Goal: Task Accomplishment & Management: Manage account settings

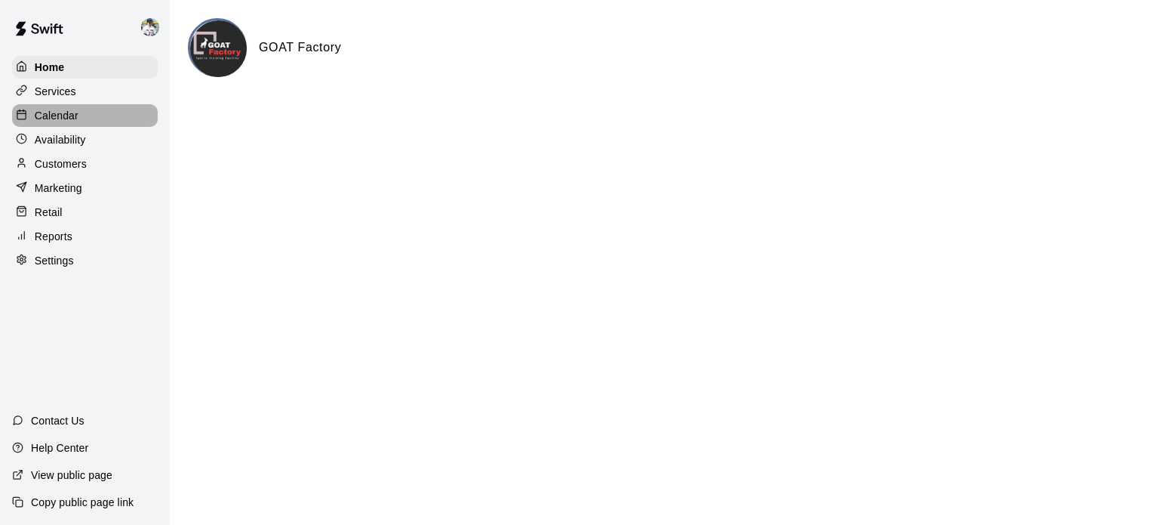
click at [66, 118] on p "Calendar" at bounding box center [57, 115] width 44 height 15
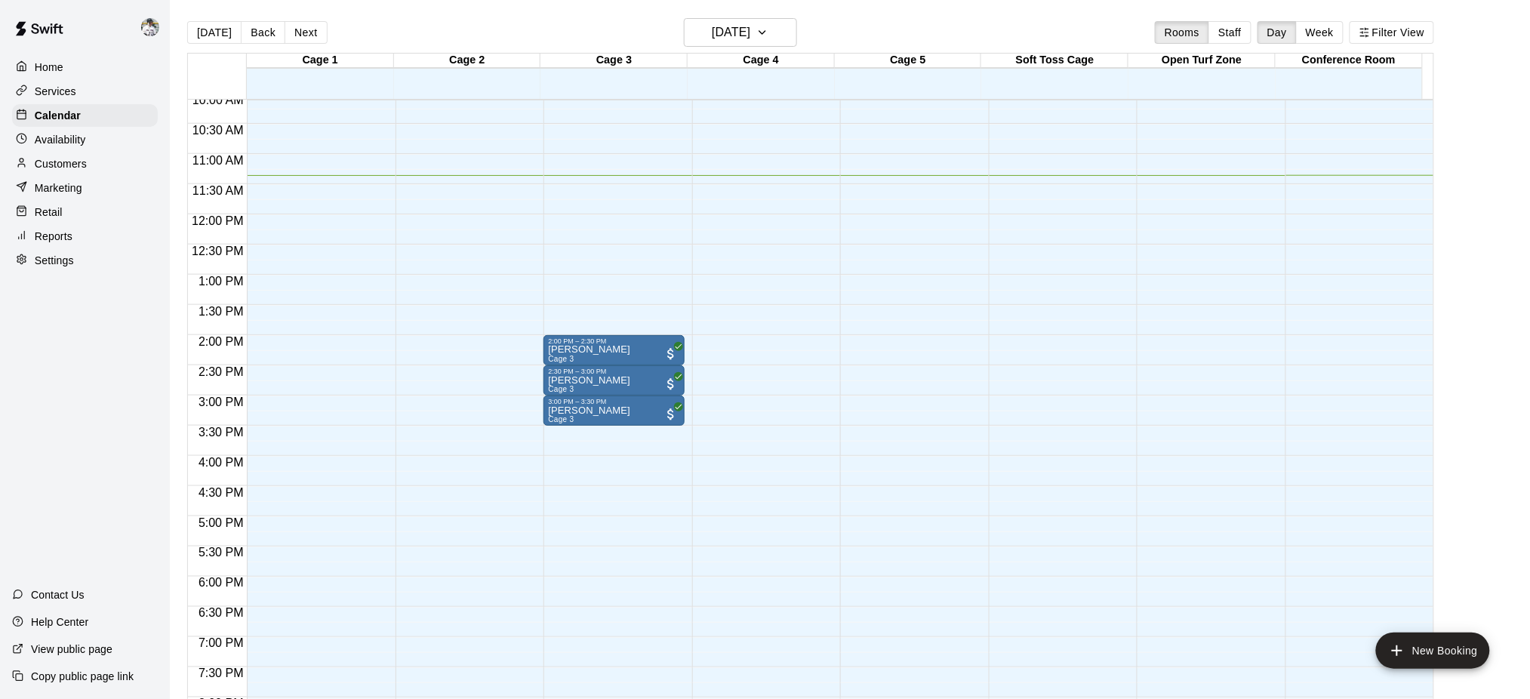
scroll to position [614, 0]
click at [320, 23] on button "Next" at bounding box center [306, 32] width 42 height 23
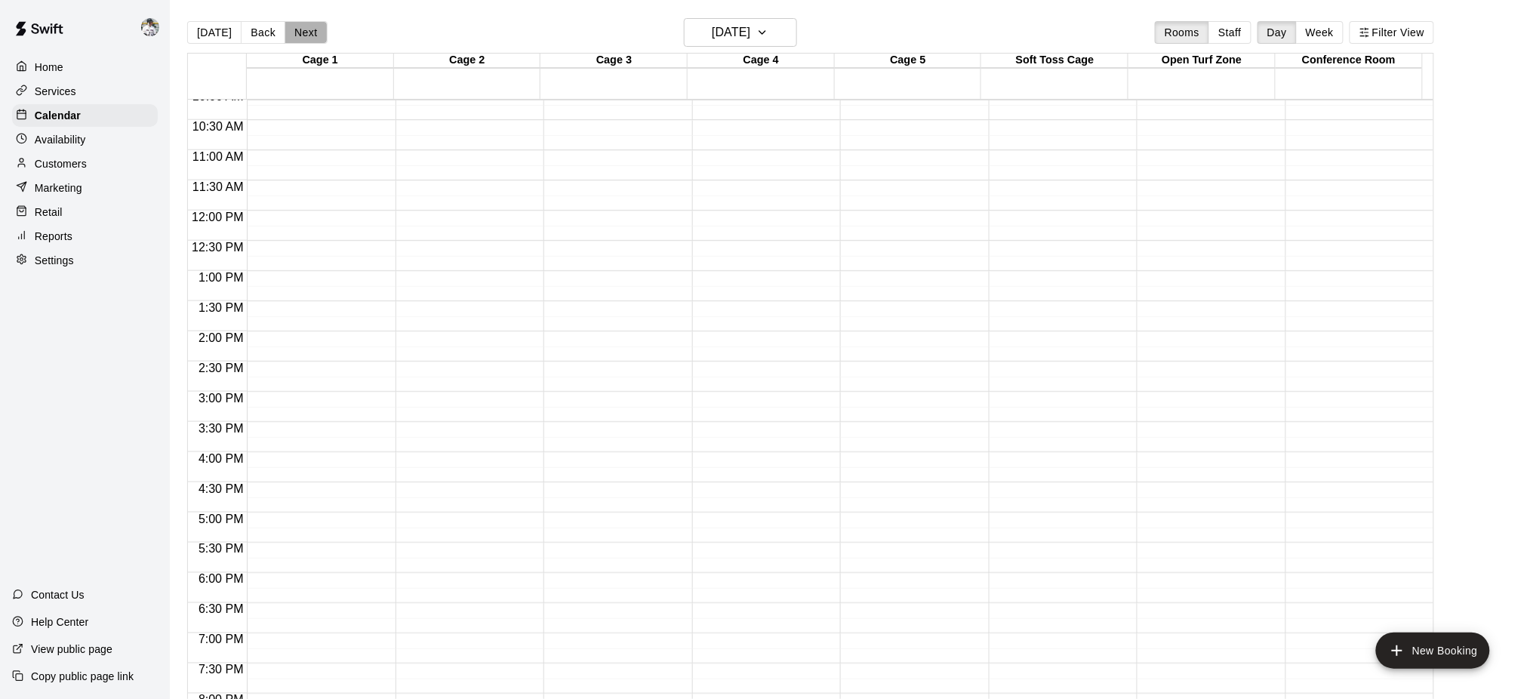
click at [312, 25] on button "Next" at bounding box center [306, 32] width 42 height 23
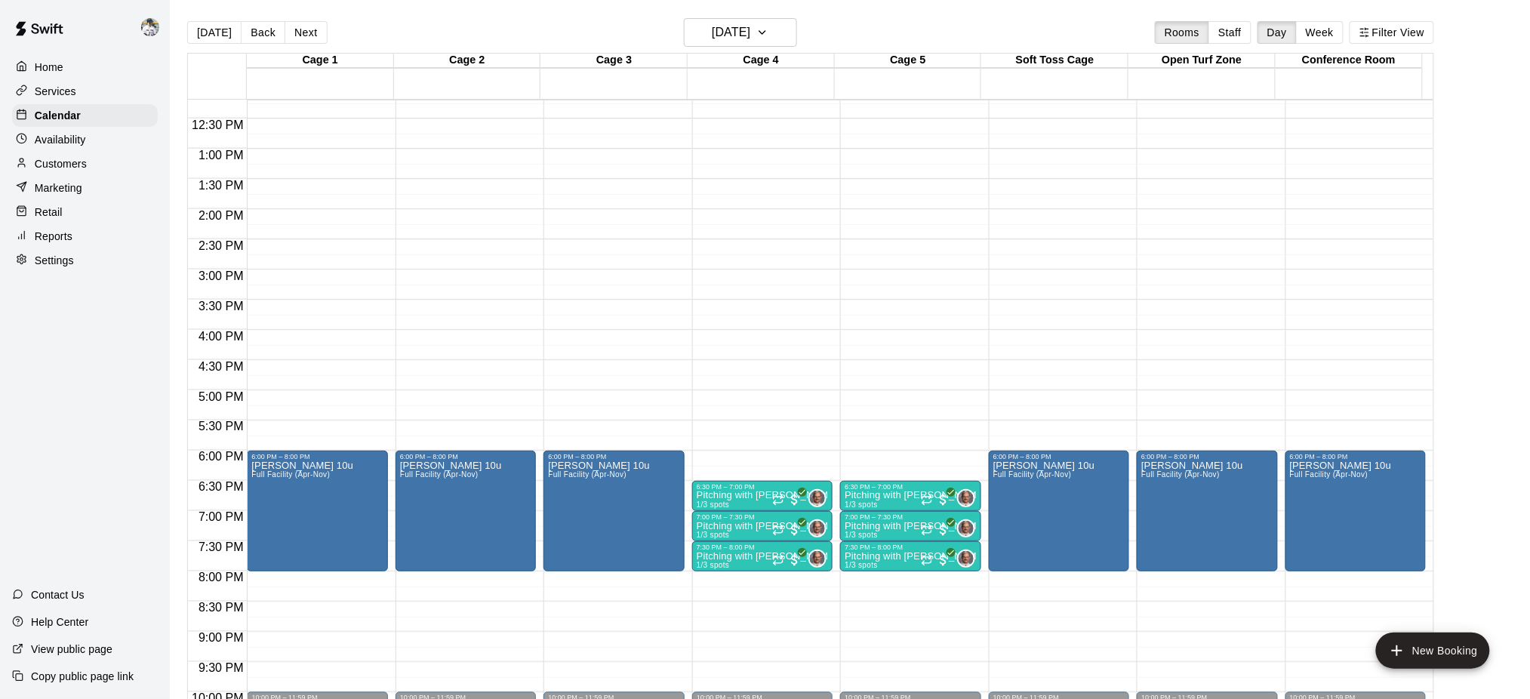
scroll to position [832, 0]
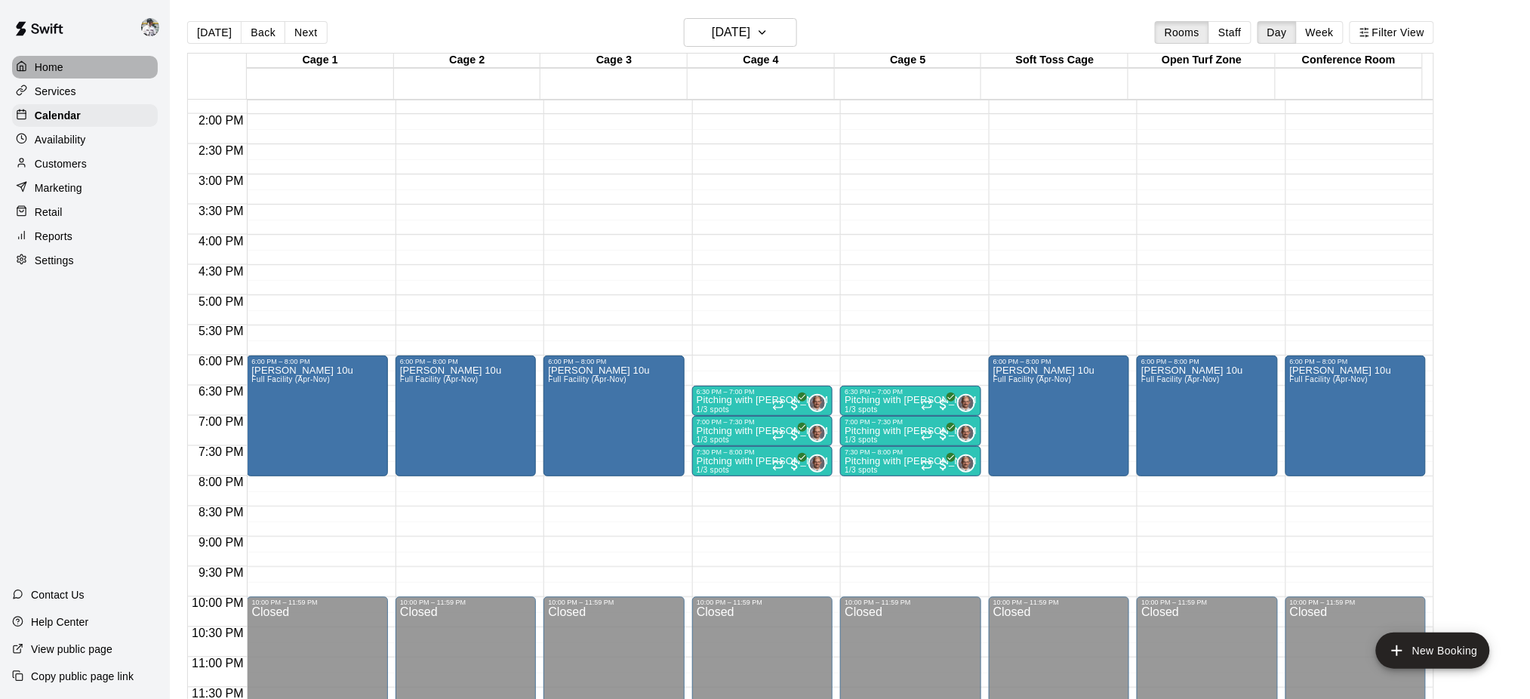
click at [59, 72] on p "Home" at bounding box center [49, 67] width 29 height 15
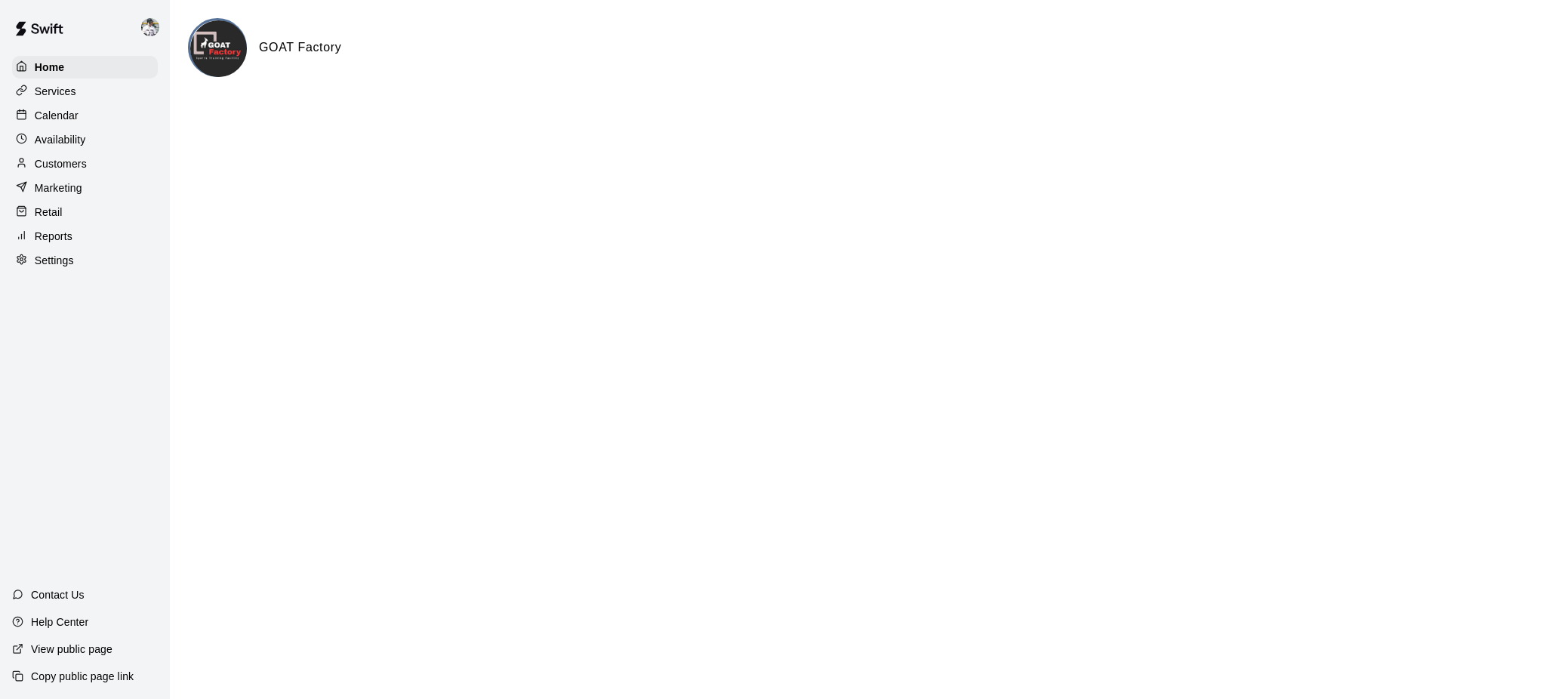
click at [56, 89] on p "Services" at bounding box center [56, 91] width 42 height 15
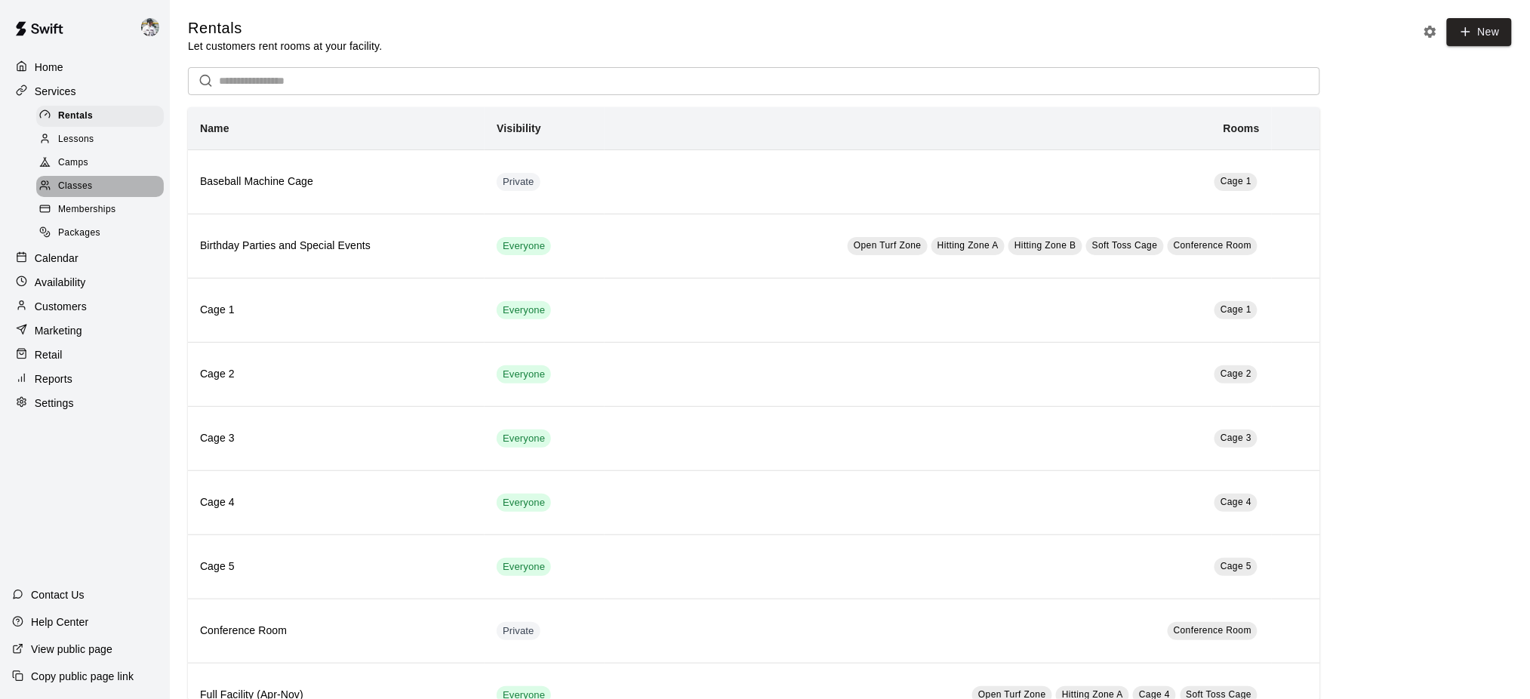
click at [68, 194] on span "Classes" at bounding box center [75, 186] width 34 height 15
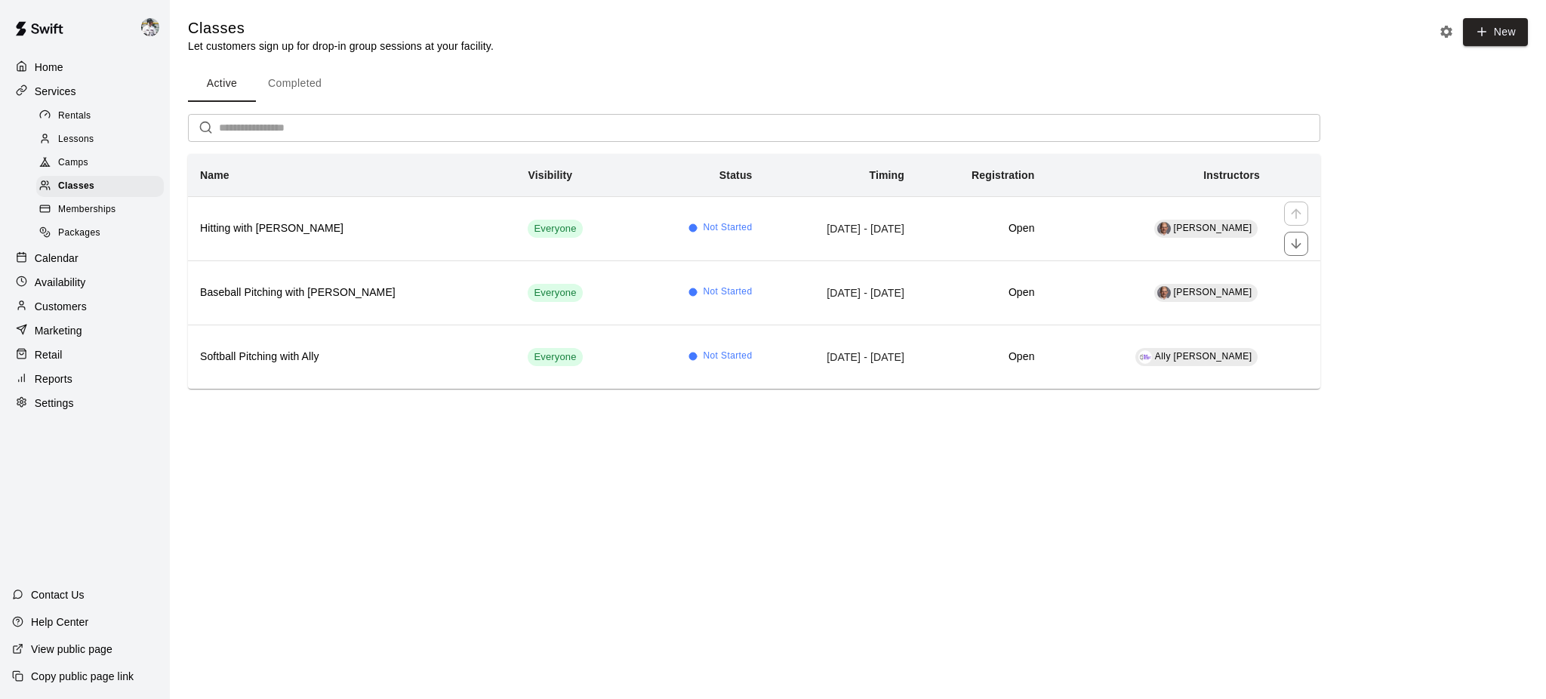
click at [322, 242] on th "Hitting with [PERSON_NAME]" at bounding box center [352, 228] width 328 height 64
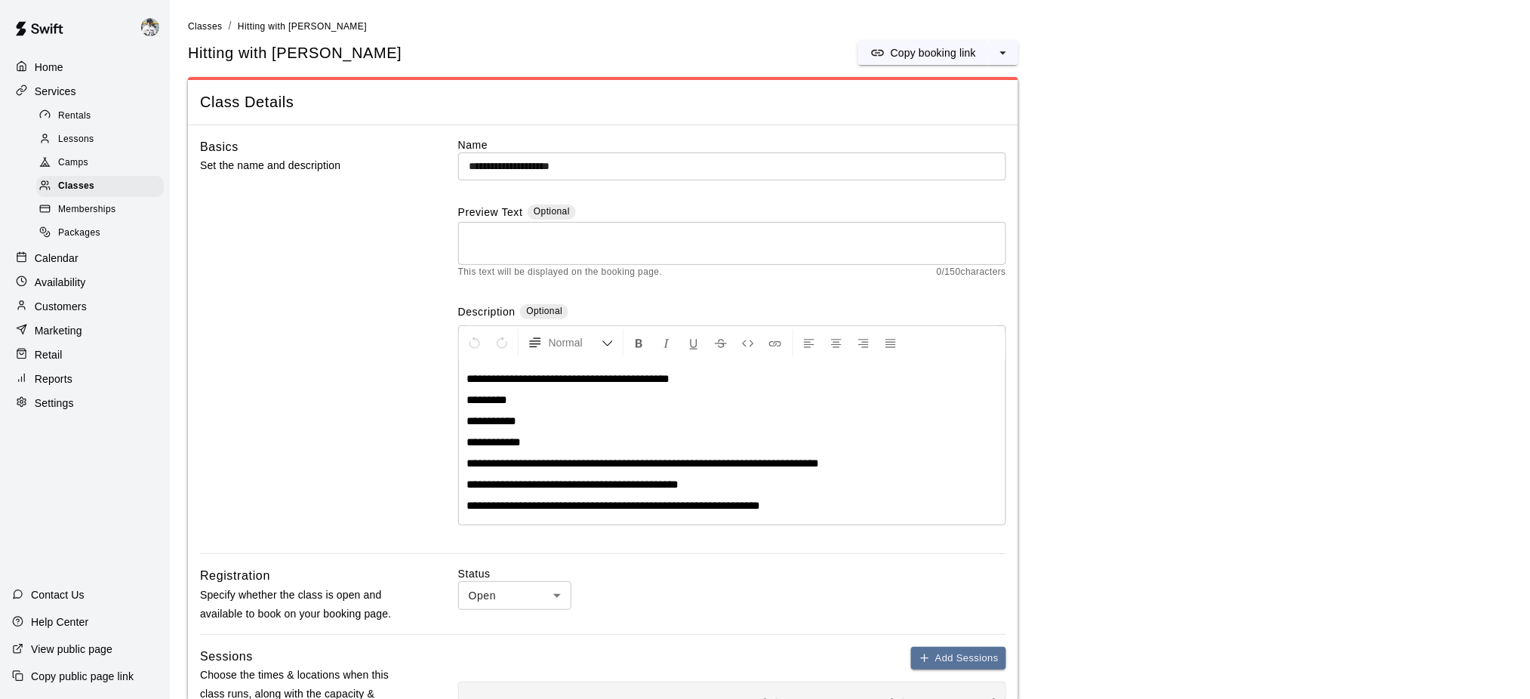
click at [942, 48] on p "Copy booking link" at bounding box center [933, 52] width 85 height 15
click at [205, 29] on span "Classes" at bounding box center [205, 26] width 34 height 11
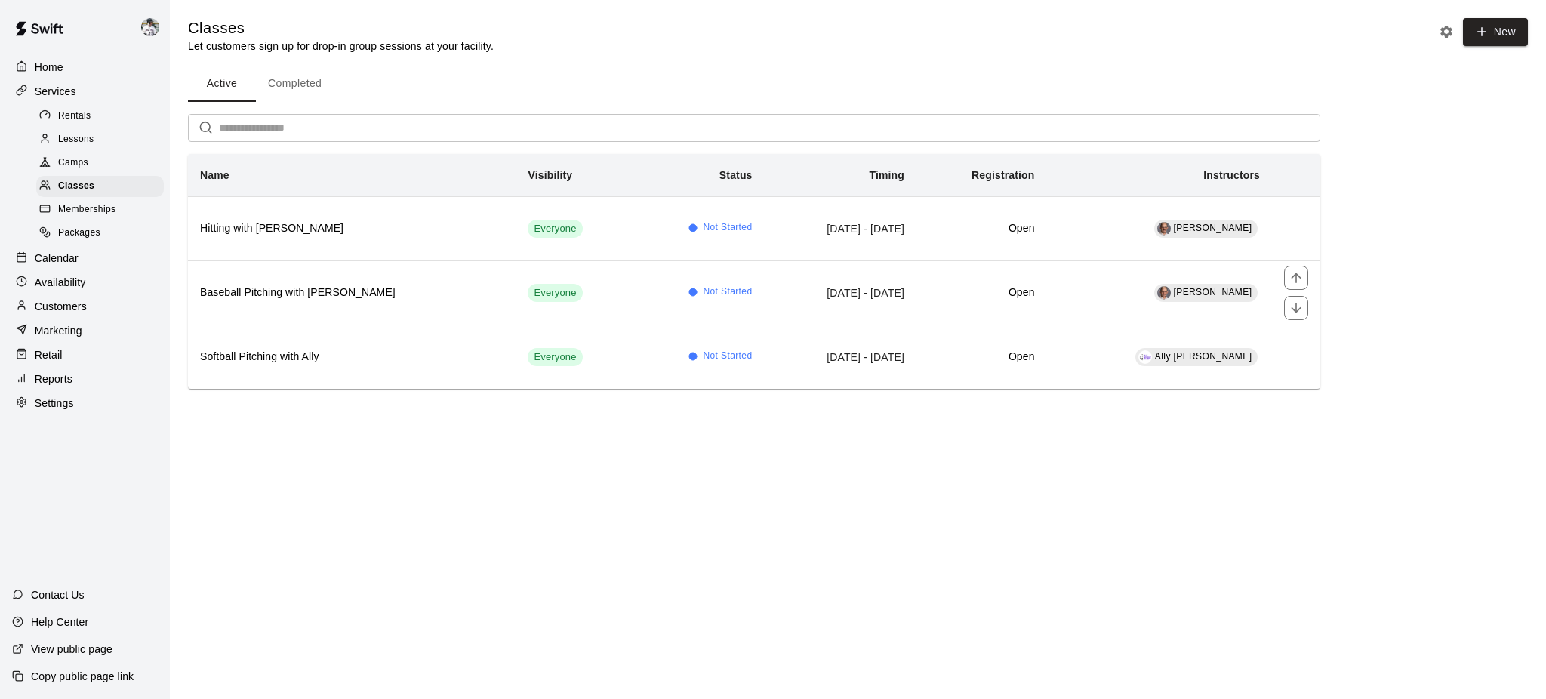
click at [351, 303] on th "Baseball Pitching with Don Eddy" at bounding box center [352, 292] width 328 height 64
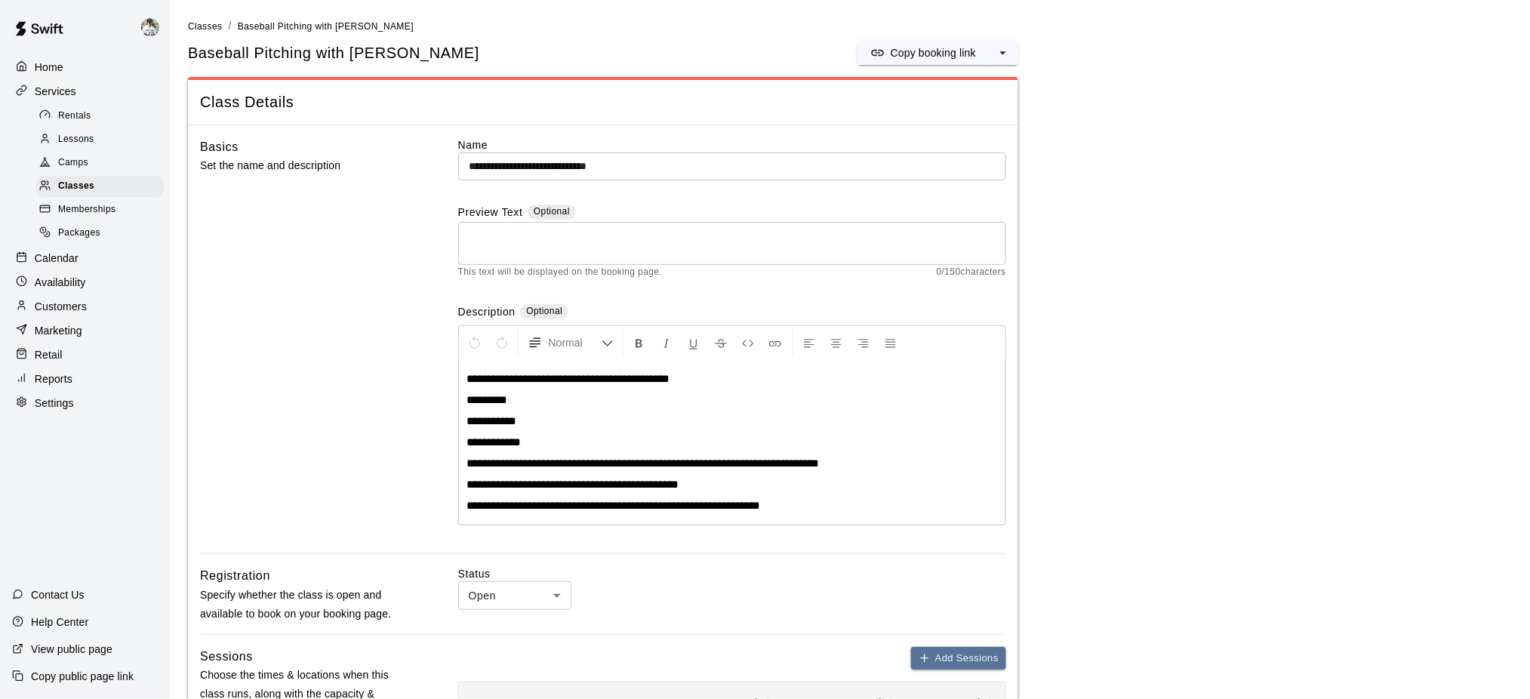
click at [903, 47] on p "Copy booking link" at bounding box center [933, 52] width 85 height 15
click at [213, 30] on span "Classes" at bounding box center [205, 26] width 34 height 11
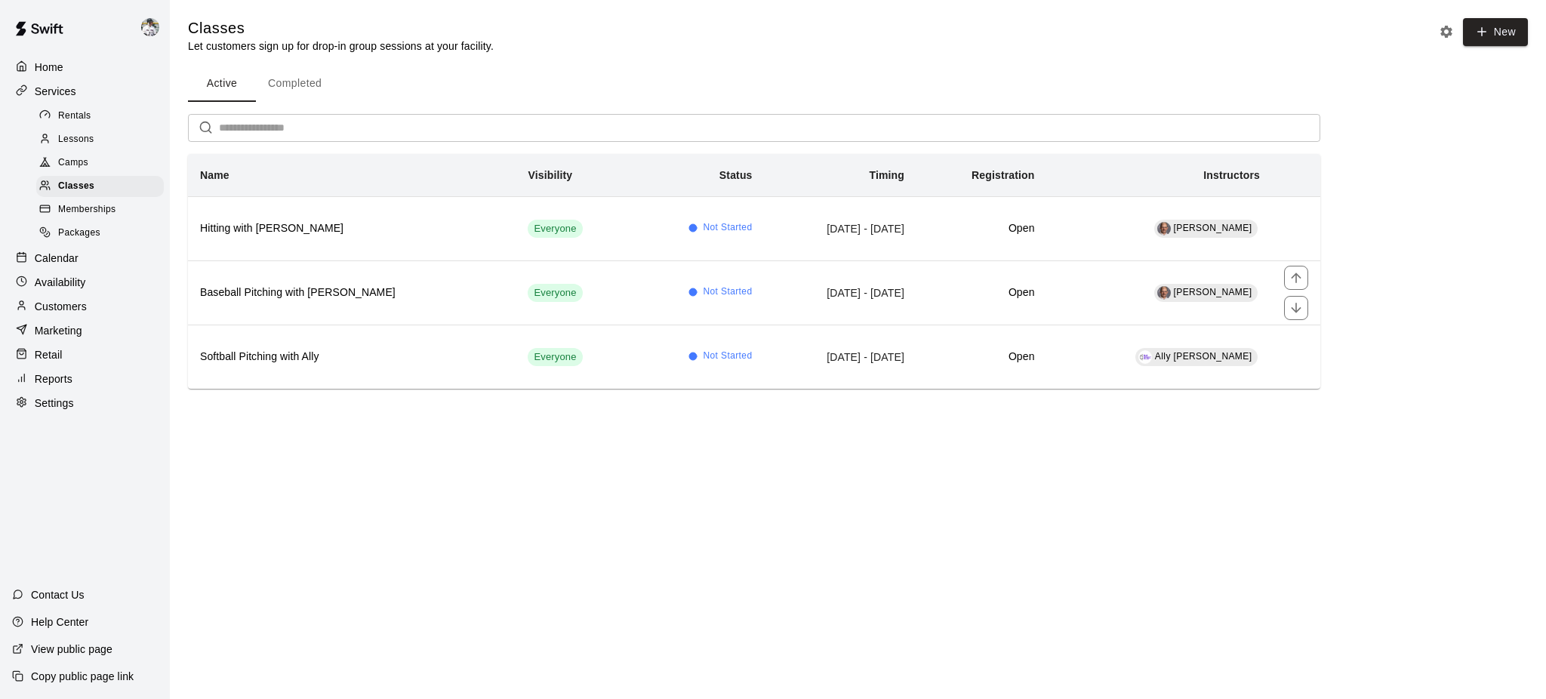
click at [245, 290] on h6 "Baseball Pitching with Don Eddy" at bounding box center [351, 293] width 303 height 17
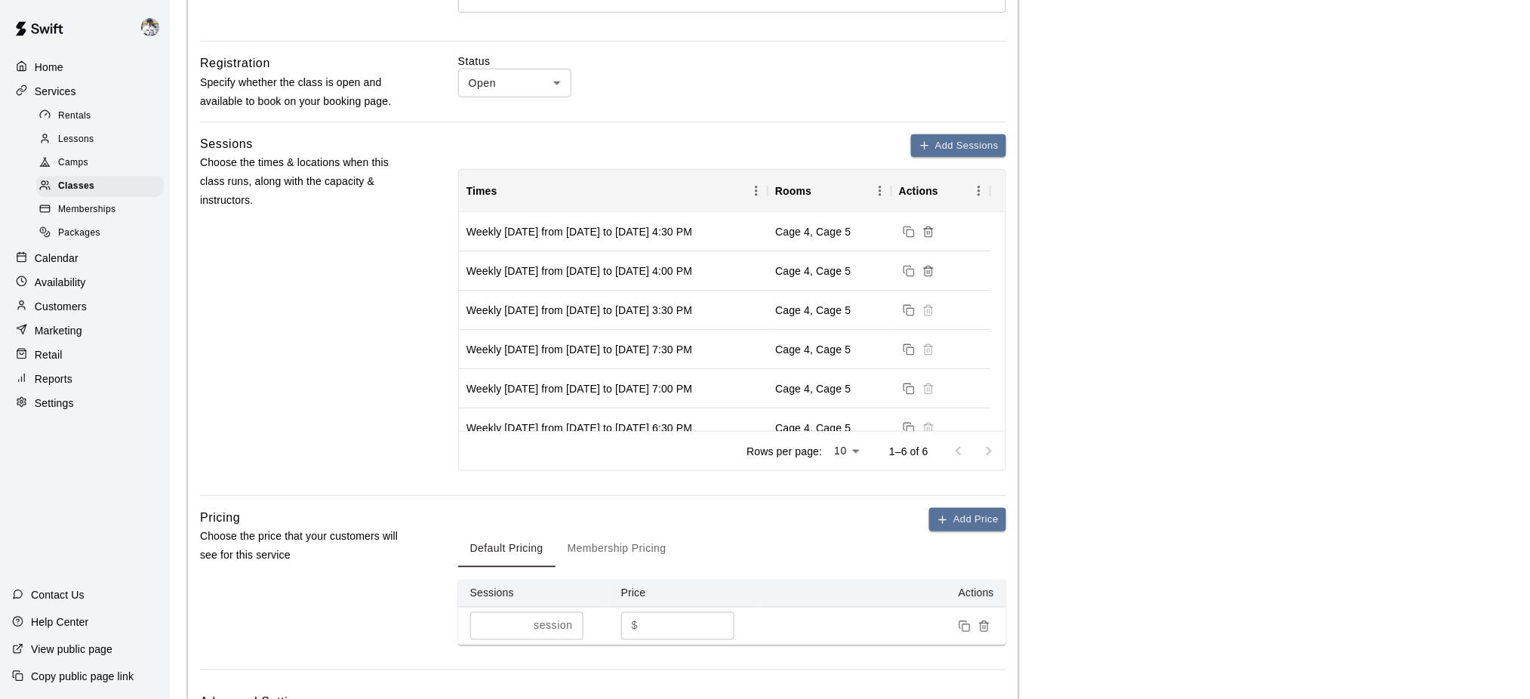
scroll to position [17, 0]
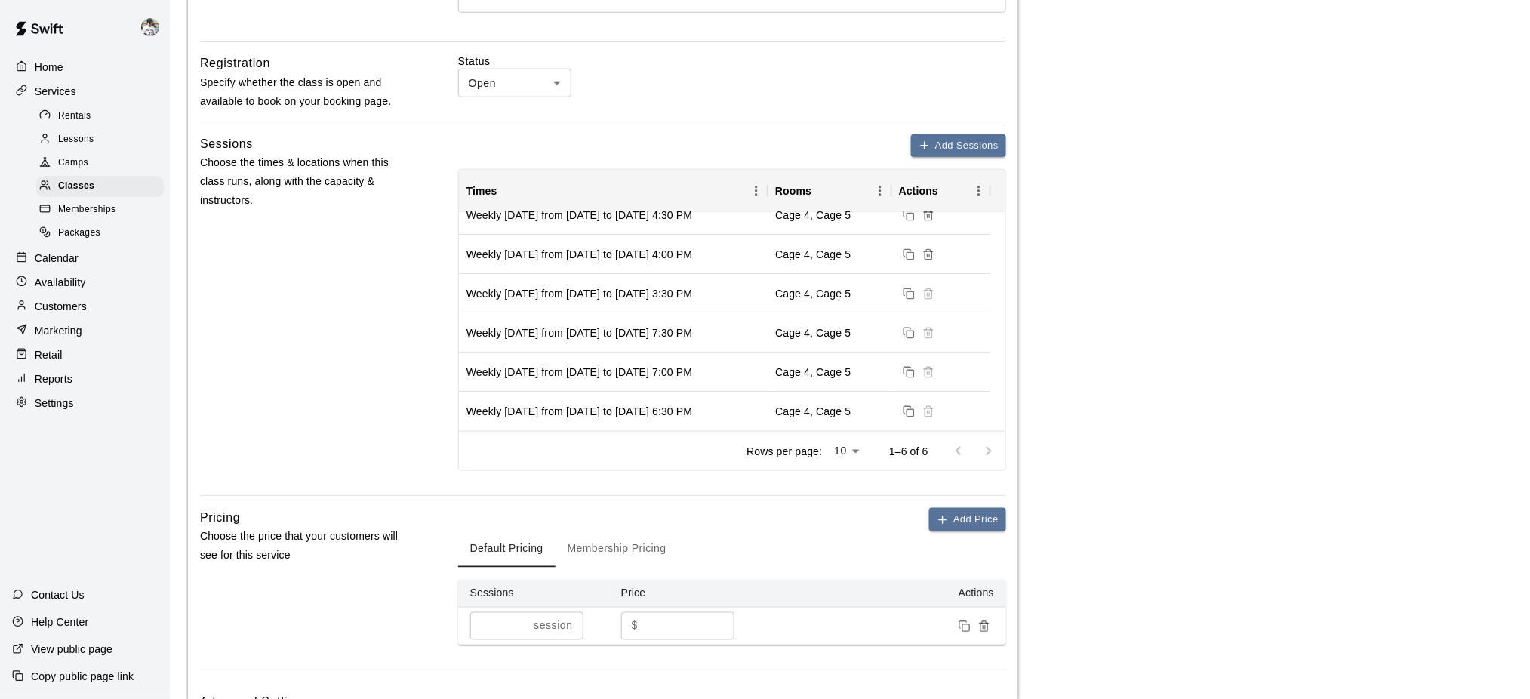
click at [49, 66] on p "Home" at bounding box center [49, 67] width 29 height 15
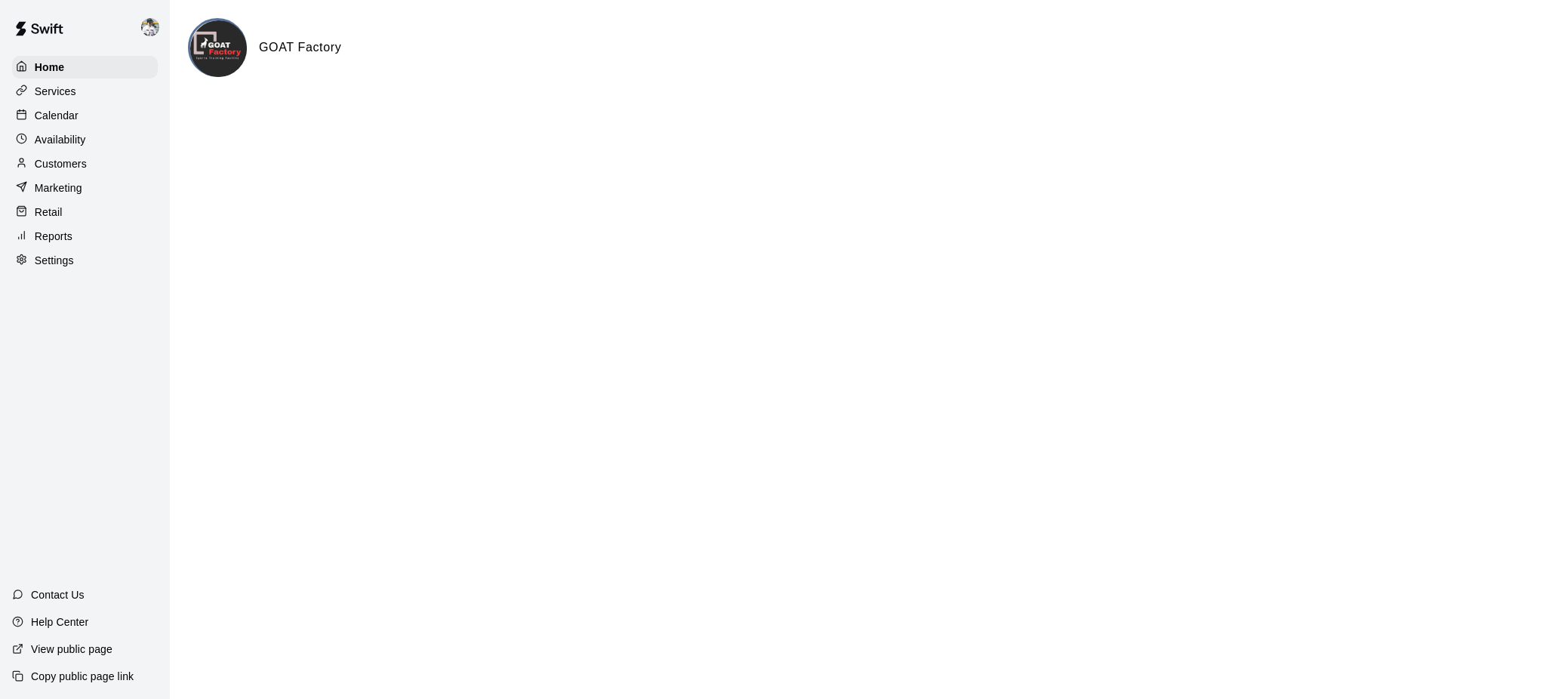
click at [59, 122] on p "Calendar" at bounding box center [57, 115] width 44 height 15
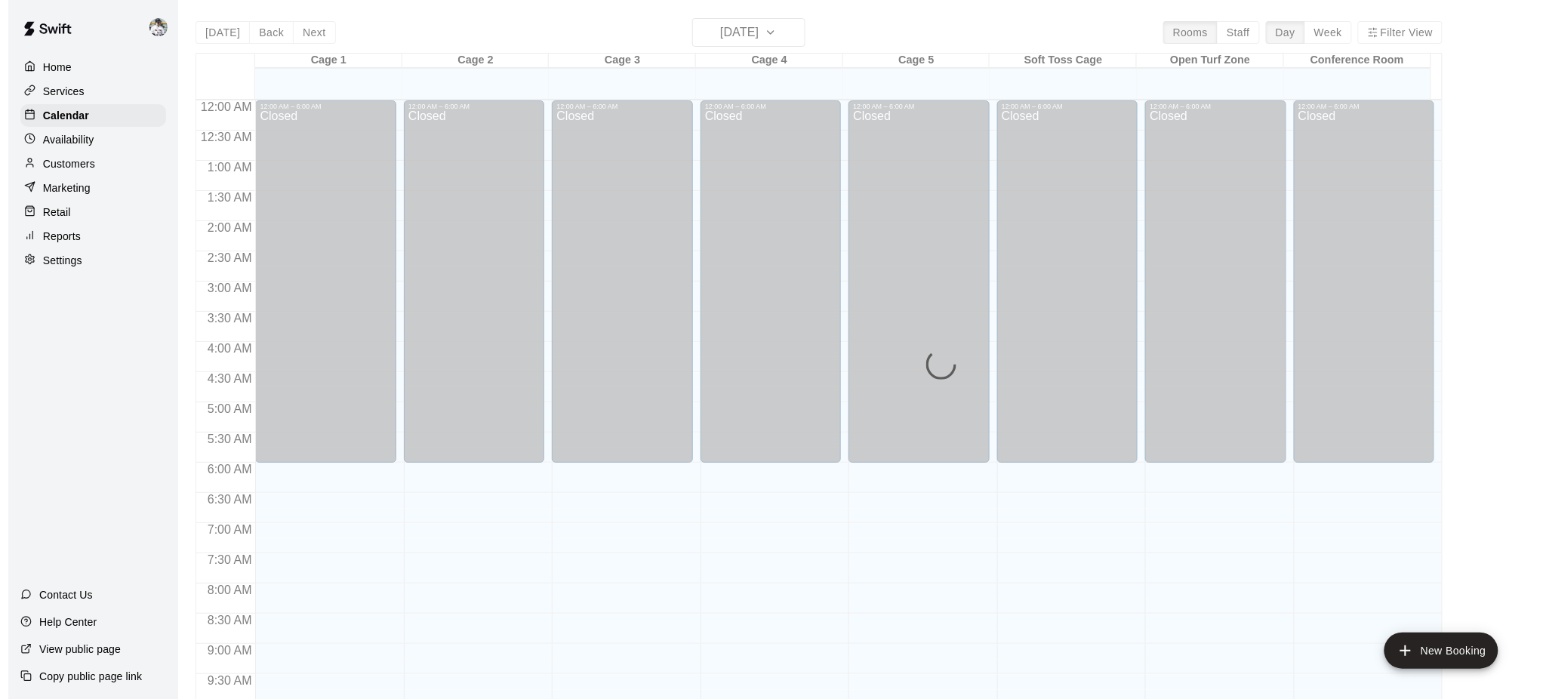
scroll to position [689, 0]
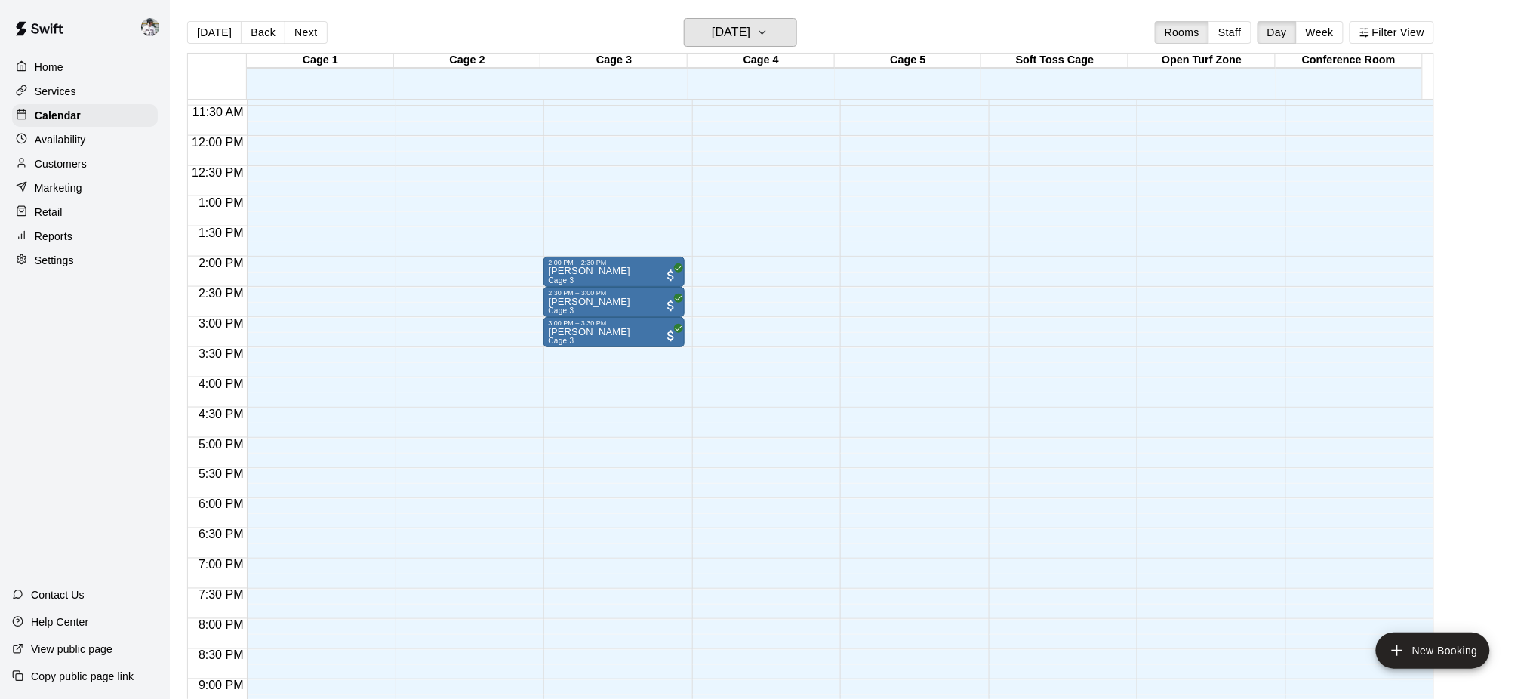
click at [750, 41] on h6 "[DATE]" at bounding box center [731, 32] width 38 height 21
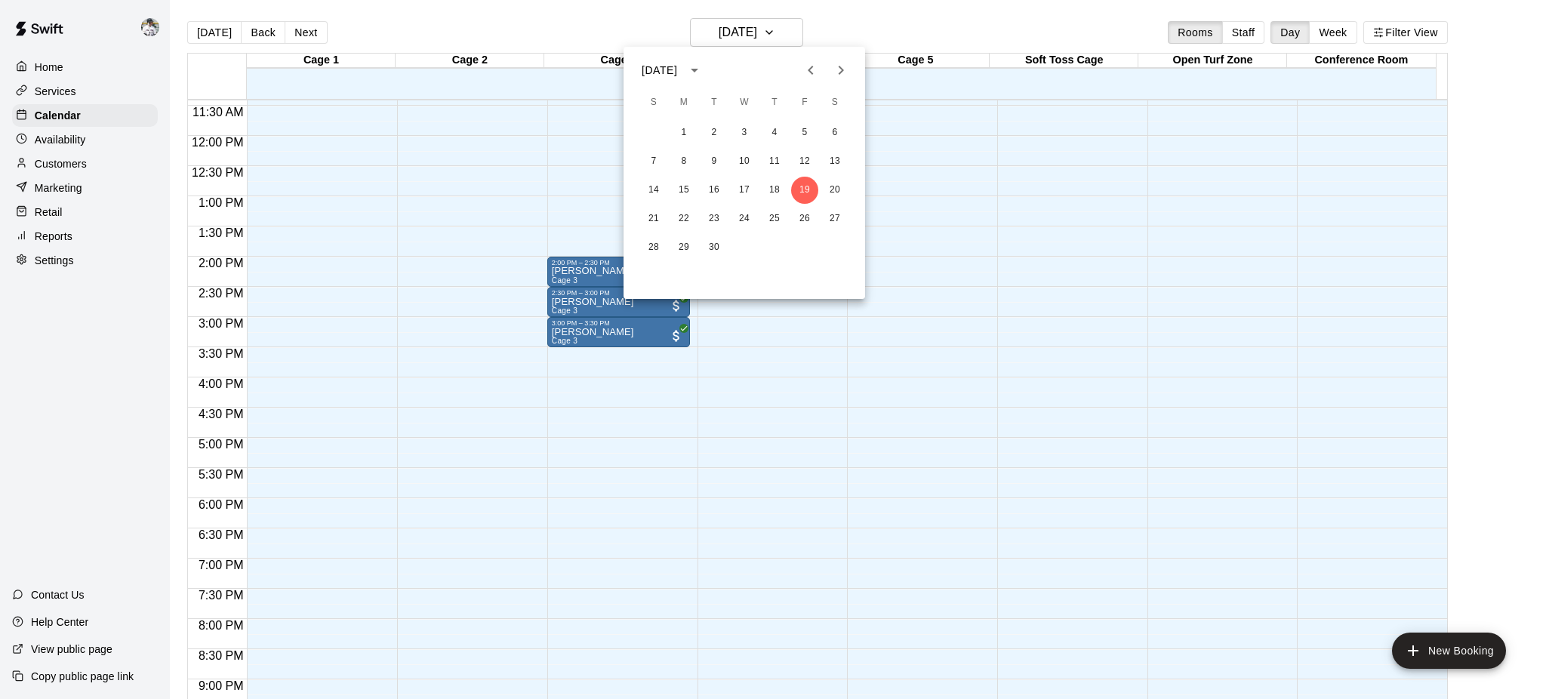
click at [836, 70] on icon "Next month" at bounding box center [841, 70] width 18 height 18
click at [654, 158] on button "2" at bounding box center [653, 161] width 27 height 27
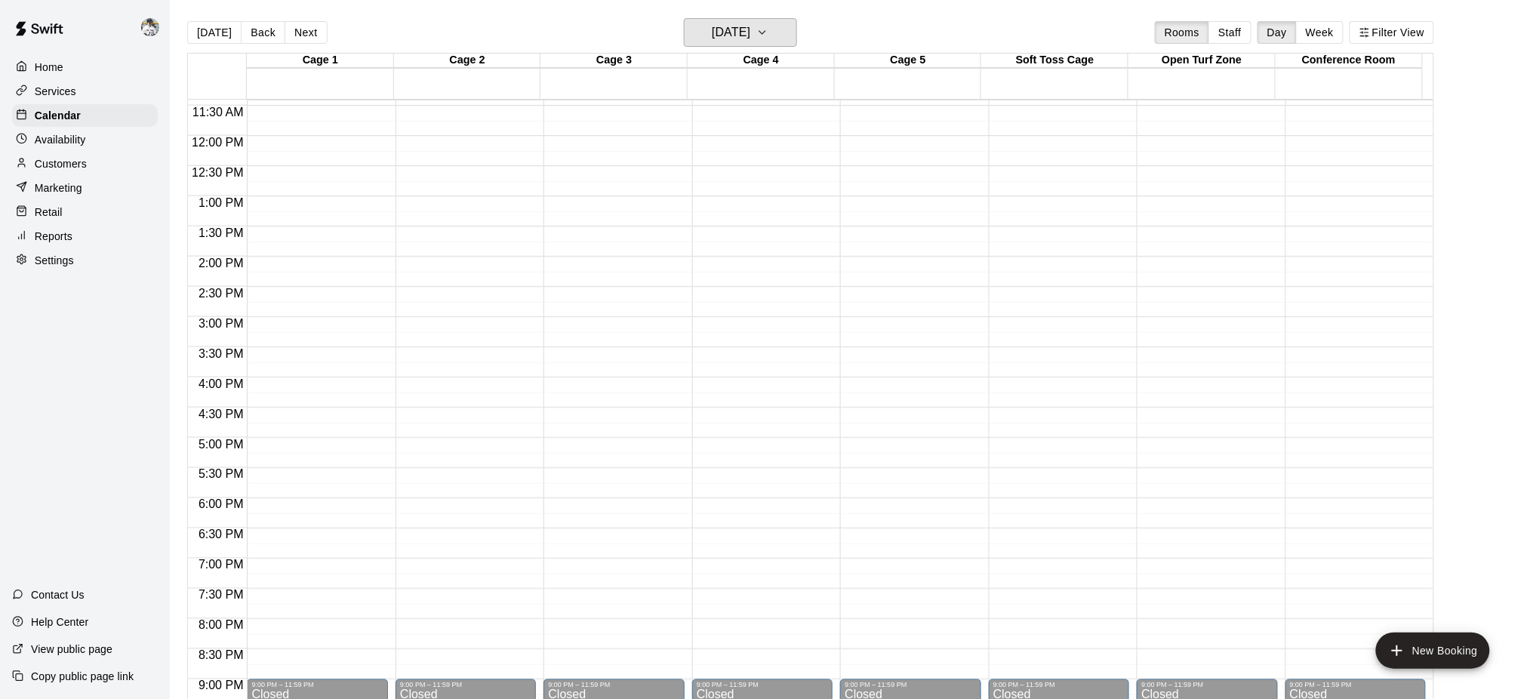
click at [768, 35] on icon "button" at bounding box center [762, 32] width 12 height 18
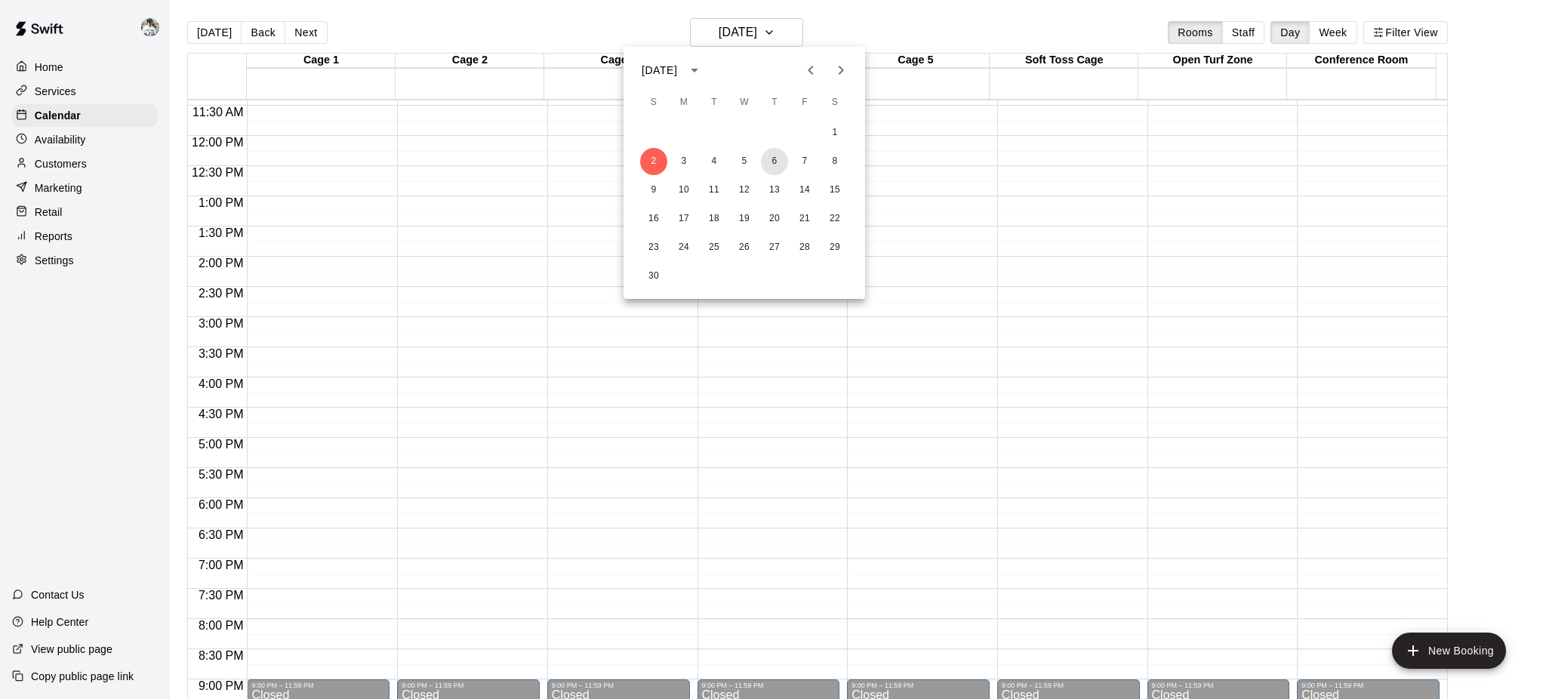
click at [769, 158] on button "6" at bounding box center [774, 161] width 27 height 27
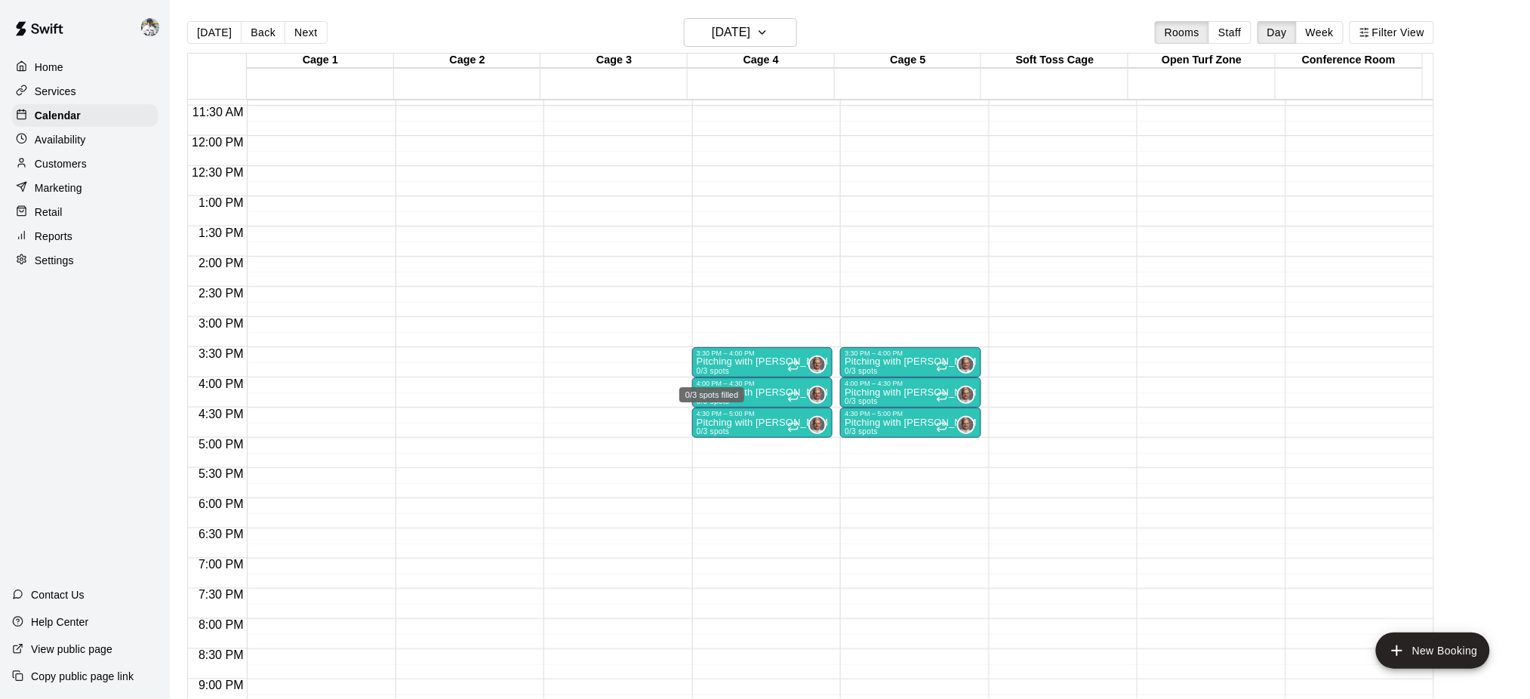
click at [728, 370] on span "0/3 spots" at bounding box center [713, 371] width 33 height 8
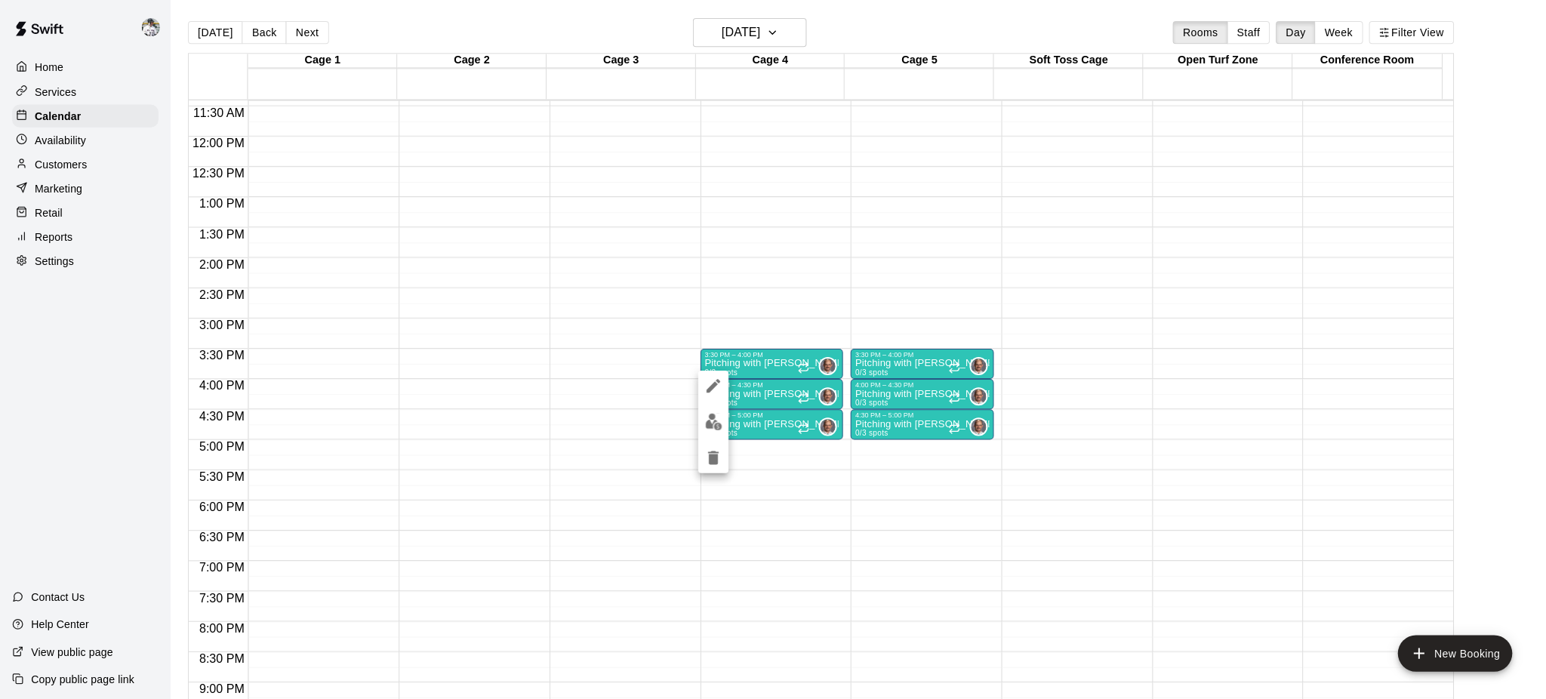
click at [728, 370] on div at bounding box center [773, 349] width 1546 height 699
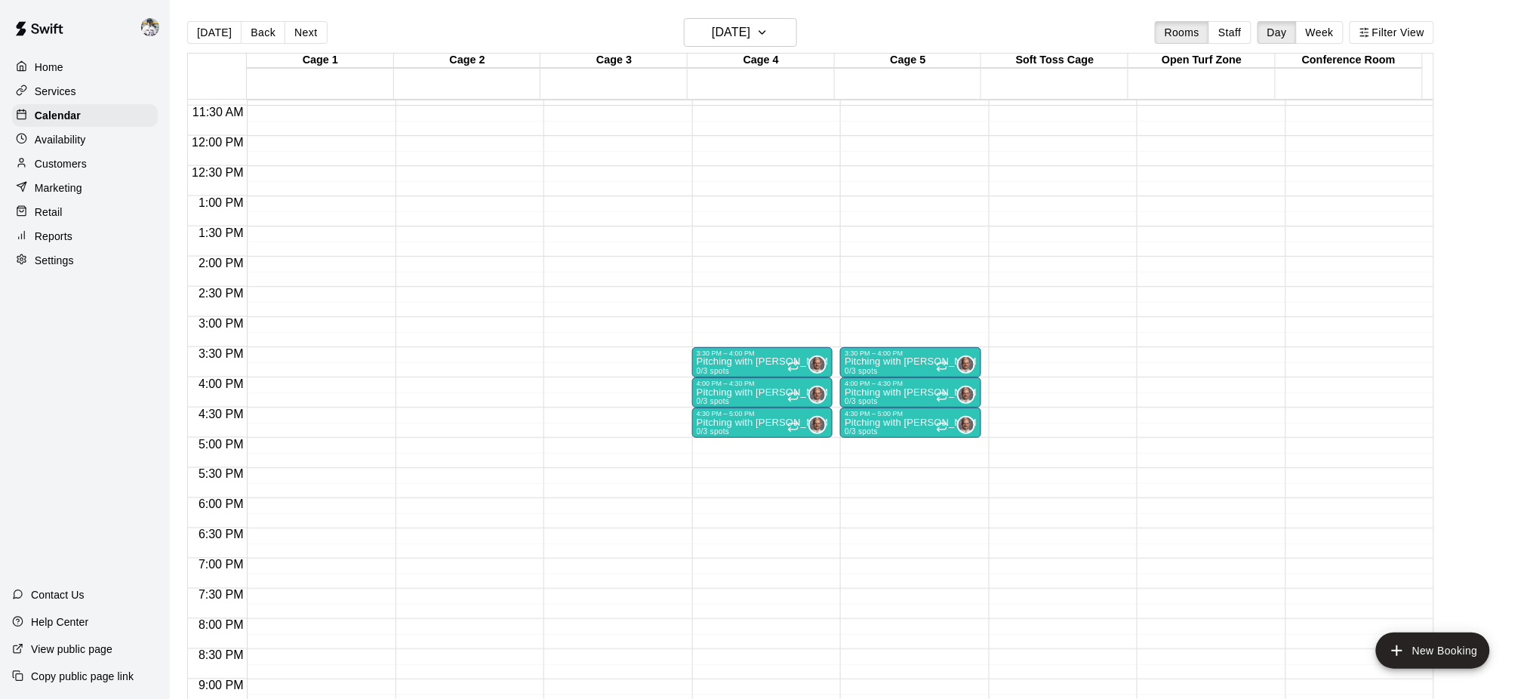
click at [731, 362] on p "Pitching with [PERSON_NAME]" at bounding box center [762, 362] width 131 height 0
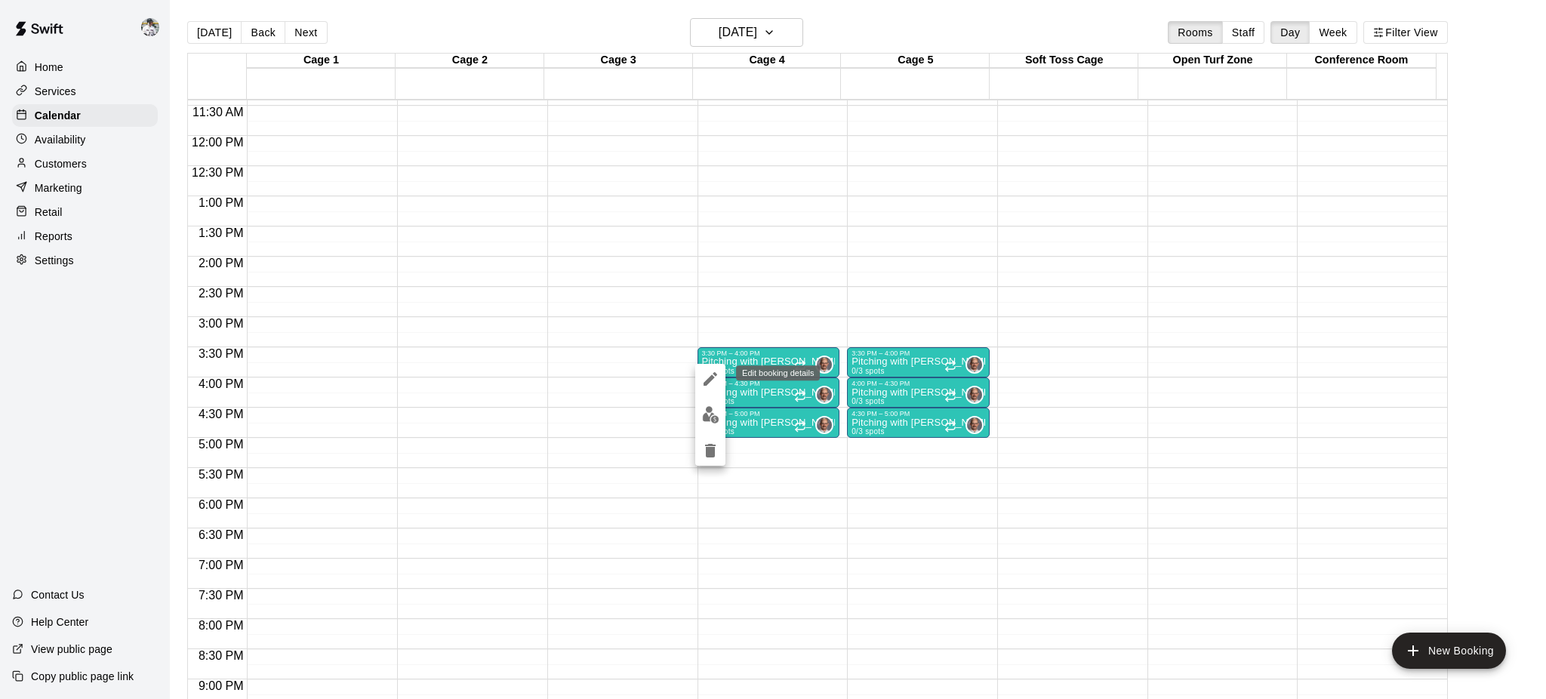
click at [706, 385] on icon "edit" at bounding box center [710, 379] width 14 height 14
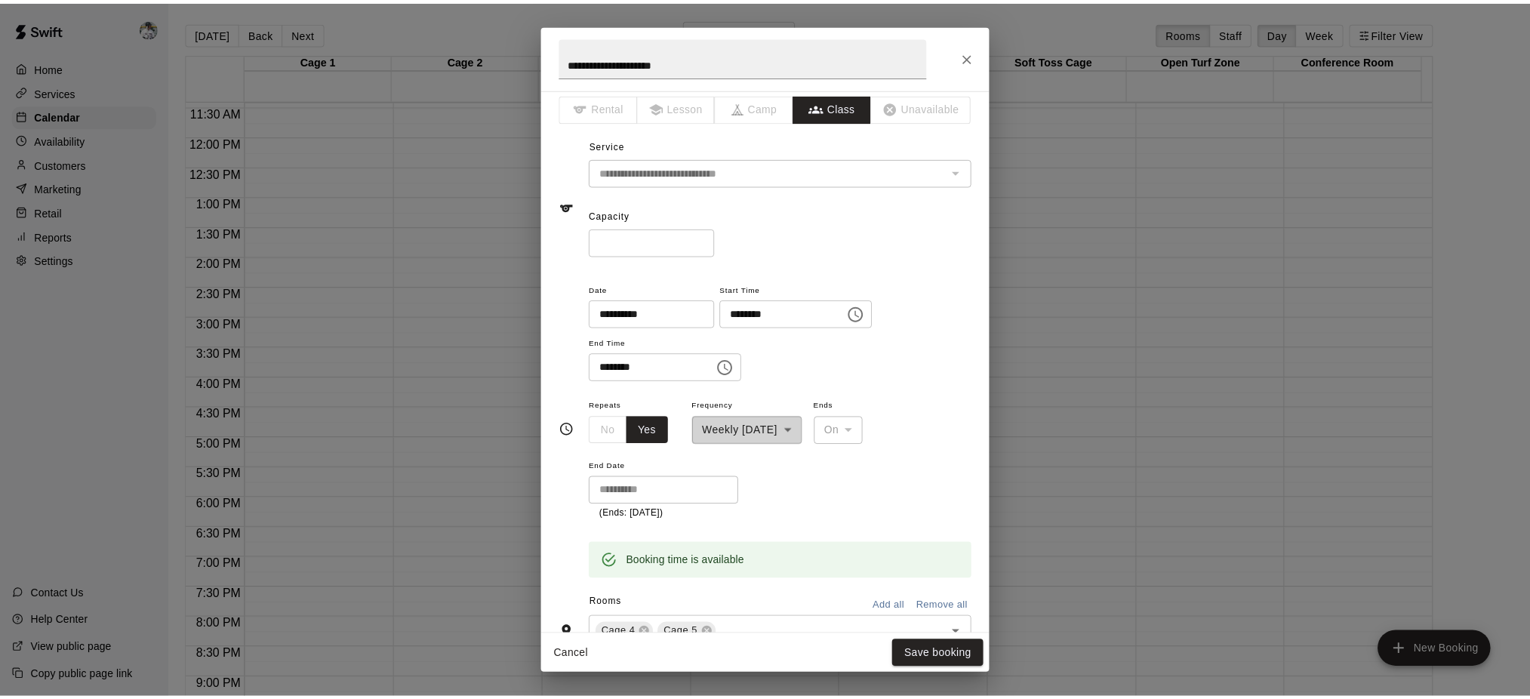
scroll to position [0, 0]
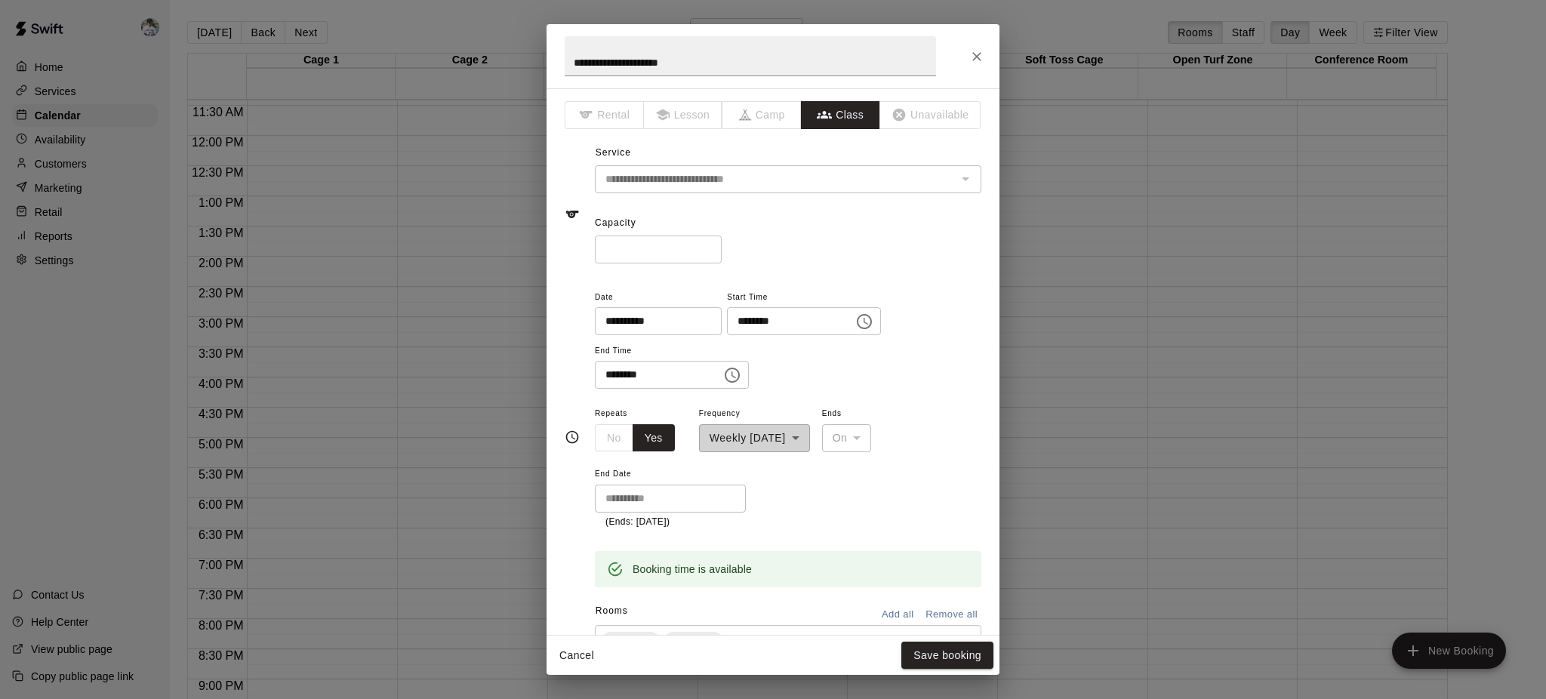
click at [655, 71] on input "**********" at bounding box center [750, 56] width 371 height 40
click at [971, 53] on icon "Close" at bounding box center [976, 56] width 15 height 15
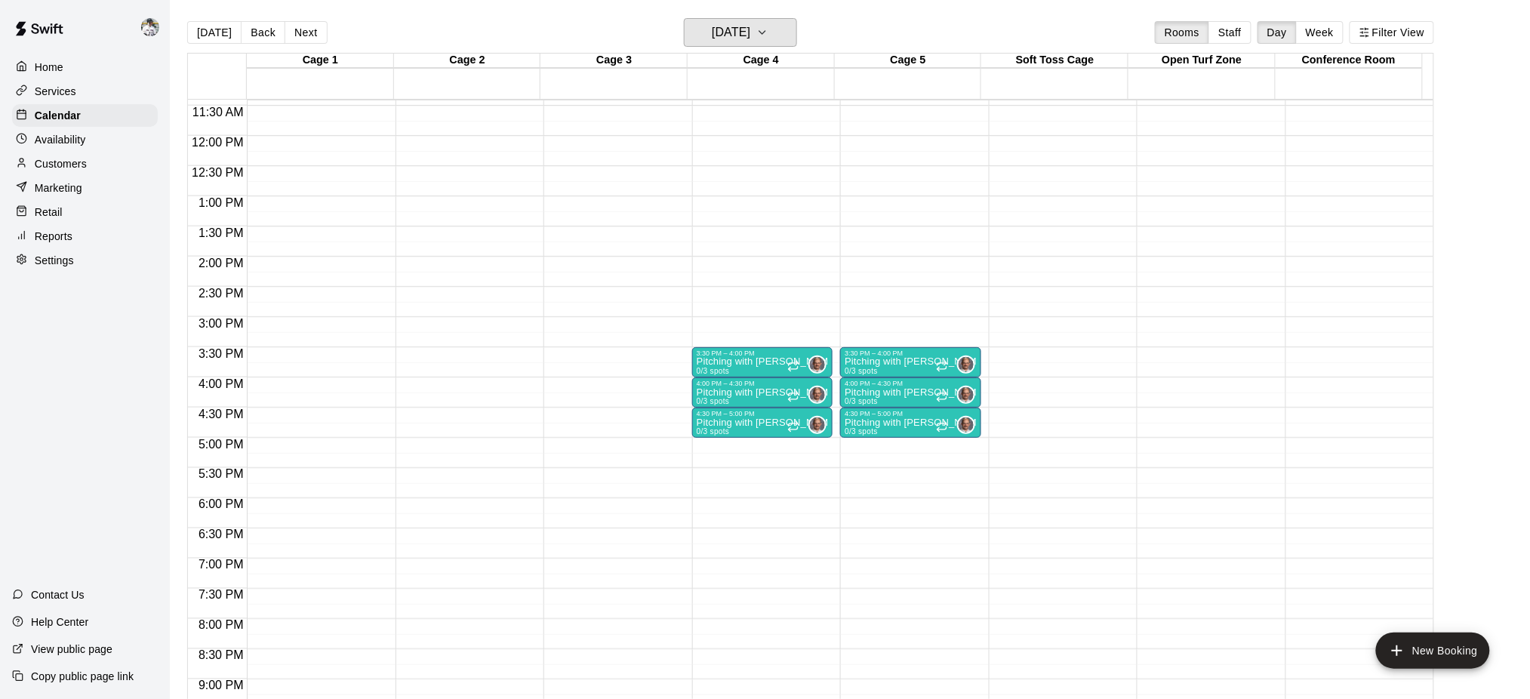
click at [713, 19] on button "Thursday Nov 06" at bounding box center [740, 32] width 113 height 29
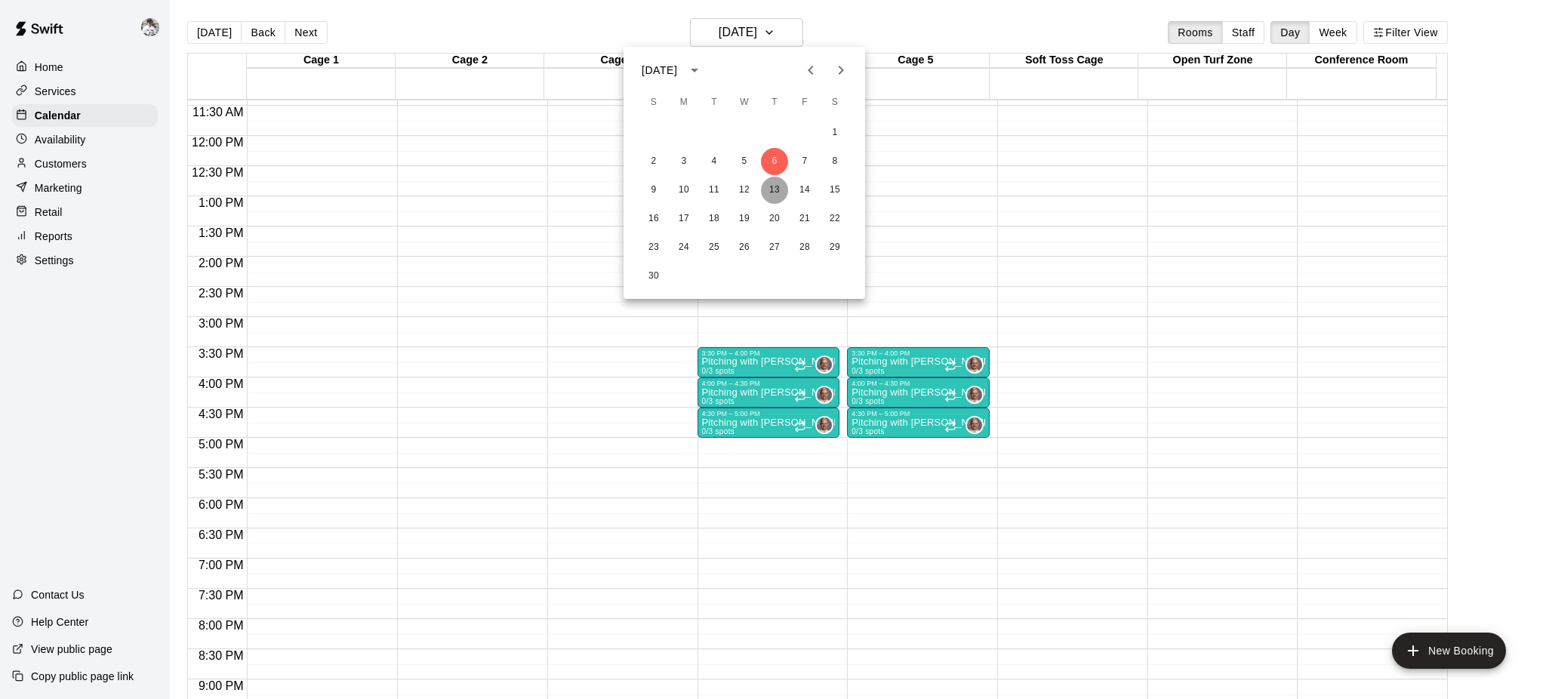
click at [771, 192] on button "13" at bounding box center [774, 190] width 27 height 27
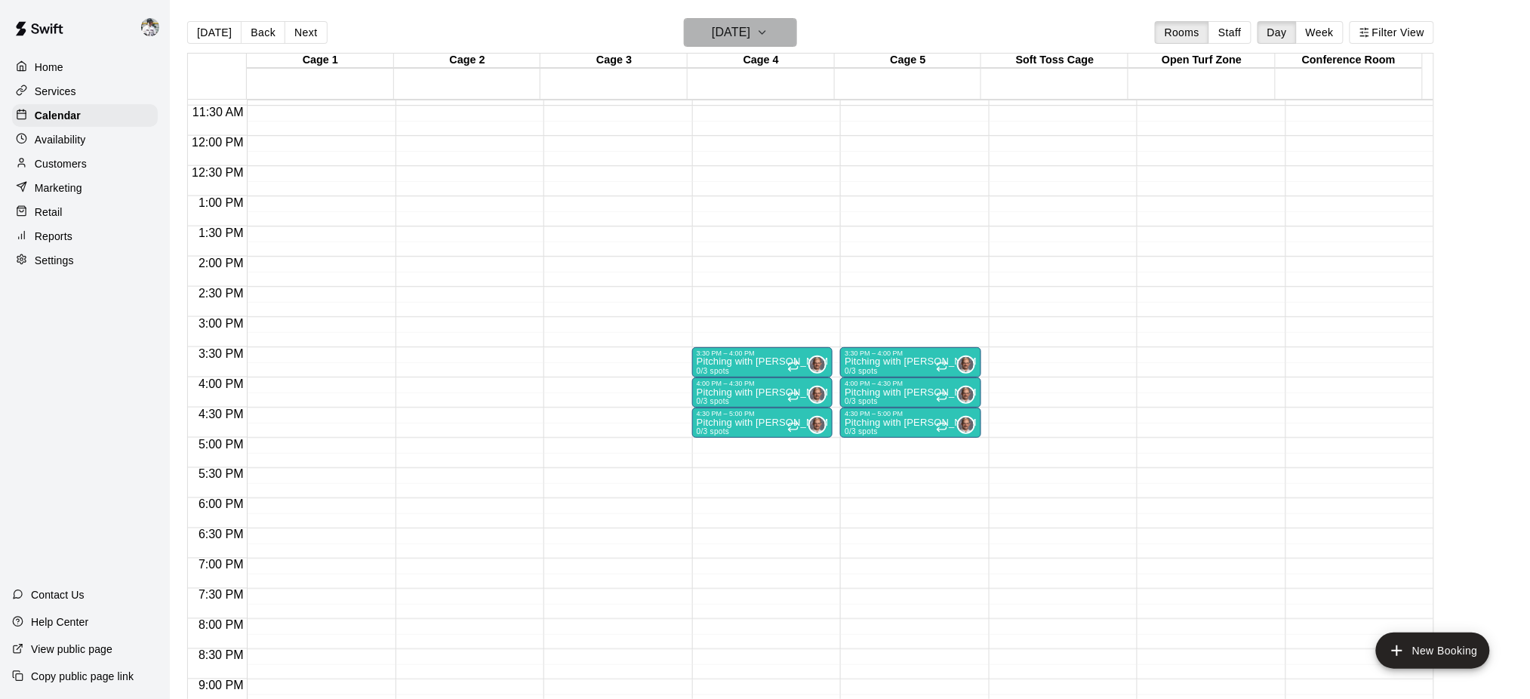
click at [750, 27] on h6 "Thursday Nov 13" at bounding box center [731, 32] width 38 height 21
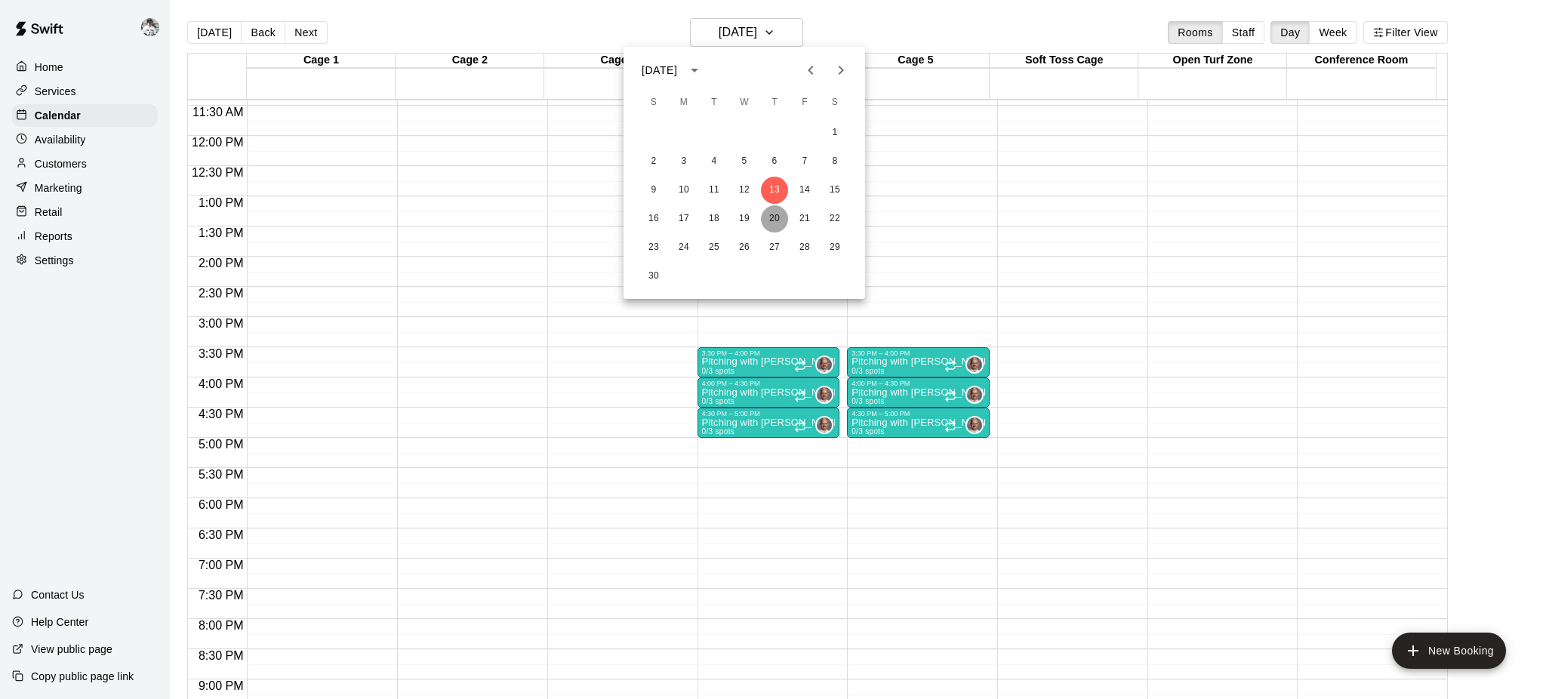
click at [773, 214] on button "20" at bounding box center [774, 218] width 27 height 27
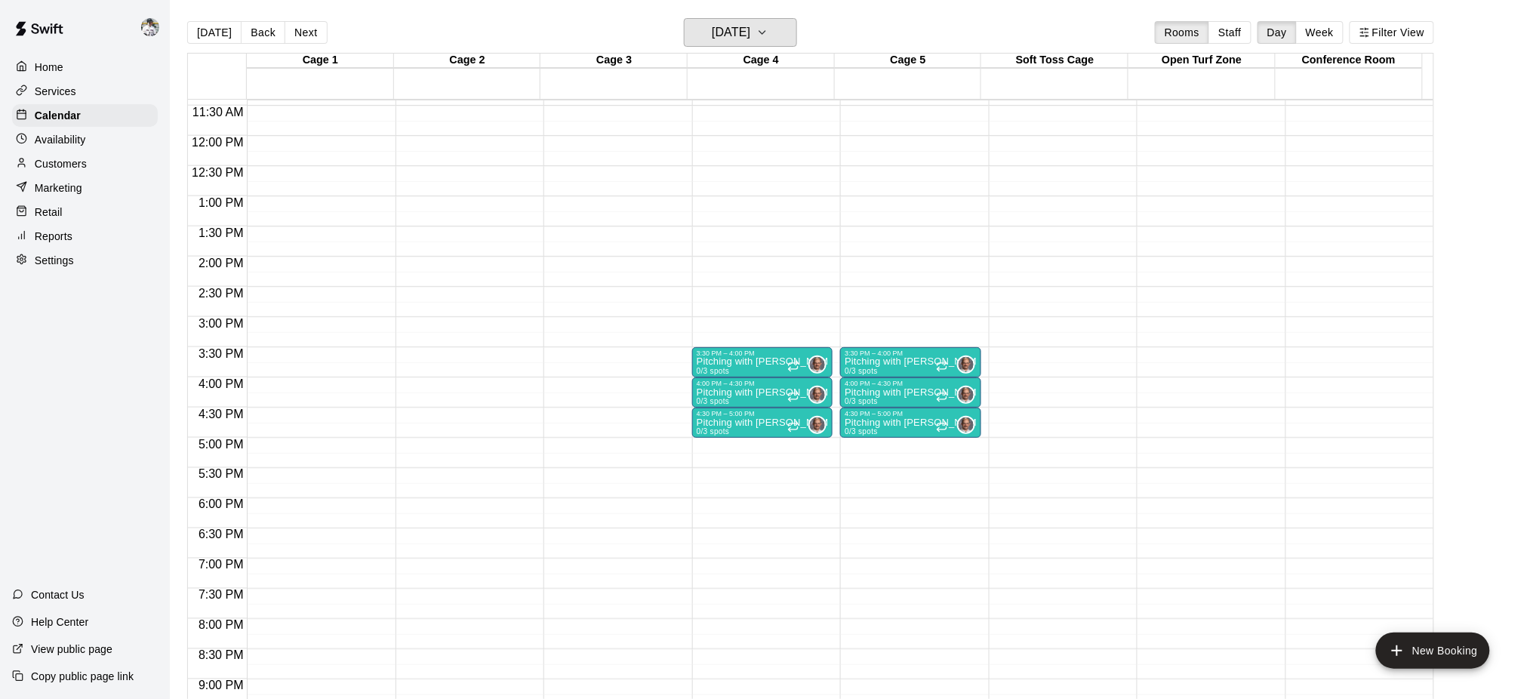
click at [750, 31] on h6 "Thursday Nov 20" at bounding box center [731, 32] width 38 height 21
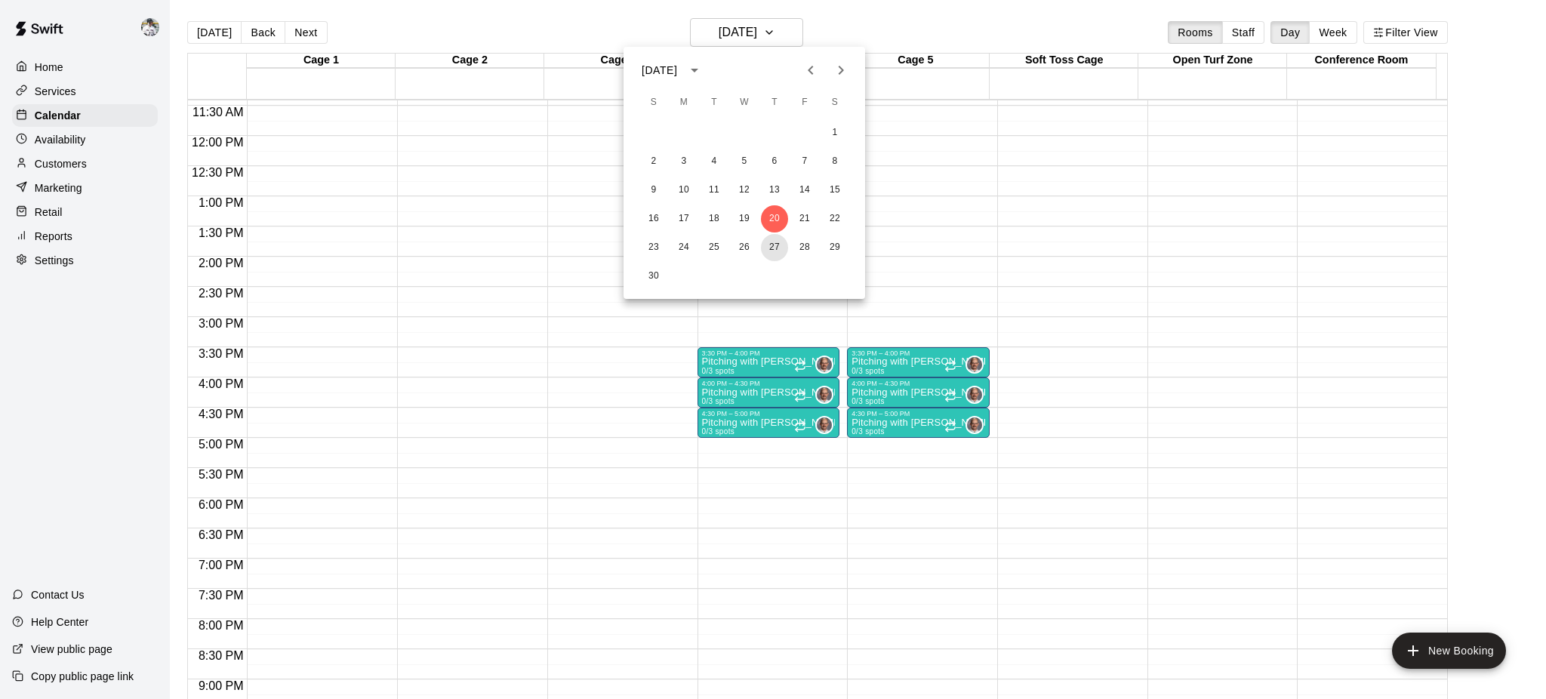
click at [777, 255] on button "27" at bounding box center [774, 247] width 27 height 27
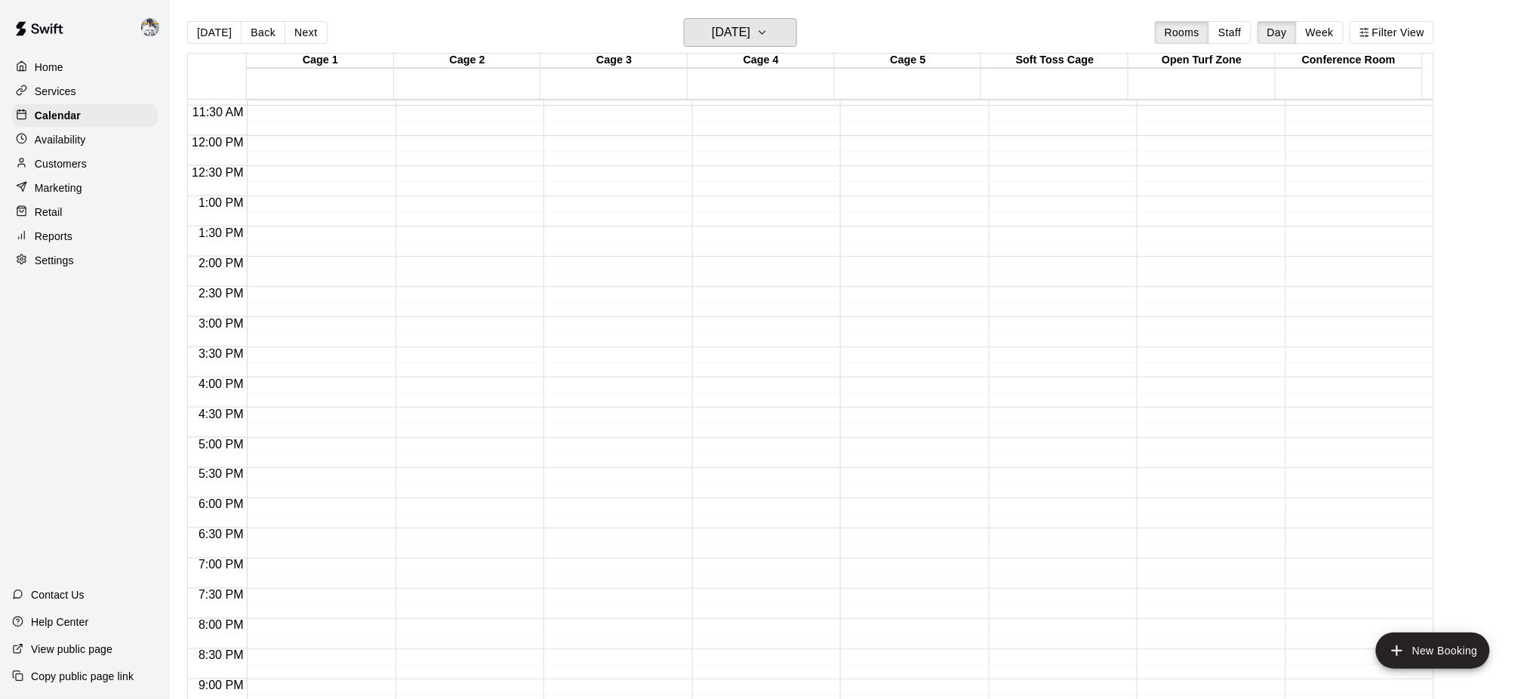
click at [750, 29] on h6 "Thursday Nov 27" at bounding box center [731, 32] width 38 height 21
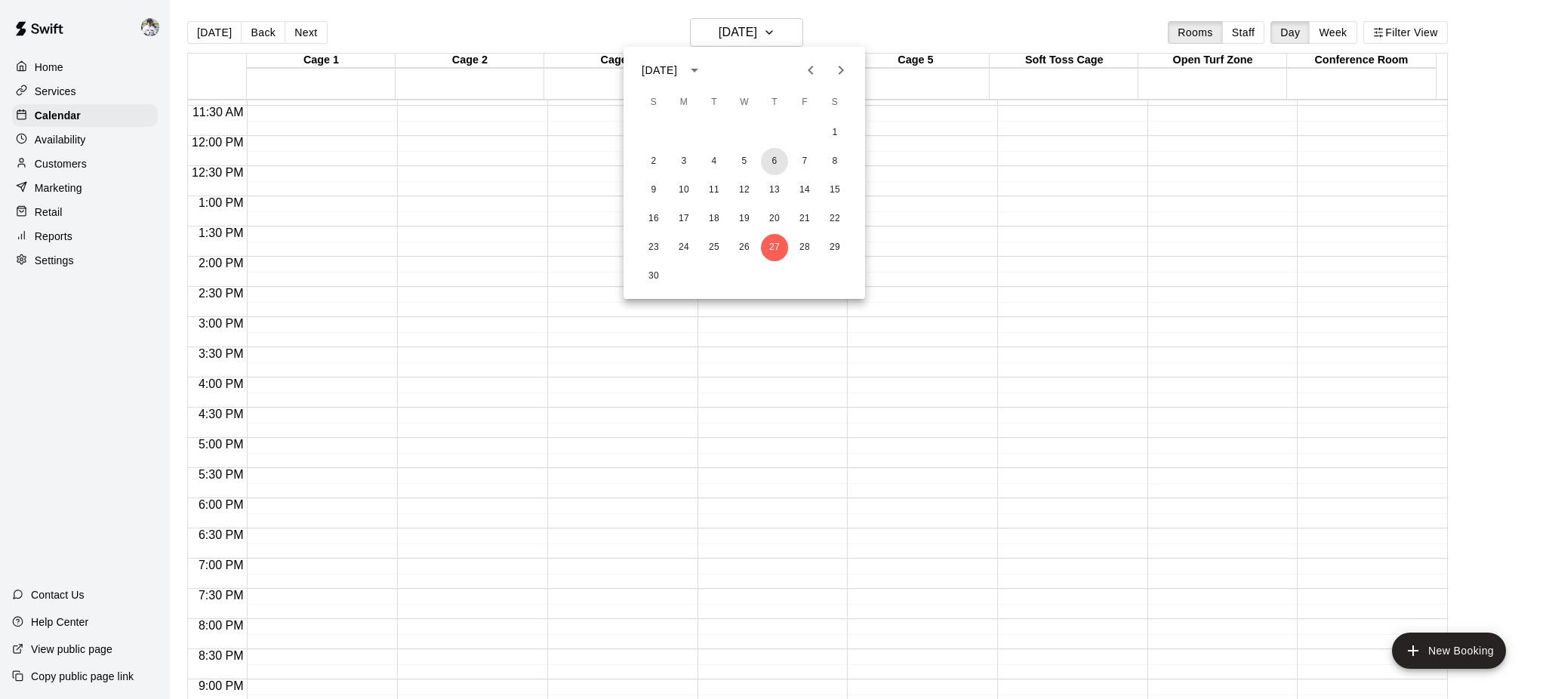
click at [775, 158] on button "6" at bounding box center [774, 161] width 27 height 27
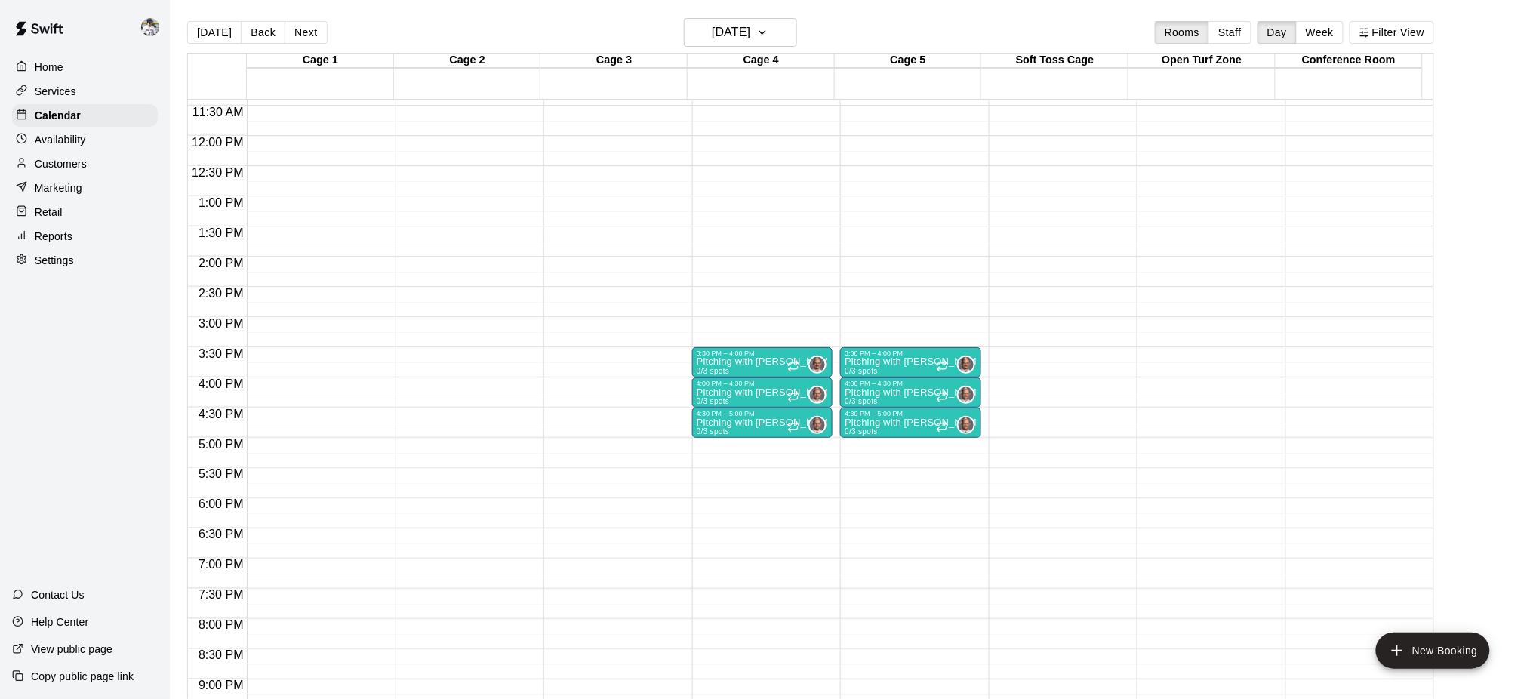
drag, startPoint x: 743, startPoint y: 355, endPoint x: 719, endPoint y: 355, distance: 24.2
click at [719, 355] on div "3:30 PM – 4:00 PM" at bounding box center [762, 353] width 131 height 8
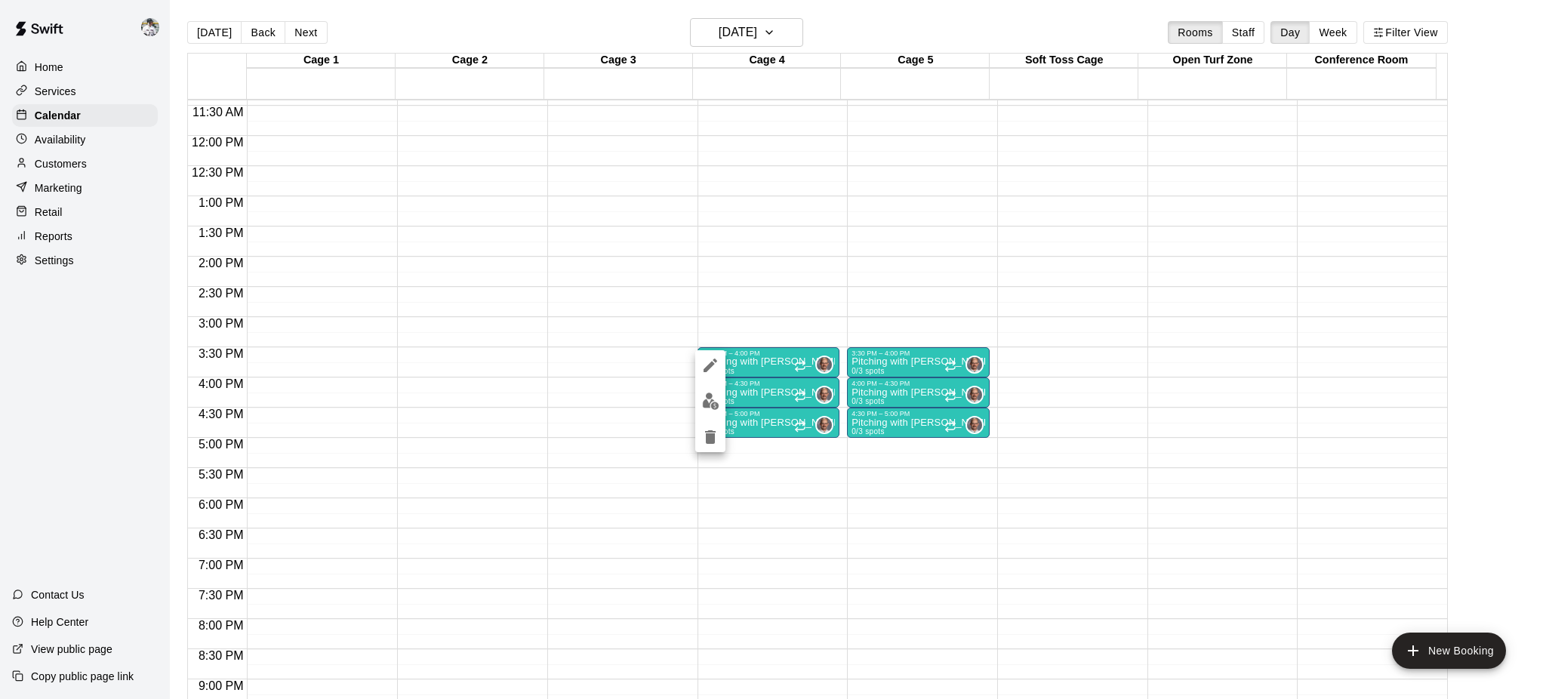
click at [793, 365] on div at bounding box center [773, 349] width 1546 height 699
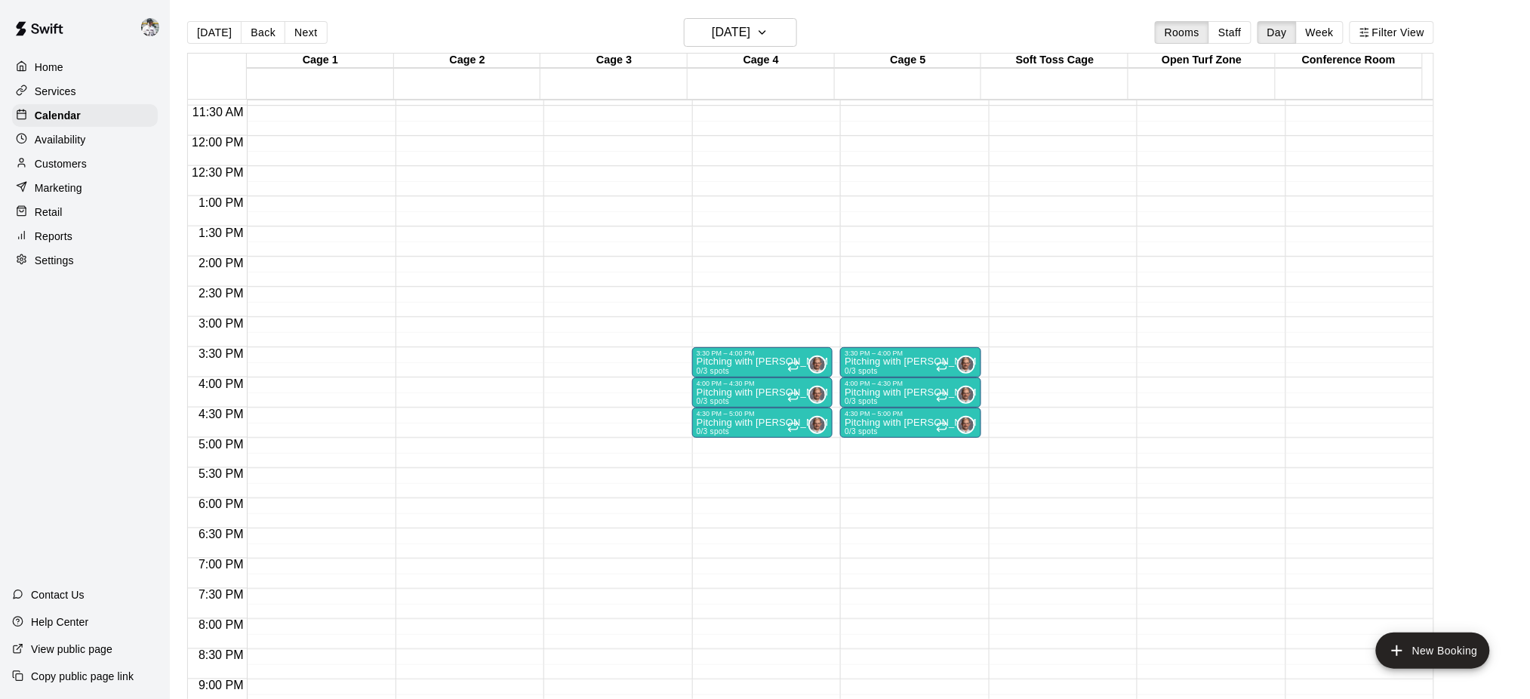
click at [756, 362] on p "Pitching with [PERSON_NAME]" at bounding box center [762, 362] width 131 height 0
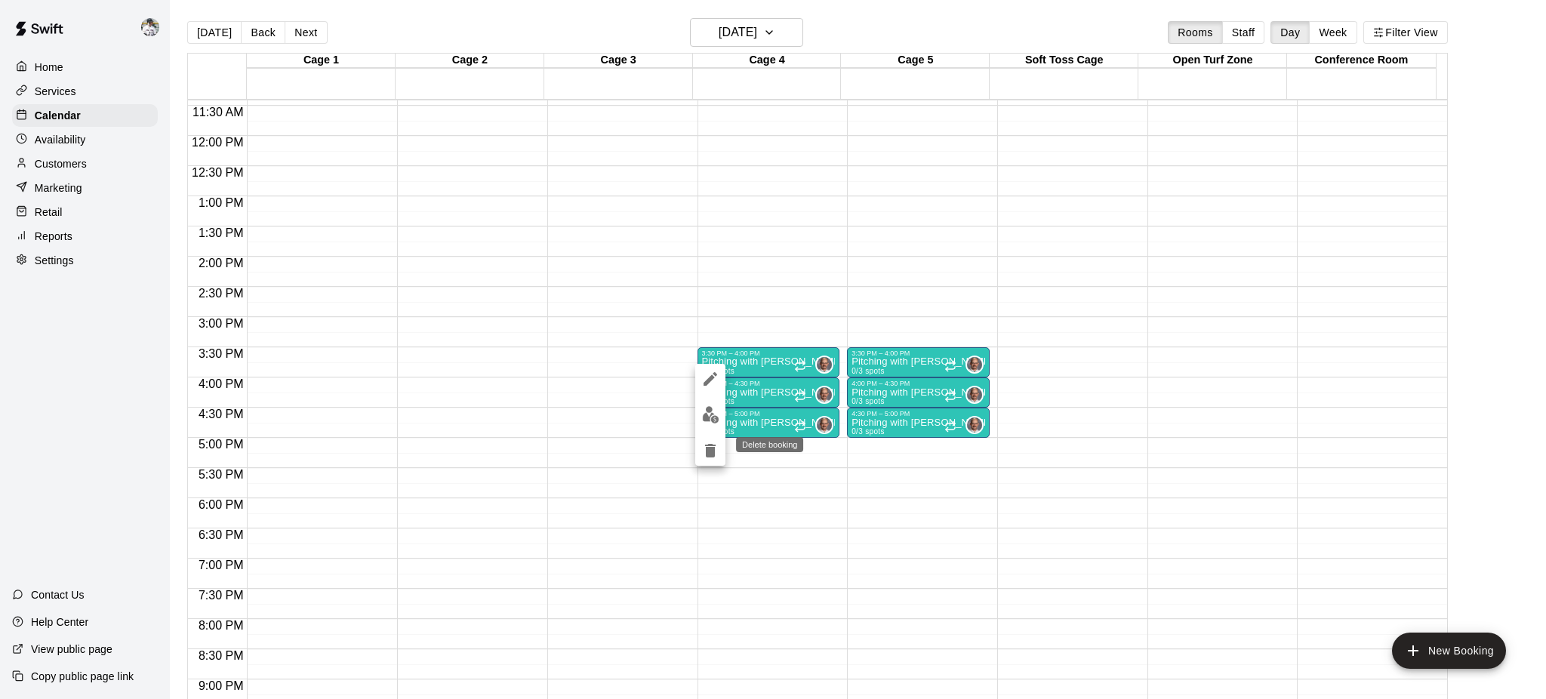
click at [706, 460] on button "delete" at bounding box center [710, 450] width 30 height 30
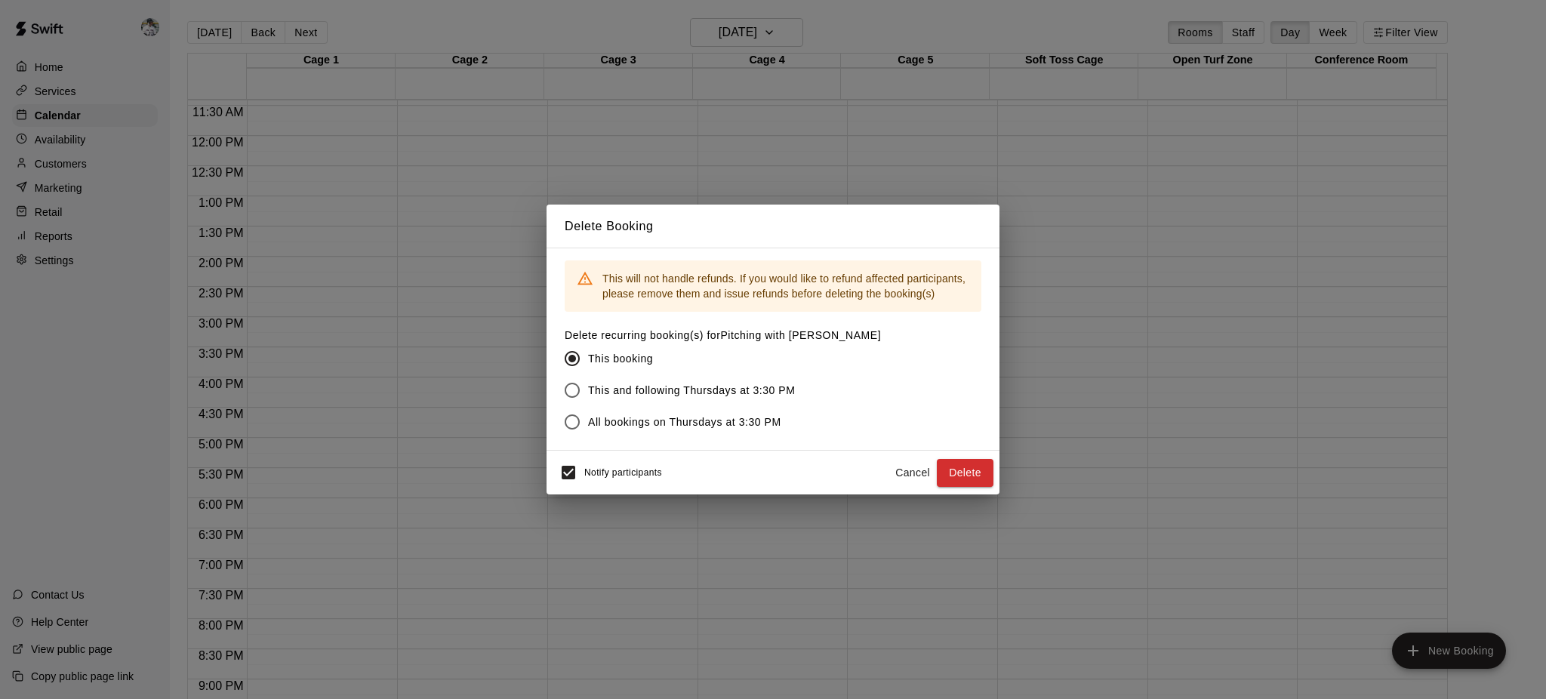
click at [613, 387] on span "This and following Thursdays at 3:30 PM" at bounding box center [692, 391] width 208 height 16
click at [960, 466] on button "Delete" at bounding box center [965, 473] width 57 height 28
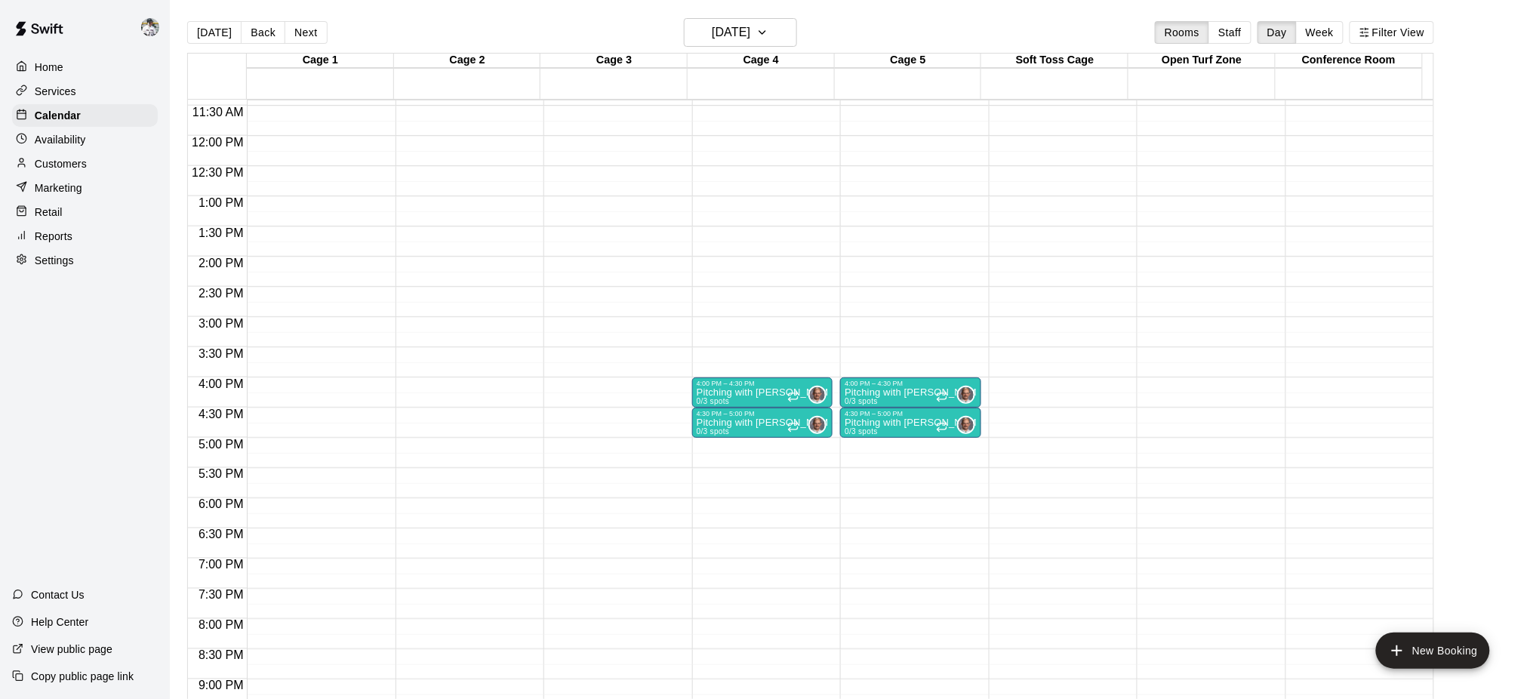
click at [770, 374] on div "12:00 AM – 6:00 AM Closed 4:00 PM – 4:30 PM Pitching with Don Eddy 0/3 spots 0 …" at bounding box center [762, 135] width 140 height 1449
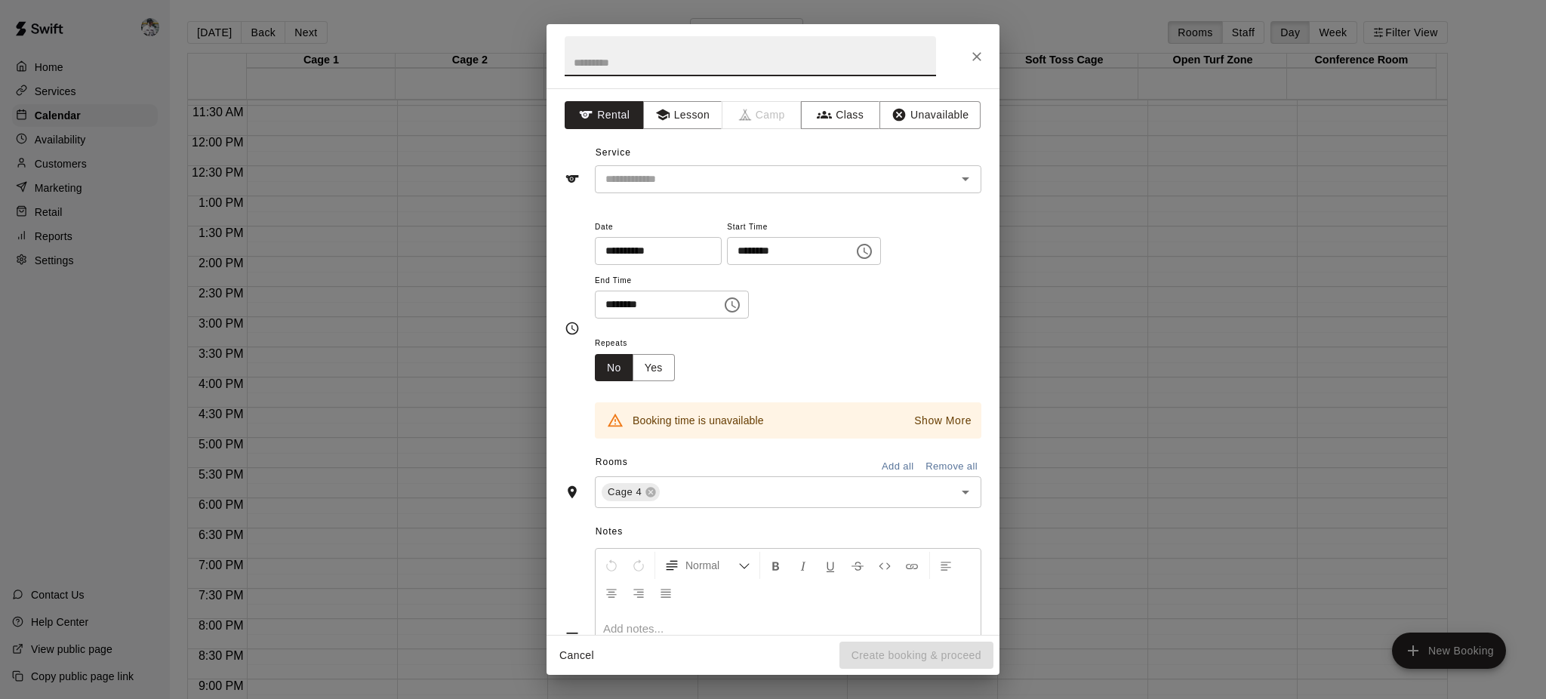
click at [762, 384] on div "Booking time is unavailable Show More" at bounding box center [788, 409] width 386 height 57
click at [966, 57] on button "Close" at bounding box center [976, 56] width 27 height 27
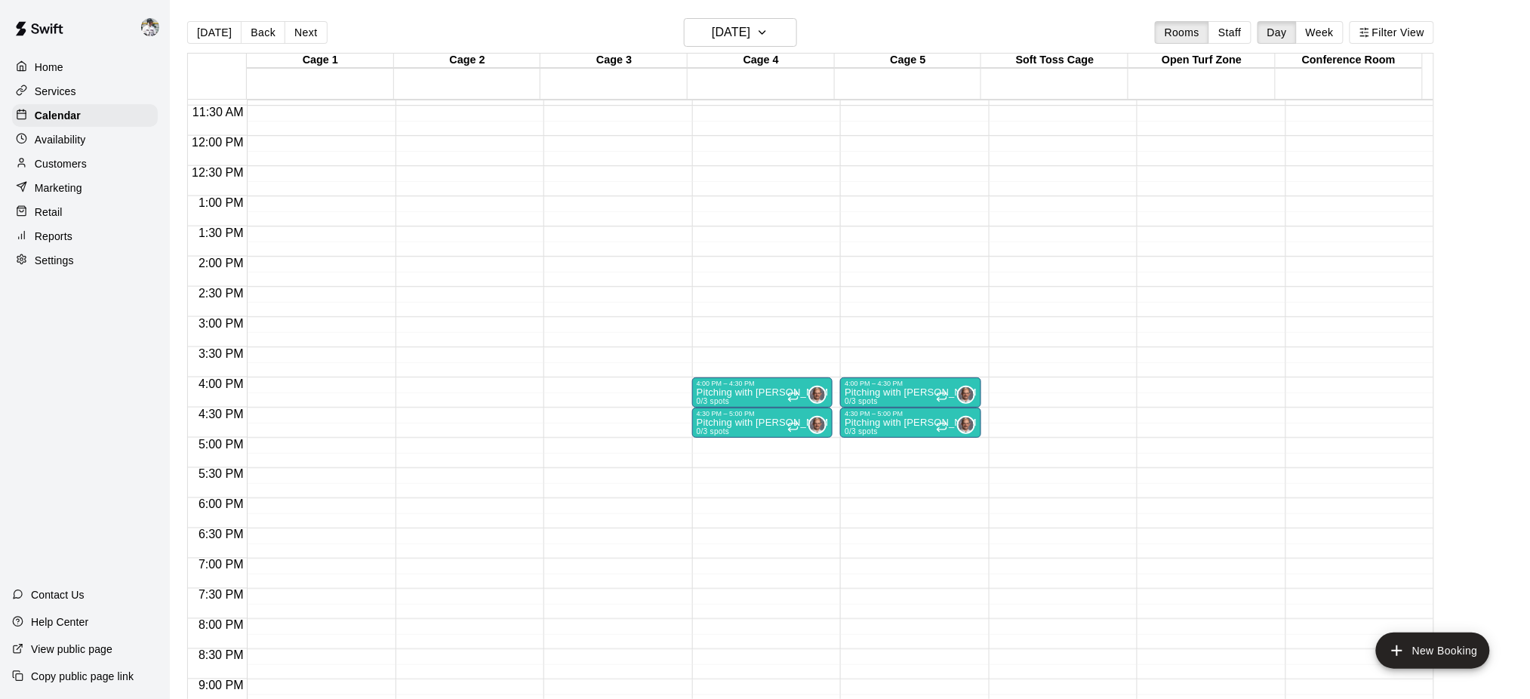
click at [755, 382] on div "4:00 PM – 4:30 PM" at bounding box center [762, 384] width 131 height 8
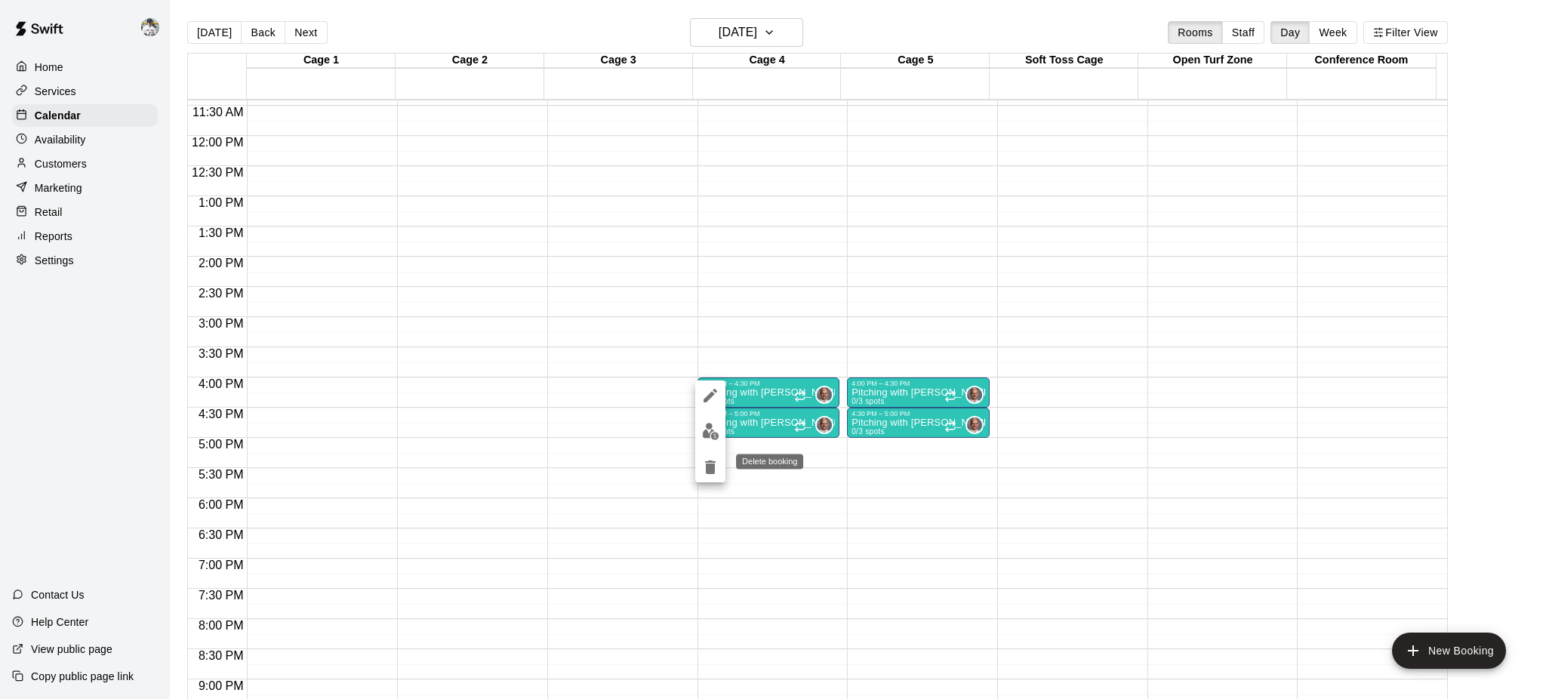
click at [709, 460] on icon "delete" at bounding box center [710, 467] width 11 height 14
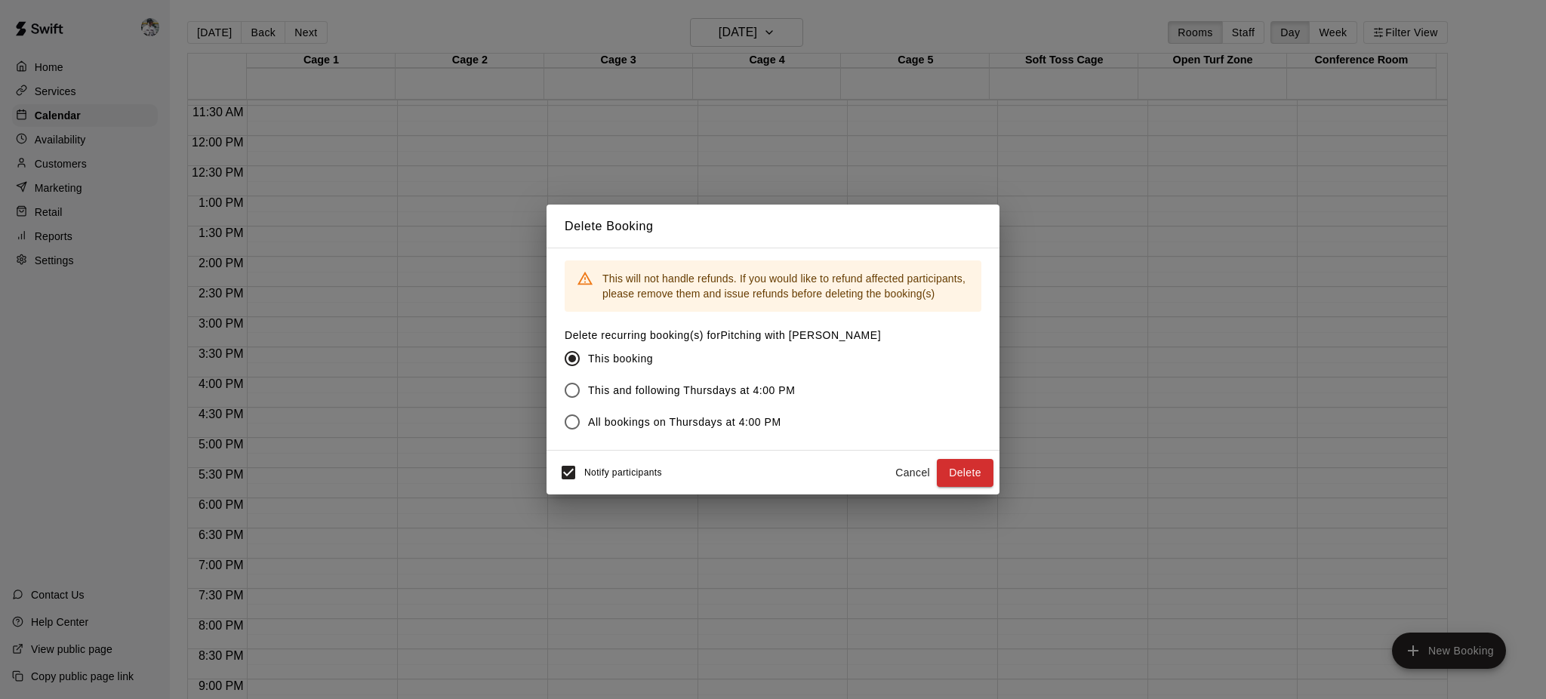
click at [653, 395] on span "This and following Thursdays at 4:00 PM" at bounding box center [692, 391] width 208 height 16
click at [960, 471] on button "Delete" at bounding box center [965, 473] width 57 height 28
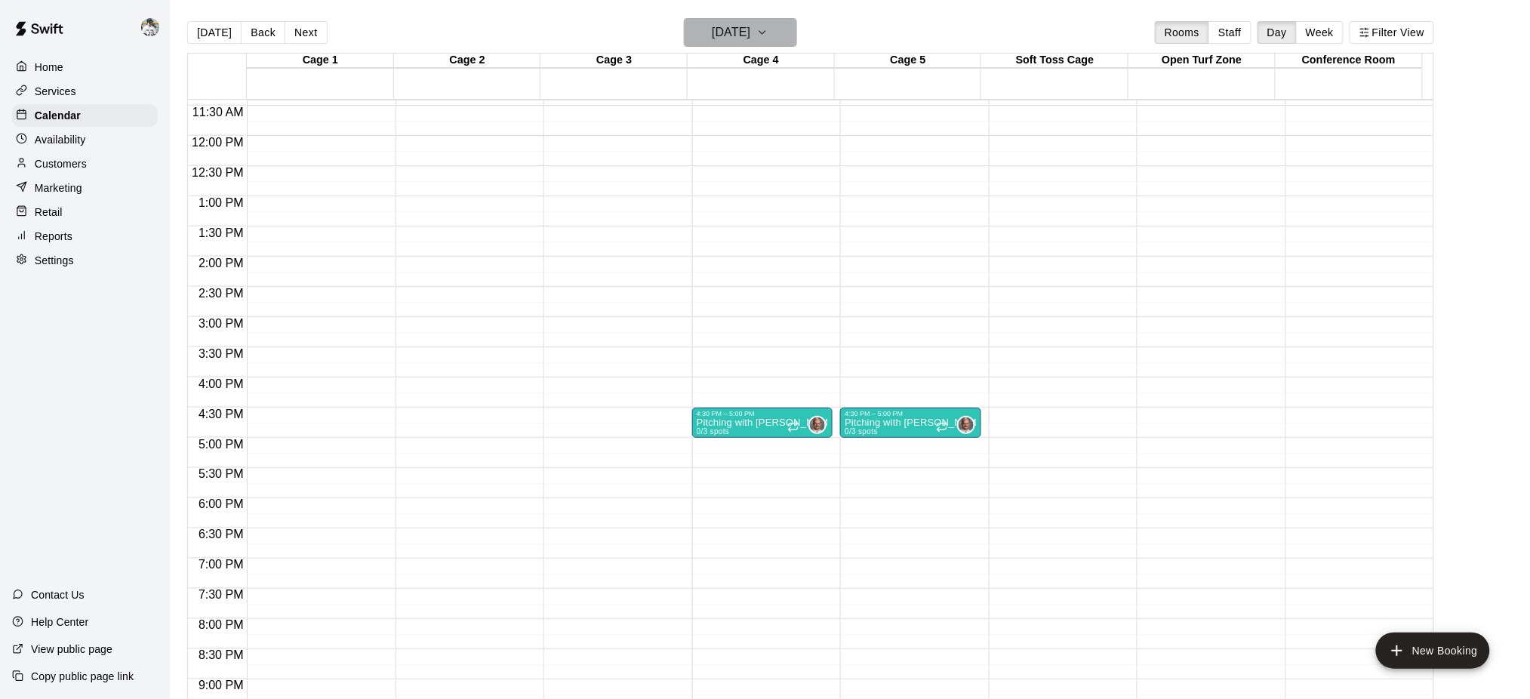
click at [747, 22] on h6 "Thursday Nov 06" at bounding box center [731, 32] width 38 height 21
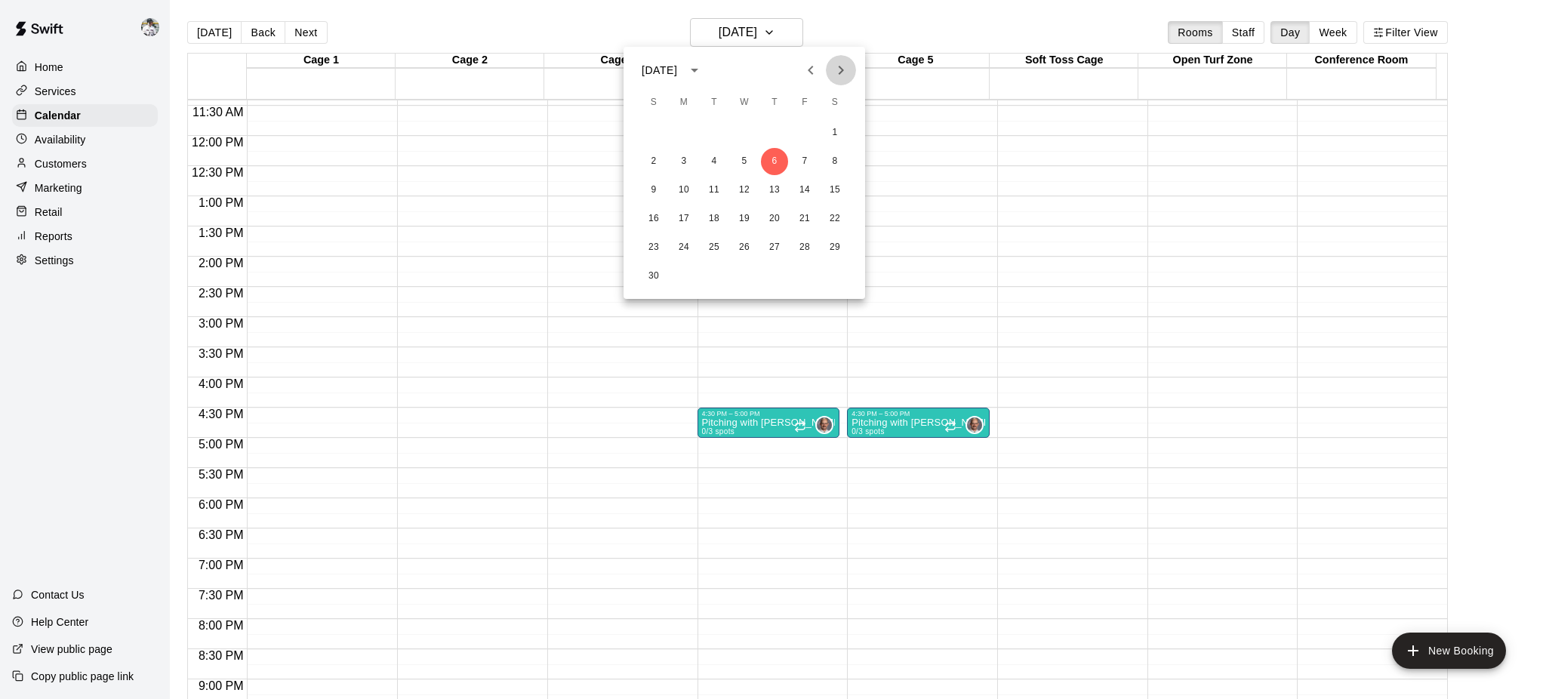
click at [842, 73] on icon "Next month" at bounding box center [841, 70] width 18 height 18
click at [771, 131] on button "4" at bounding box center [774, 132] width 27 height 27
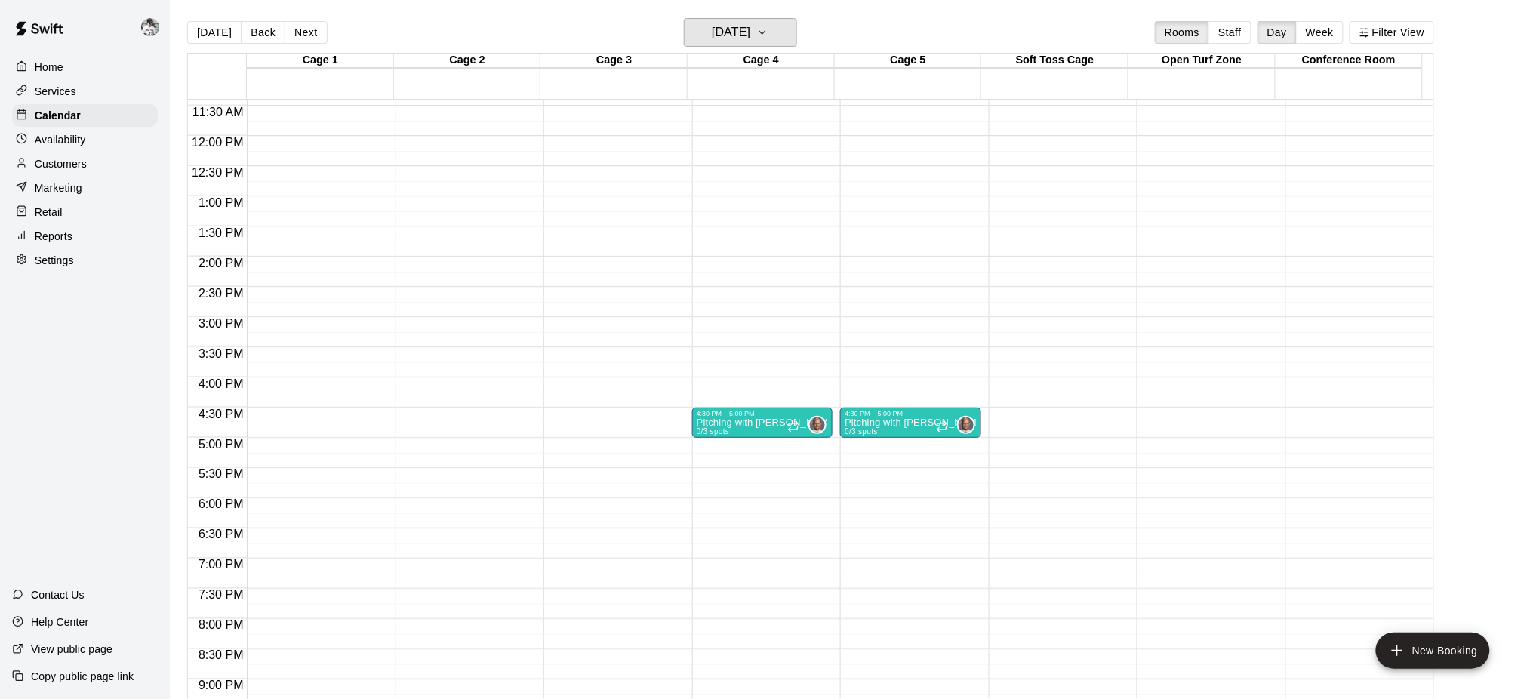
click at [768, 38] on icon "button" at bounding box center [762, 32] width 12 height 18
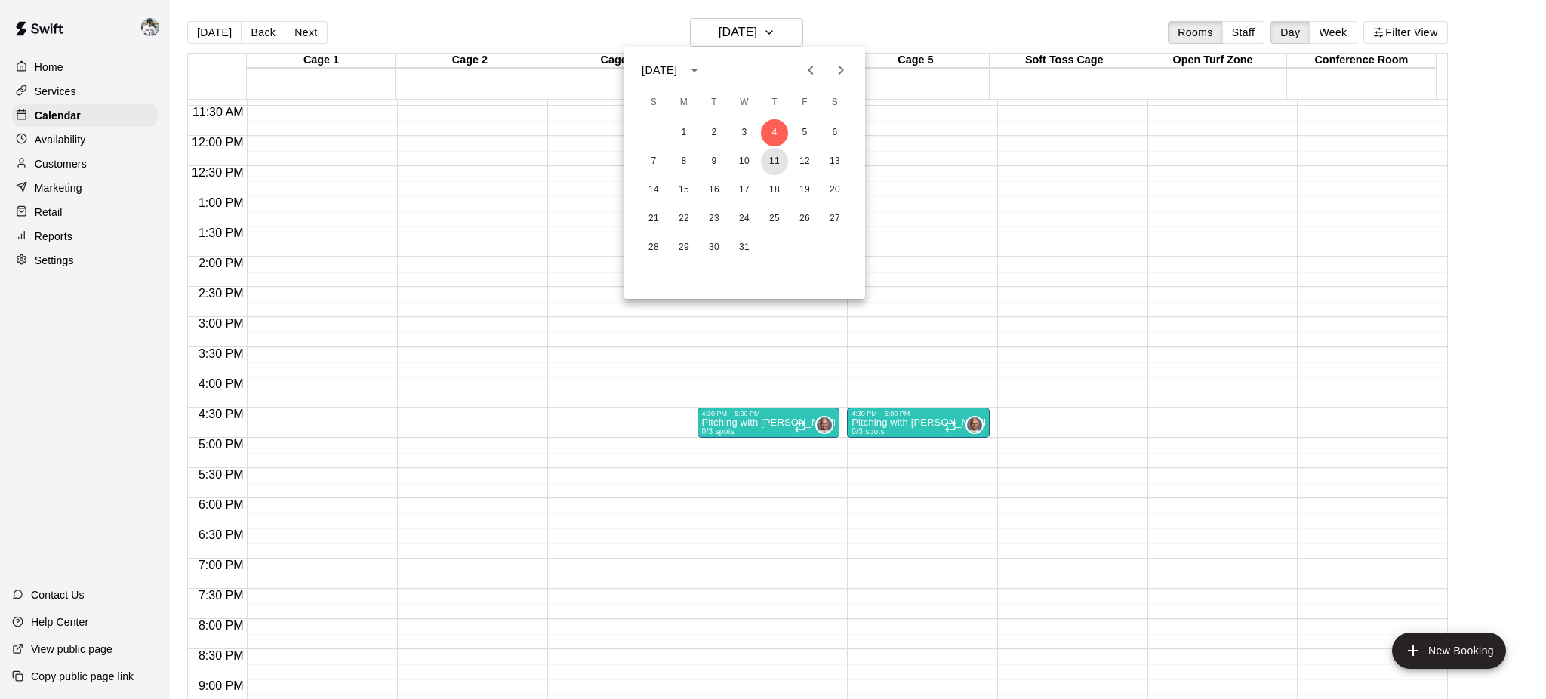
click at [777, 162] on button "11" at bounding box center [774, 161] width 27 height 27
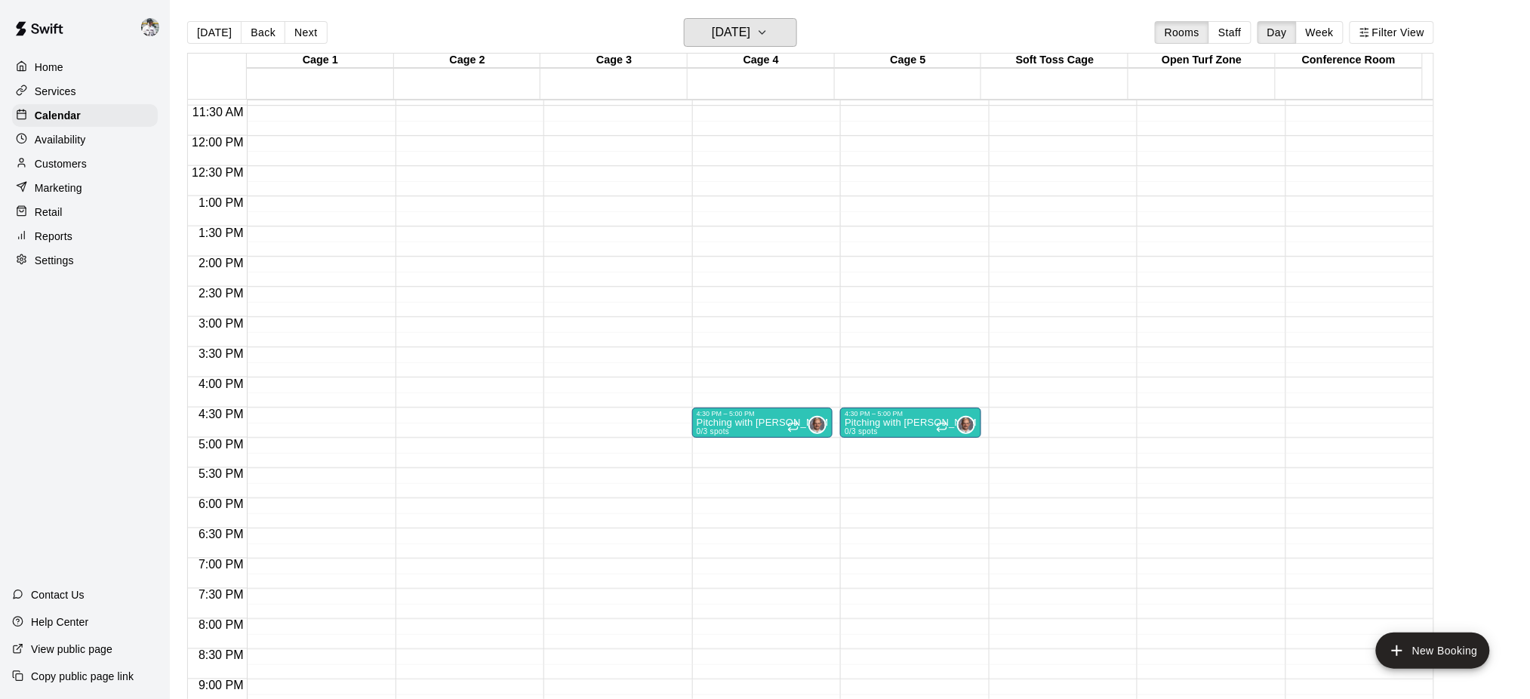
click at [768, 35] on icon "button" at bounding box center [762, 32] width 12 height 18
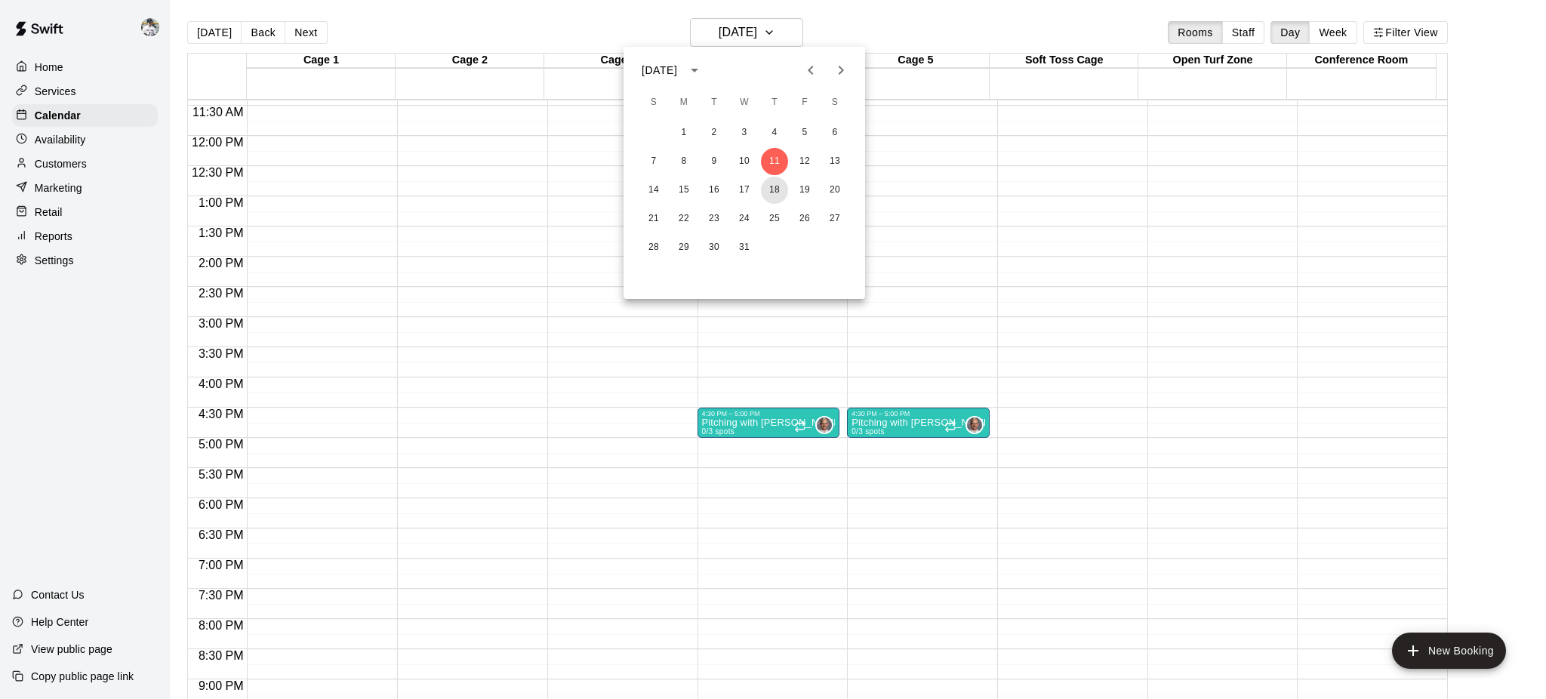
click at [774, 181] on button "18" at bounding box center [774, 190] width 27 height 27
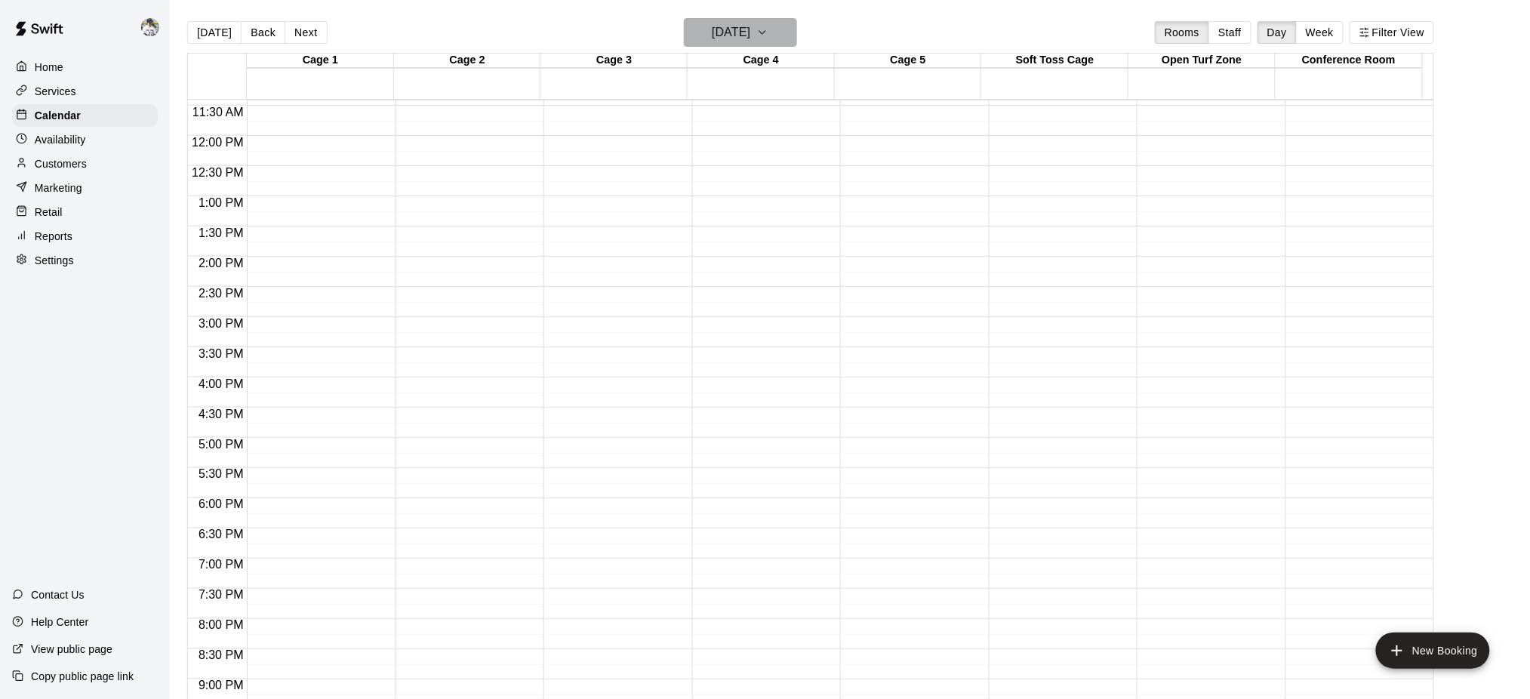
click at [750, 42] on h6 "Thursday Dec 18" at bounding box center [731, 32] width 38 height 21
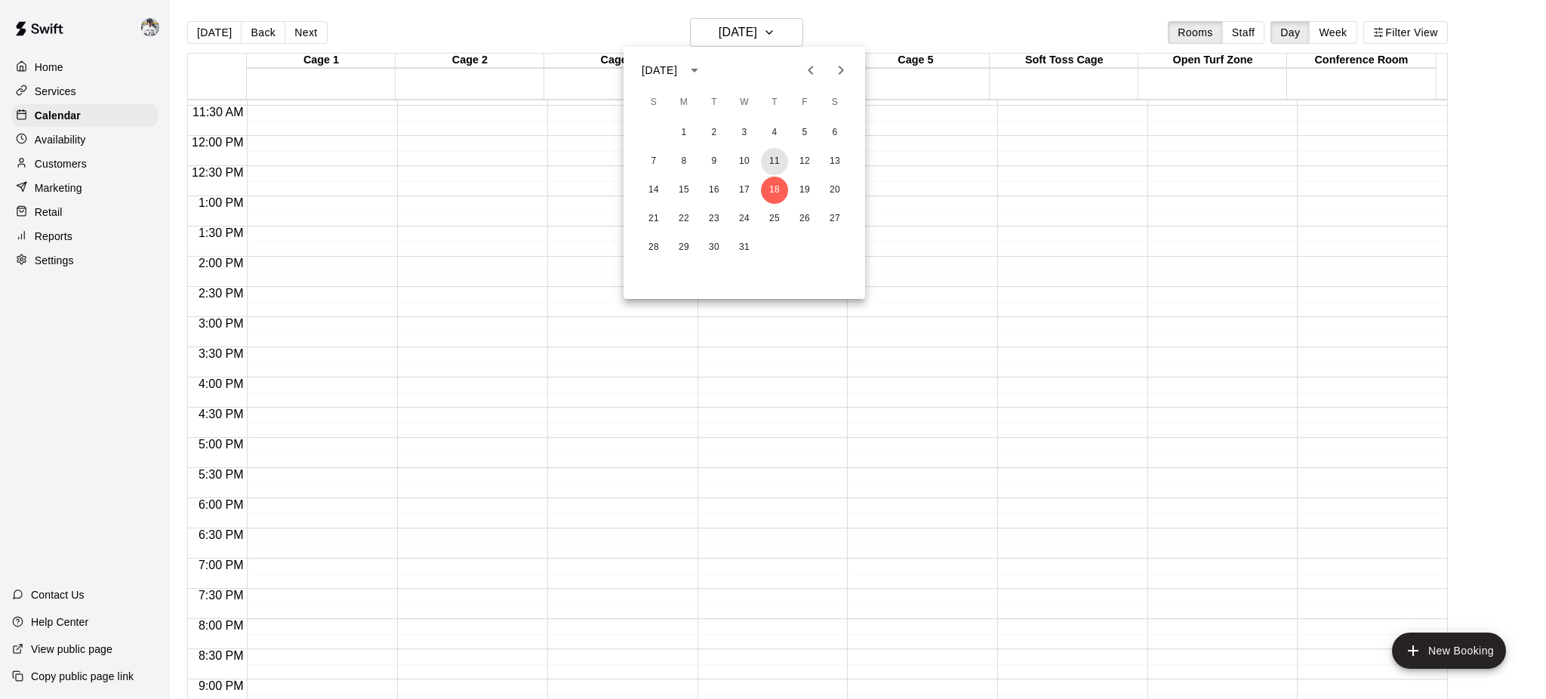
click at [770, 162] on button "11" at bounding box center [774, 161] width 27 height 27
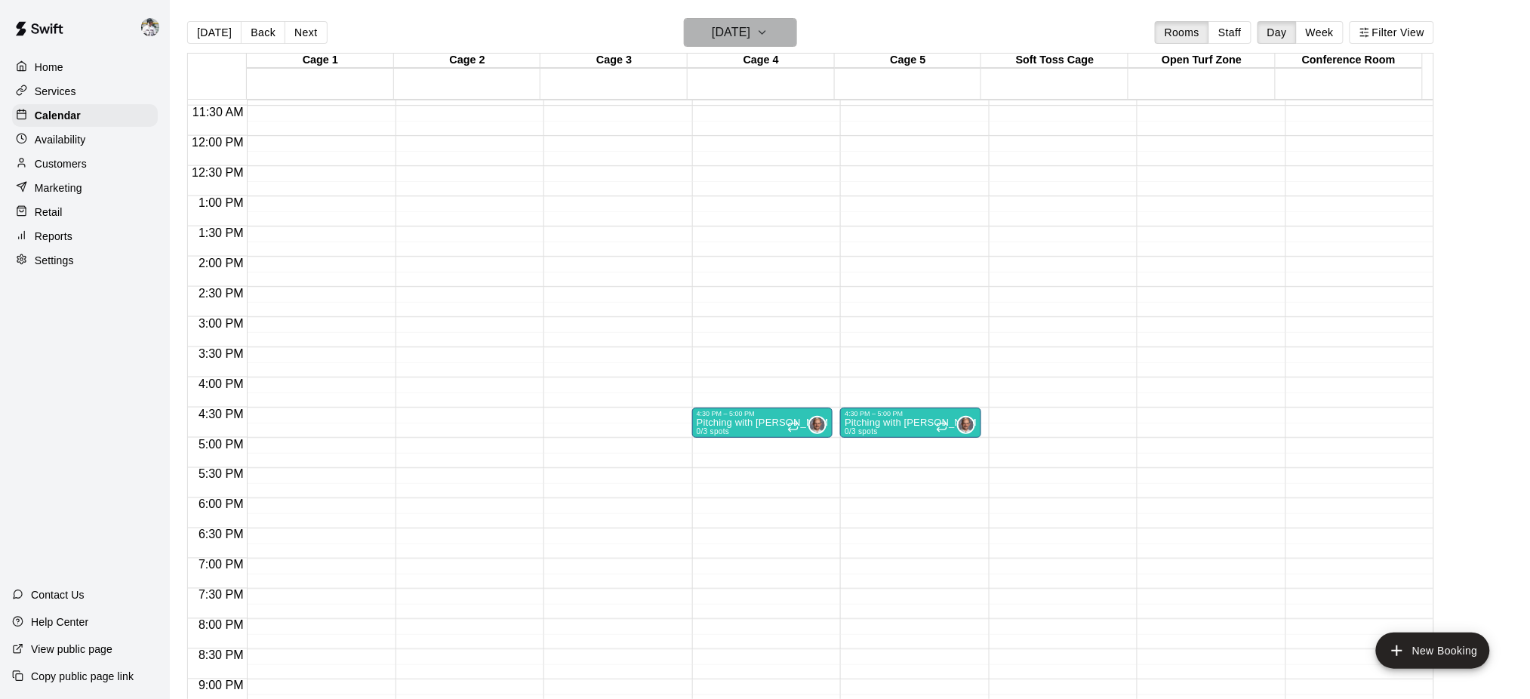
click at [745, 31] on h6 "Thursday Dec 11" at bounding box center [731, 32] width 38 height 21
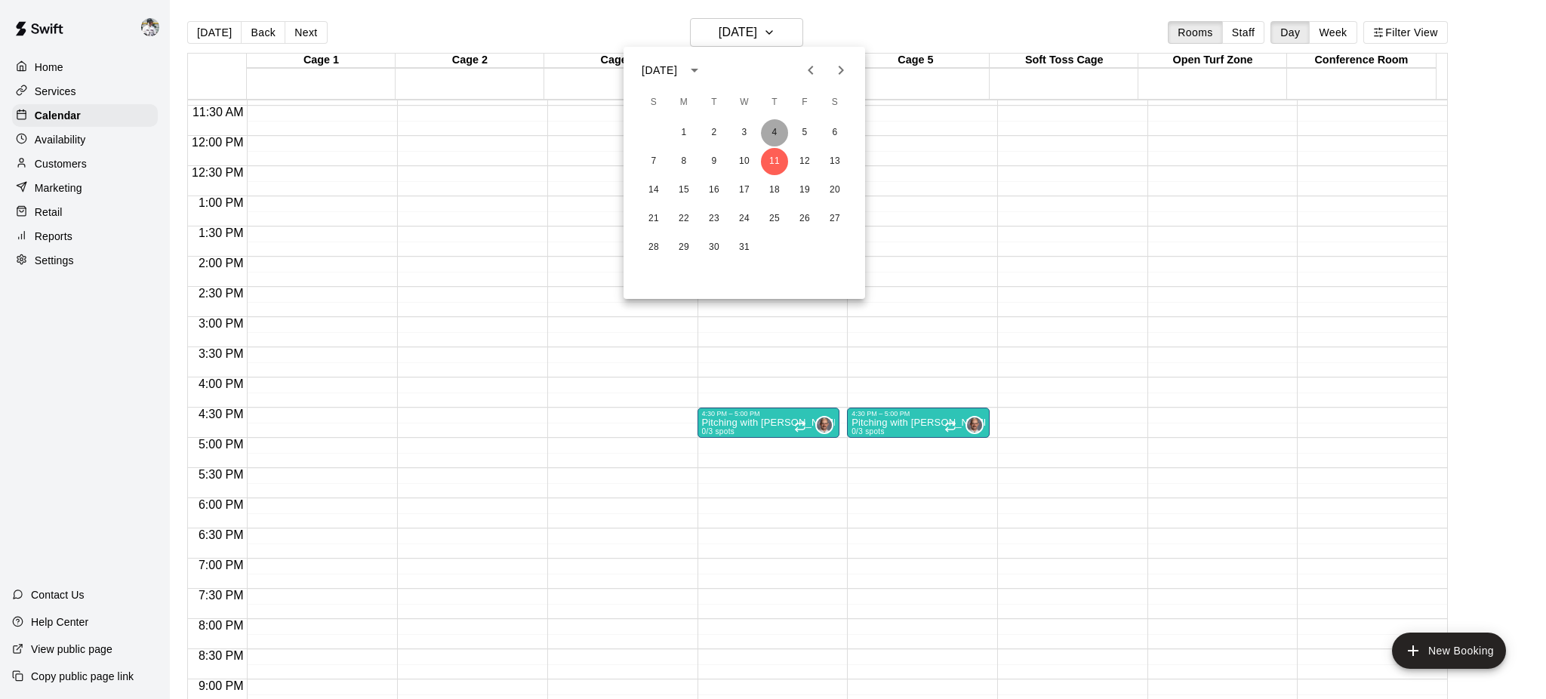
click at [771, 131] on button "4" at bounding box center [774, 132] width 27 height 27
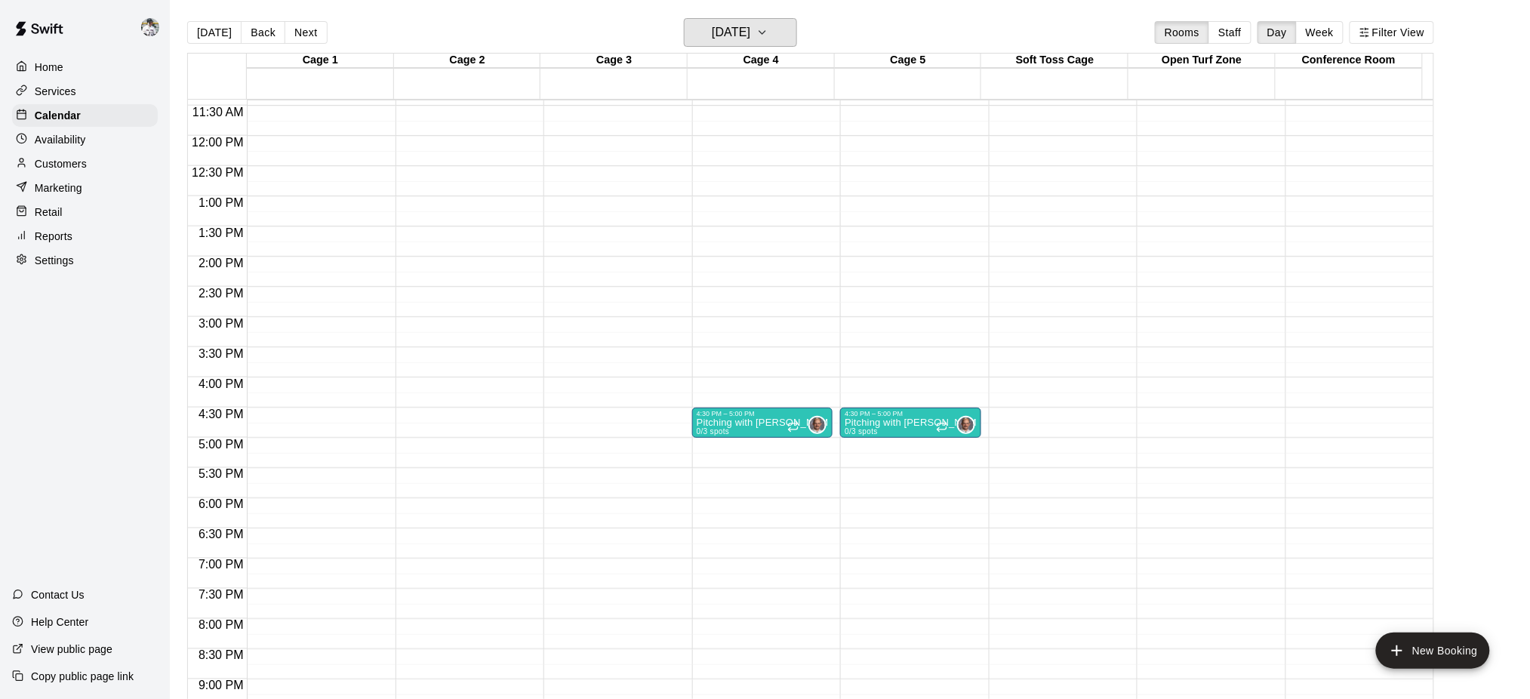
click at [782, 32] on button "Thursday Dec 04" at bounding box center [740, 32] width 113 height 29
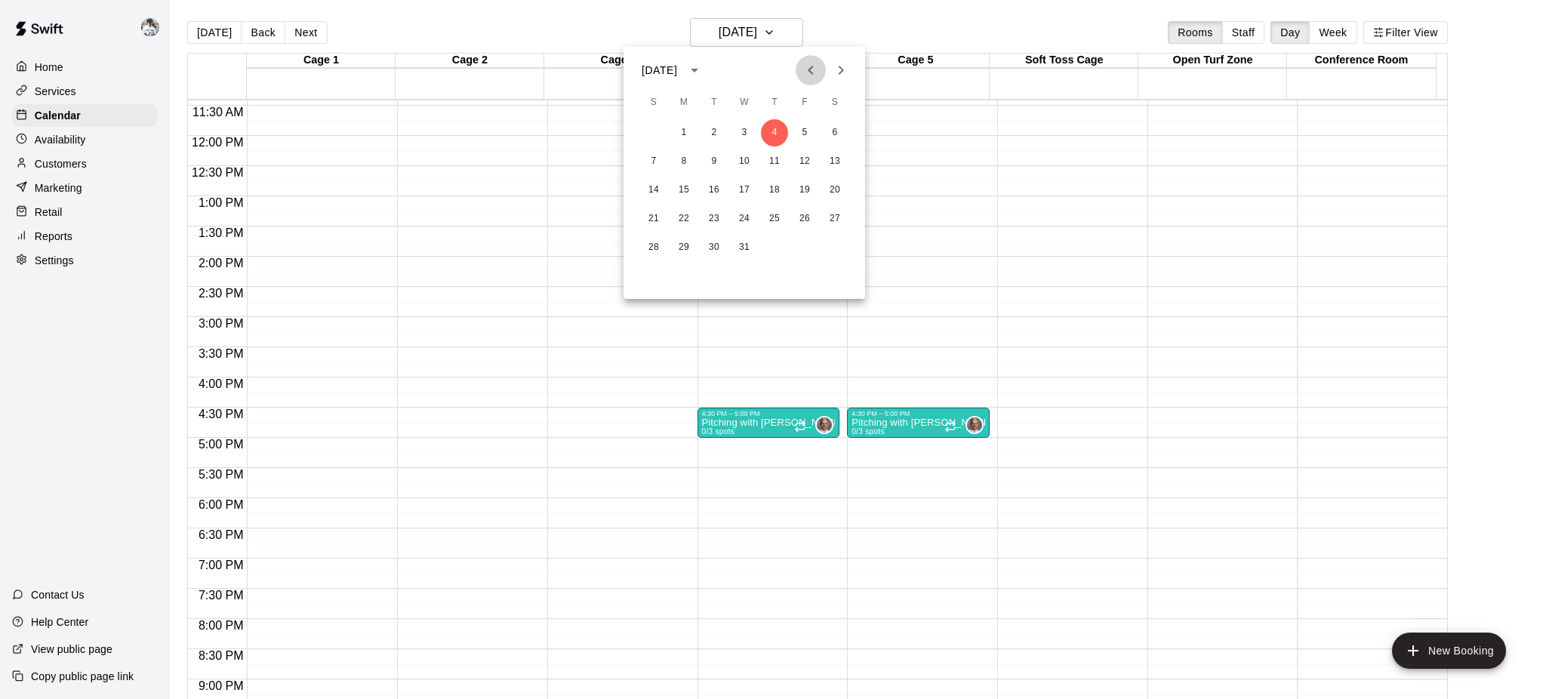
click at [811, 74] on icon "Previous month" at bounding box center [811, 70] width 18 height 18
click at [773, 248] on button "27" at bounding box center [774, 247] width 27 height 27
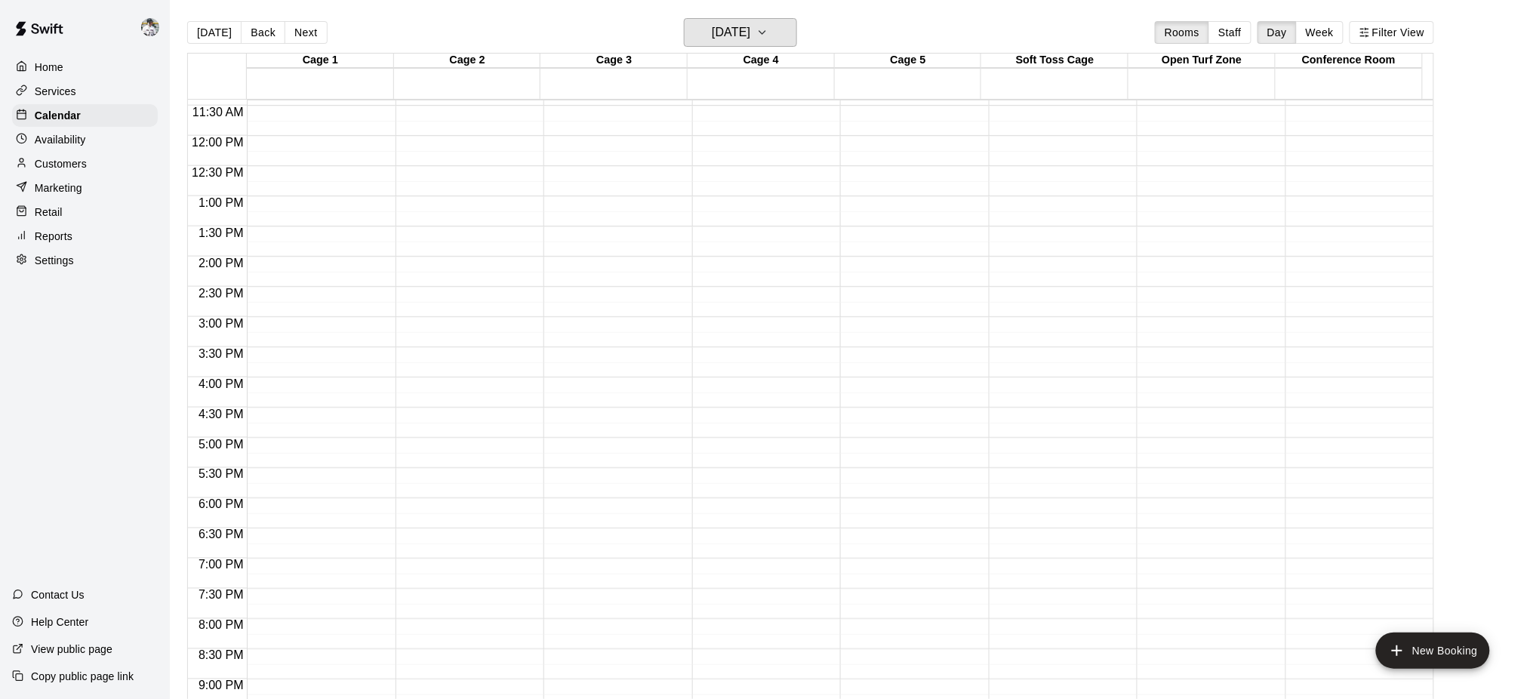
click at [750, 30] on h6 "Thursday Nov 27" at bounding box center [731, 32] width 38 height 21
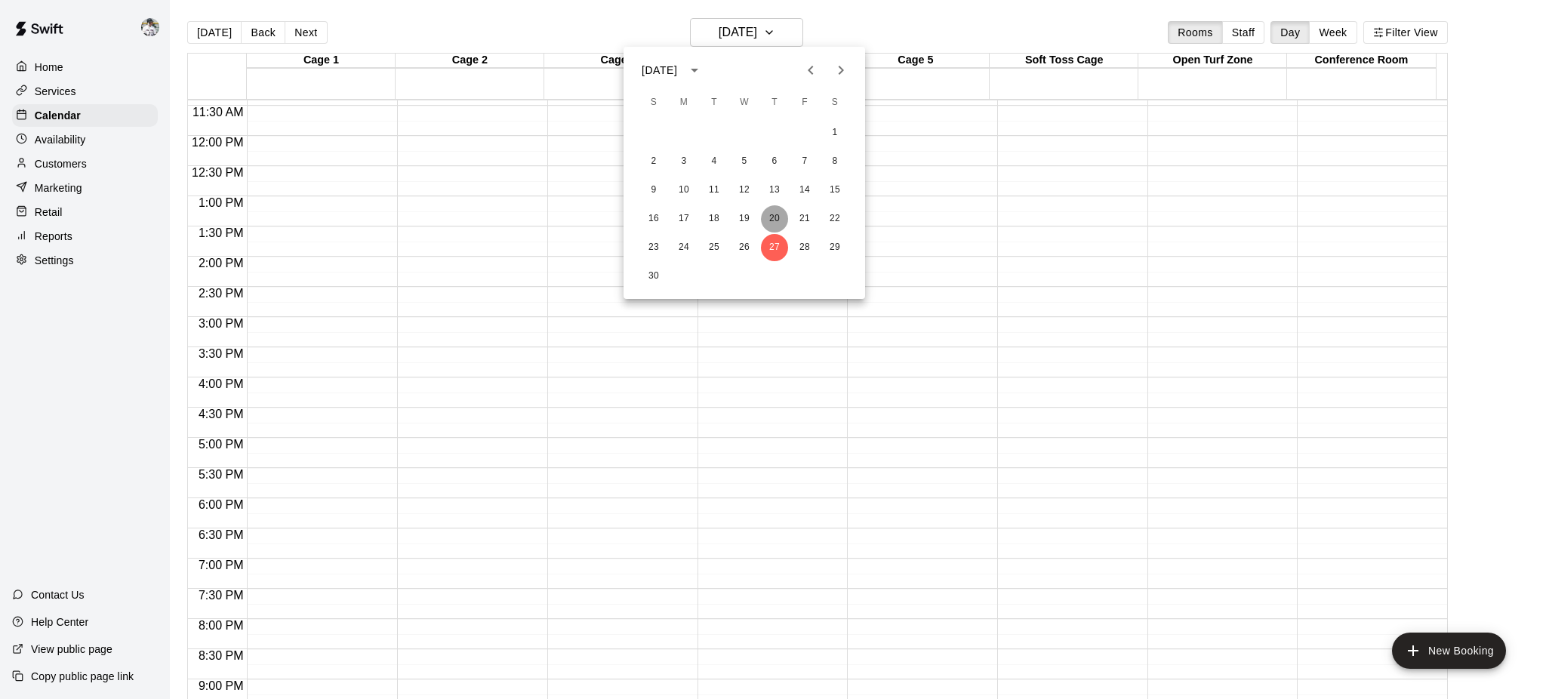
click at [770, 216] on button "20" at bounding box center [774, 218] width 27 height 27
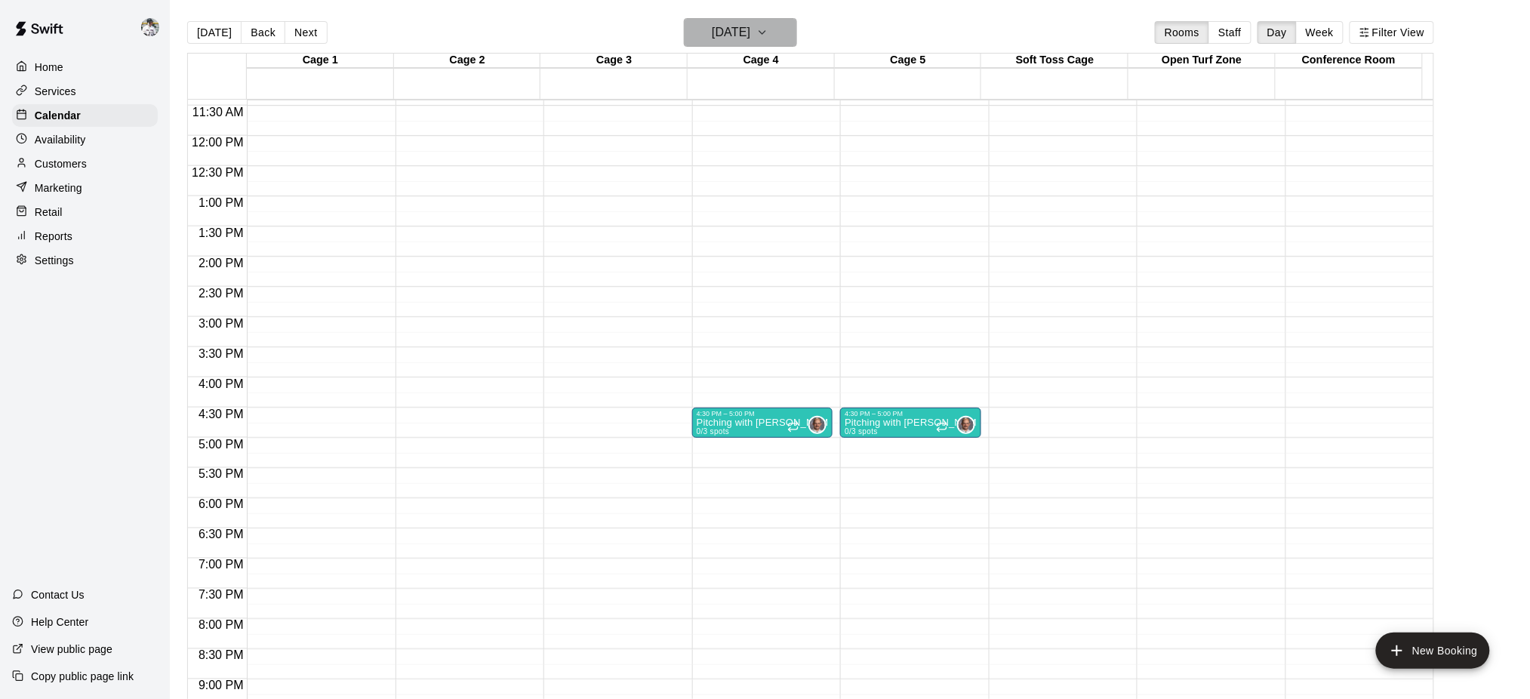
click at [785, 39] on button "Thursday Nov 20" at bounding box center [740, 32] width 113 height 29
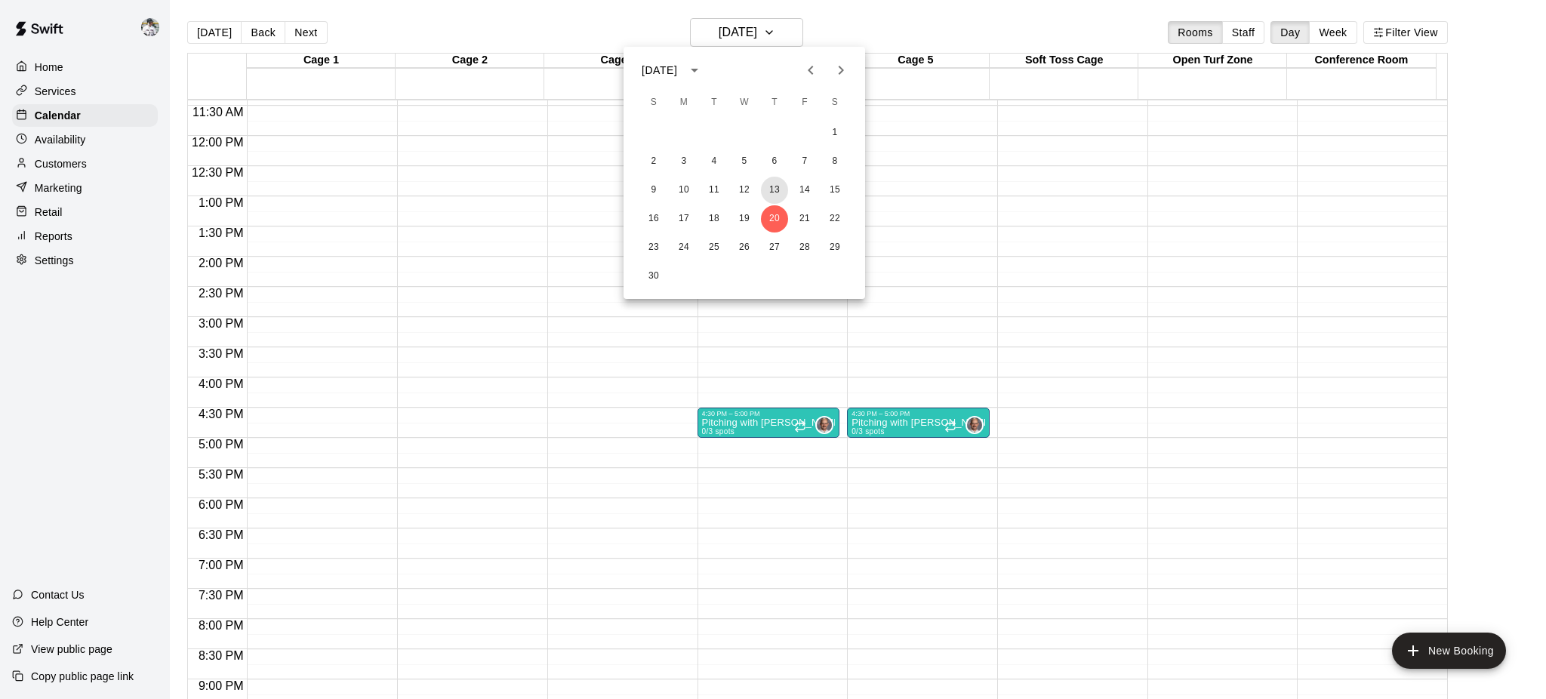
click at [771, 189] on button "13" at bounding box center [774, 190] width 27 height 27
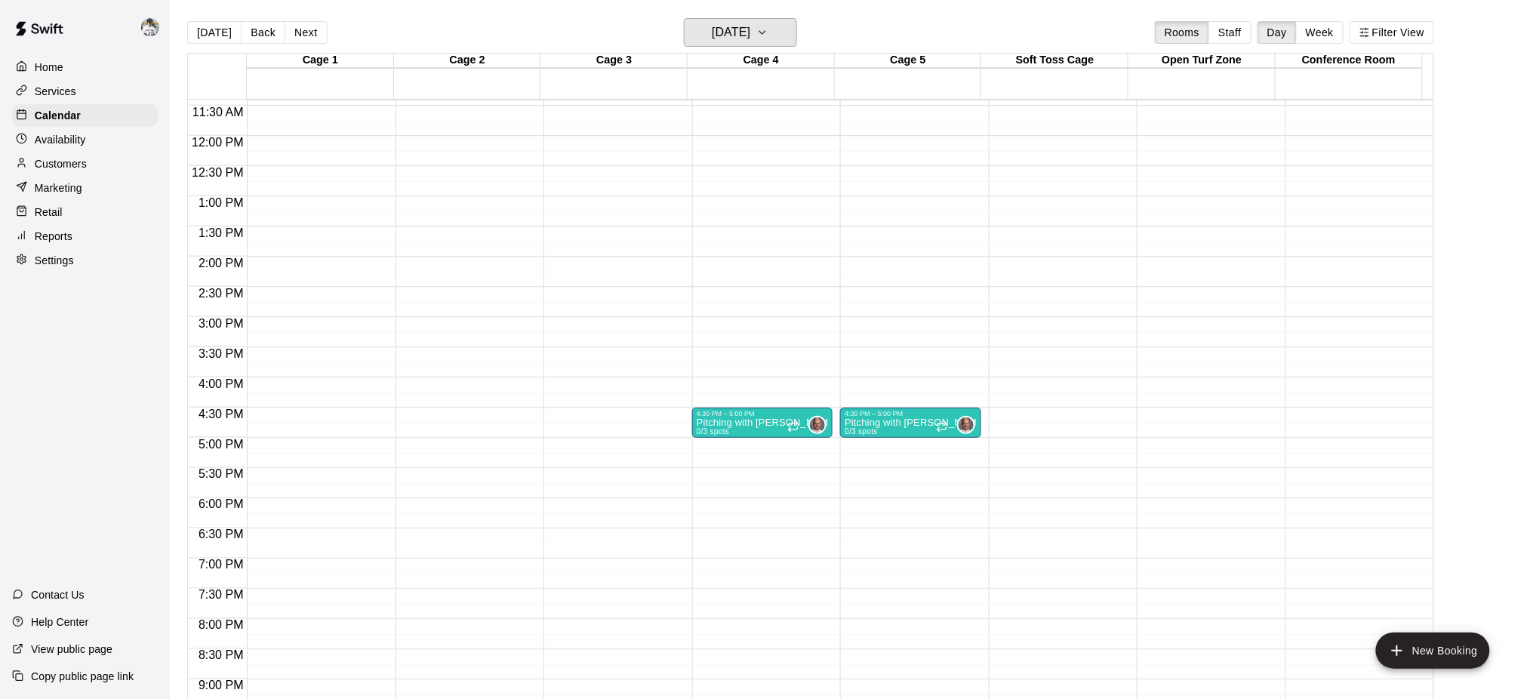
click at [759, 20] on button "Thursday Nov 13" at bounding box center [740, 32] width 113 height 29
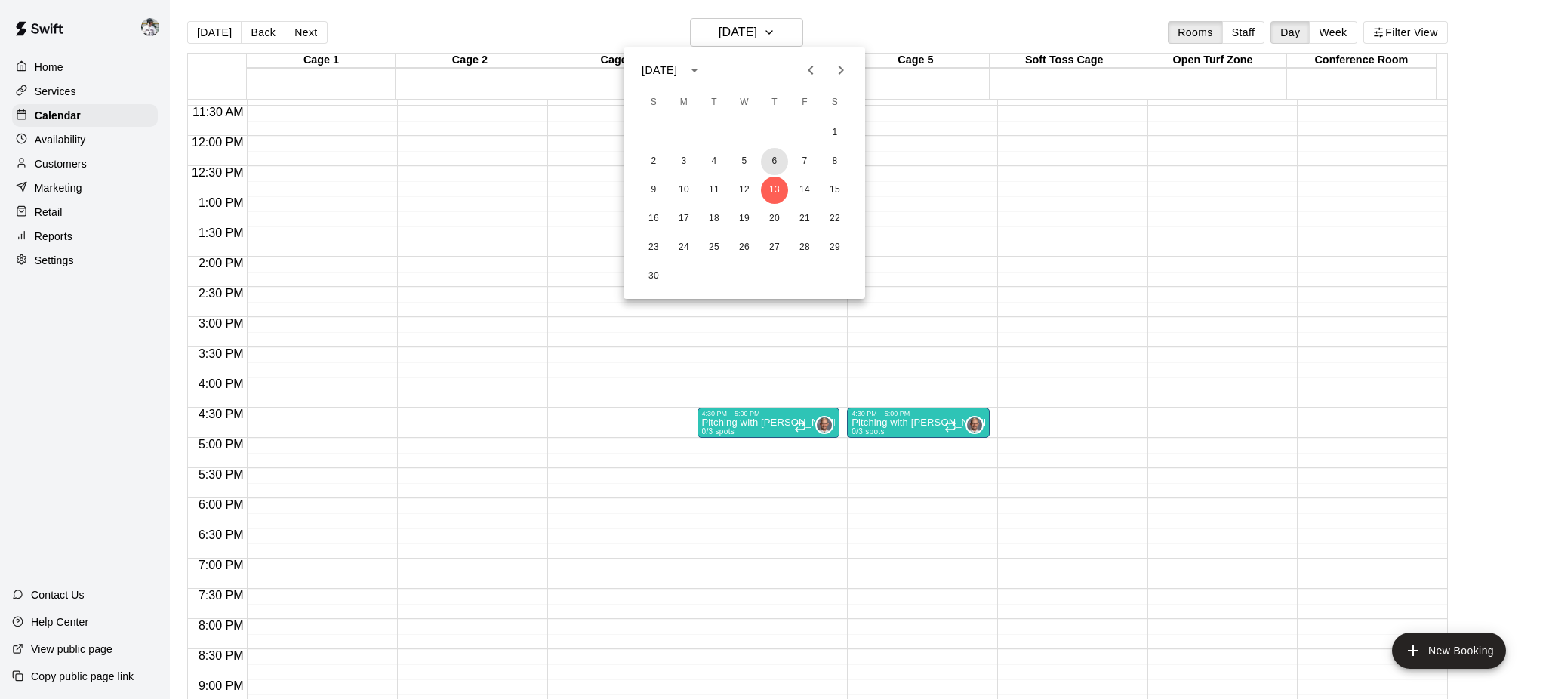
click at [768, 156] on button "6" at bounding box center [774, 161] width 27 height 27
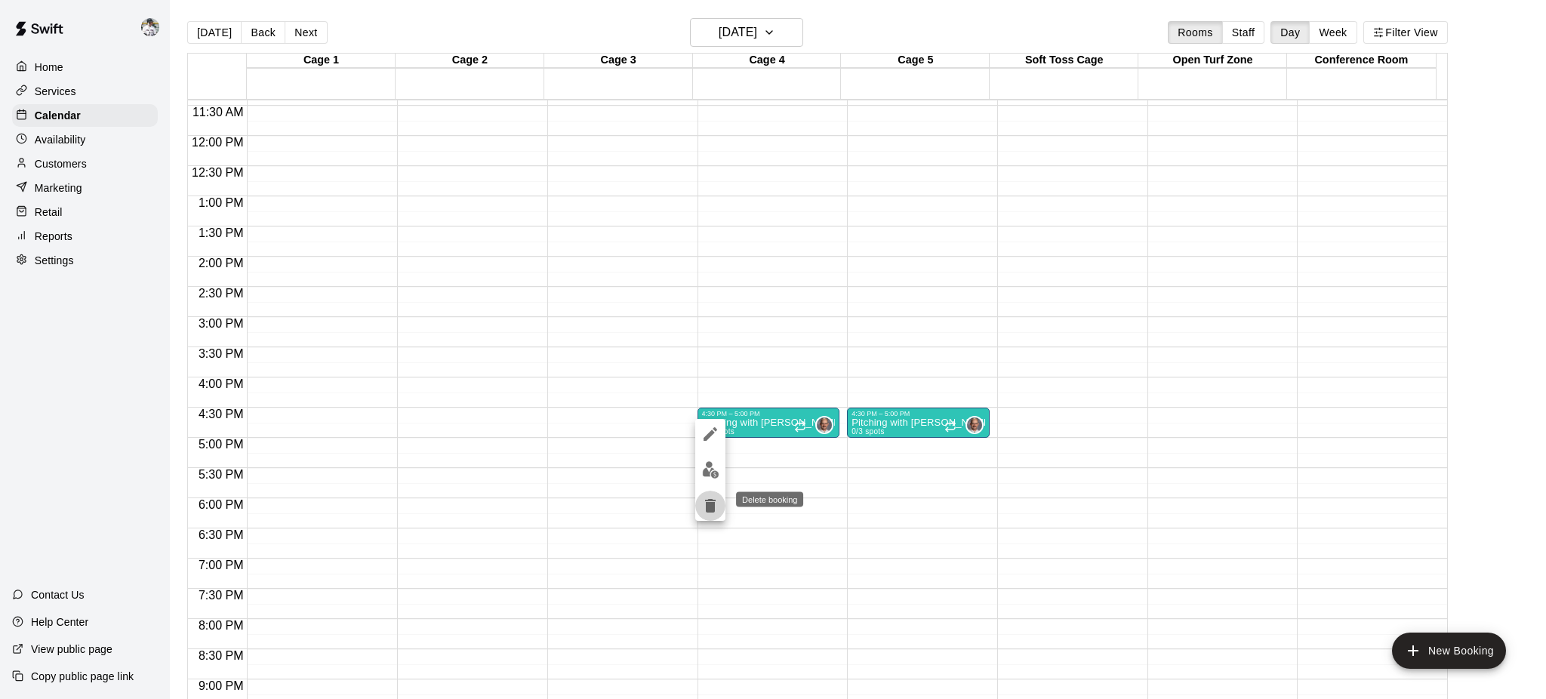
click at [706, 500] on icon "delete" at bounding box center [710, 506] width 11 height 14
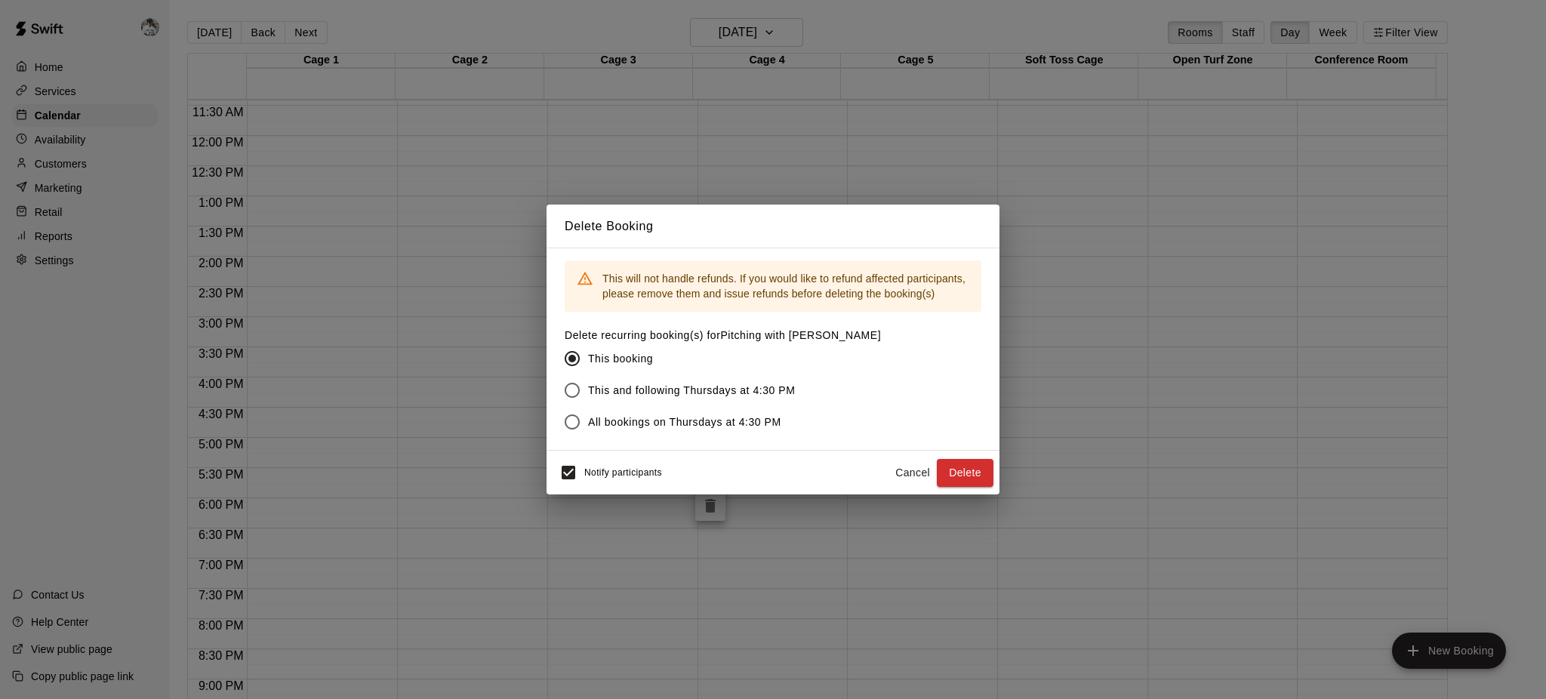
click at [640, 390] on span "This and following Thursdays at 4:30 PM" at bounding box center [692, 391] width 208 height 16
click at [587, 452] on div "Notify participants Cancel Delete" at bounding box center [772, 473] width 453 height 44
click at [584, 454] on div "Notify participants Cancel Delete" at bounding box center [772, 473] width 453 height 44
click at [954, 471] on button "Delete" at bounding box center [965, 473] width 57 height 28
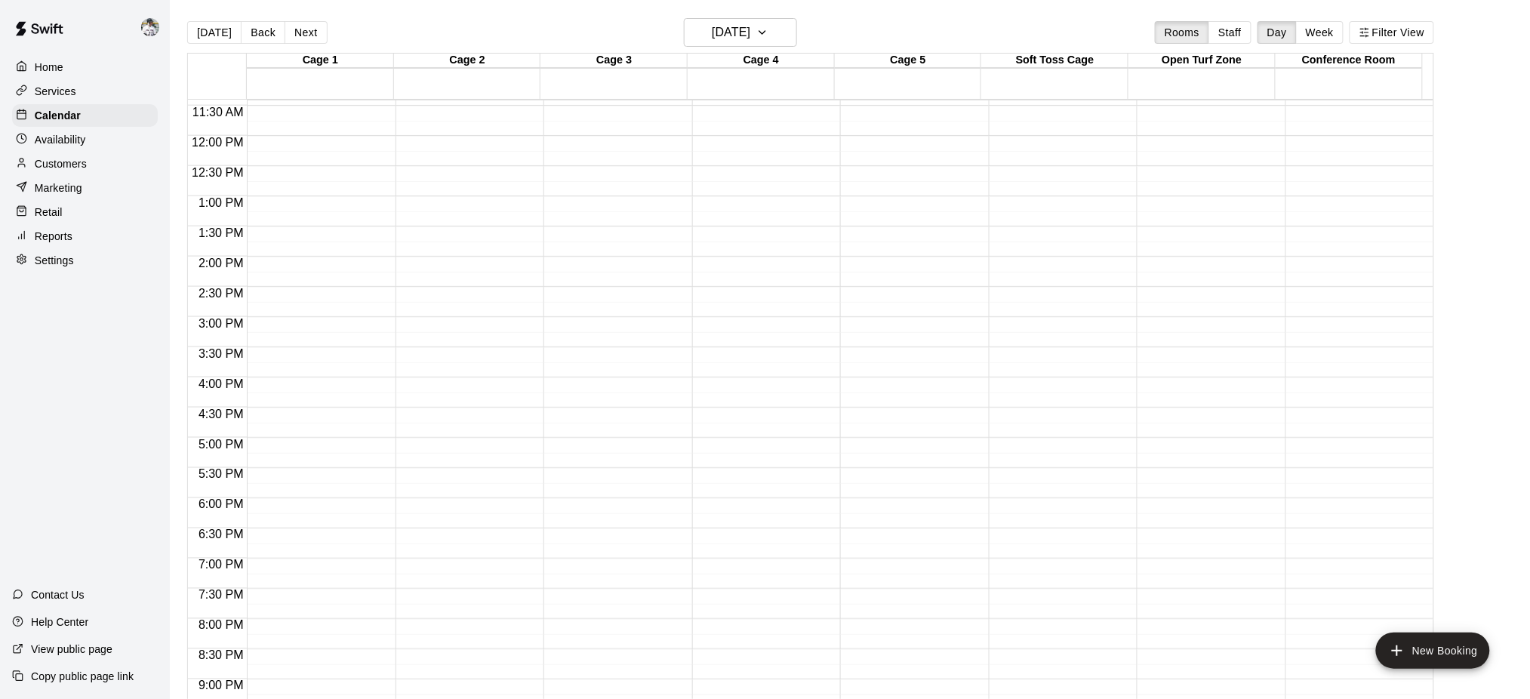
click at [52, 86] on p "Services" at bounding box center [56, 91] width 42 height 15
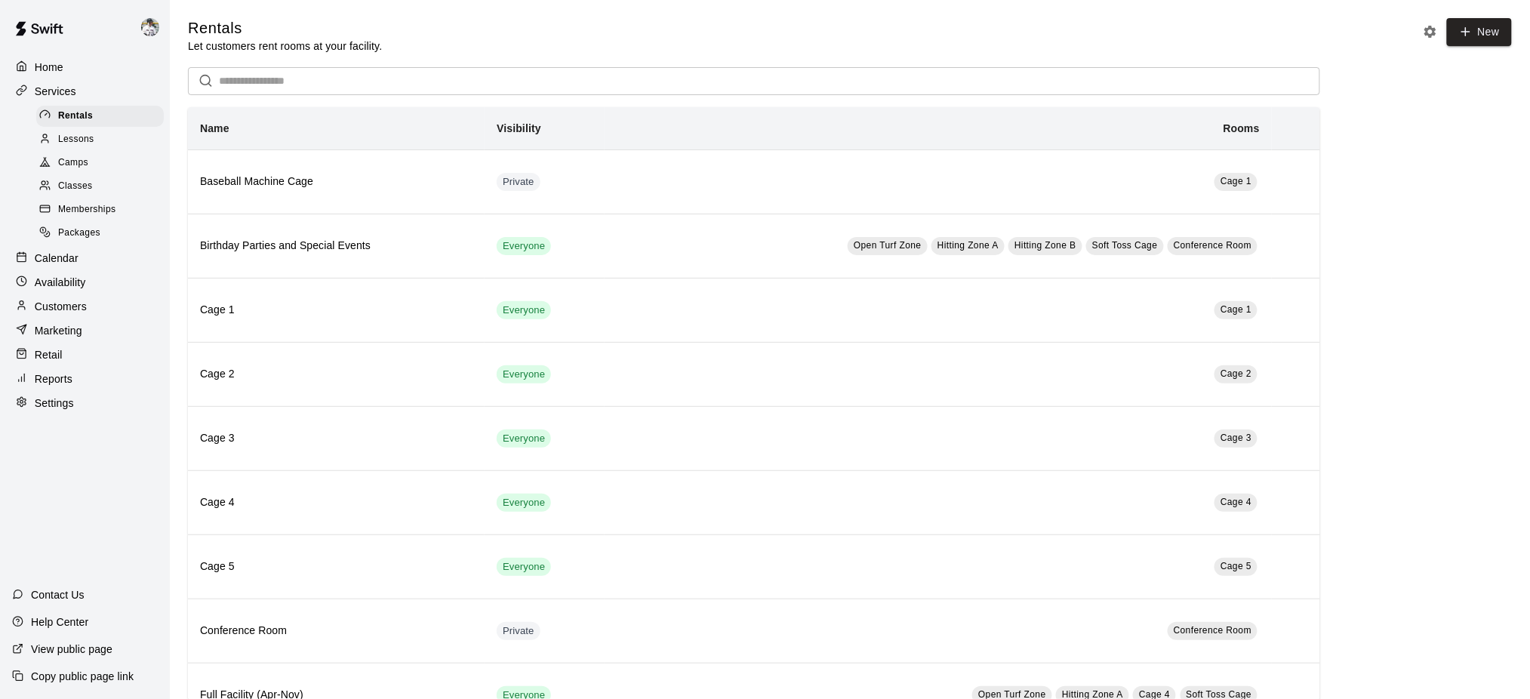
click at [64, 192] on span "Classes" at bounding box center [75, 186] width 34 height 15
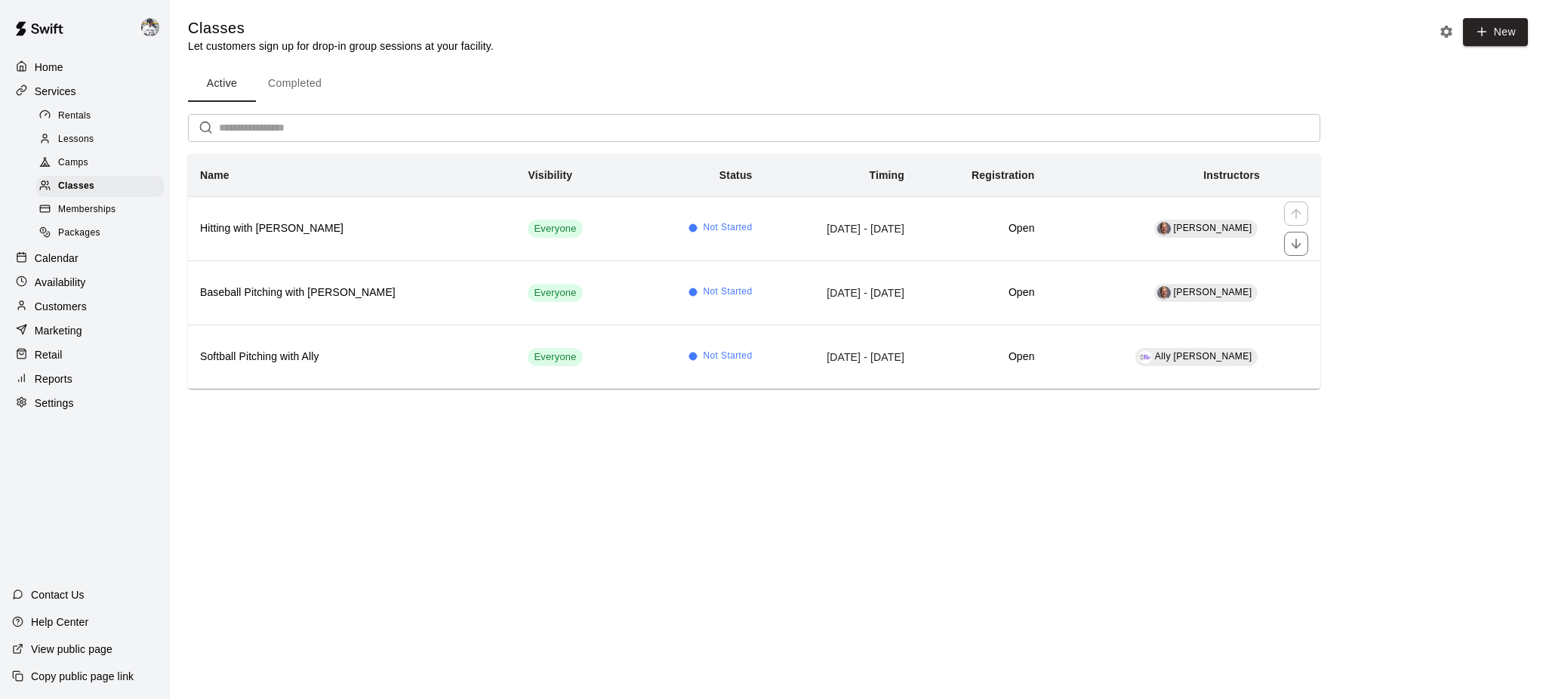
click at [251, 235] on h6 "Hitting with [PERSON_NAME]" at bounding box center [351, 228] width 303 height 17
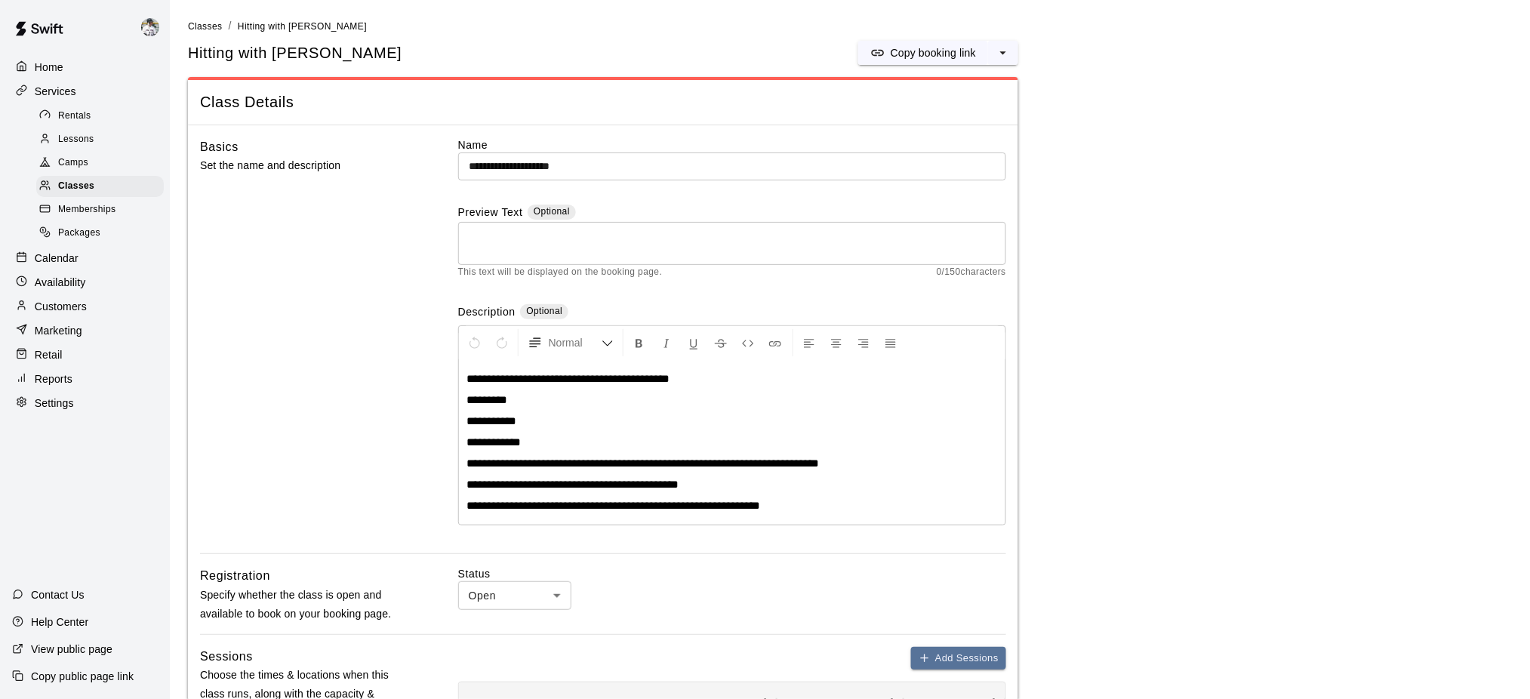
click at [1017, 57] on button "select merge strategy" at bounding box center [1003, 53] width 30 height 24
click at [942, 108] on h6 "Duplicate class" at bounding box center [942, 108] width 72 height 17
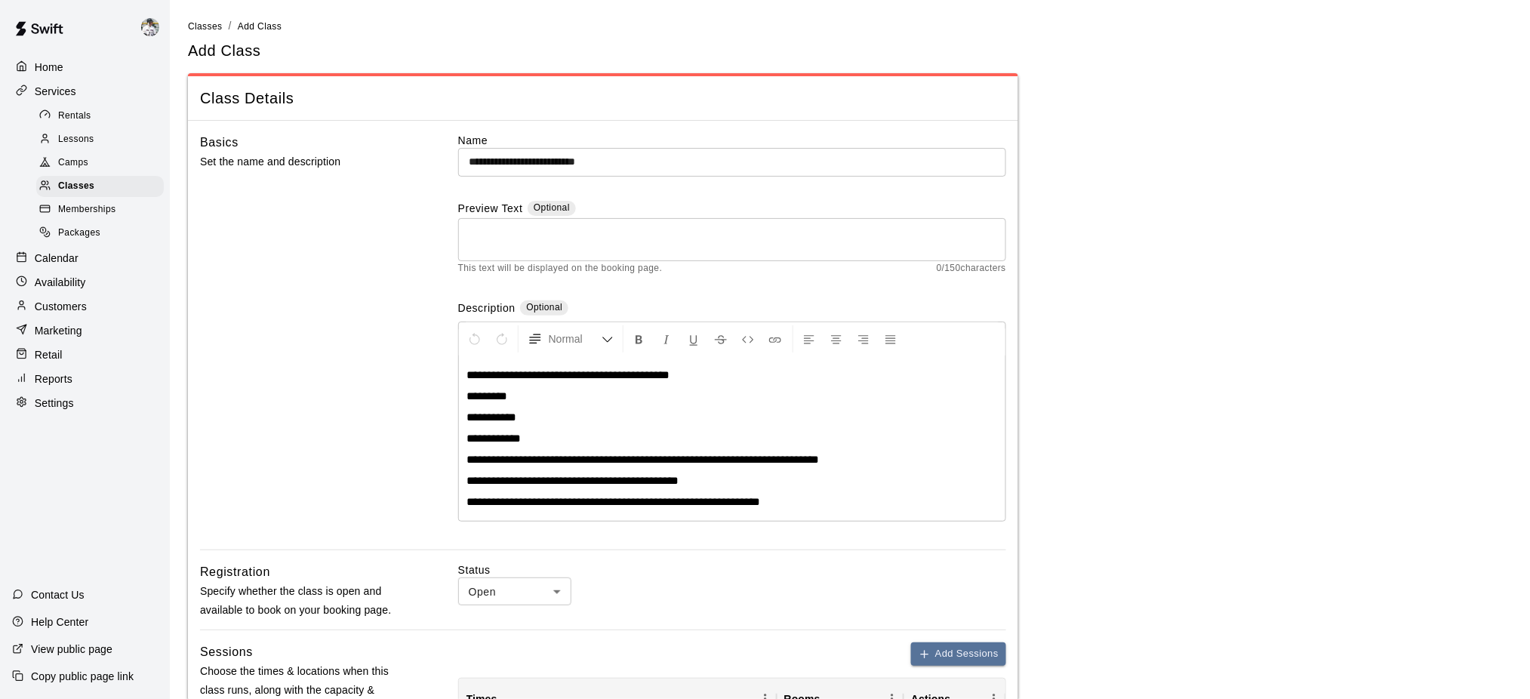
click at [626, 165] on input "**********" at bounding box center [732, 162] width 548 height 28
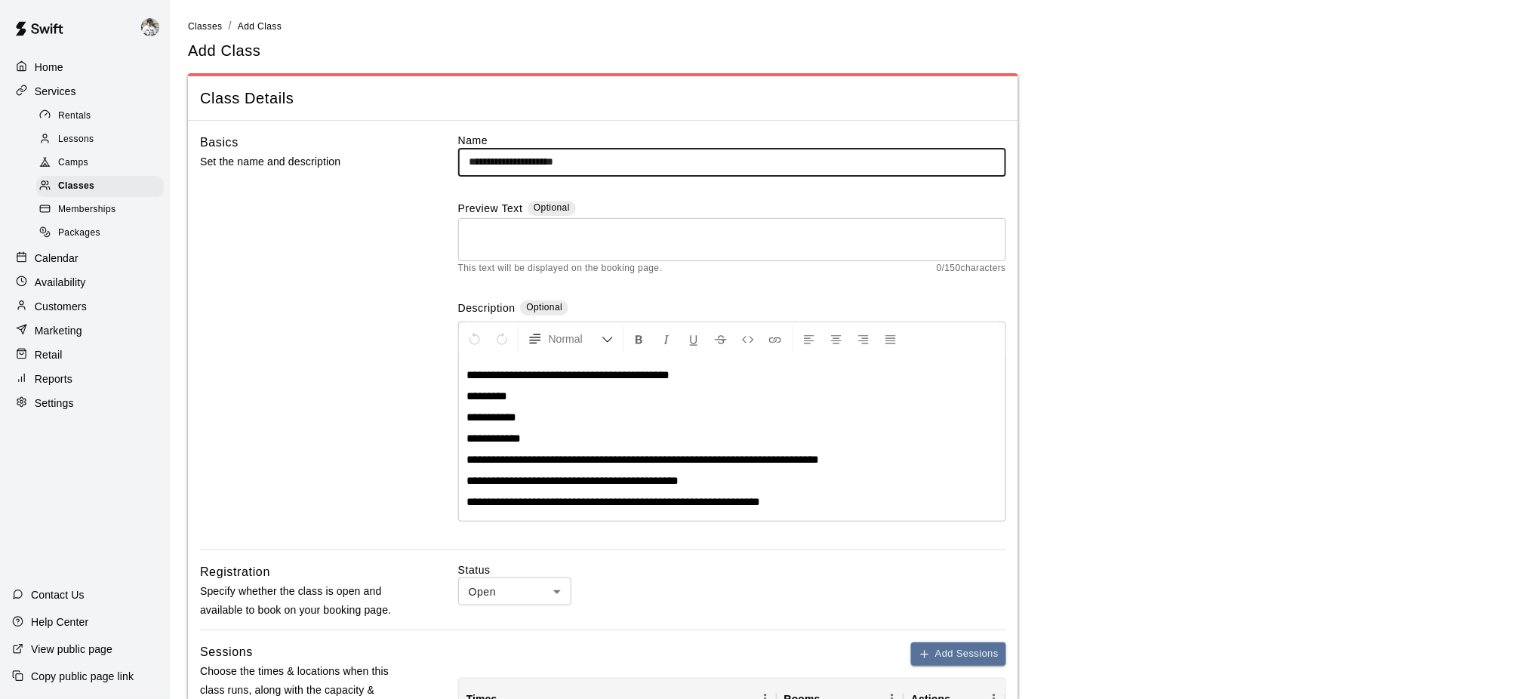
type input "**********"
click at [1159, 300] on main "**********" at bounding box center [850, 666] width 1324 height 1297
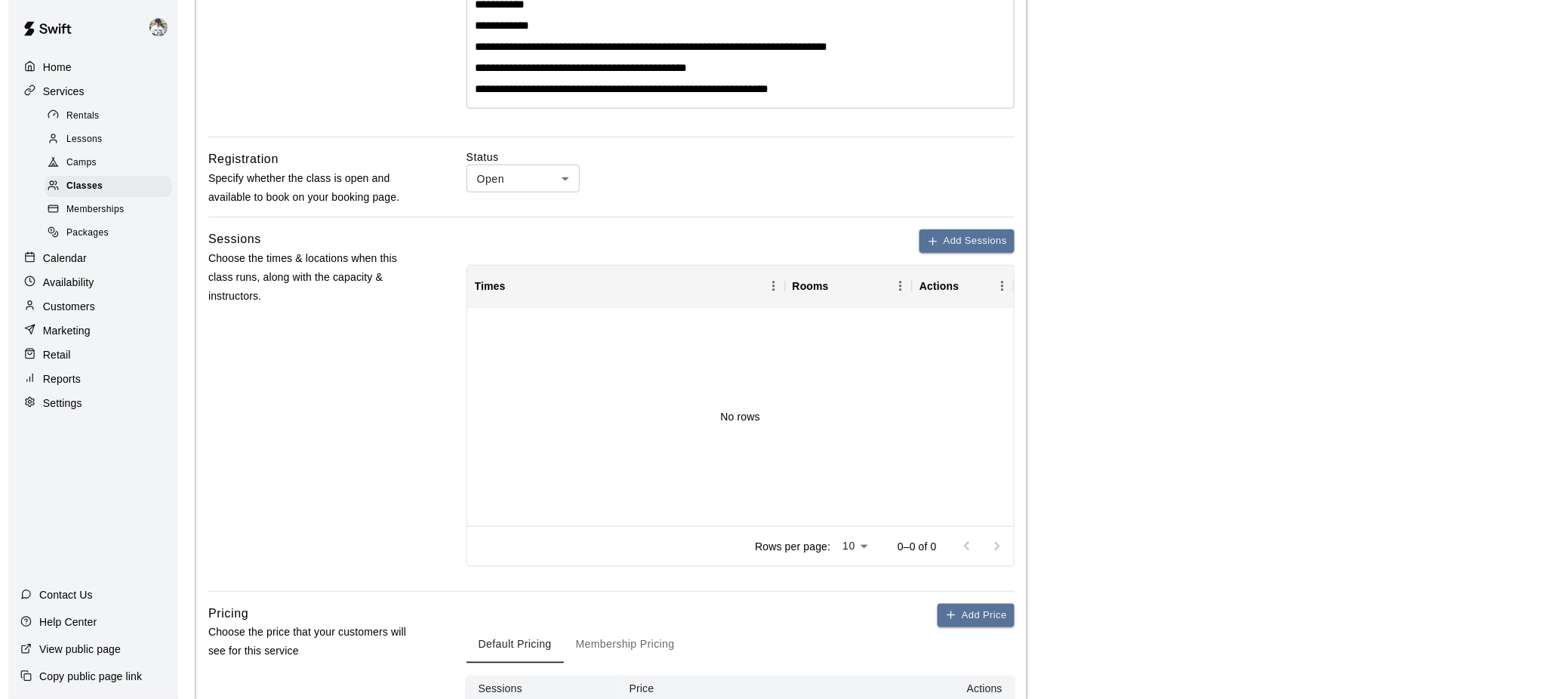
scroll to position [416, 0]
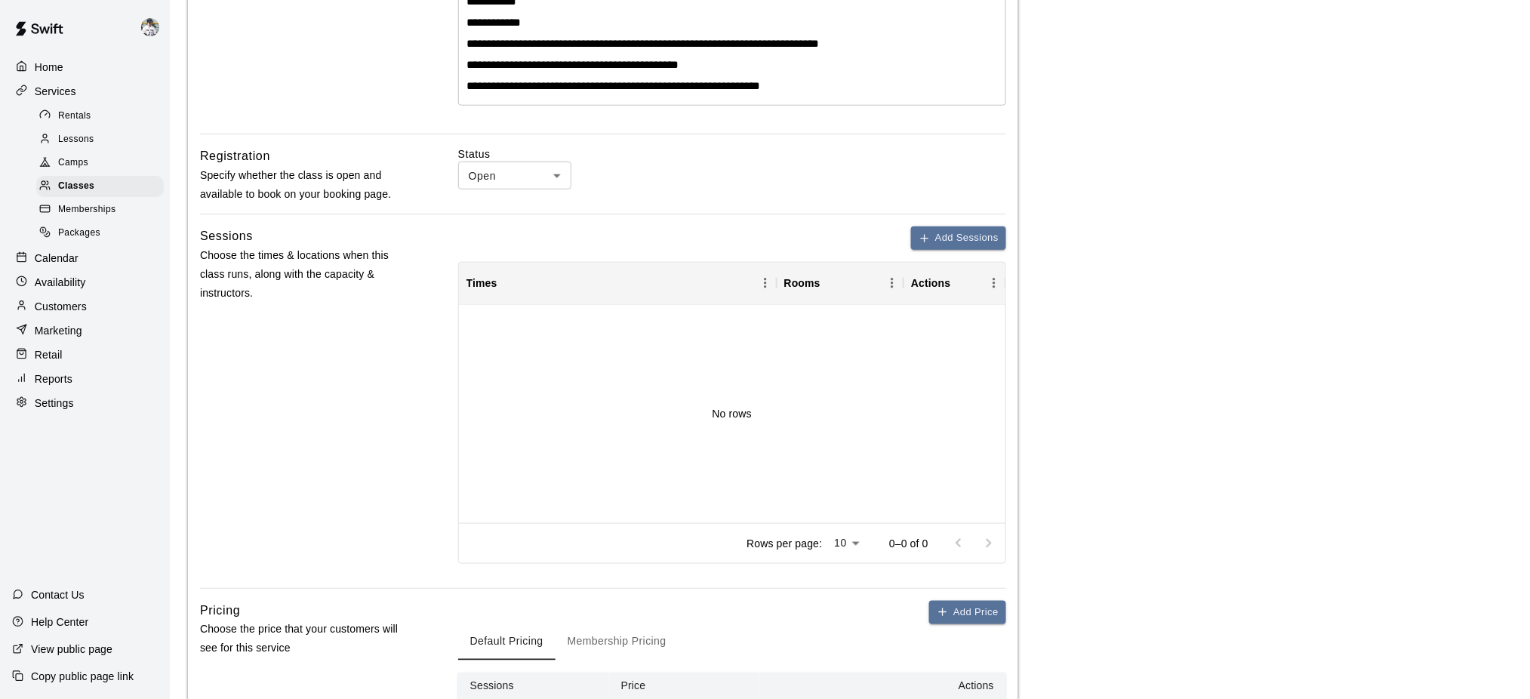
click at [660, 392] on div "No rows" at bounding box center [732, 414] width 546 height 218
click at [968, 241] on button "Add Sessions" at bounding box center [958, 237] width 95 height 23
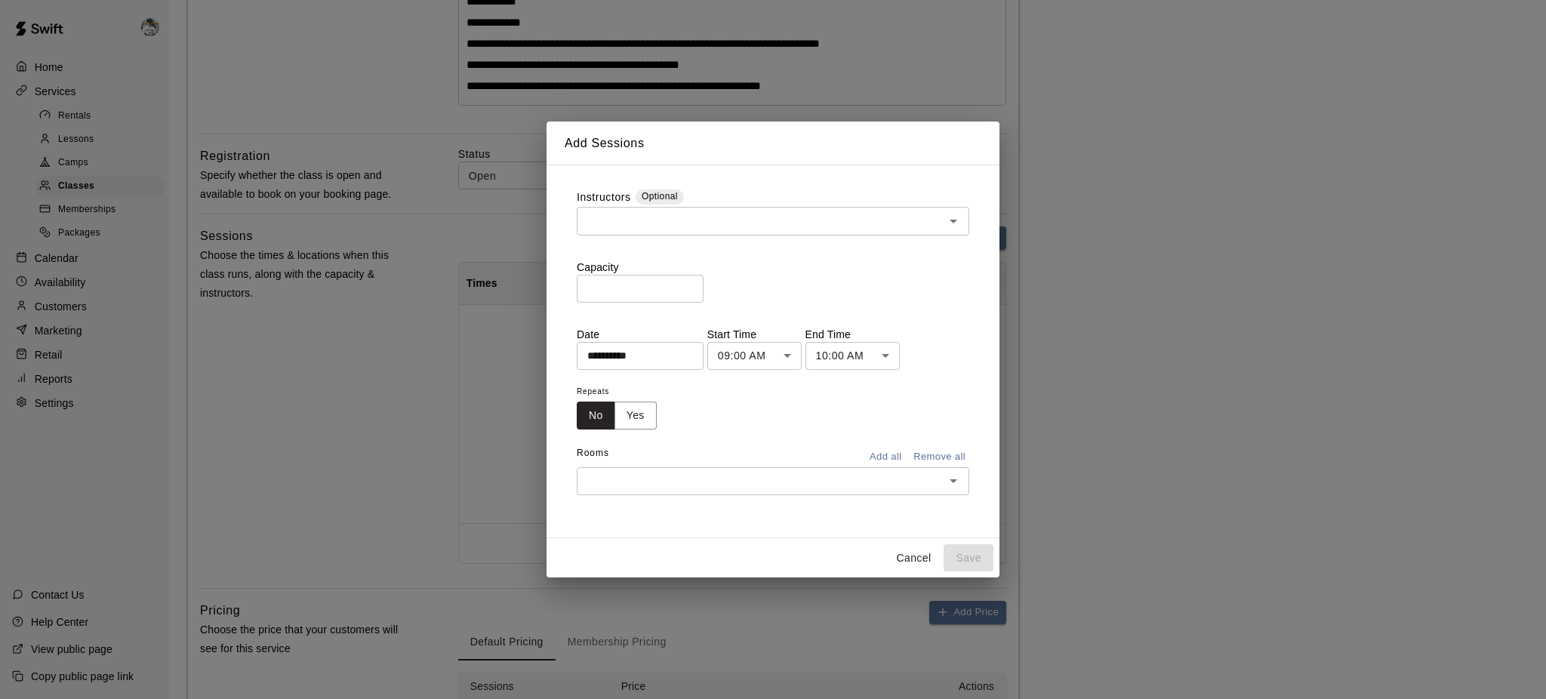
click at [716, 207] on div "​" at bounding box center [773, 221] width 392 height 28
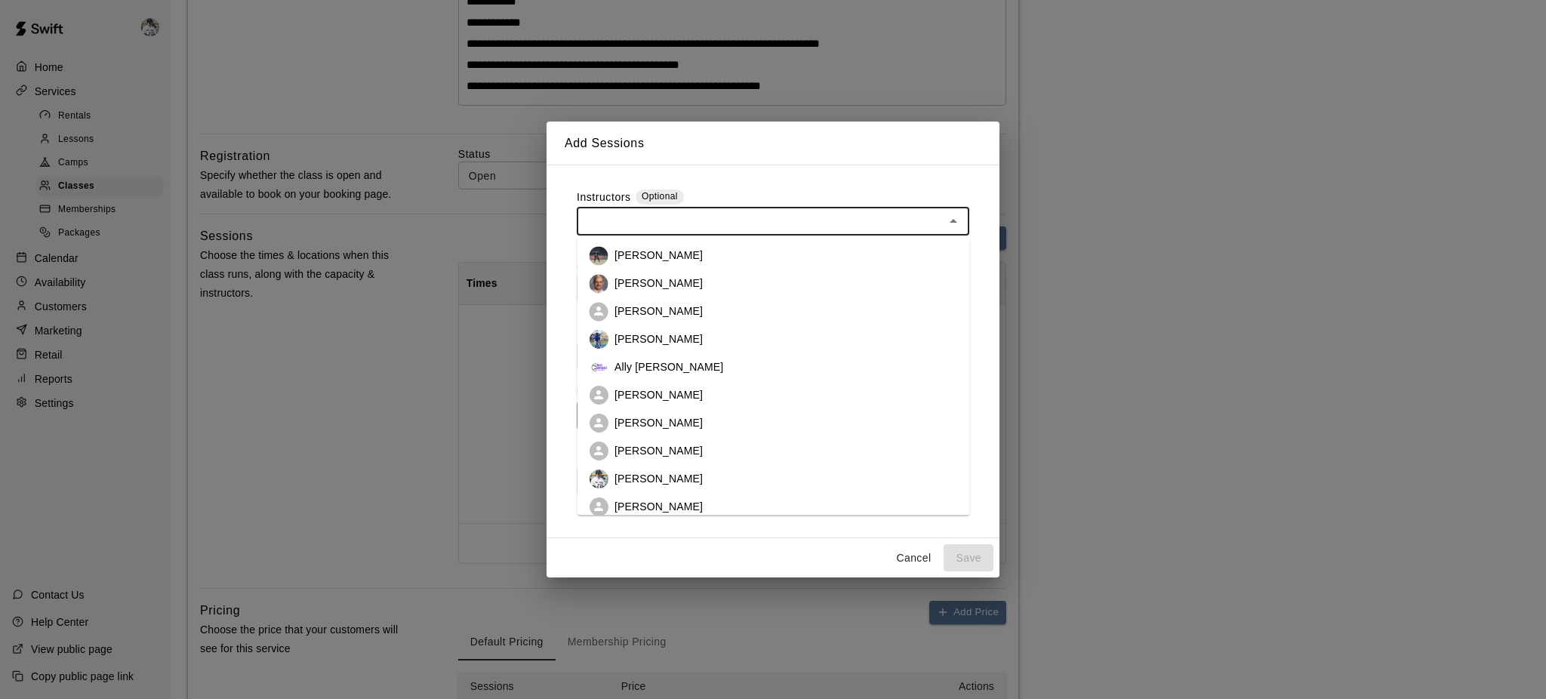
click at [660, 278] on p "[PERSON_NAME]" at bounding box center [658, 283] width 88 height 15
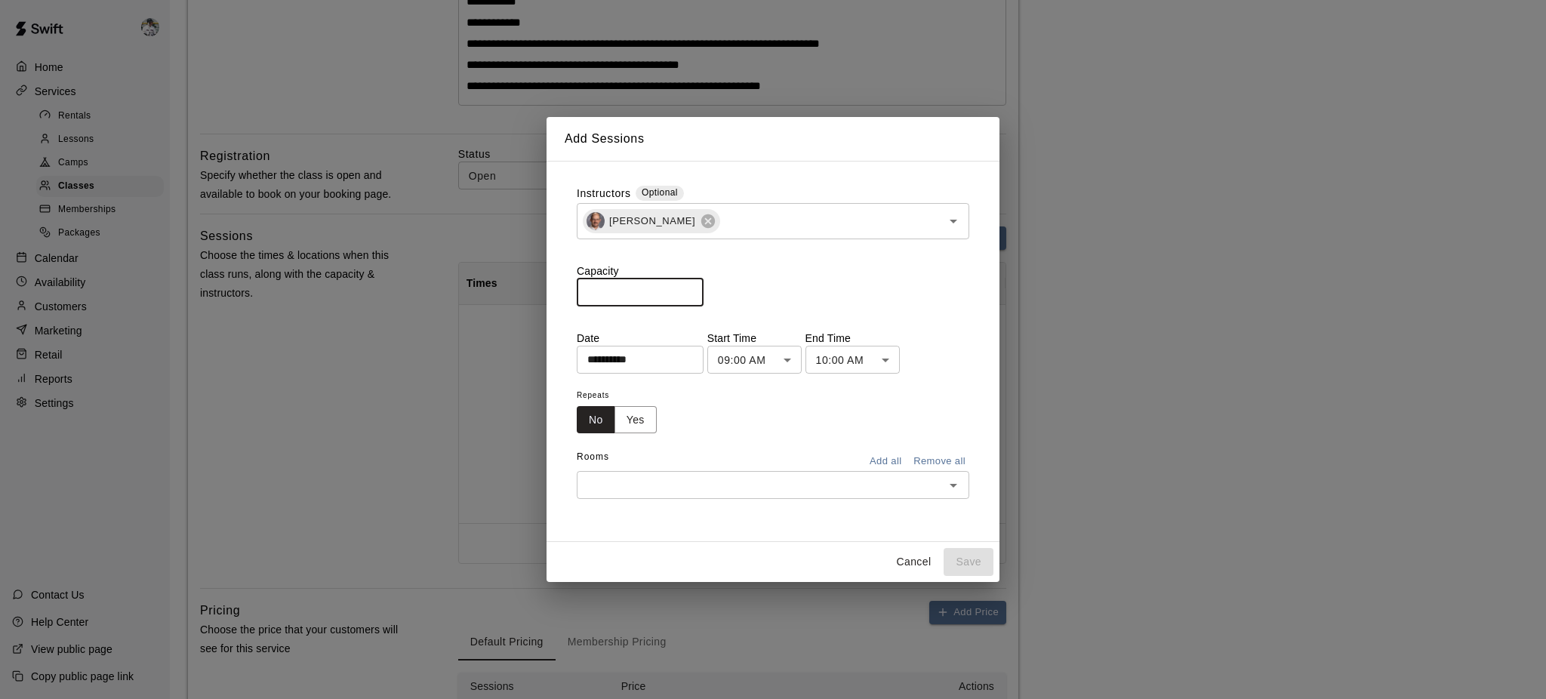
click at [645, 297] on input "*" at bounding box center [640, 293] width 127 height 28
click at [703, 285] on input "*" at bounding box center [640, 293] width 127 height 28
click at [703, 288] on input "*" at bounding box center [640, 293] width 127 height 28
type input "*"
click at [703, 288] on input "*" at bounding box center [640, 293] width 127 height 28
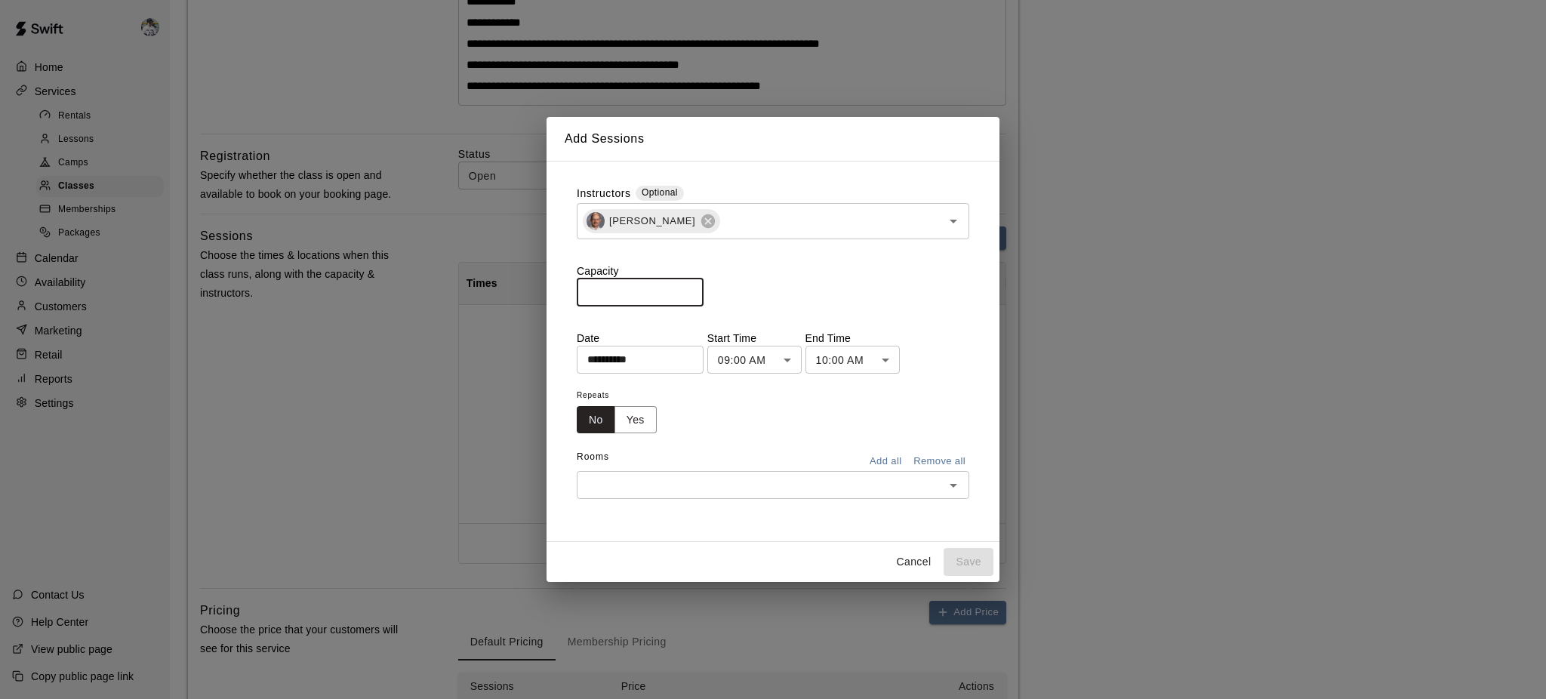
click at [782, 355] on body "**********" at bounding box center [773, 250] width 1546 height 1333
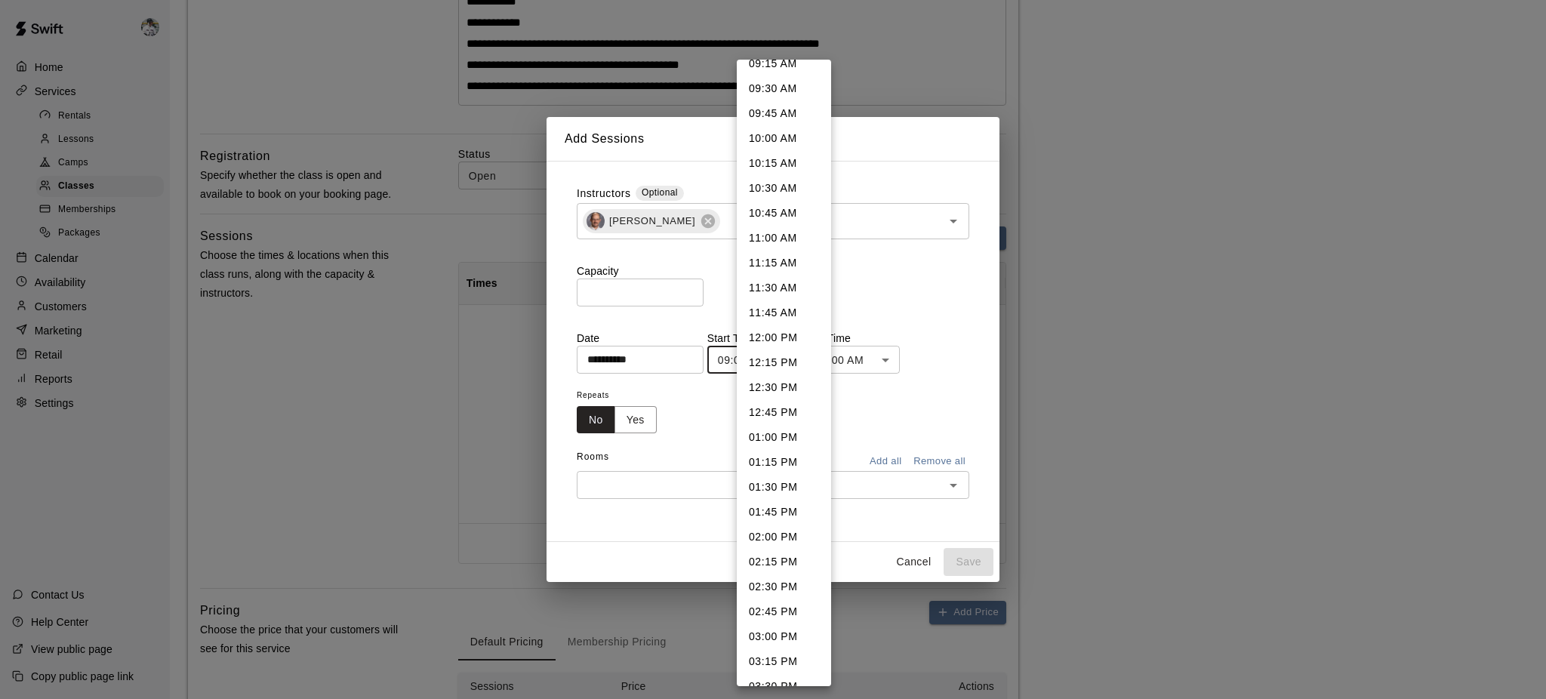
scroll to position [937, 0]
click at [774, 524] on li "03:30 PM" at bounding box center [784, 685] width 94 height 25
type input "********"
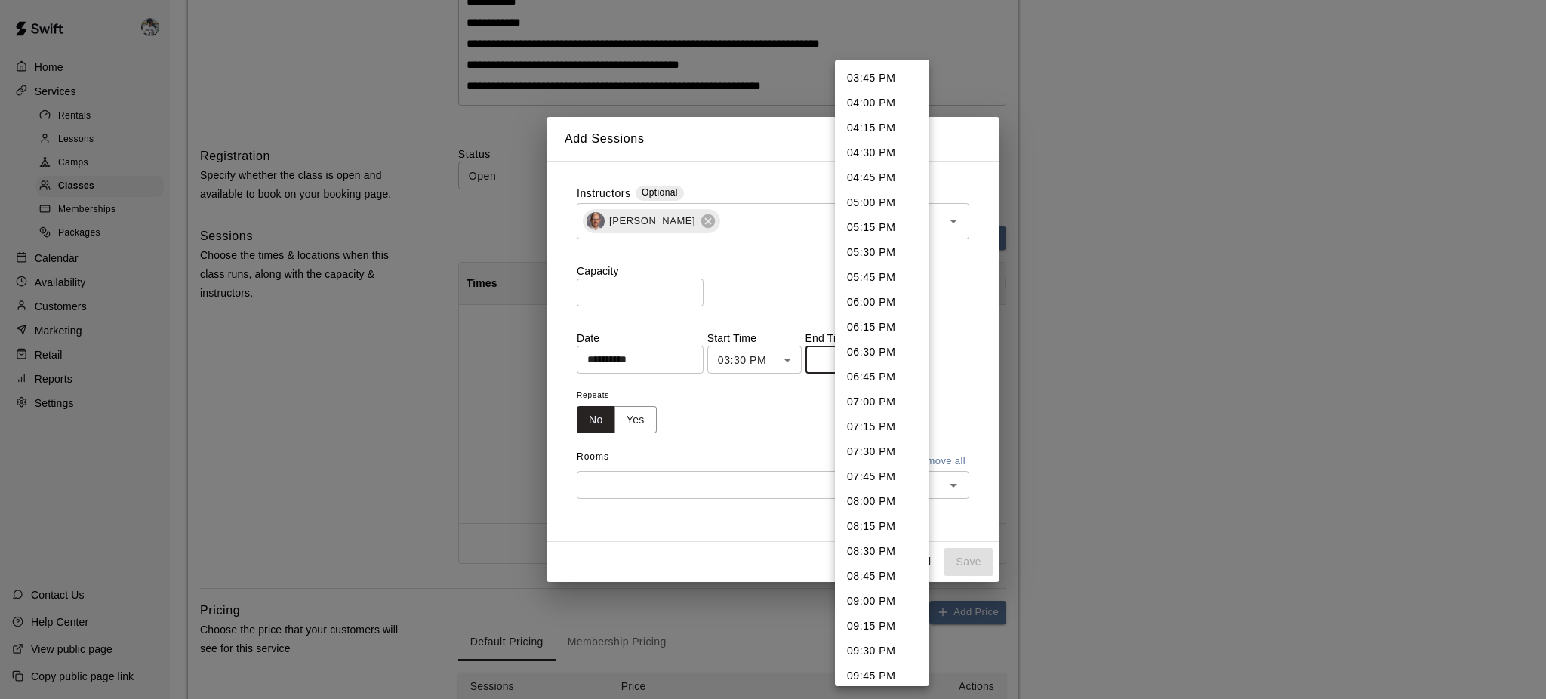
click at [851, 362] on body "**********" at bounding box center [773, 250] width 1546 height 1333
click at [884, 97] on li "04:00 PM" at bounding box center [882, 103] width 94 height 25
type input "********"
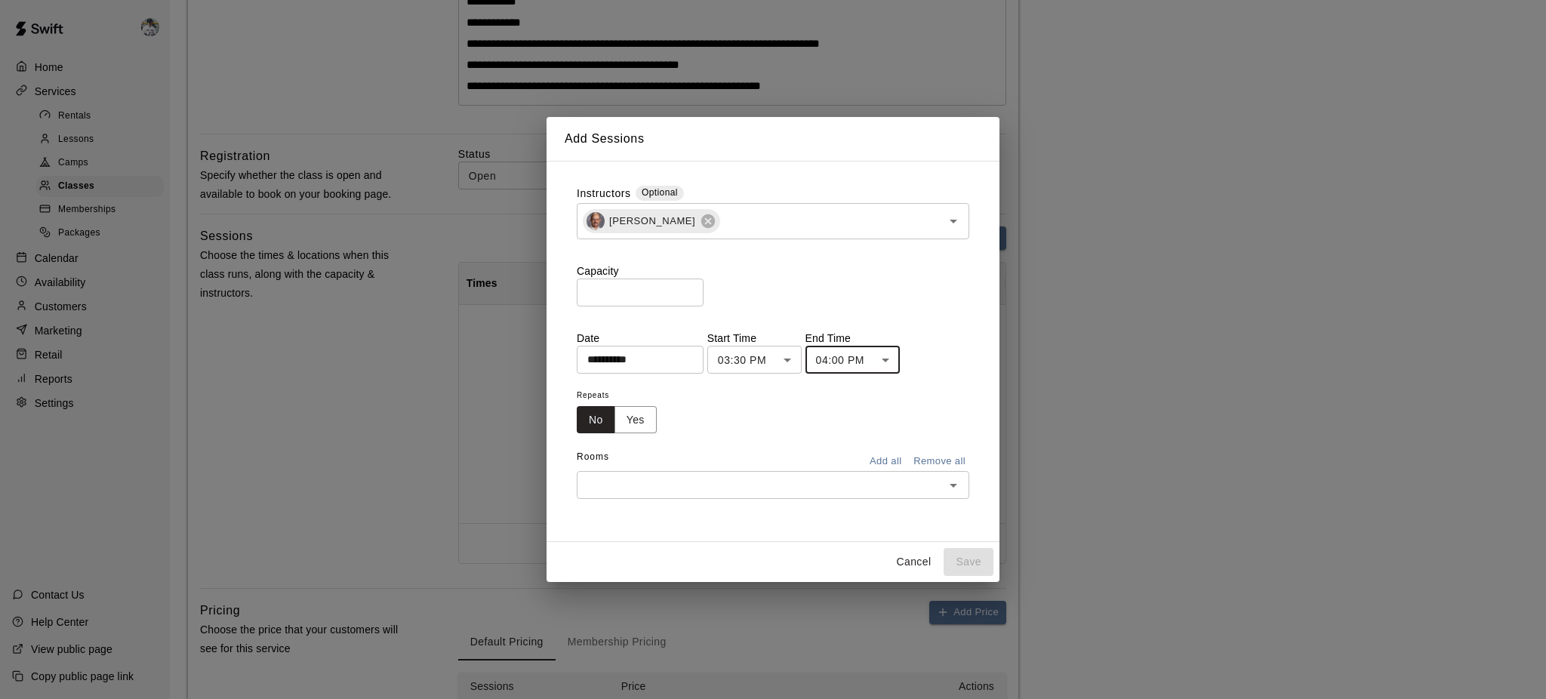
click at [635, 429] on button "Yes" at bounding box center [635, 420] width 42 height 28
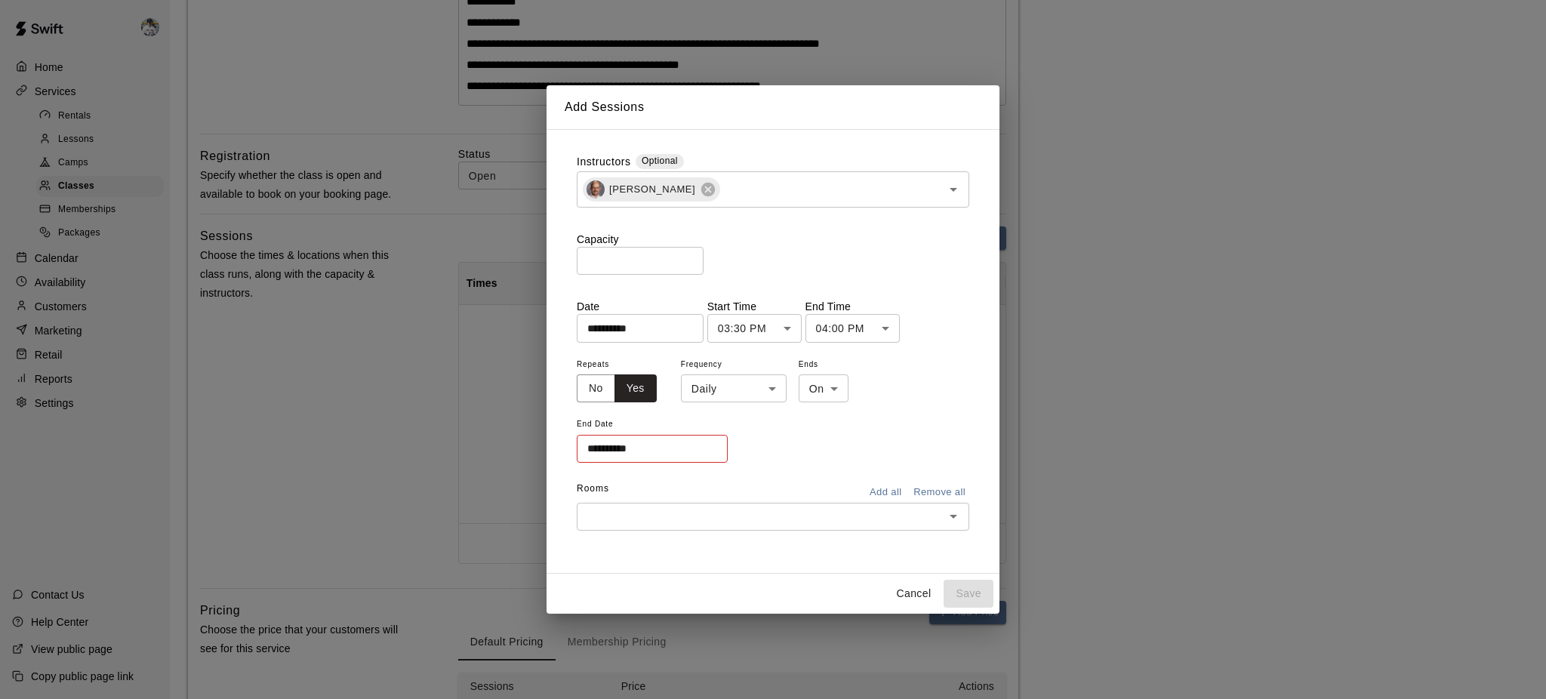
click at [746, 380] on body "**********" at bounding box center [773, 250] width 1546 height 1333
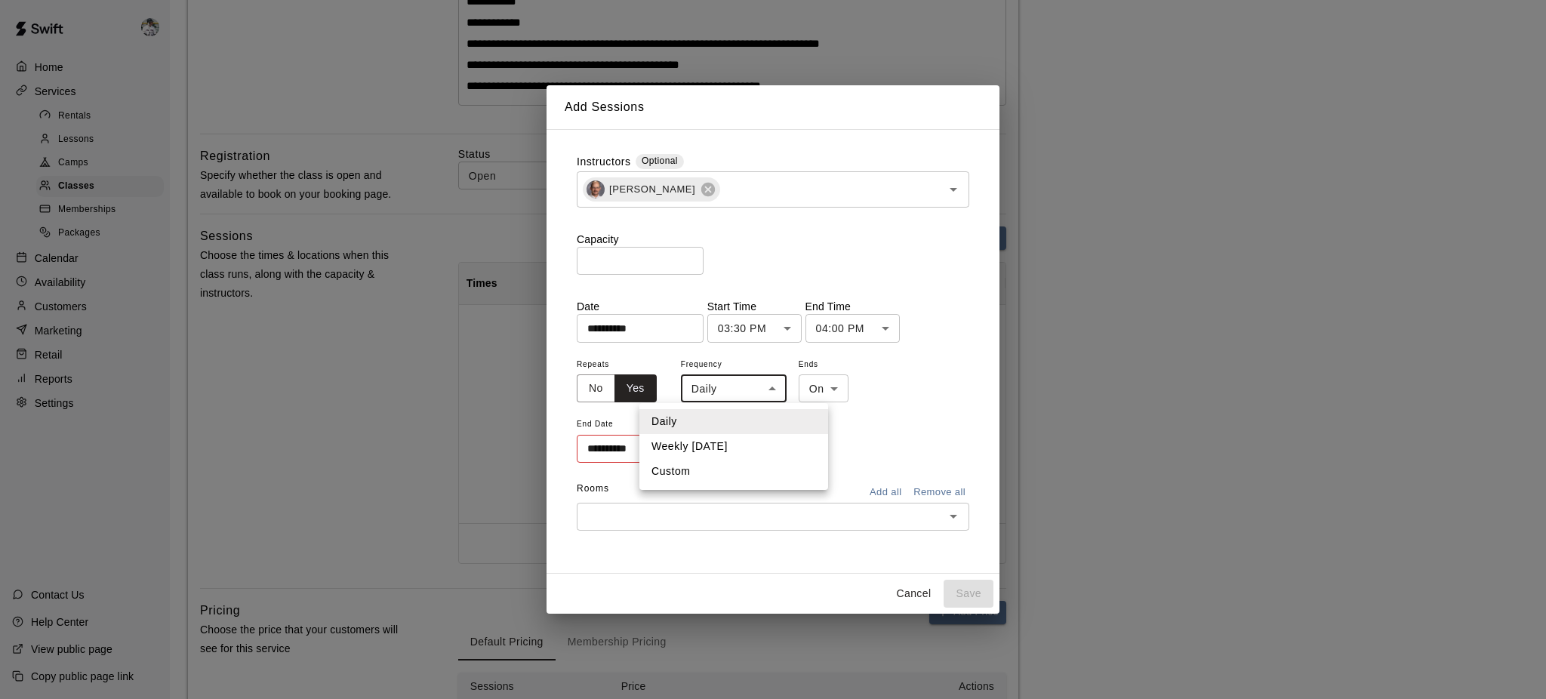
click at [710, 447] on li "Weekly on Friday" at bounding box center [733, 446] width 189 height 25
type input "******"
click at [657, 355] on span "Repeats" at bounding box center [623, 365] width 92 height 20
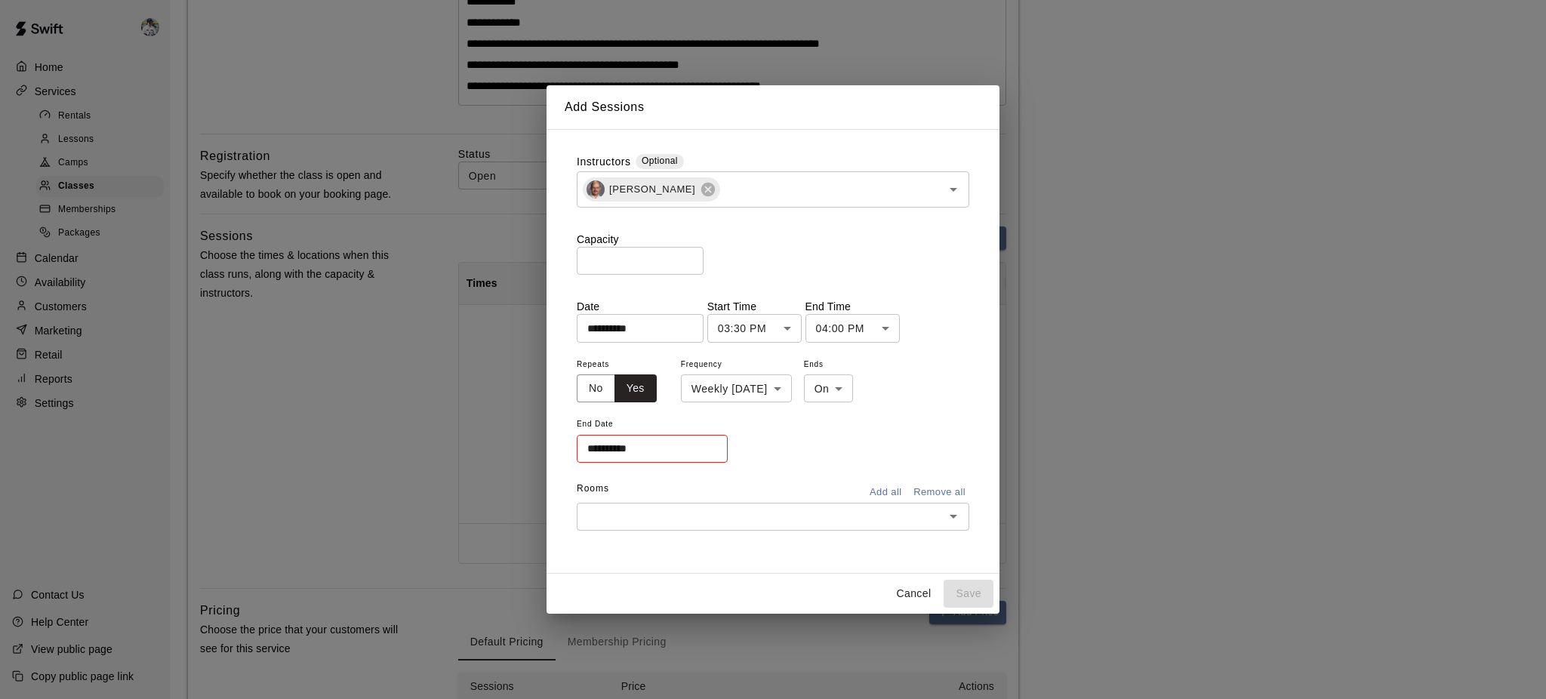
click at [657, 355] on span "Repeats" at bounding box center [623, 365] width 92 height 20
click at [647, 336] on input "**********" at bounding box center [635, 328] width 116 height 28
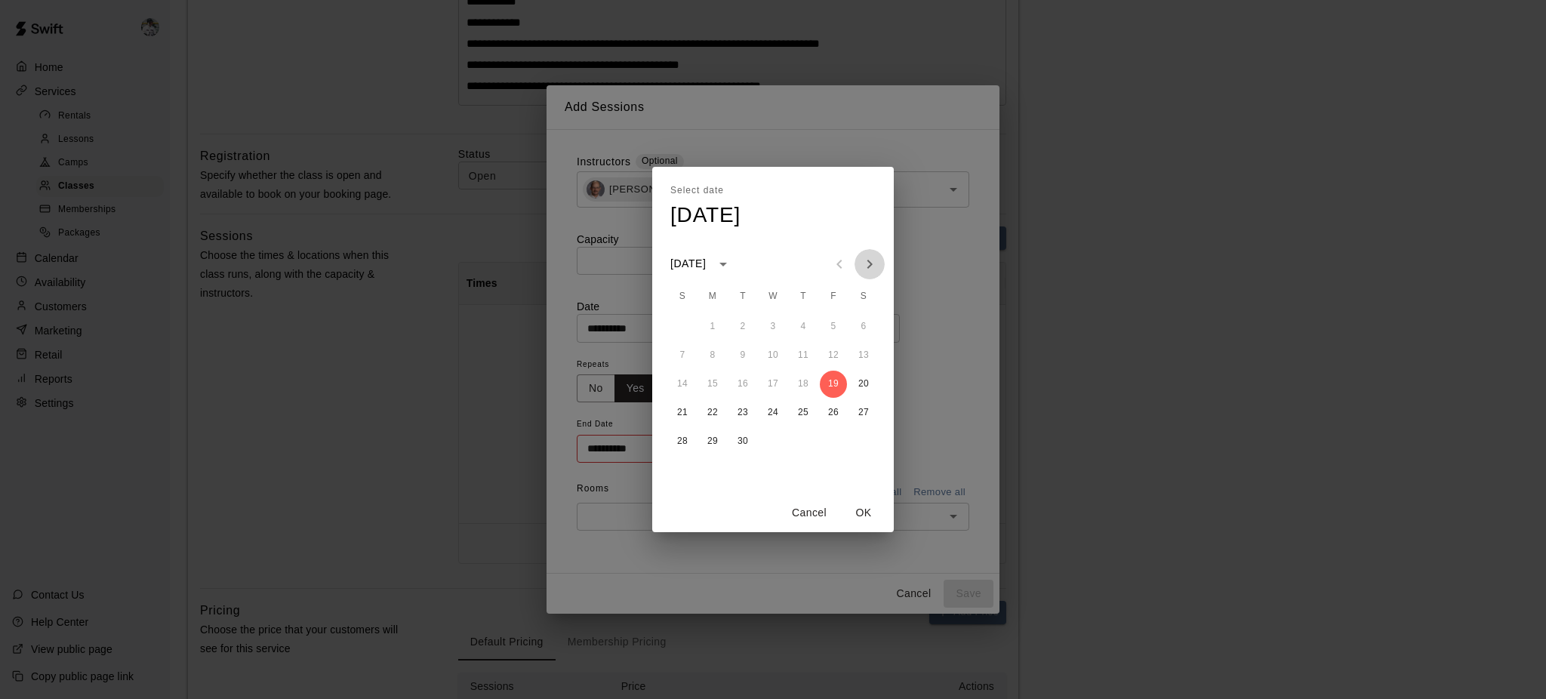
click at [871, 261] on icon "Next month" at bounding box center [869, 264] width 18 height 18
click at [866, 266] on icon "Next month" at bounding box center [869, 264] width 18 height 18
click at [800, 358] on button "6" at bounding box center [802, 355] width 27 height 27
type input "**********"
click at [862, 511] on button "OK" at bounding box center [863, 513] width 48 height 28
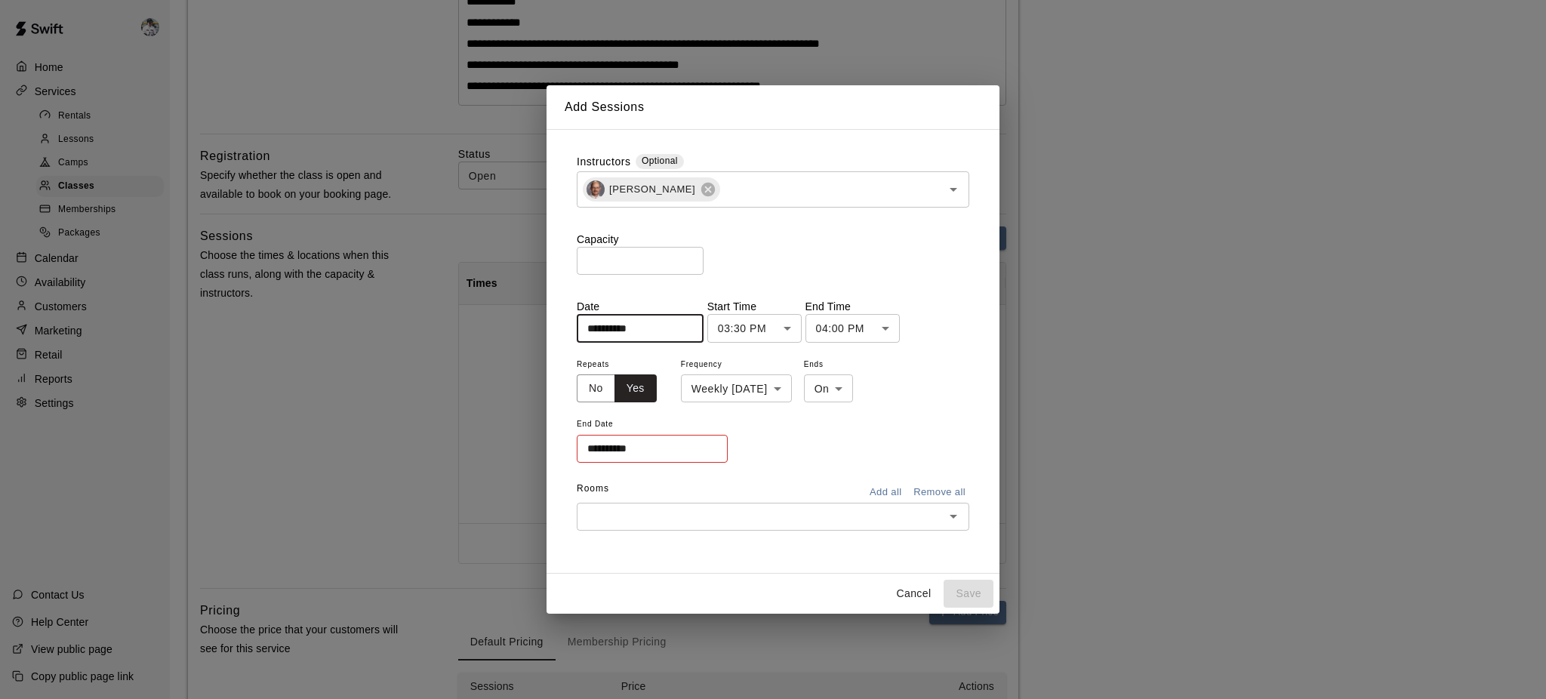
click at [854, 383] on body "**********" at bounding box center [773, 250] width 1546 height 1333
click at [854, 420] on li "On" at bounding box center [856, 421] width 50 height 25
click at [689, 455] on input "**********" at bounding box center [647, 449] width 140 height 28
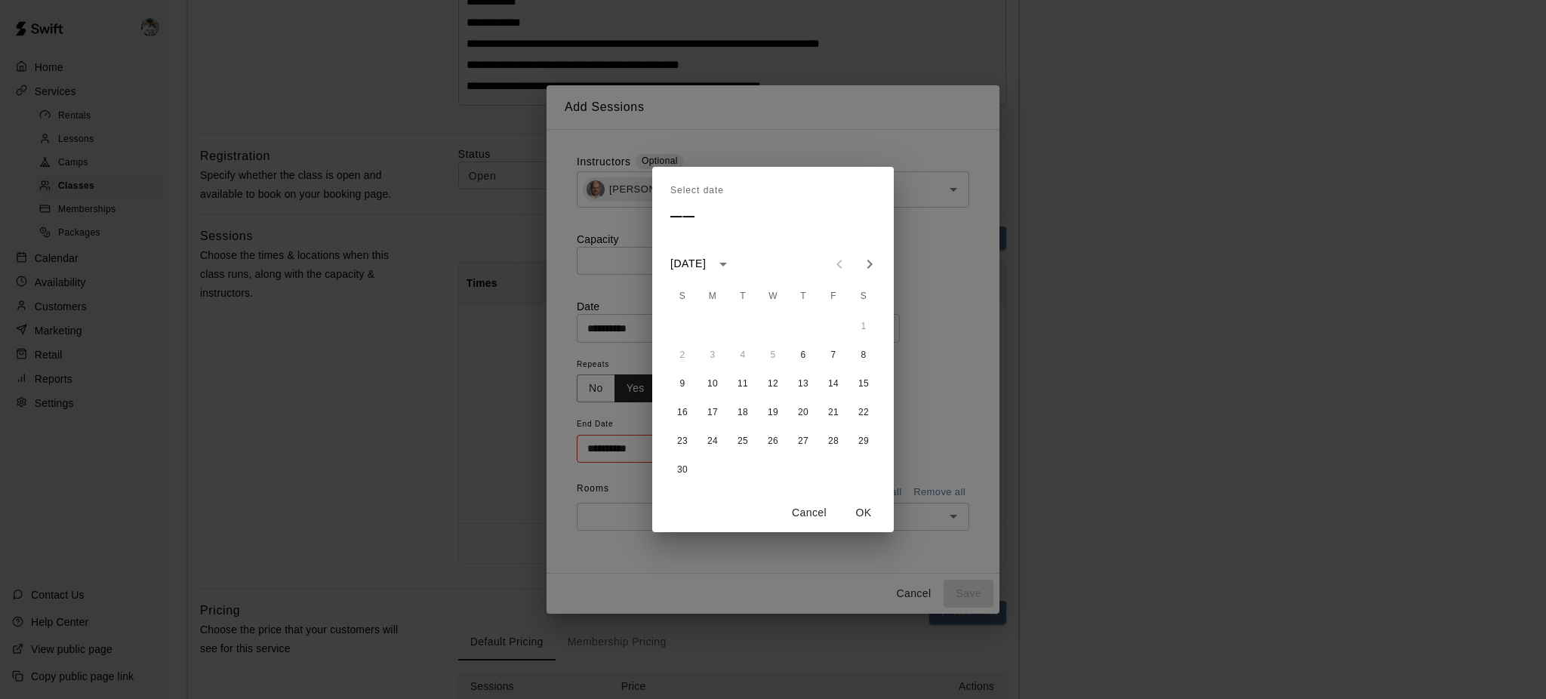
click at [866, 264] on icon "Next month" at bounding box center [869, 264] width 18 height 18
click at [801, 361] on button "11" at bounding box center [802, 355] width 27 height 27
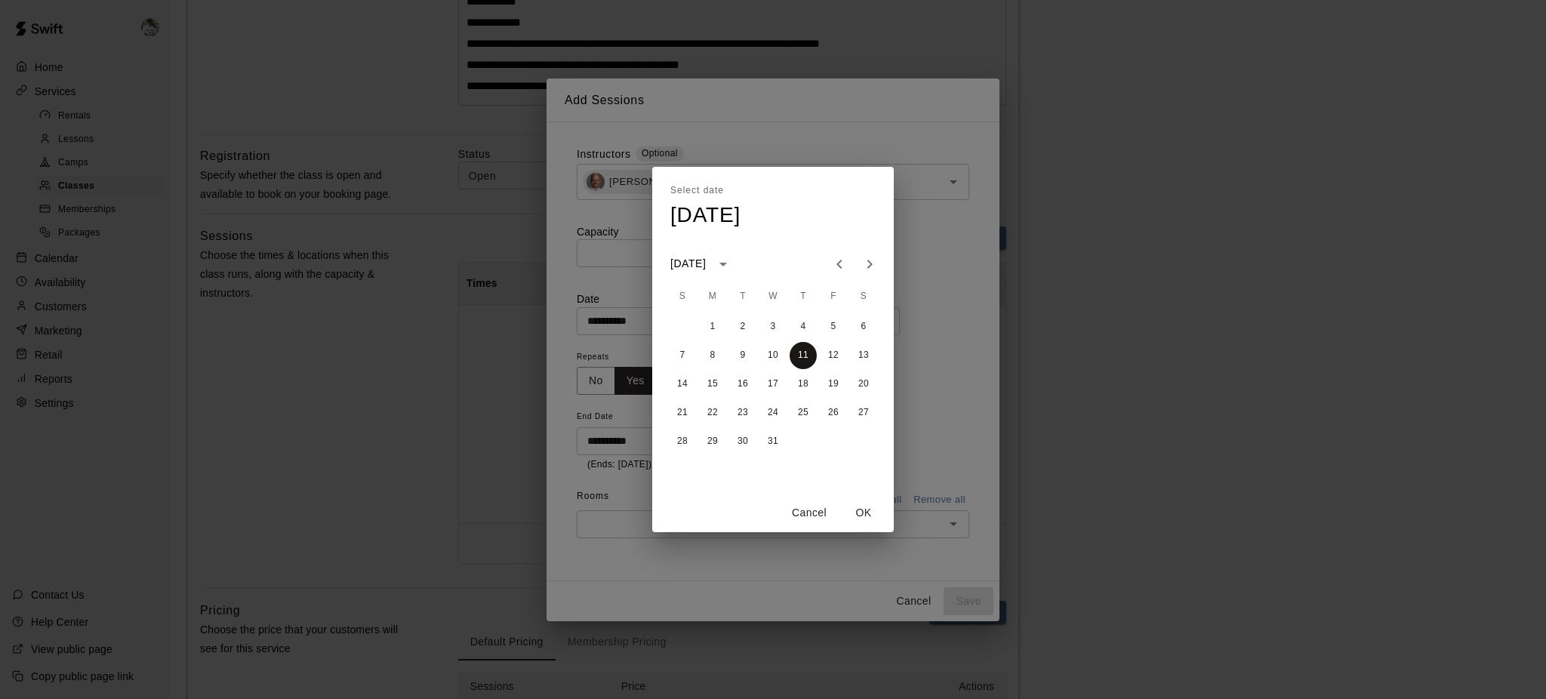
type input "**********"
click at [860, 517] on button "OK" at bounding box center [863, 513] width 48 height 28
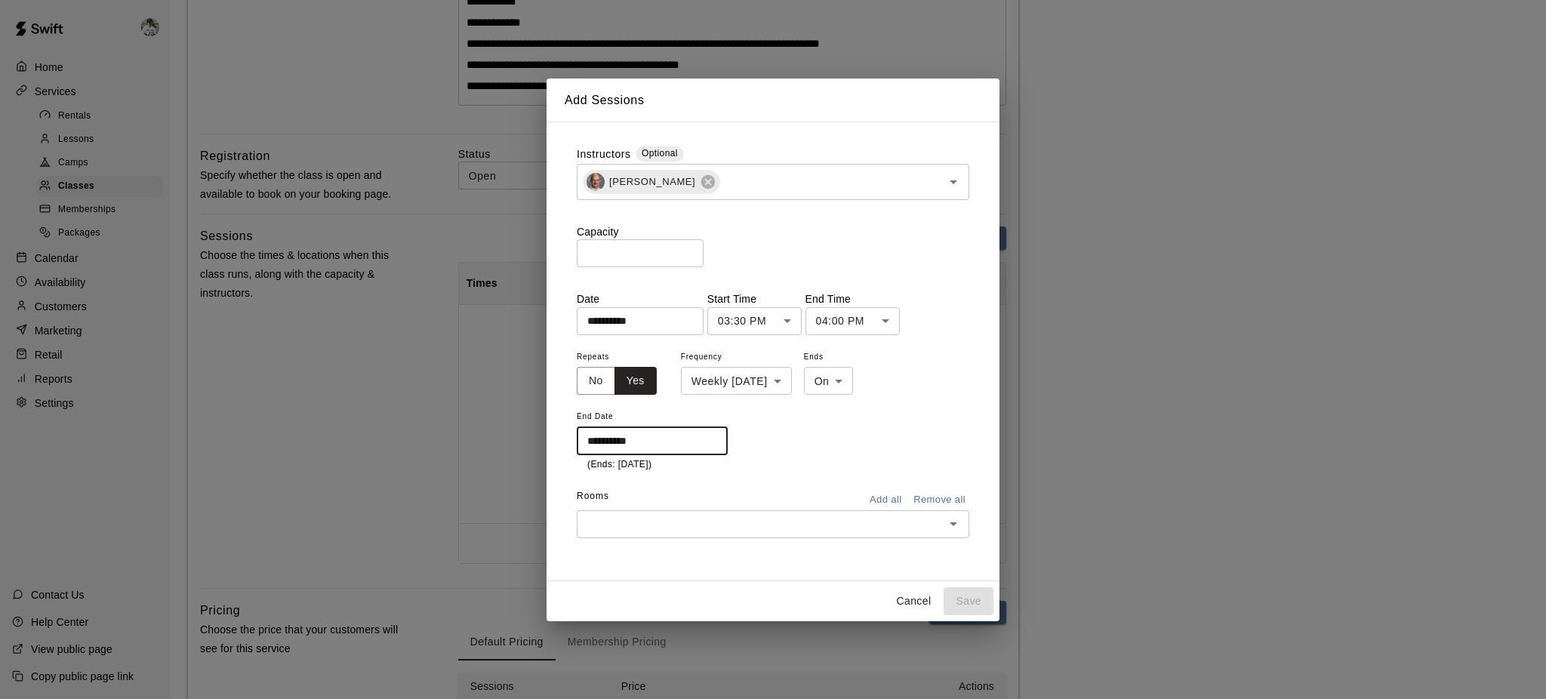
click at [800, 524] on input "text" at bounding box center [760, 524] width 359 height 19
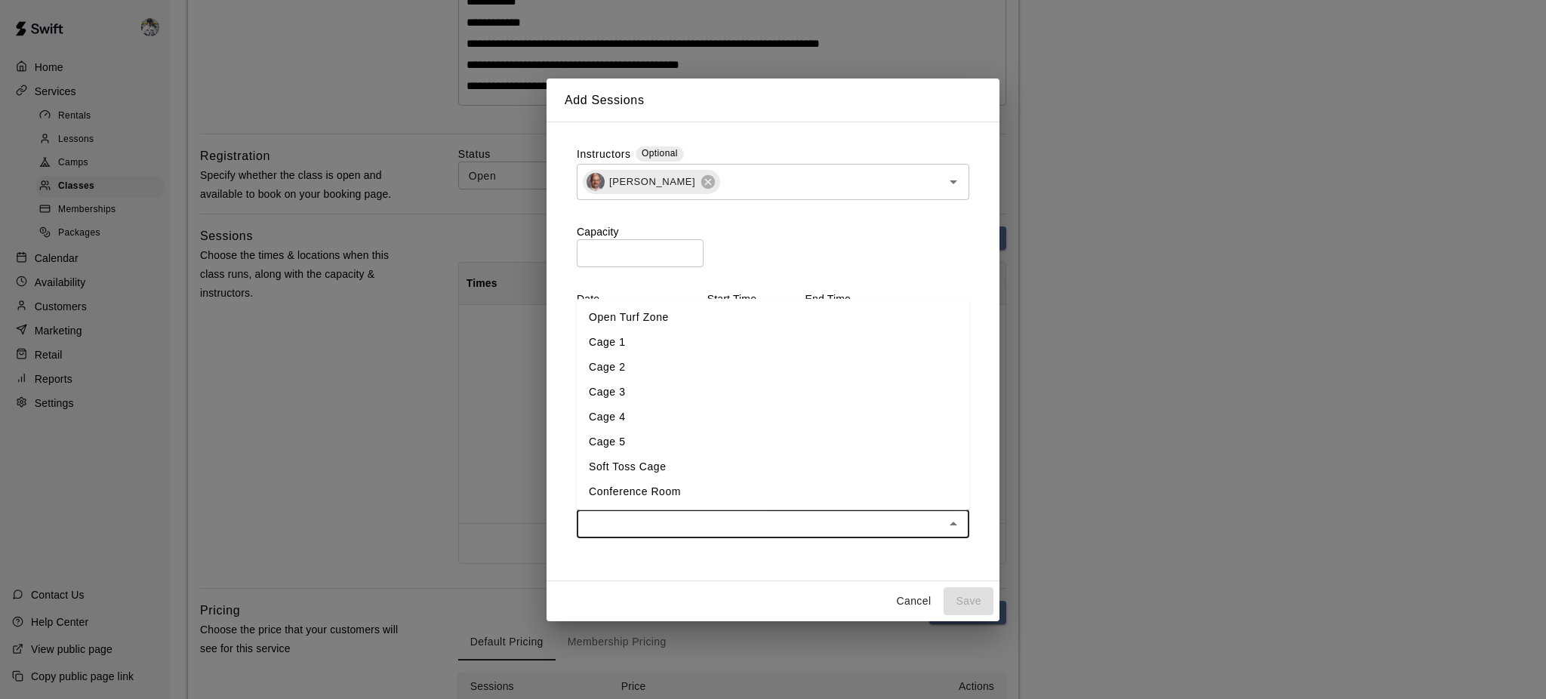
click at [674, 393] on li "Cage 3" at bounding box center [773, 392] width 392 height 25
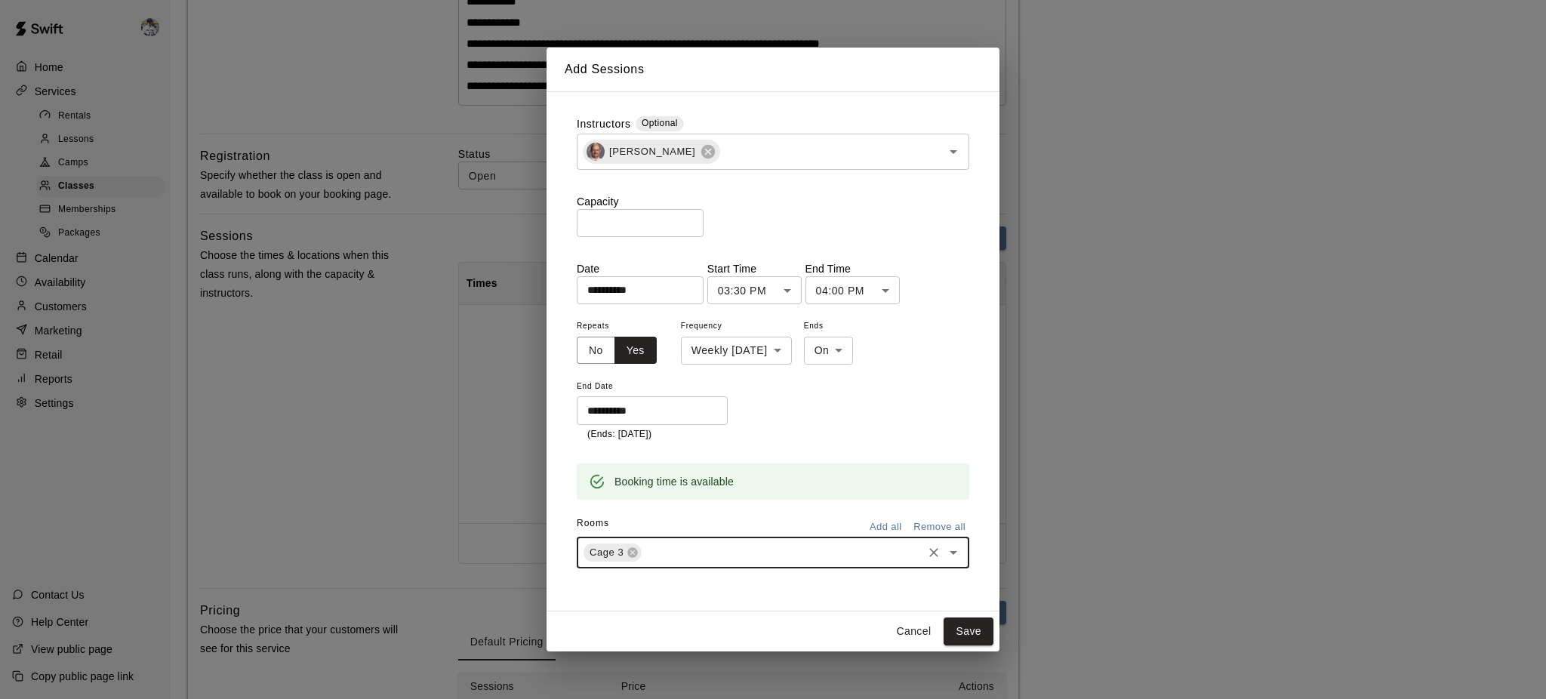
click at [636, 524] on icon at bounding box center [632, 552] width 12 height 12
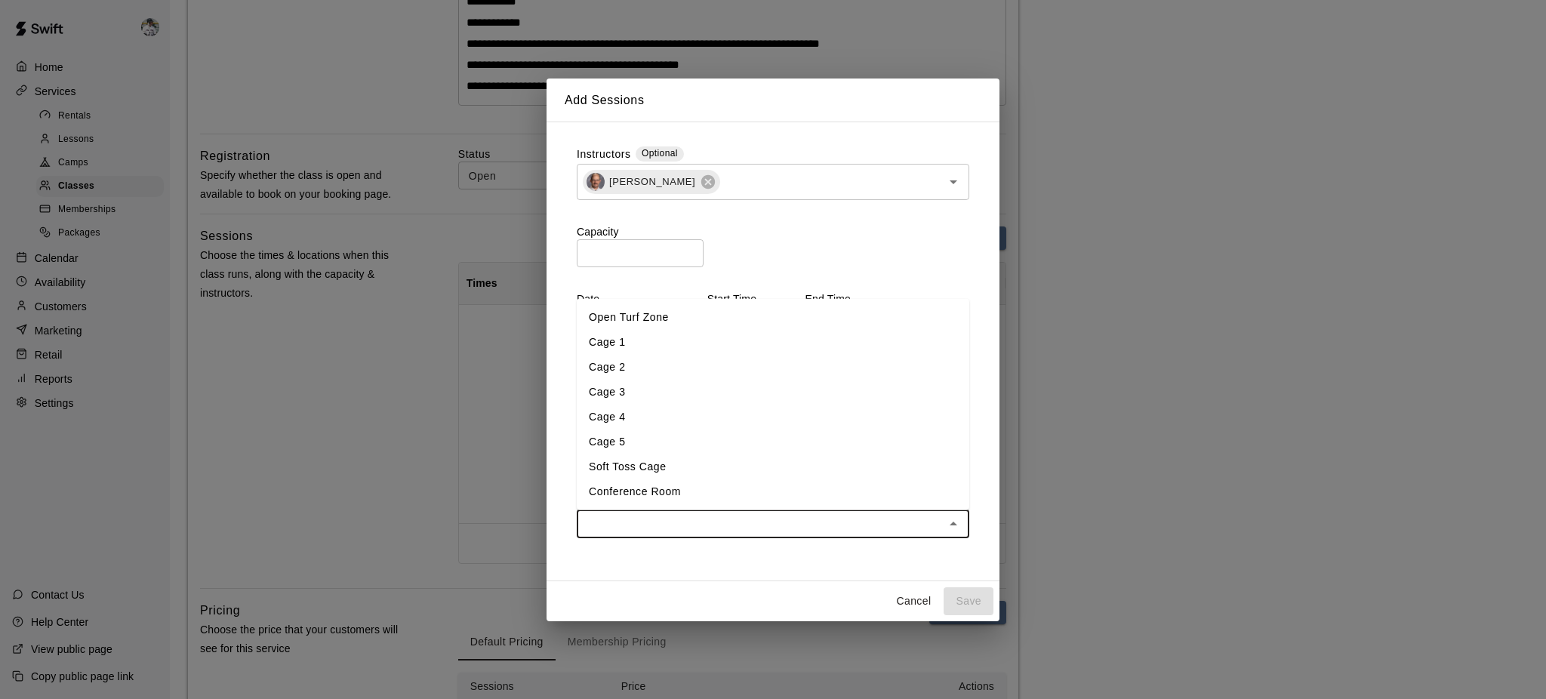
click at [798, 515] on input "text" at bounding box center [760, 524] width 359 height 19
click at [621, 419] on li "Cage 4" at bounding box center [773, 417] width 392 height 25
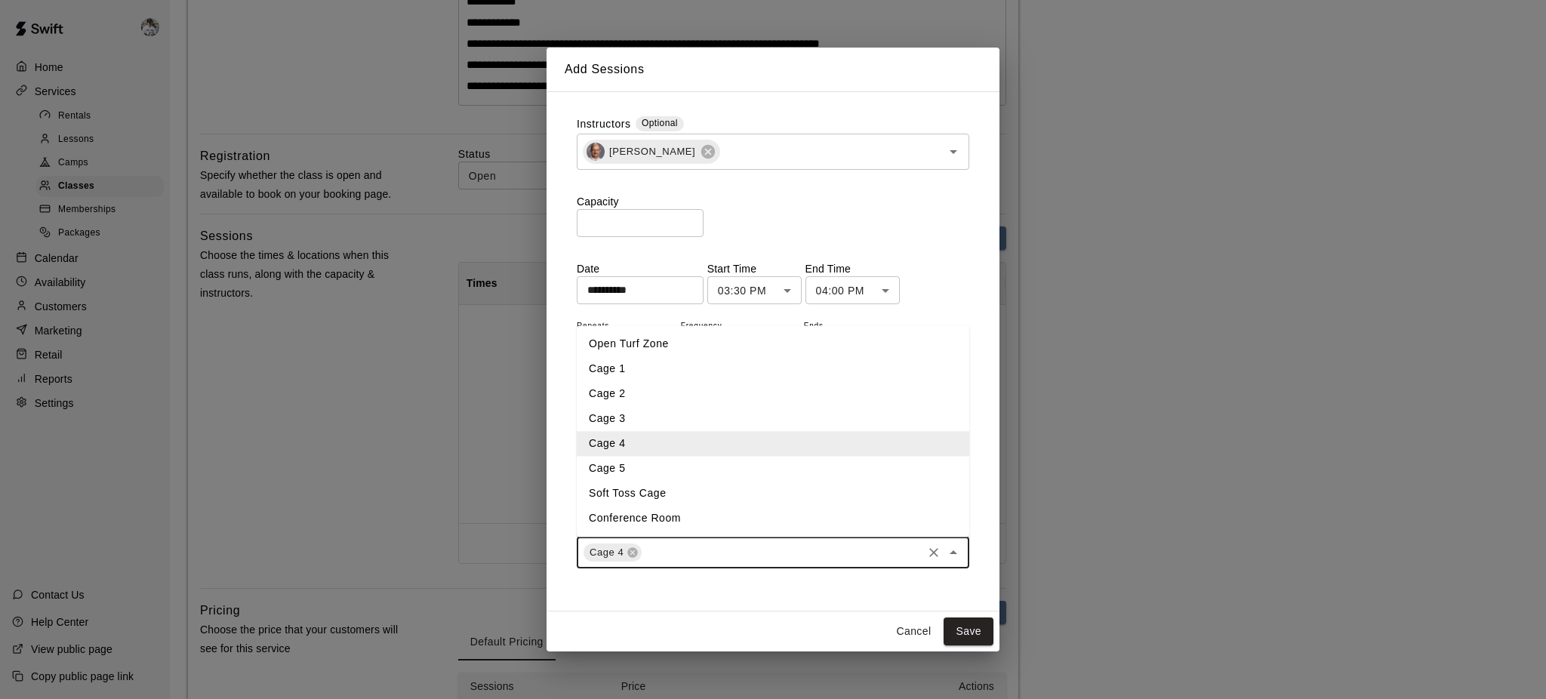
click at [682, 524] on div "Cage 4 ​" at bounding box center [773, 553] width 392 height 32
click at [660, 524] on input "text" at bounding box center [782, 552] width 276 height 19
click at [639, 466] on li "Cage 5" at bounding box center [773, 469] width 392 height 25
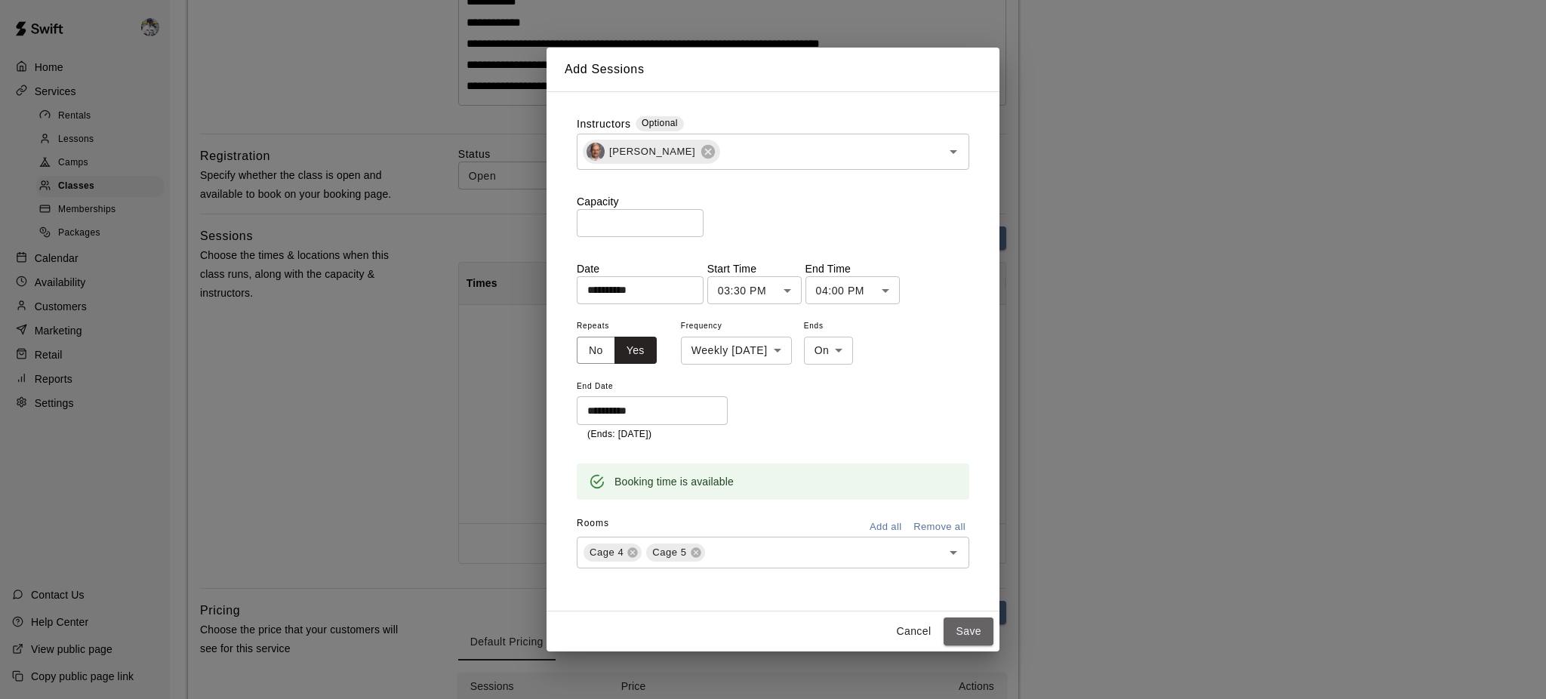
click at [966, 524] on button "Save" at bounding box center [968, 631] width 50 height 28
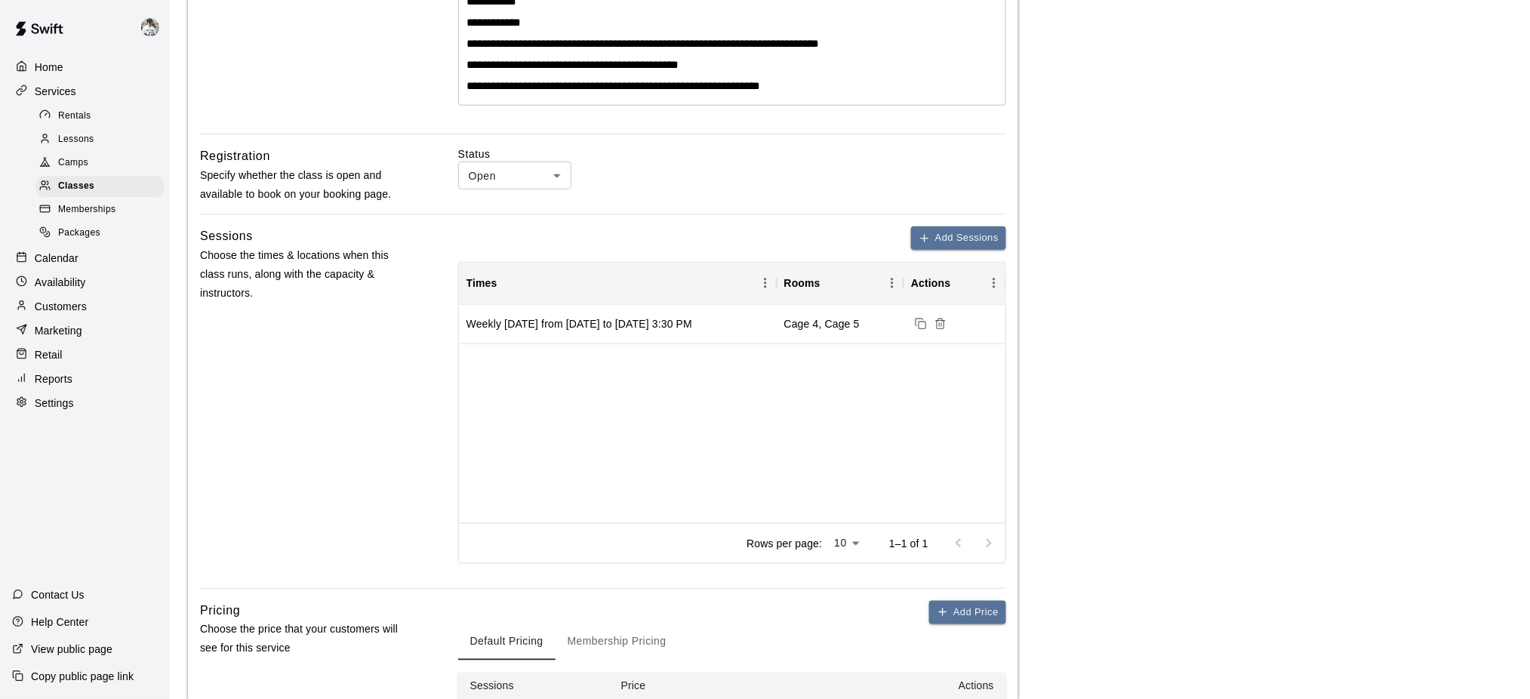
click at [954, 234] on button "Add Sessions" at bounding box center [958, 237] width 95 height 23
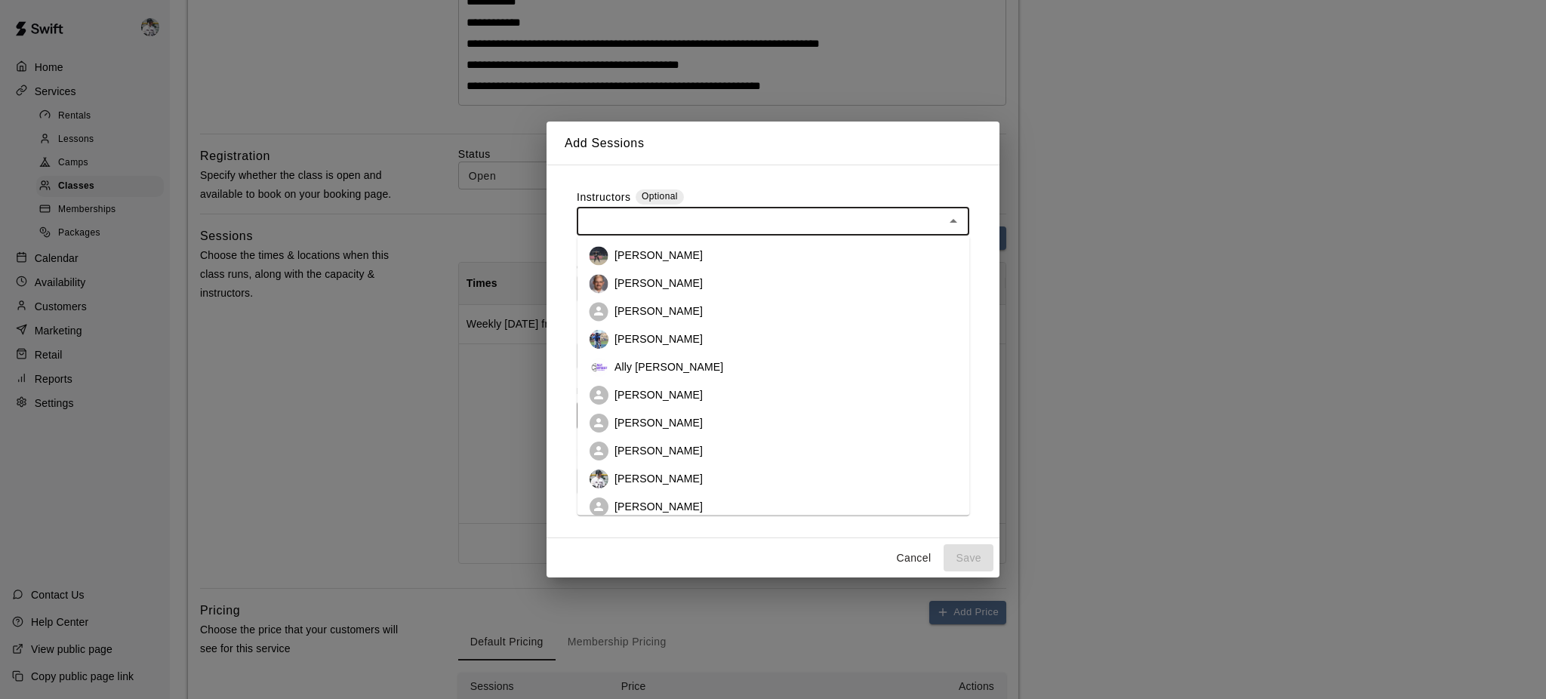
click at [721, 224] on input "text" at bounding box center [760, 220] width 359 height 19
click at [688, 290] on li "[PERSON_NAME]" at bounding box center [773, 283] width 392 height 28
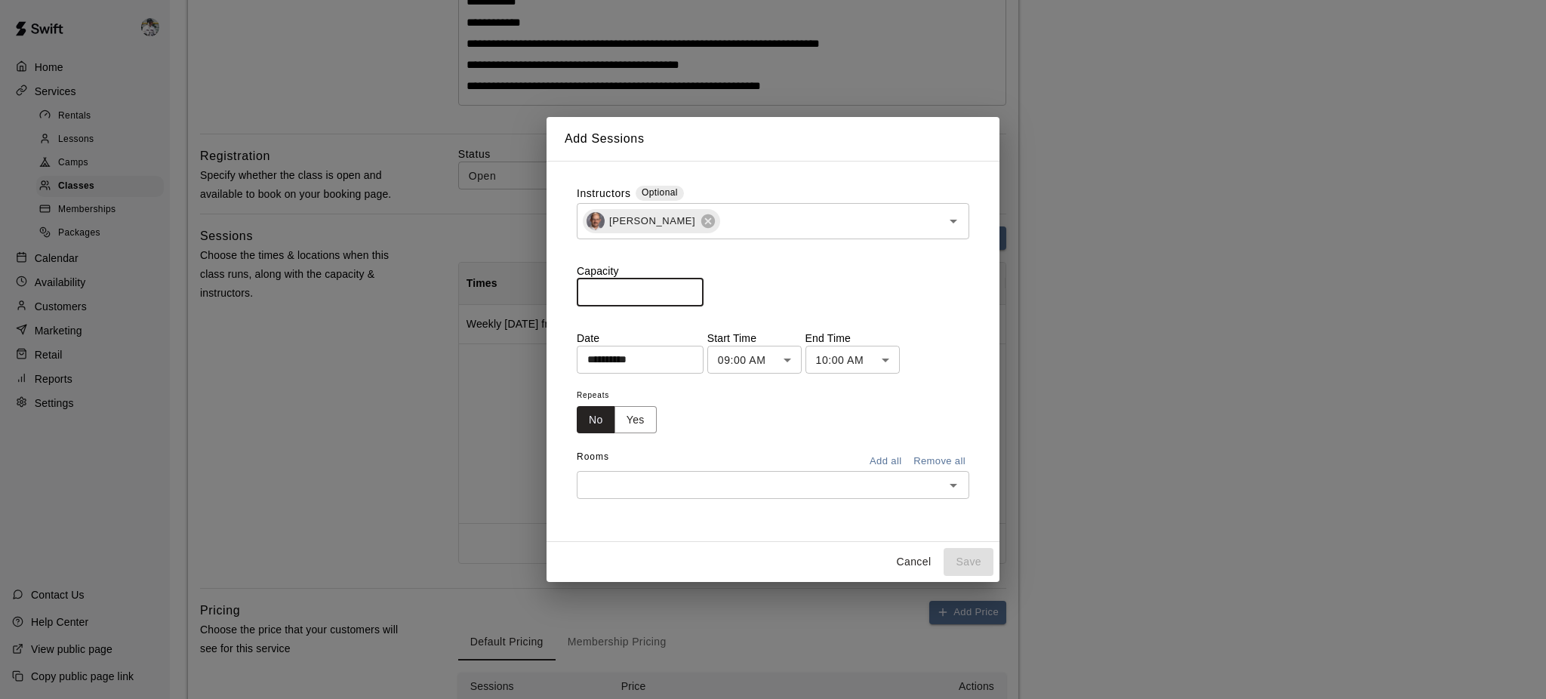
click at [654, 301] on input "*" at bounding box center [640, 293] width 127 height 28
click at [703, 289] on input "*" at bounding box center [640, 293] width 127 height 28
type input "*"
click at [703, 289] on input "*" at bounding box center [640, 293] width 127 height 28
click at [654, 358] on input "**********" at bounding box center [635, 360] width 116 height 28
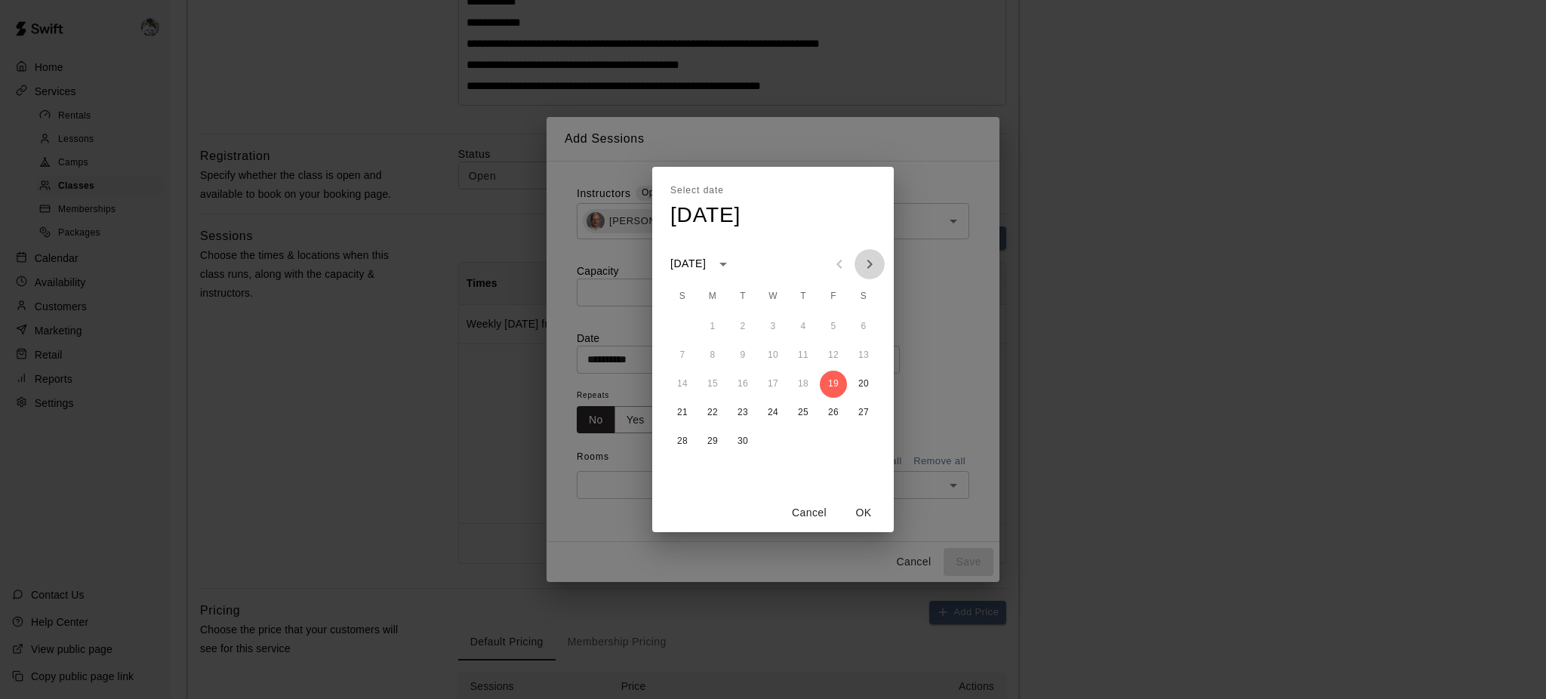
click at [875, 266] on icon "Next month" at bounding box center [869, 264] width 18 height 18
click at [874, 269] on icon "Next month" at bounding box center [869, 264] width 18 height 18
click at [795, 352] on button "6" at bounding box center [802, 355] width 27 height 27
type input "**********"
click at [848, 504] on button "OK" at bounding box center [863, 513] width 48 height 28
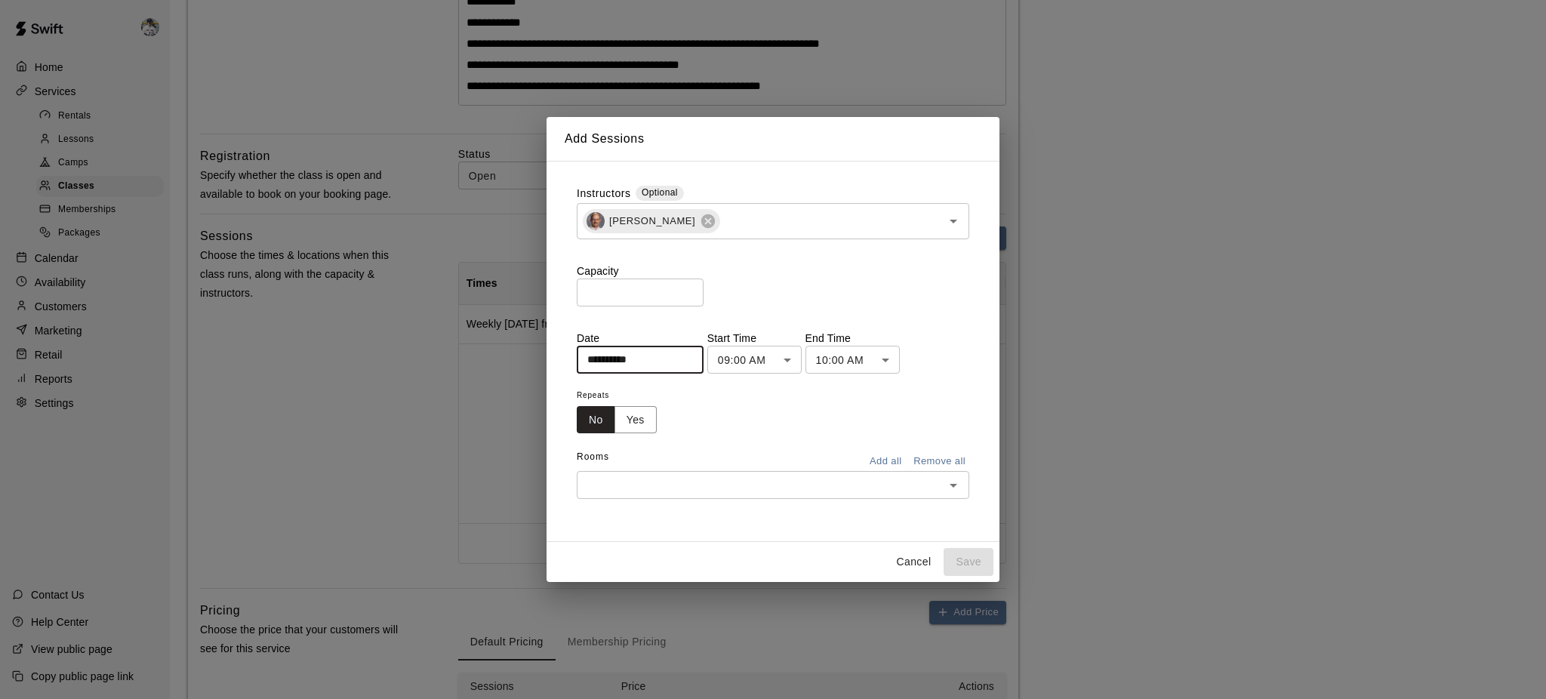
click at [797, 359] on body "**********" at bounding box center [773, 250] width 1546 height 1333
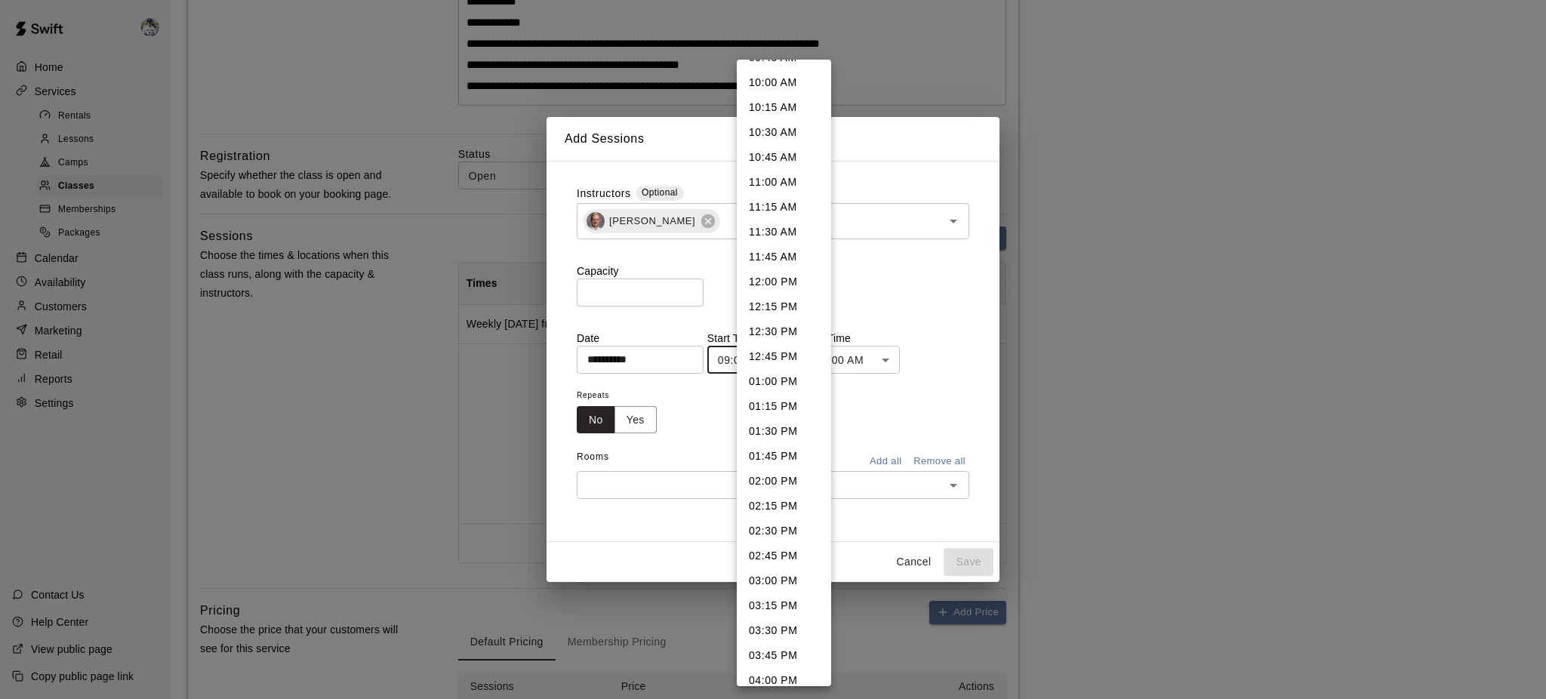
scroll to position [1004, 0]
click at [792, 524] on li "04:00 PM" at bounding box center [784, 668] width 94 height 25
type input "********"
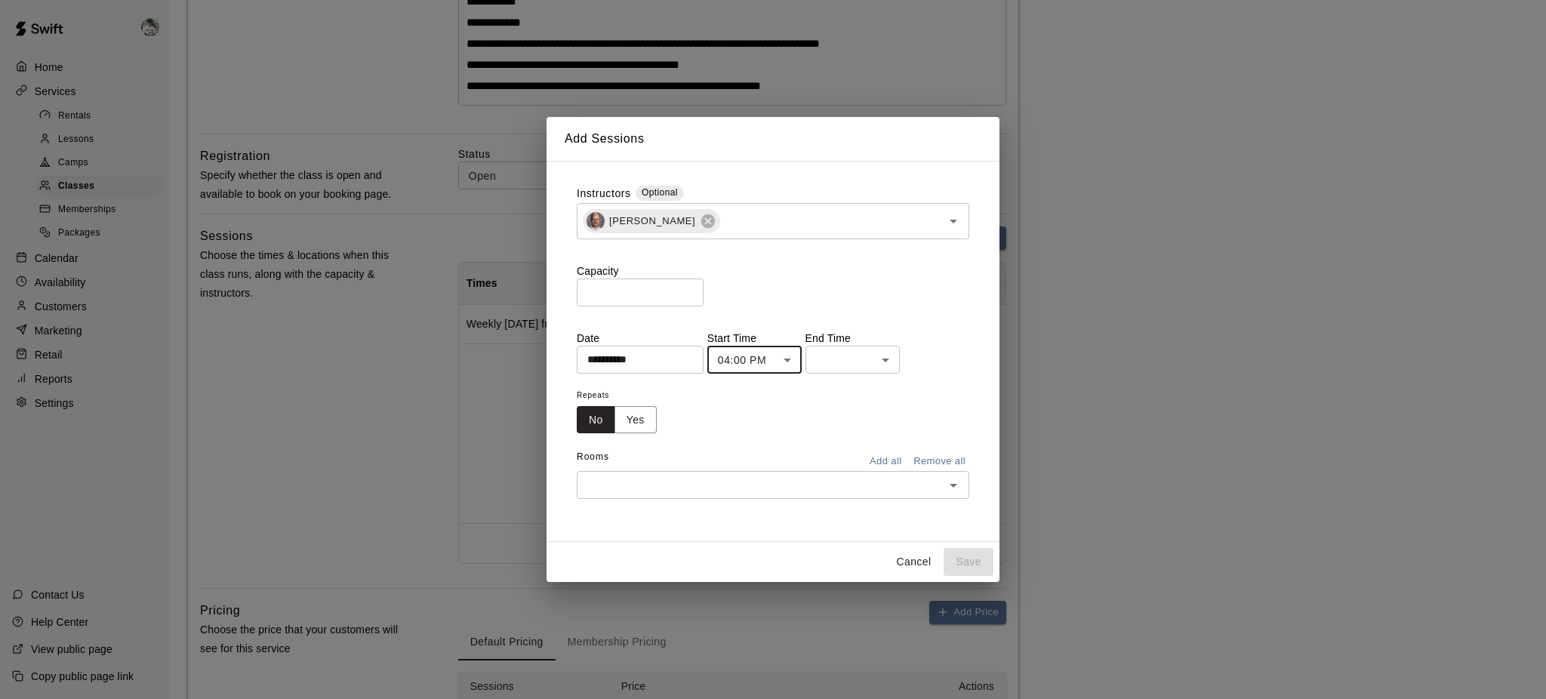
click at [876, 359] on body "**********" at bounding box center [773, 250] width 1546 height 1333
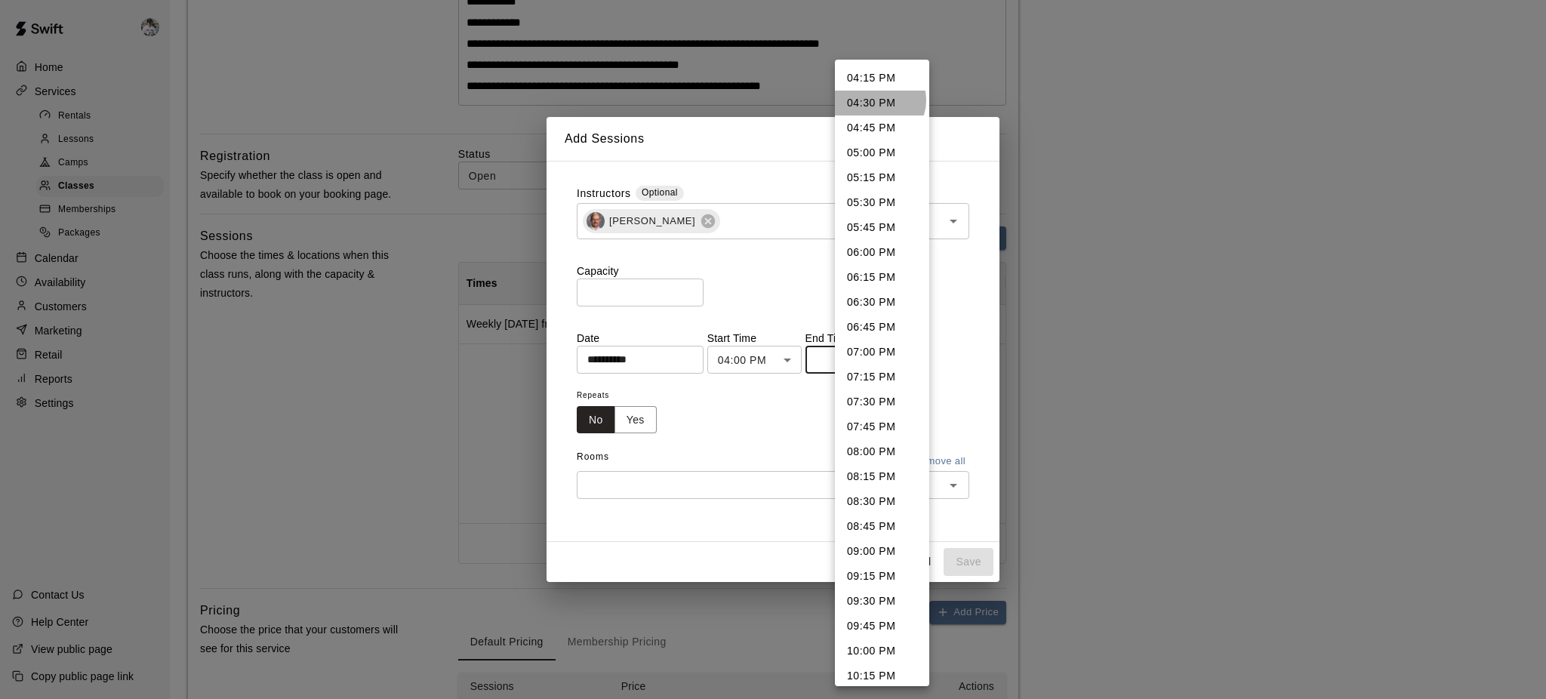
click at [879, 100] on li "04:30 PM" at bounding box center [882, 103] width 94 height 25
type input "********"
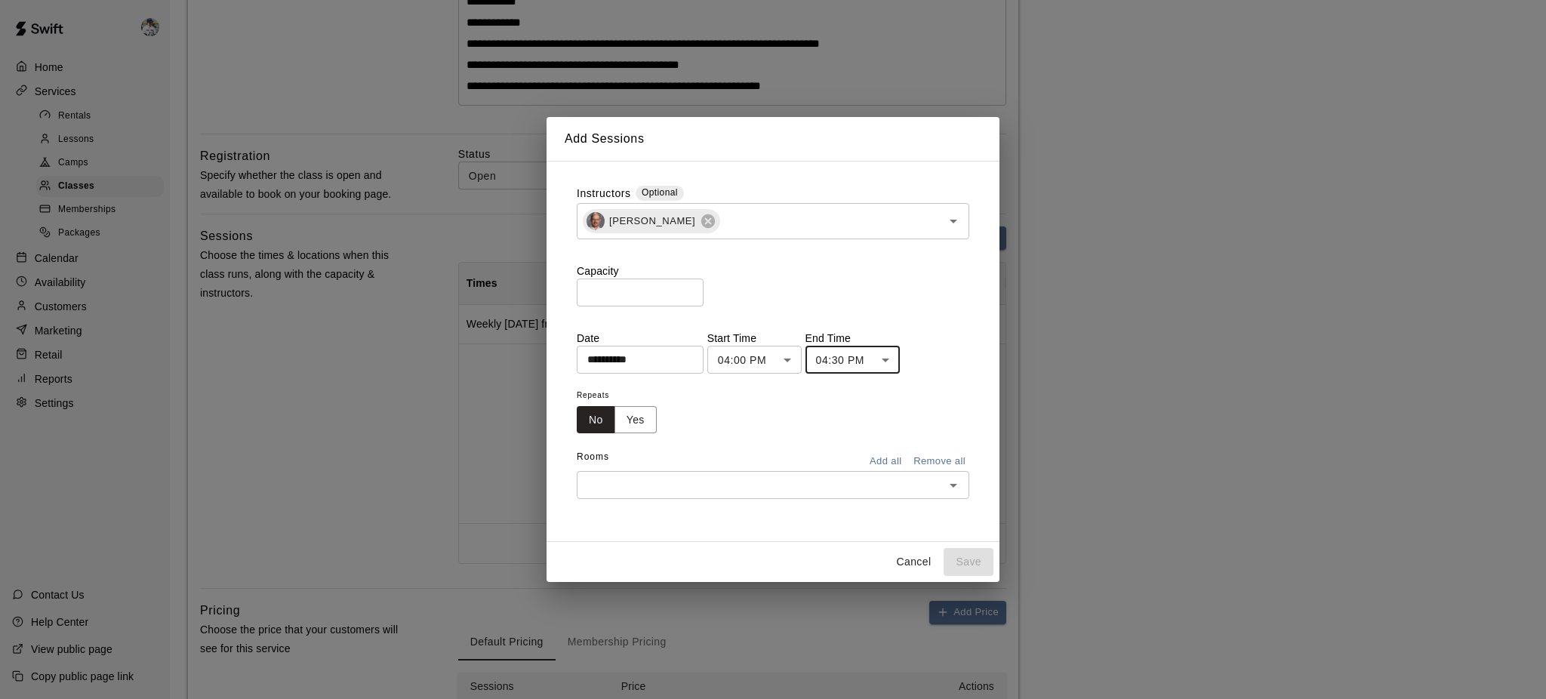
click at [648, 429] on button "Yes" at bounding box center [635, 420] width 42 height 28
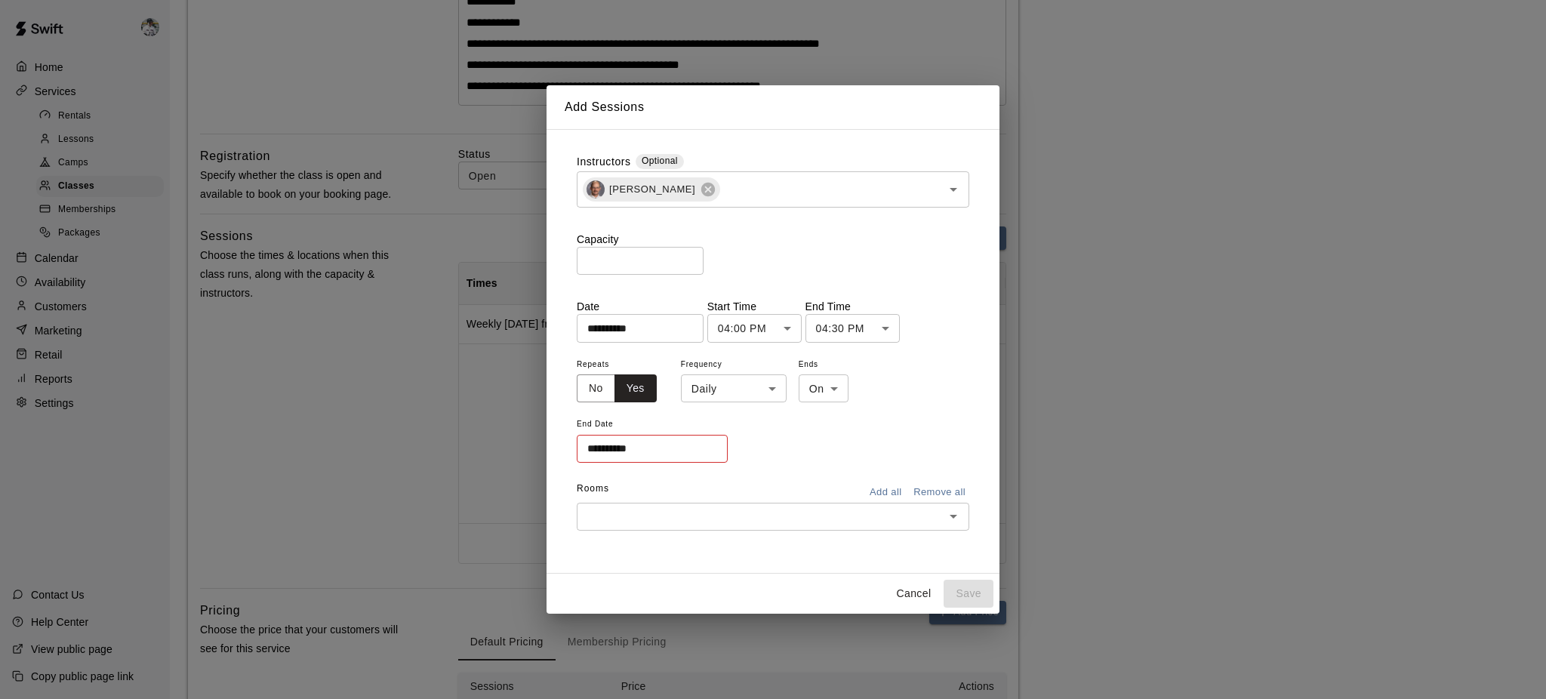
click at [730, 396] on body "**********" at bounding box center [773, 250] width 1546 height 1333
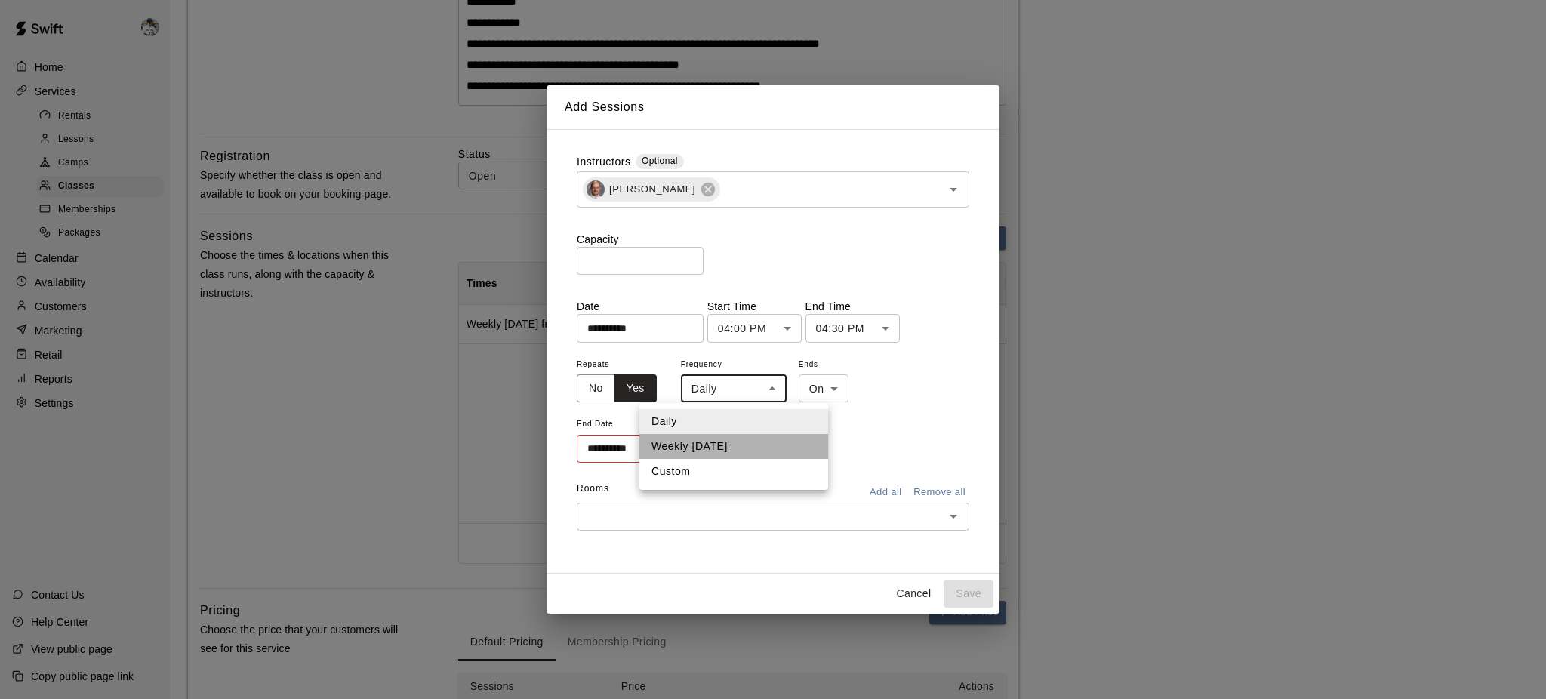
drag, startPoint x: 720, startPoint y: 456, endPoint x: 722, endPoint y: 448, distance: 7.9
click at [722, 448] on li "Weekly on Thursday" at bounding box center [733, 446] width 189 height 25
type input "******"
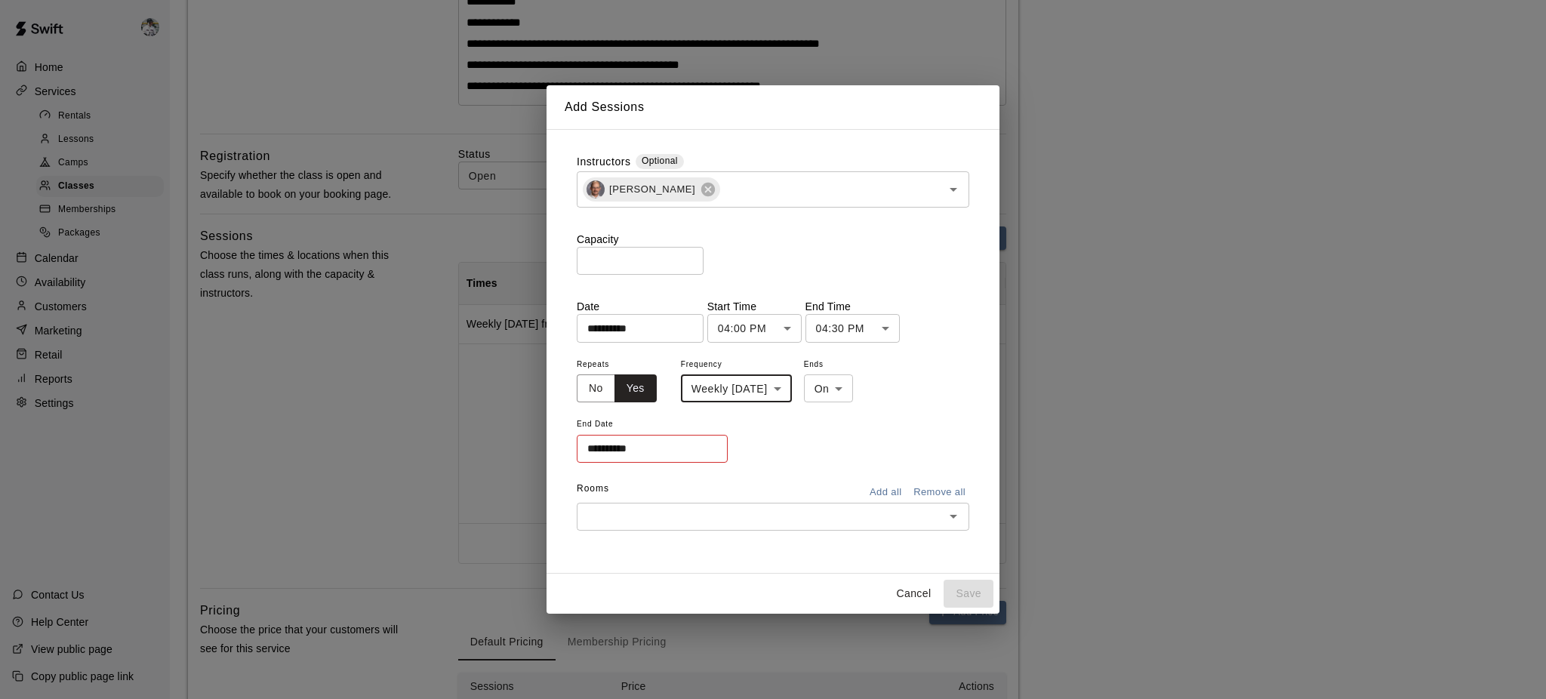
click at [849, 391] on body "**********" at bounding box center [773, 250] width 1546 height 1333
click at [746, 416] on div at bounding box center [773, 349] width 1546 height 699
click at [664, 448] on input "**********" at bounding box center [647, 449] width 140 height 28
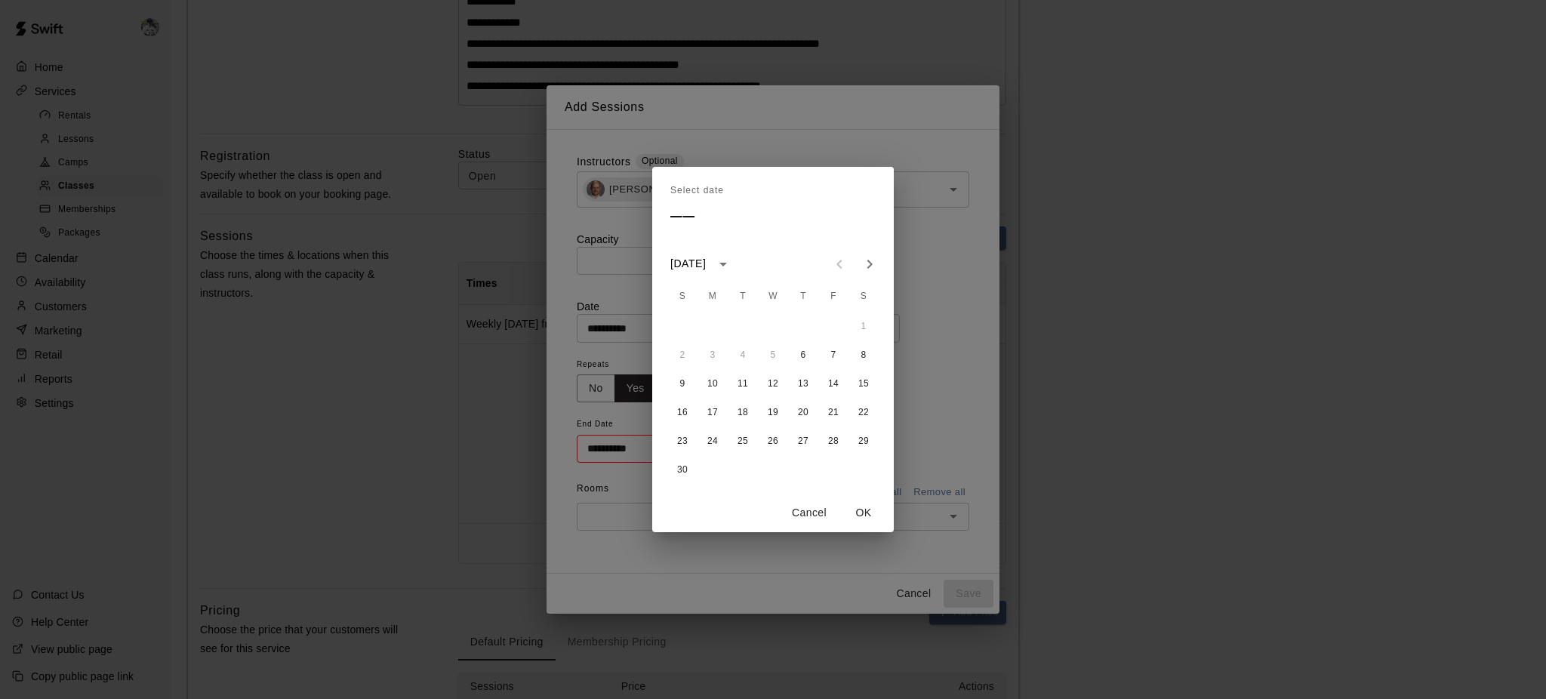
click at [866, 261] on icon "Next month" at bounding box center [869, 264] width 18 height 18
click at [805, 358] on button "11" at bounding box center [802, 355] width 27 height 27
type input "**********"
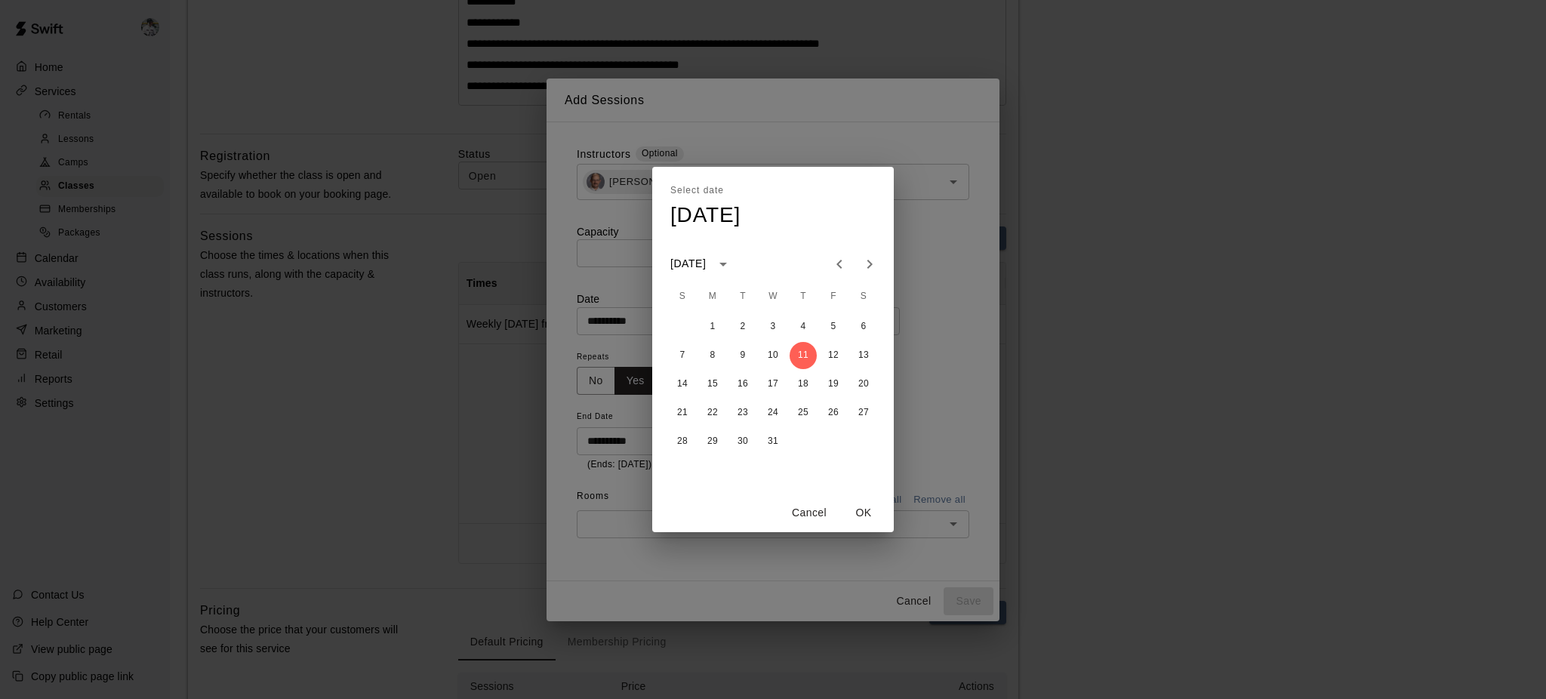
click at [861, 512] on button "OK" at bounding box center [863, 513] width 48 height 28
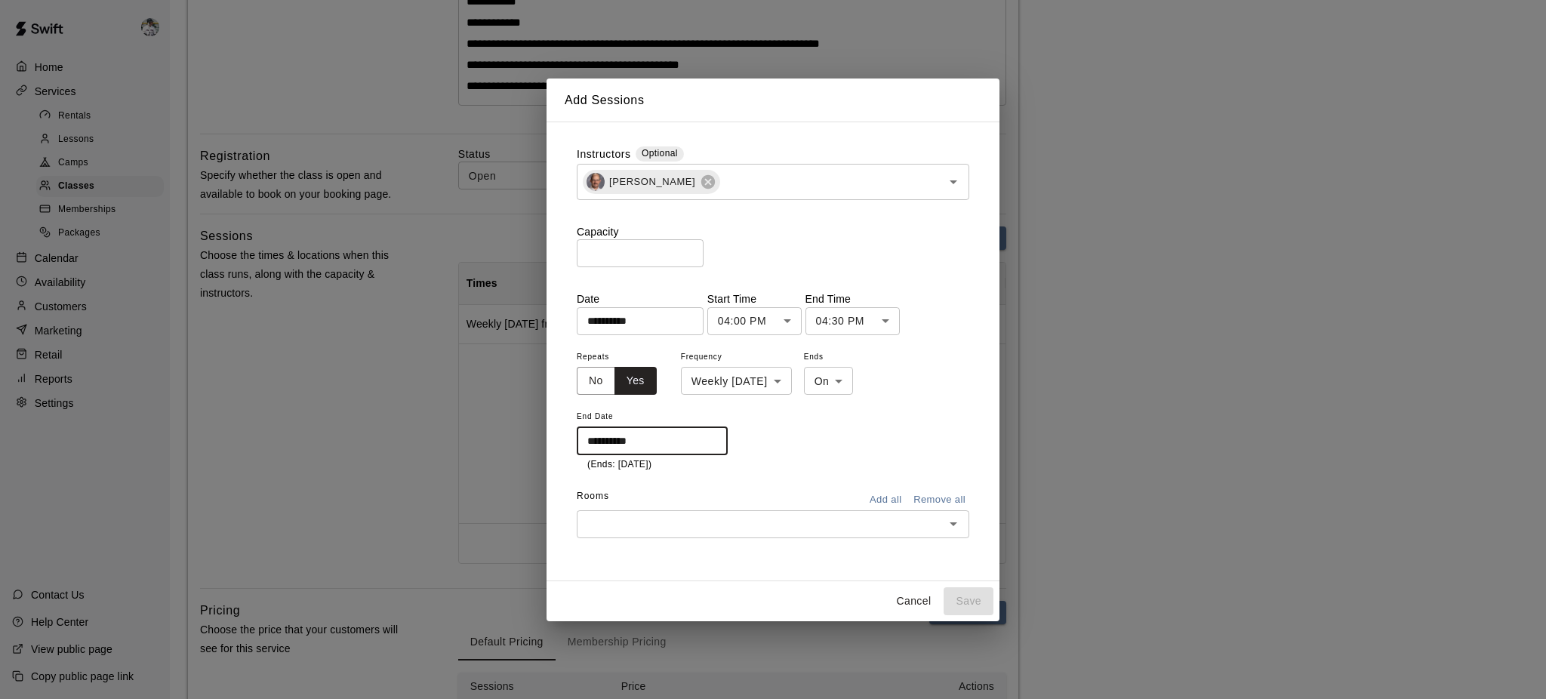
click at [768, 524] on div "​" at bounding box center [773, 524] width 392 height 28
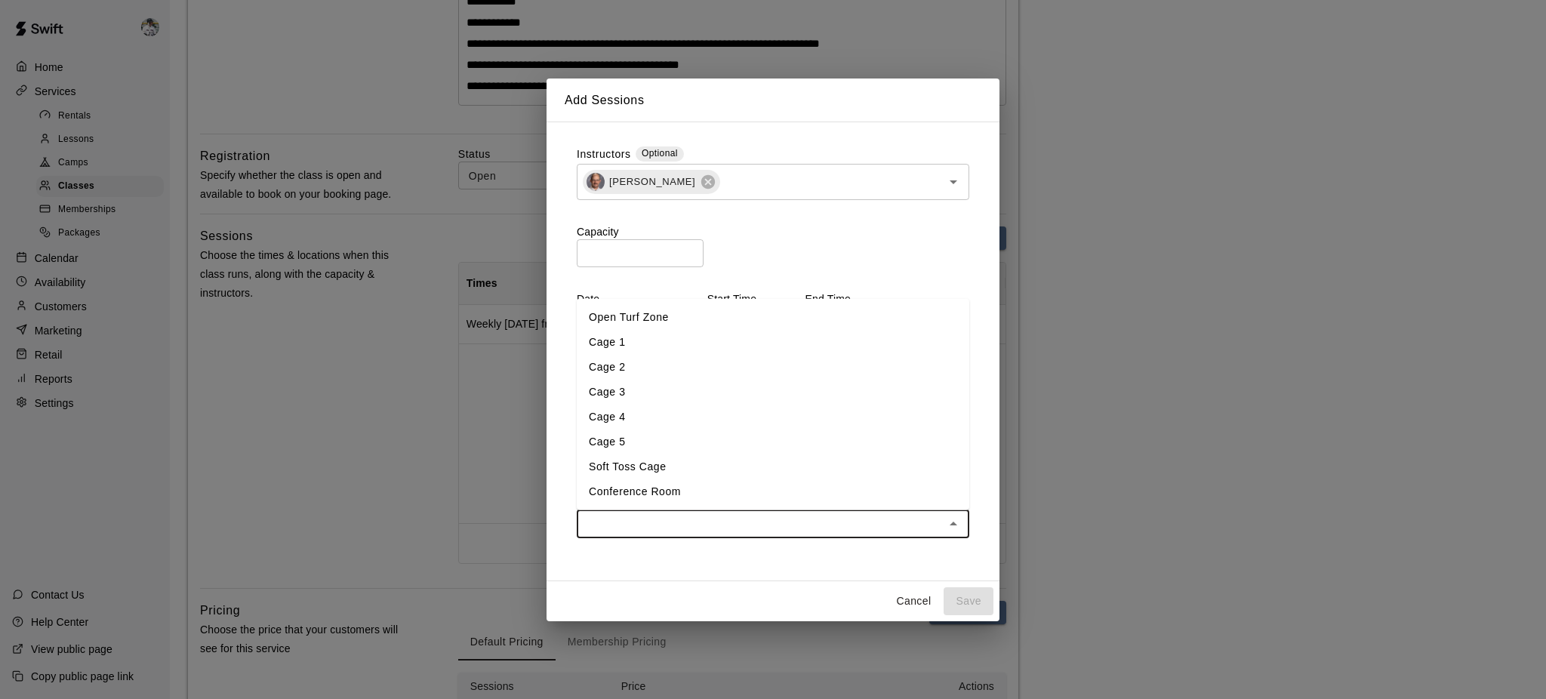
click at [635, 416] on li "Cage 4" at bounding box center [773, 417] width 392 height 25
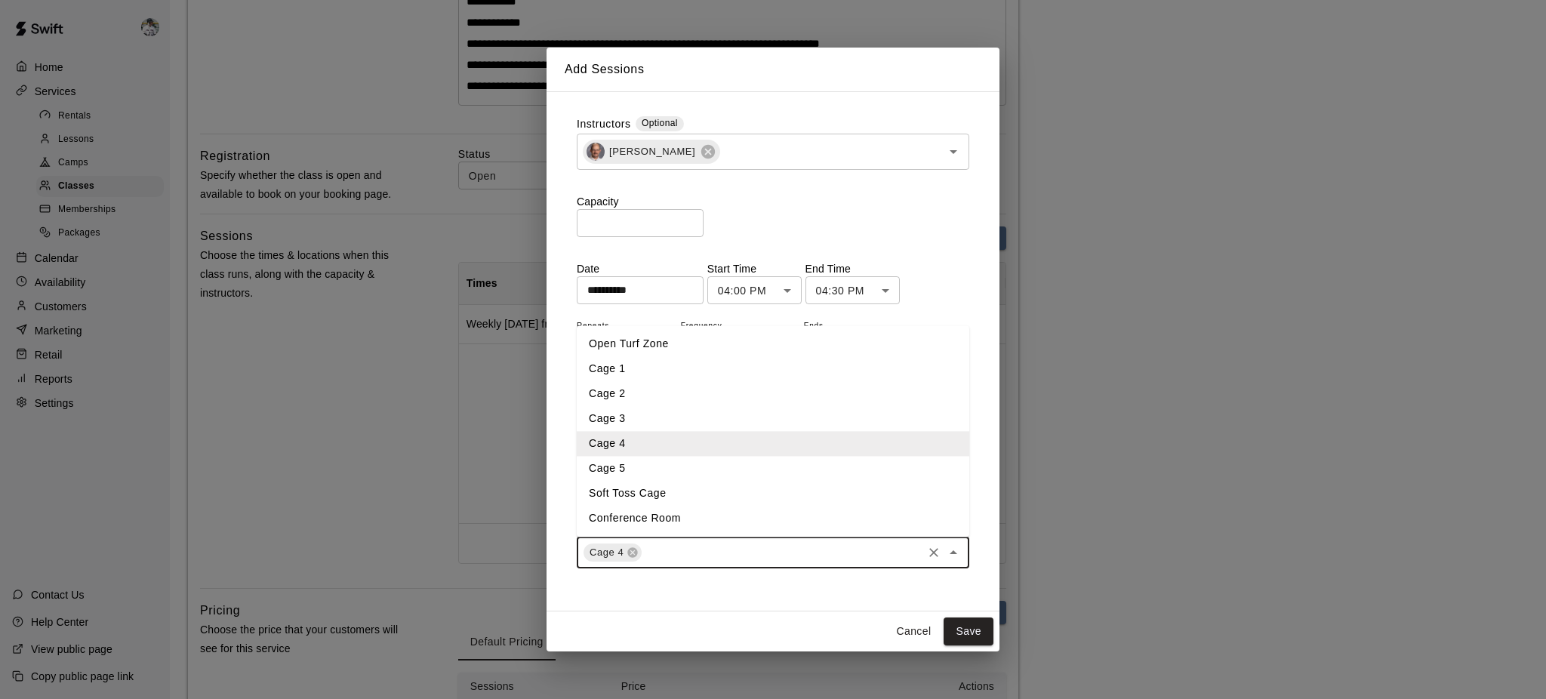
click at [676, 524] on input "text" at bounding box center [782, 552] width 276 height 19
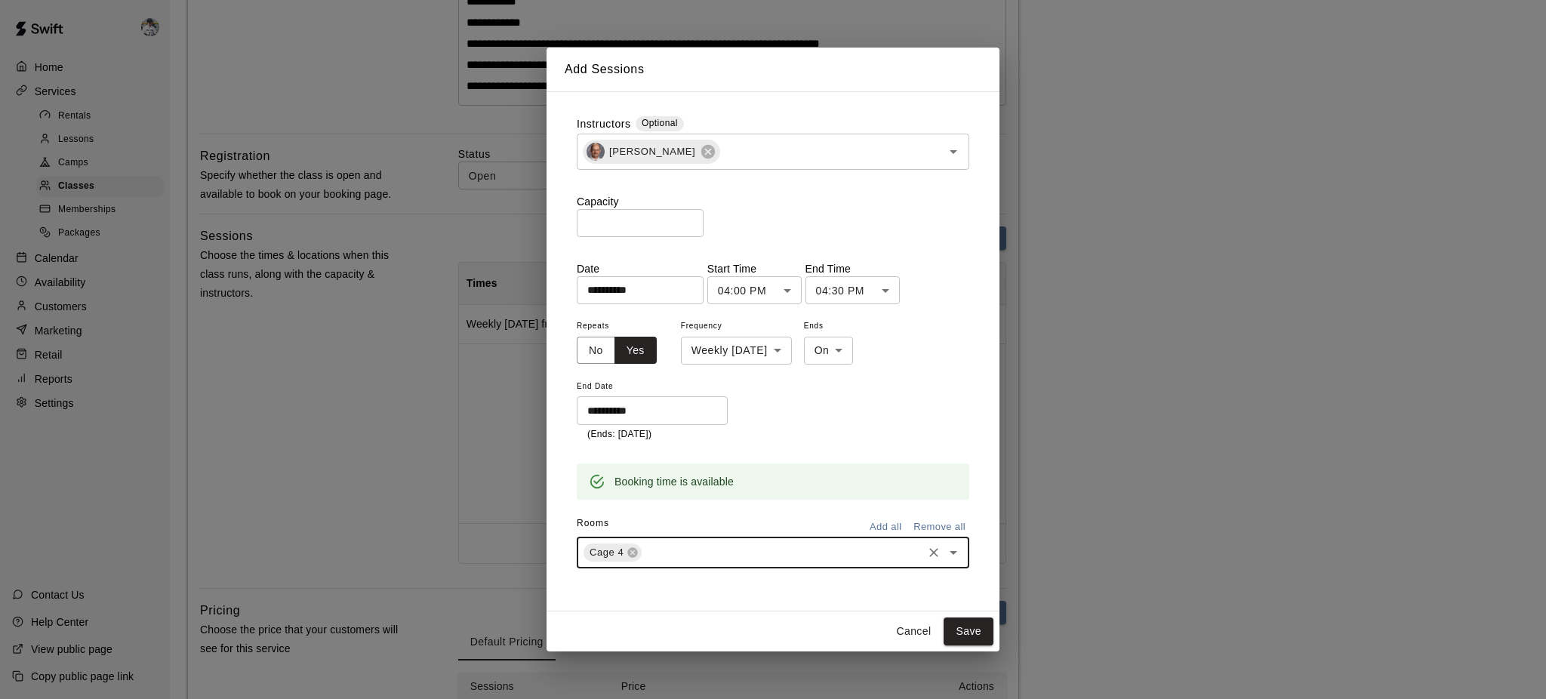
click at [671, 524] on input "text" at bounding box center [782, 552] width 276 height 19
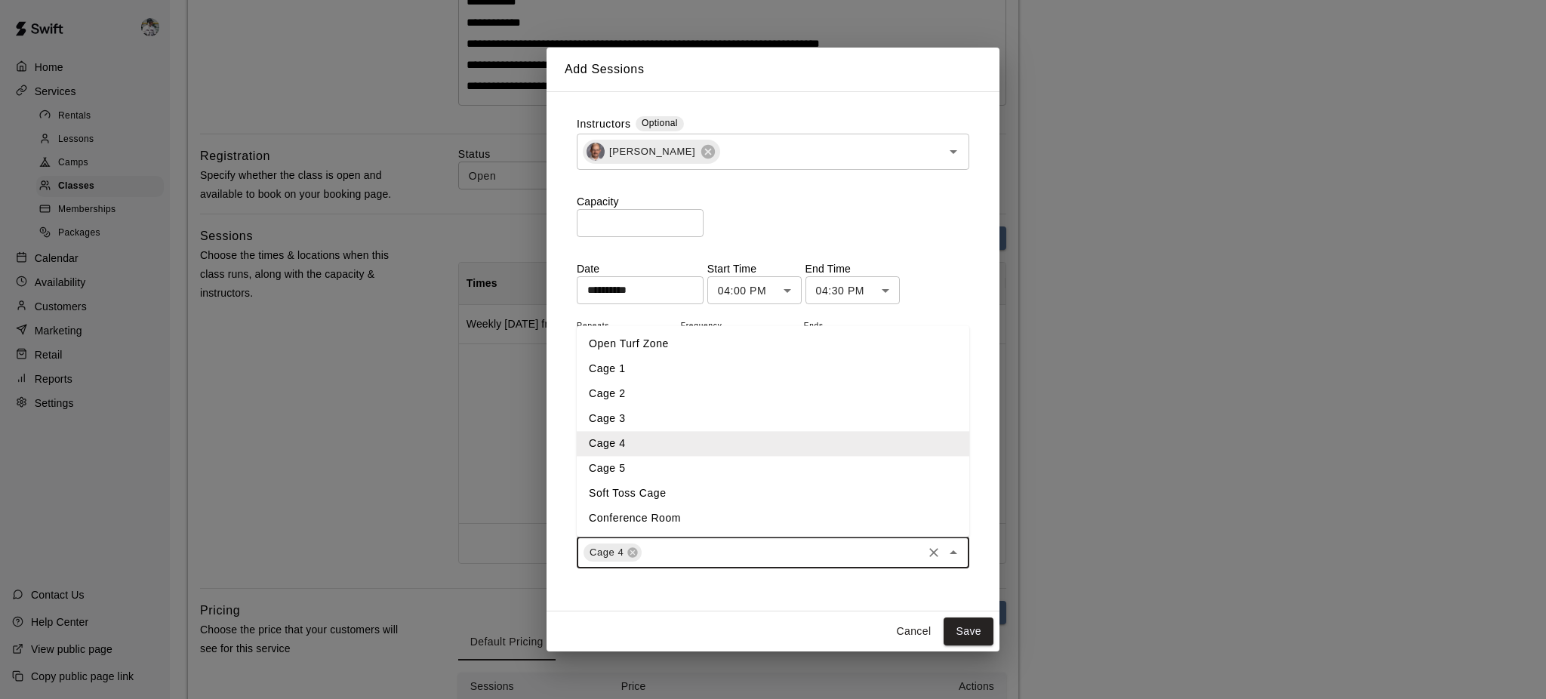
click at [639, 463] on li "Cage 5" at bounding box center [773, 469] width 392 height 25
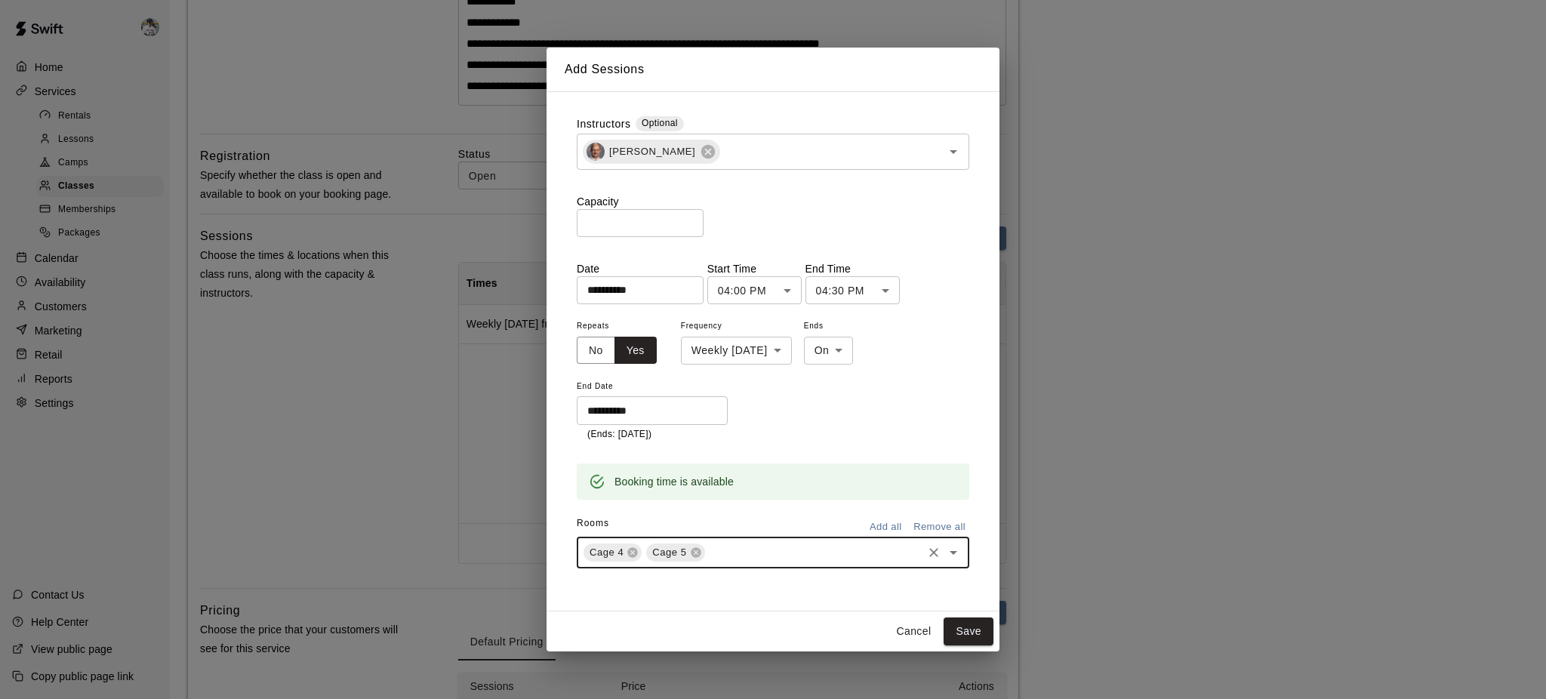
click at [960, 524] on button "Save" at bounding box center [968, 631] width 50 height 28
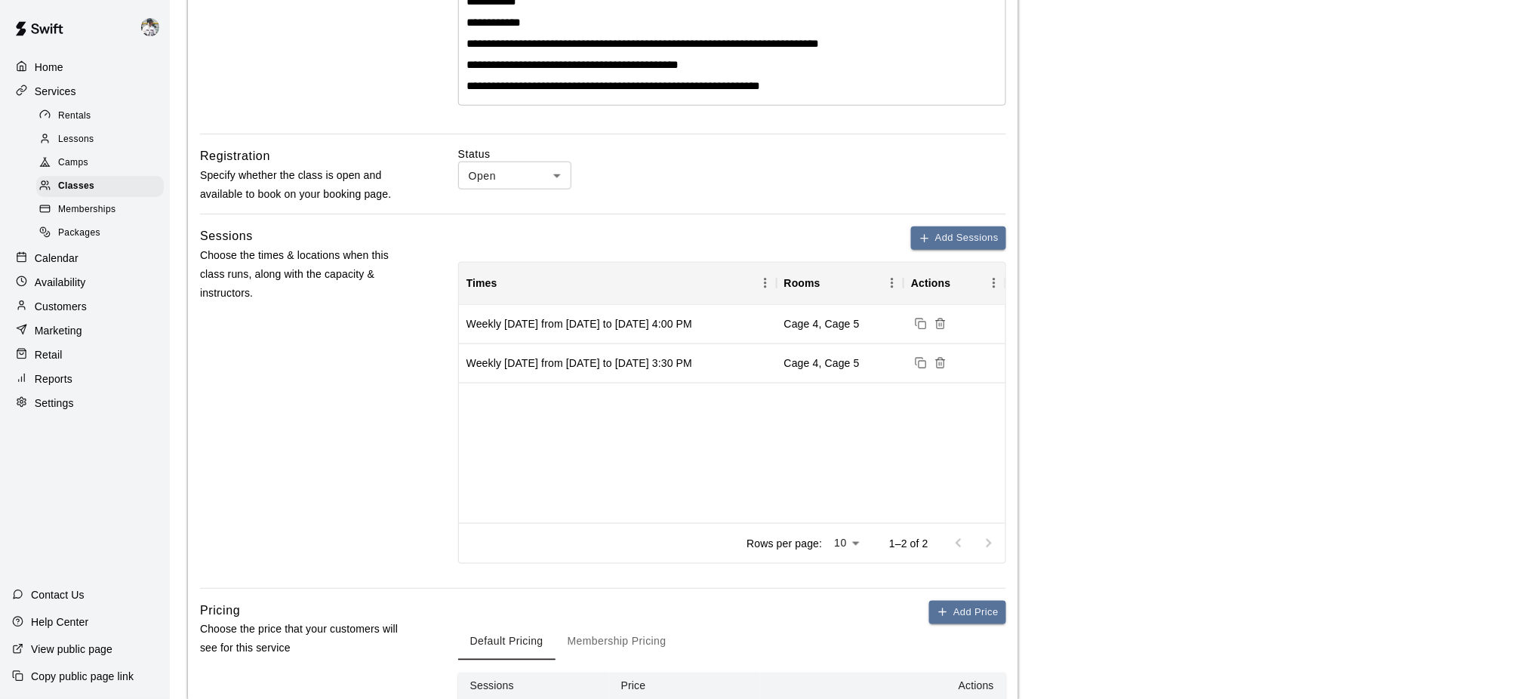
click at [950, 245] on button "Add Sessions" at bounding box center [958, 237] width 95 height 23
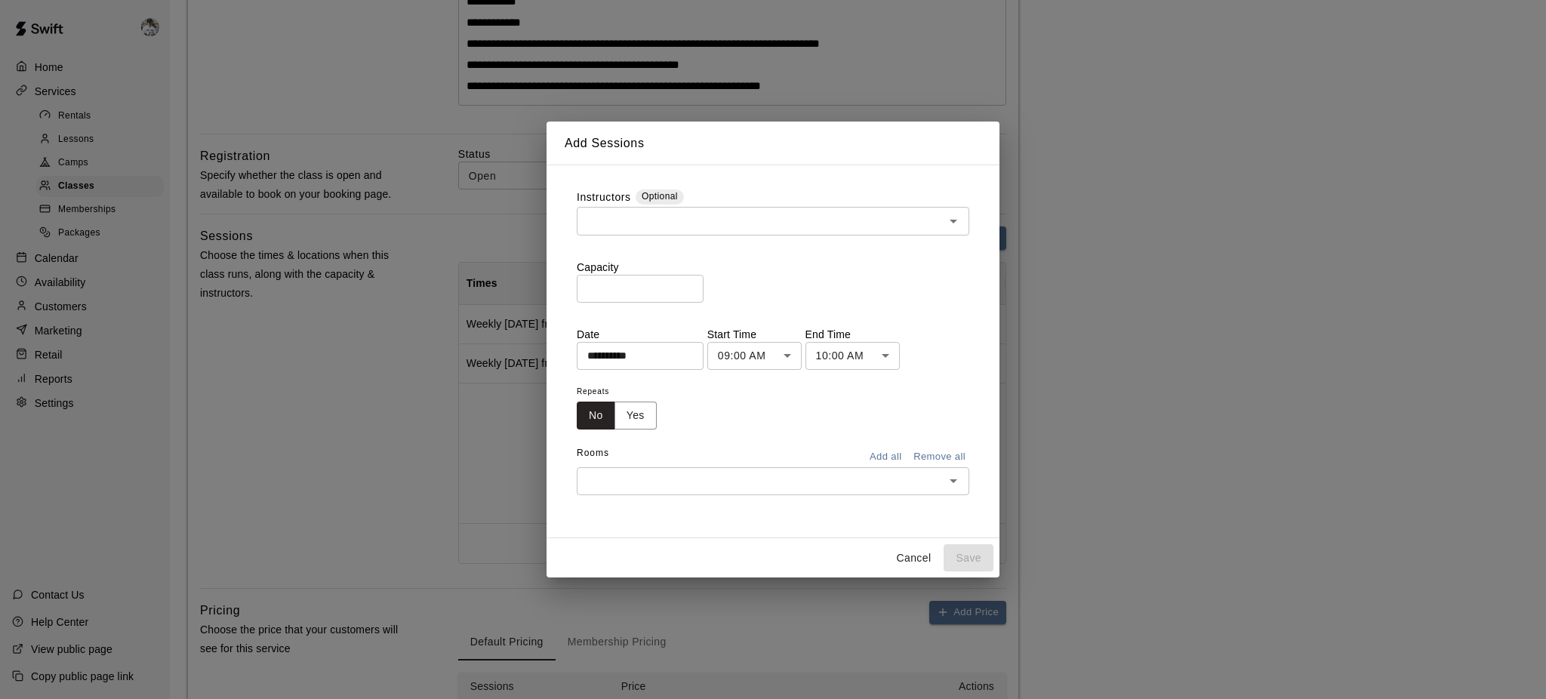
click at [707, 207] on div "​" at bounding box center [773, 221] width 392 height 28
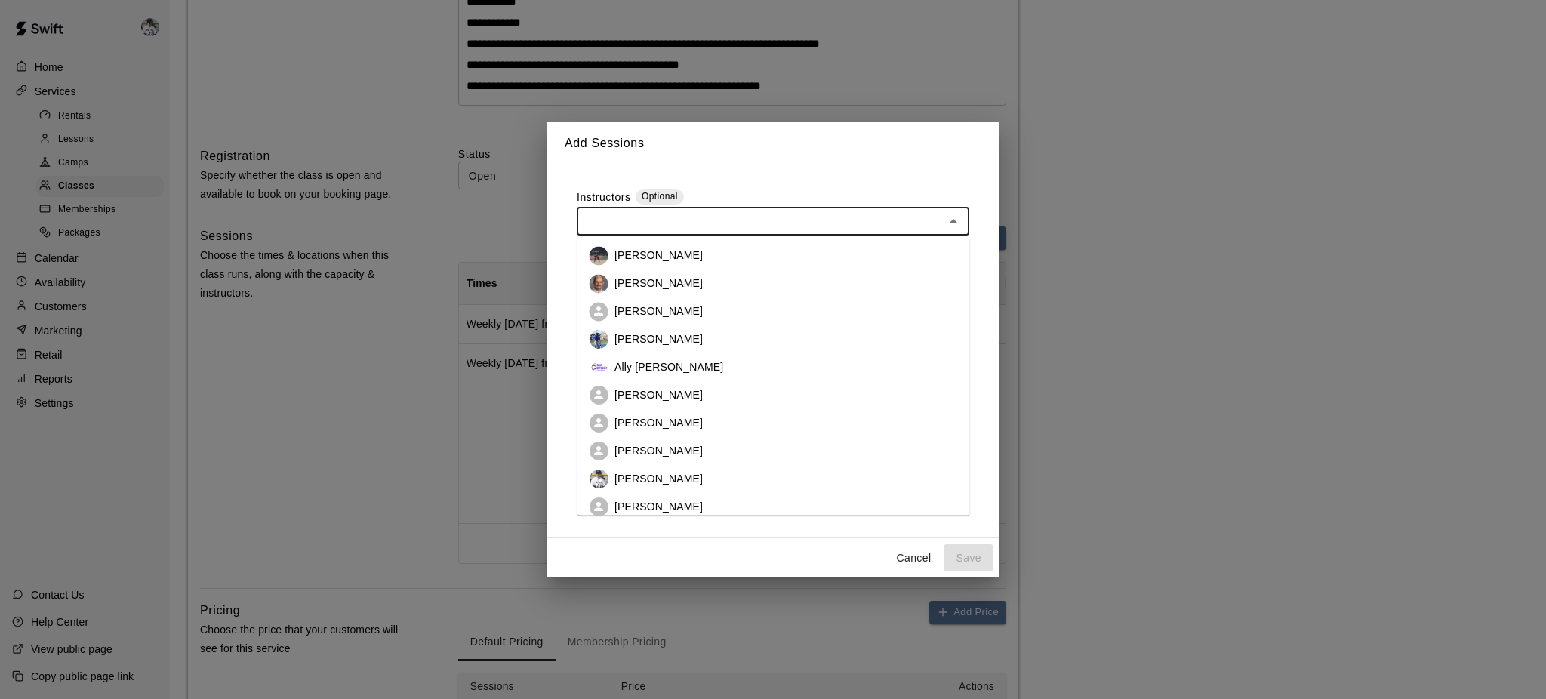
click at [654, 278] on p "[PERSON_NAME]" at bounding box center [658, 283] width 88 height 15
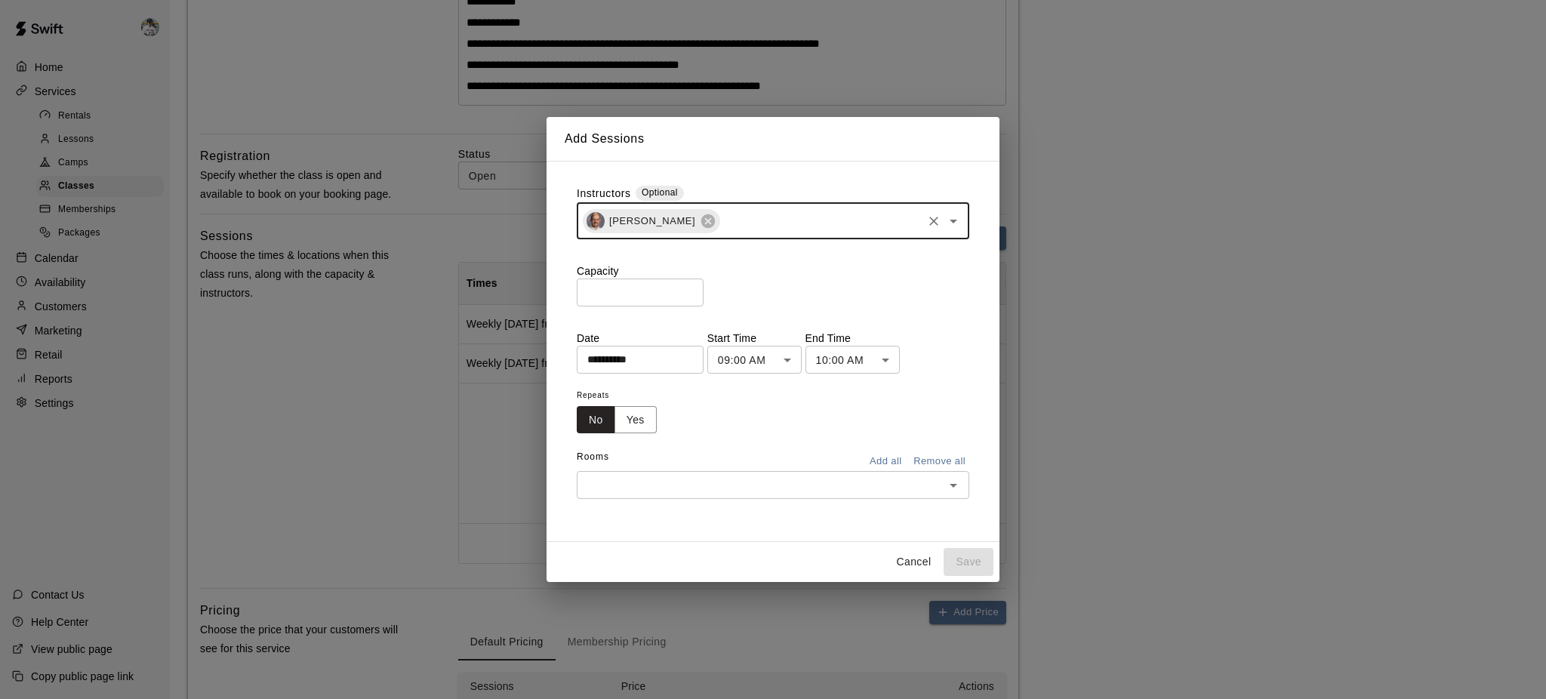
click at [654, 285] on input "*" at bounding box center [640, 293] width 127 height 28
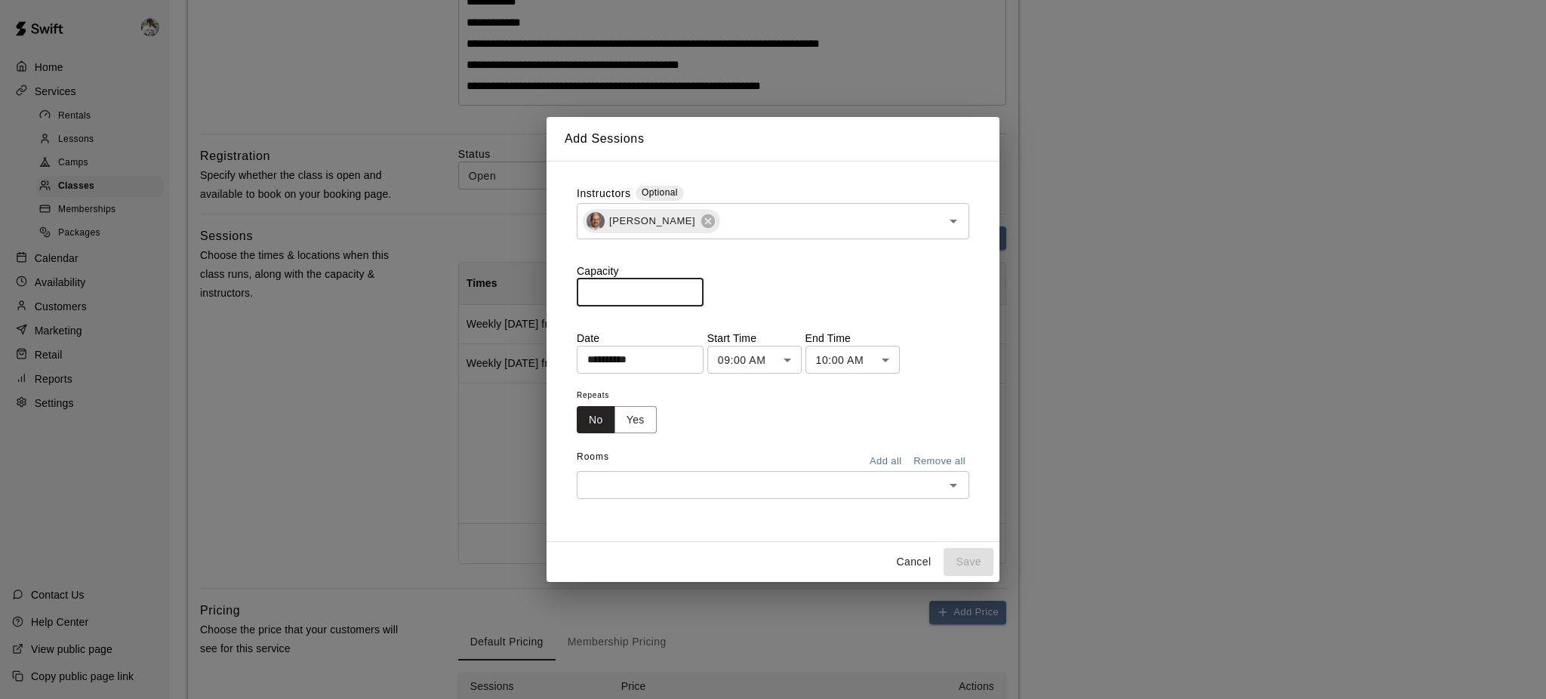
click at [703, 287] on input "*" at bounding box center [640, 293] width 127 height 28
type input "*"
click at [703, 287] on input "*" at bounding box center [640, 293] width 127 height 28
click at [675, 362] on input "**********" at bounding box center [635, 360] width 116 height 28
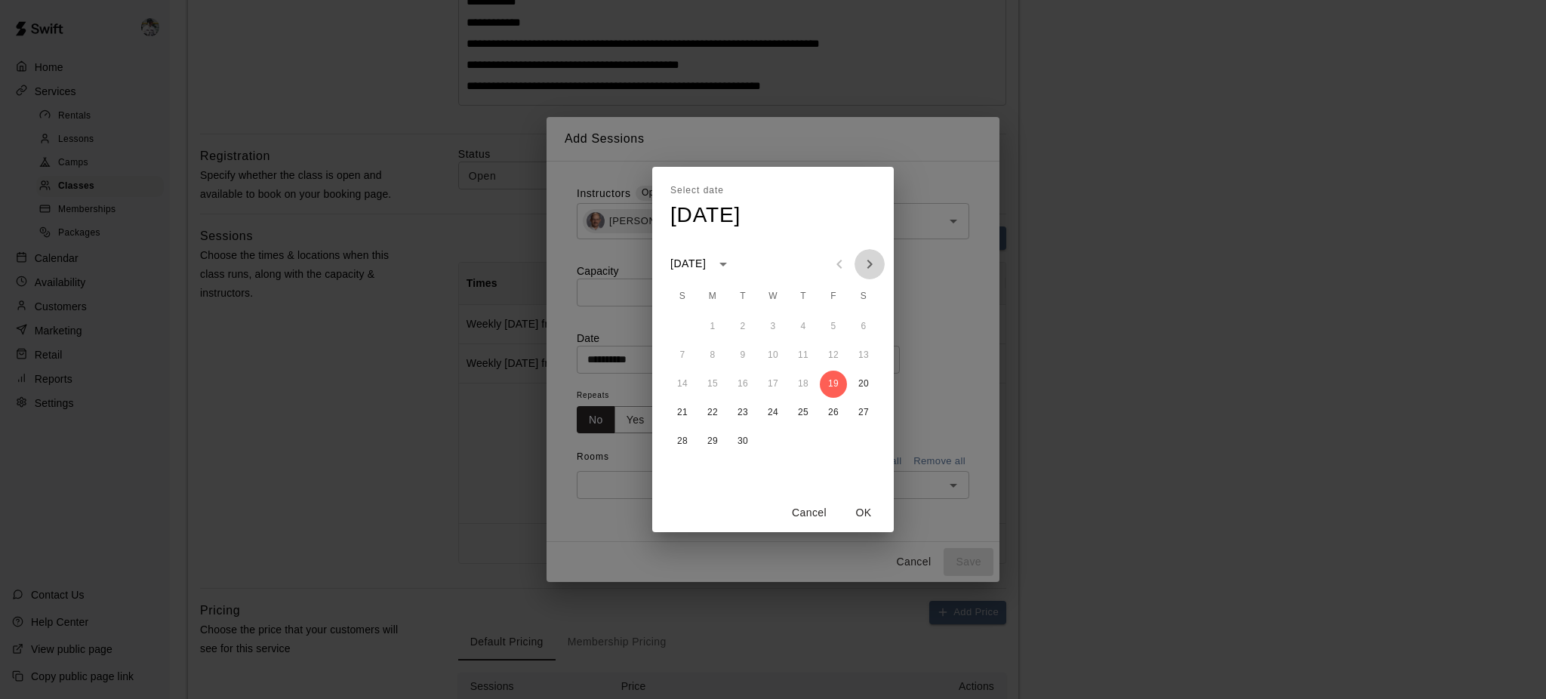
click at [870, 260] on icon "Next month" at bounding box center [869, 264] width 18 height 18
click at [871, 266] on icon "Next month" at bounding box center [869, 264] width 18 height 18
click at [804, 352] on button "6" at bounding box center [802, 355] width 27 height 27
type input "**********"
click at [862, 508] on button "OK" at bounding box center [863, 513] width 48 height 28
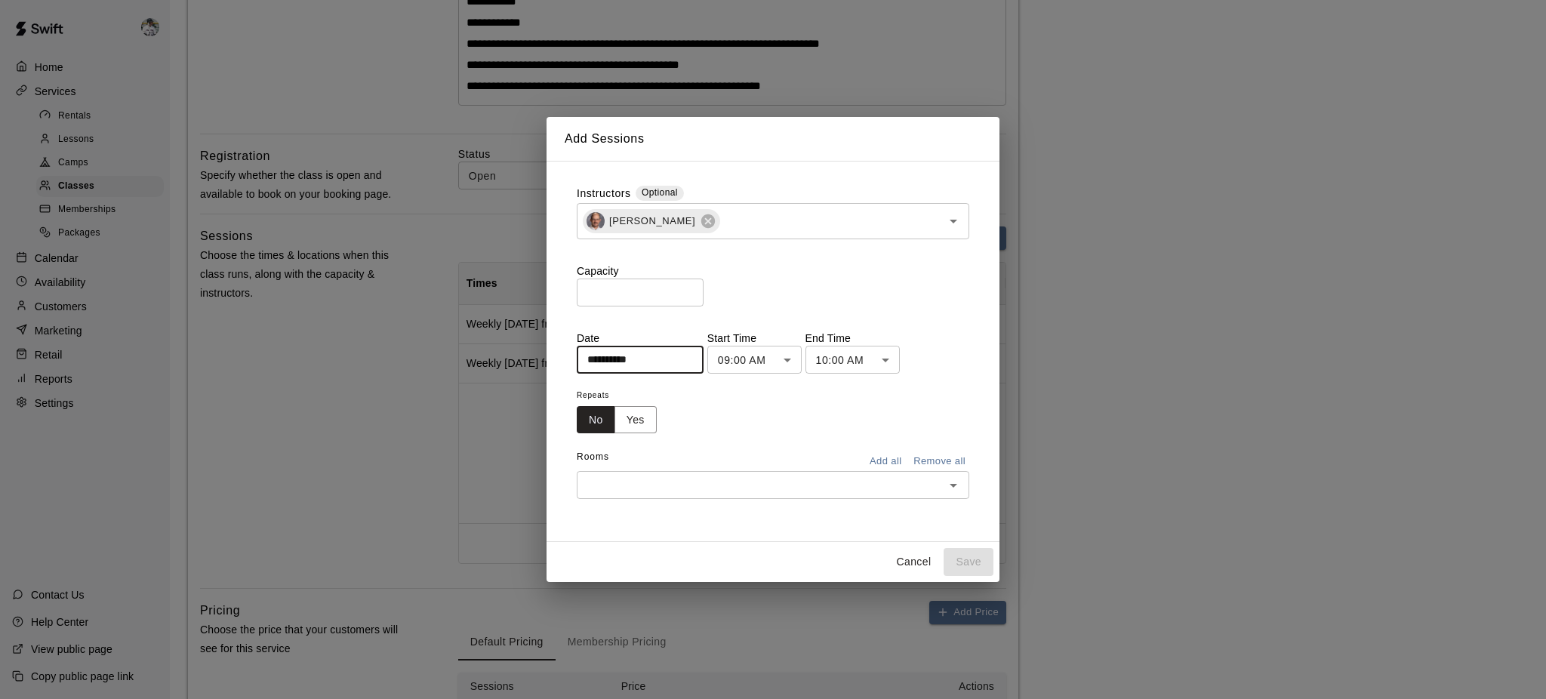
click at [762, 355] on body "**********" at bounding box center [773, 250] width 1546 height 1333
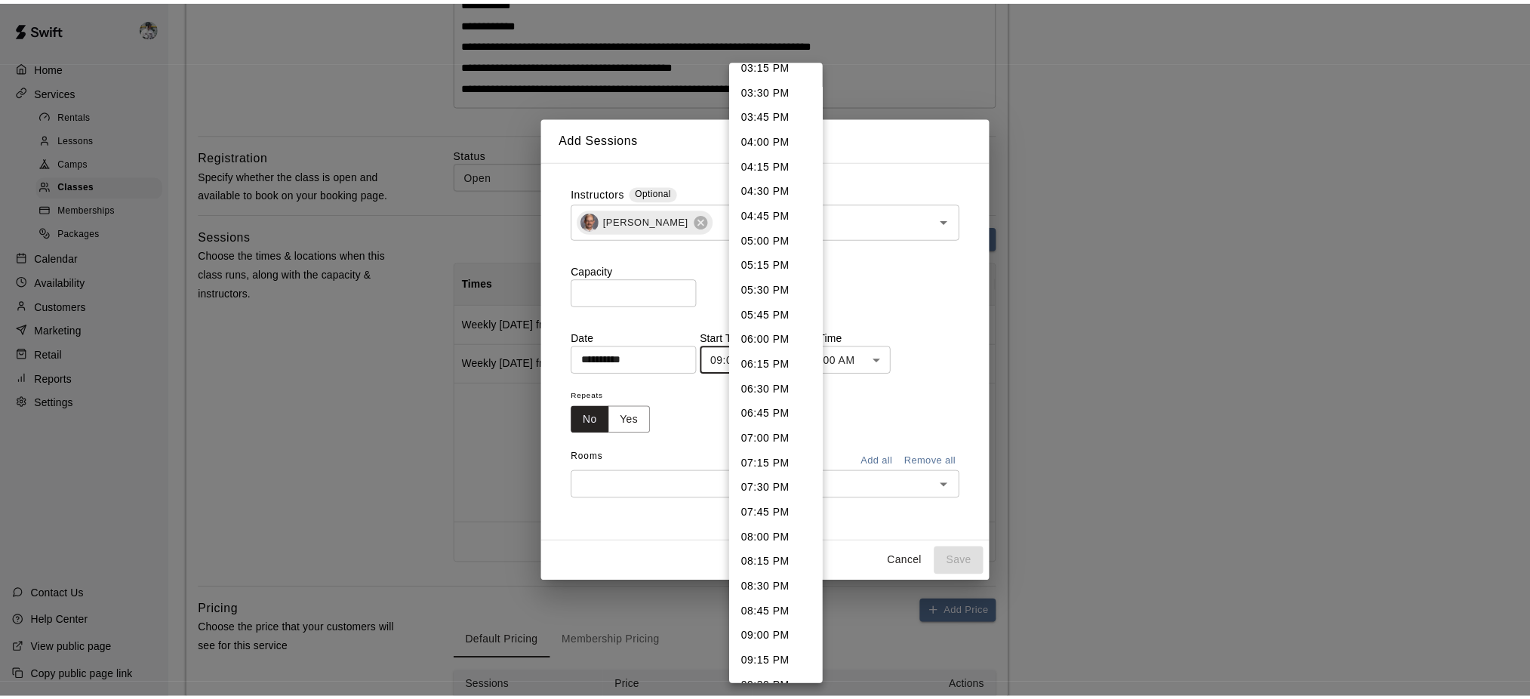
scroll to position [1536, 0]
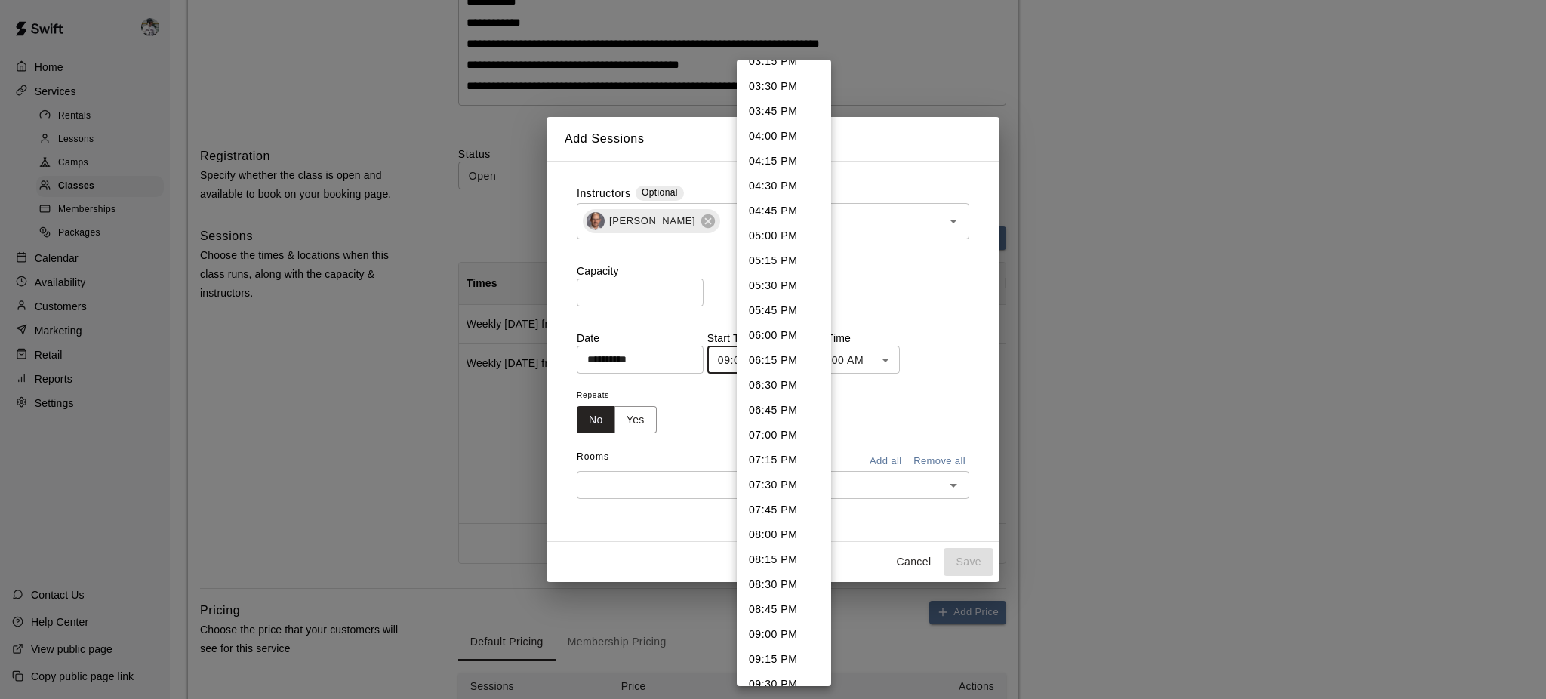
click at [778, 189] on li "04:30 PM" at bounding box center [784, 186] width 94 height 25
type input "********"
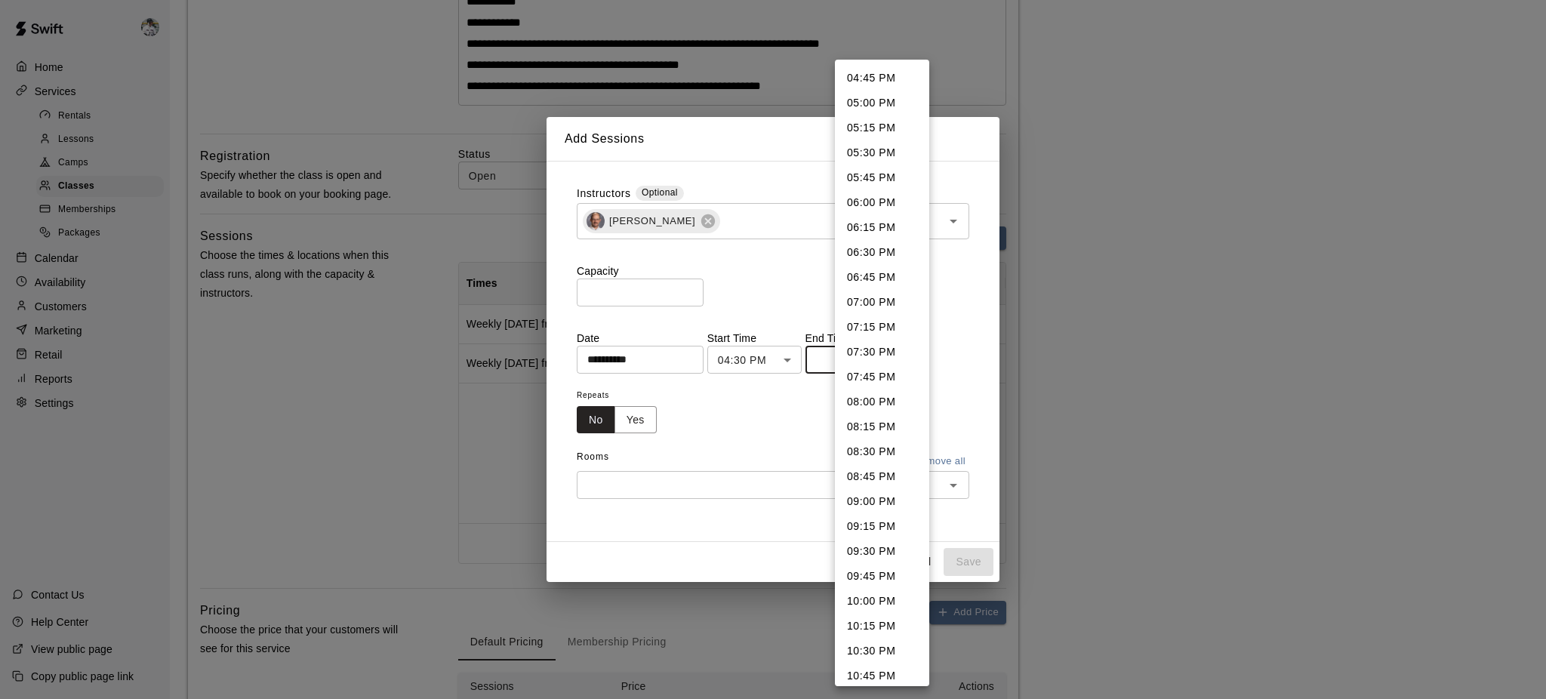
click at [854, 362] on body "**********" at bounding box center [773, 250] width 1546 height 1333
click at [884, 109] on li "05:00 PM" at bounding box center [882, 103] width 94 height 25
type input "********"
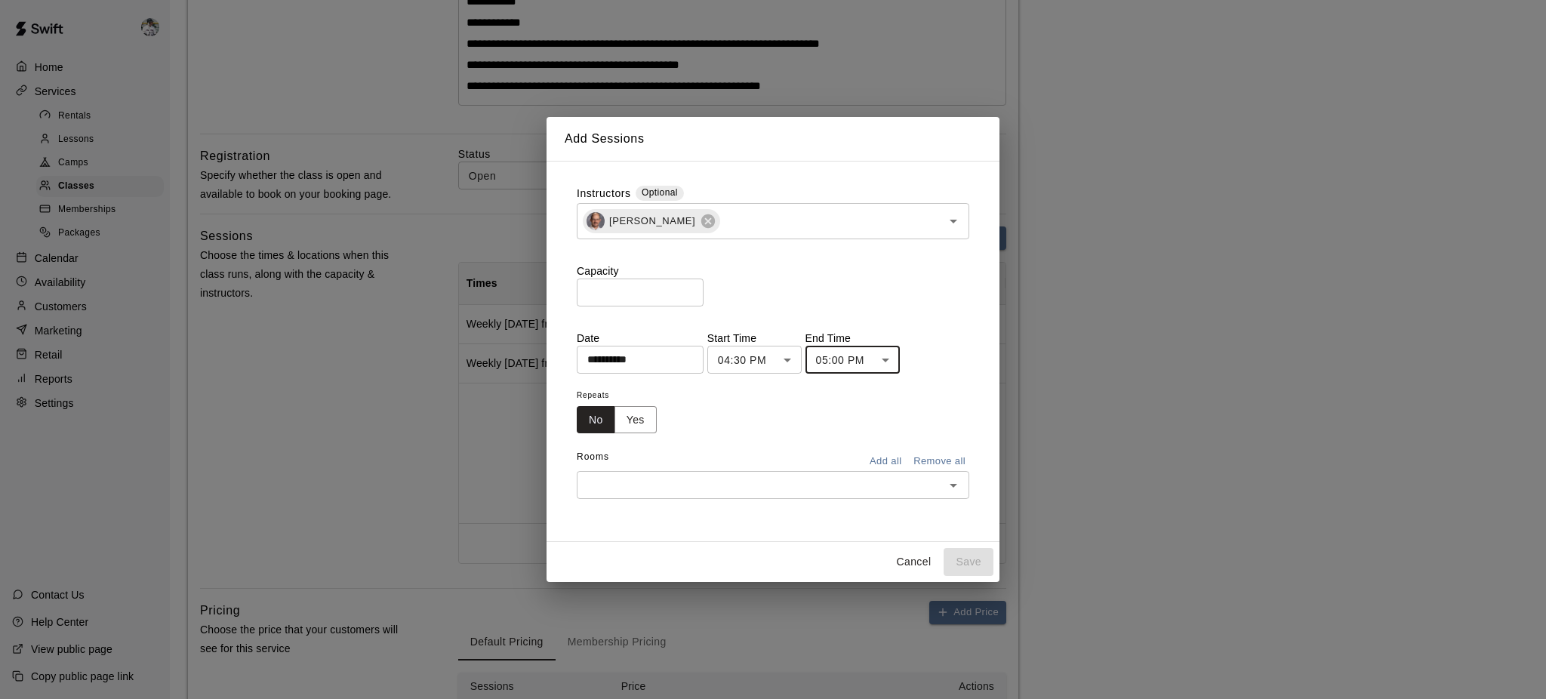
click at [642, 424] on button "Yes" at bounding box center [635, 420] width 42 height 28
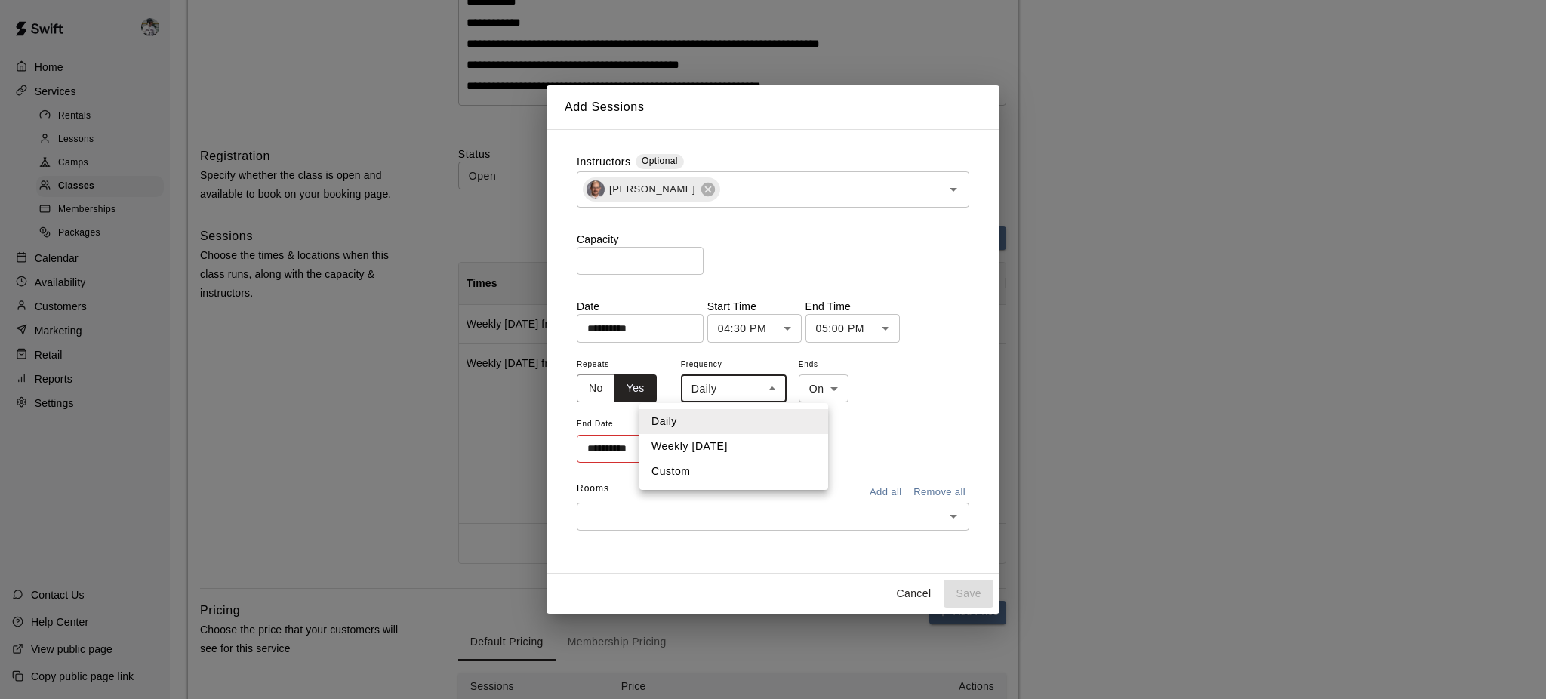
click at [766, 388] on body "**********" at bounding box center [773, 250] width 1546 height 1333
click at [749, 440] on li "Weekly on Thursday" at bounding box center [733, 446] width 189 height 25
type input "******"
click at [883, 389] on div "**********" at bounding box center [773, 410] width 392 height 110
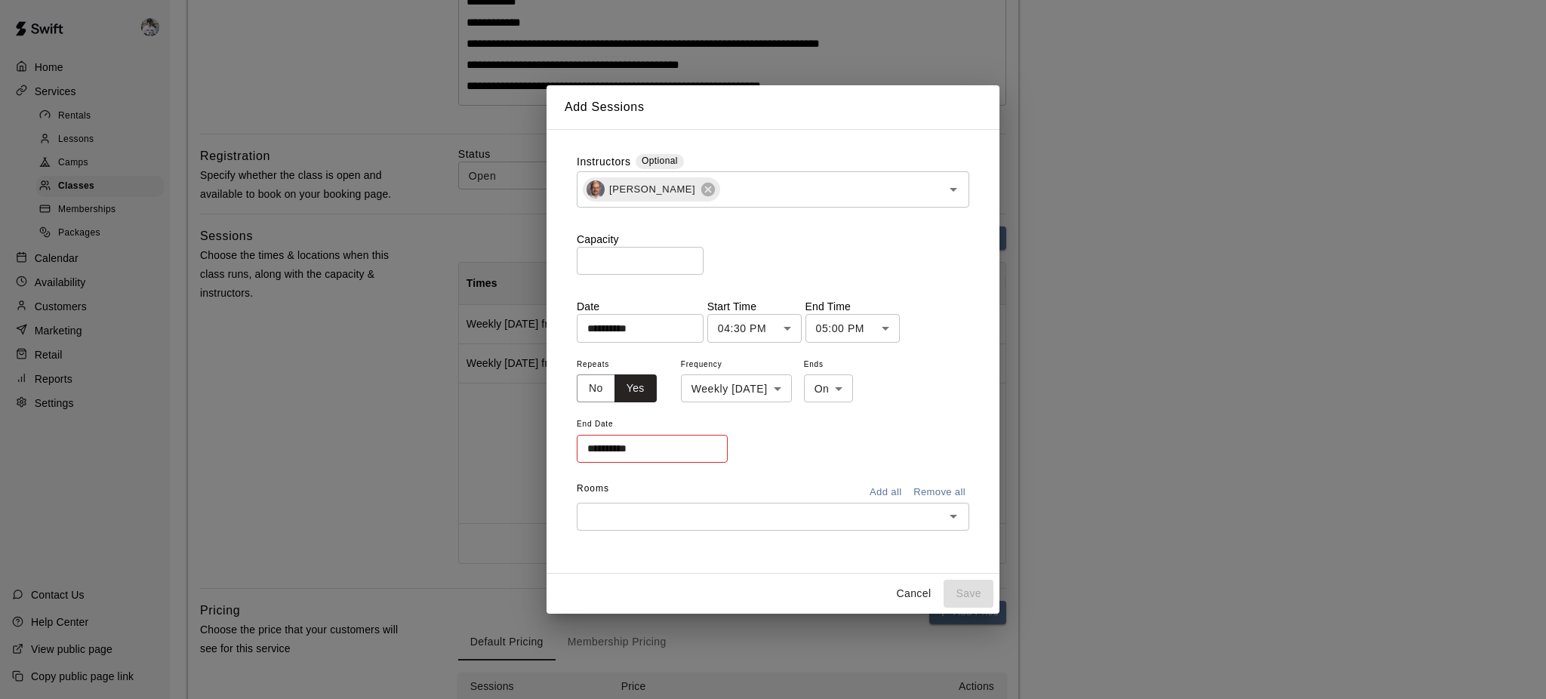
click at [651, 464] on div "**********" at bounding box center [652, 439] width 151 height 51
click at [642, 462] on input "**********" at bounding box center [647, 449] width 140 height 28
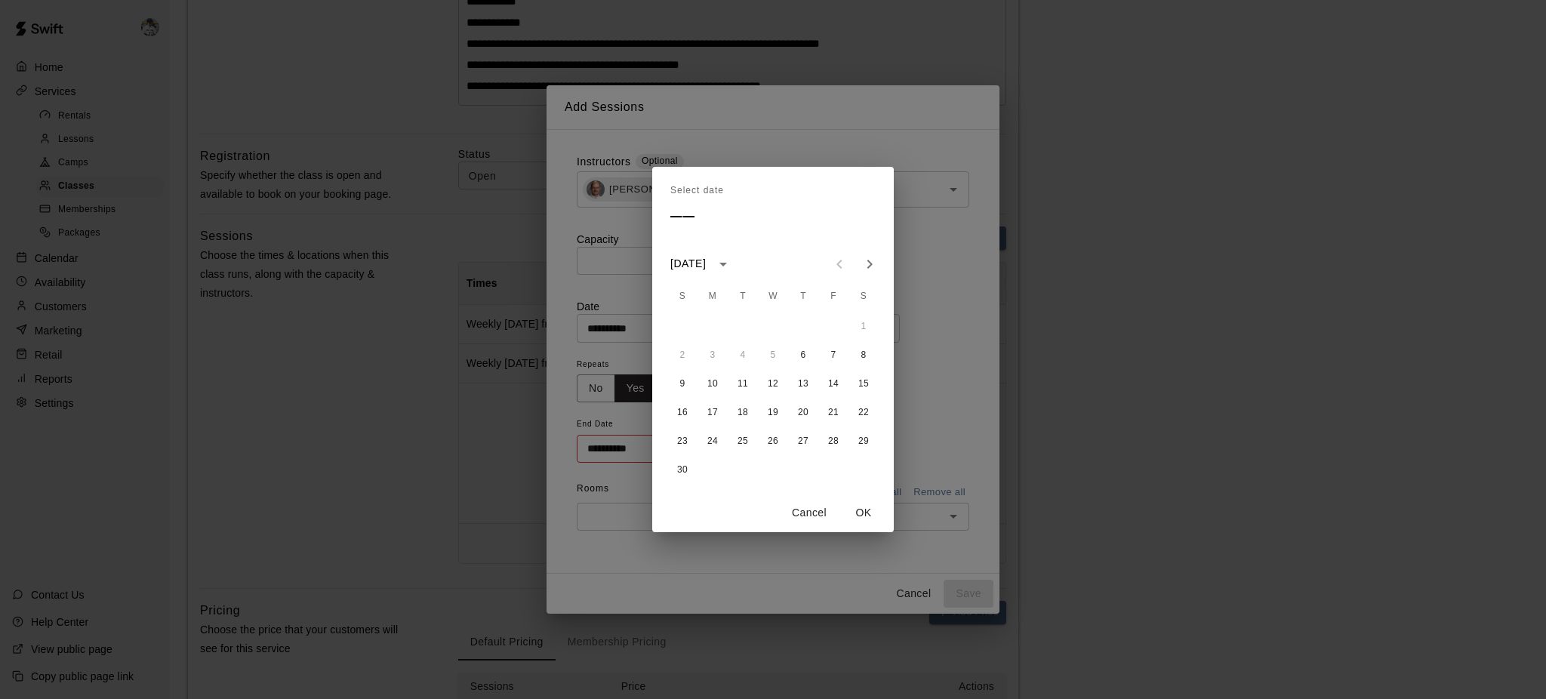
click at [863, 267] on icon "Next month" at bounding box center [869, 264] width 18 height 18
click at [801, 357] on button "11" at bounding box center [802, 355] width 27 height 27
type input "**********"
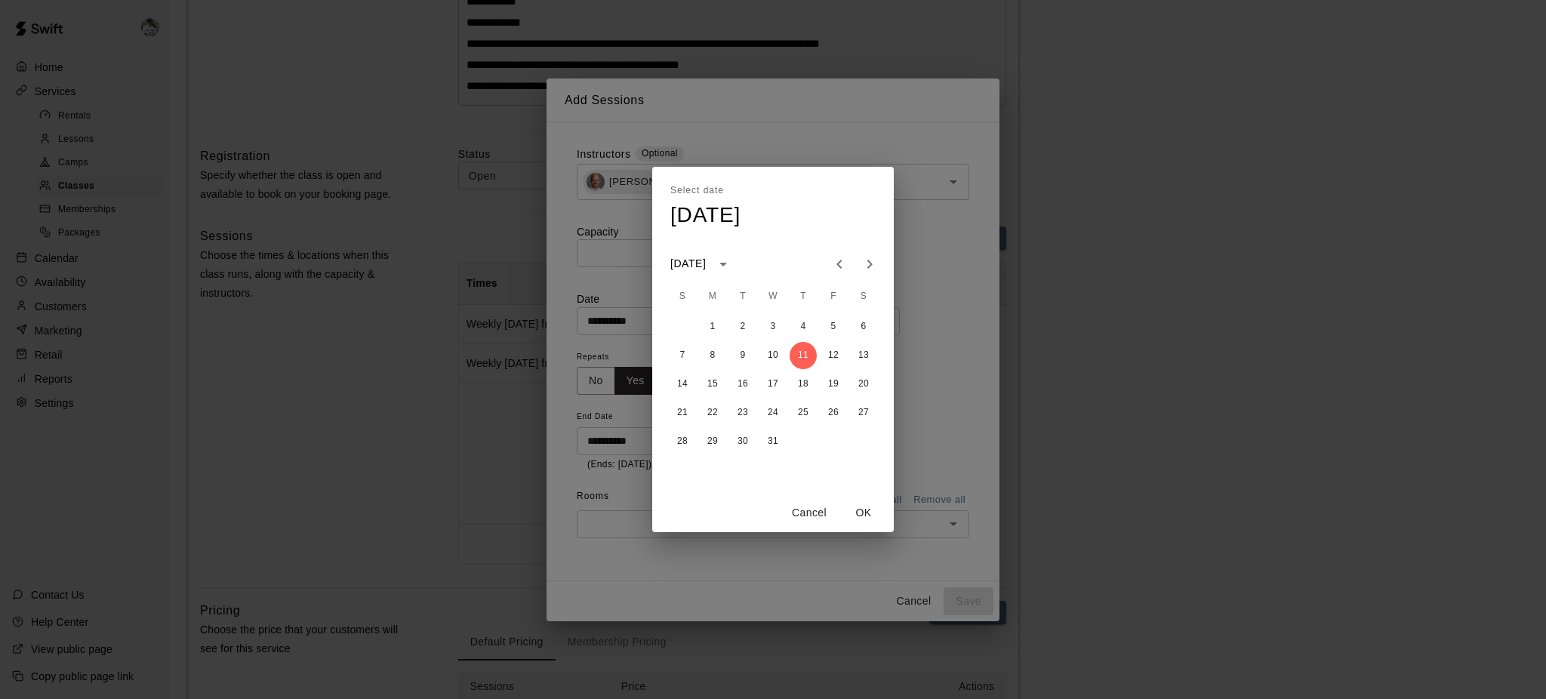
click at [866, 512] on button "OK" at bounding box center [863, 513] width 48 height 28
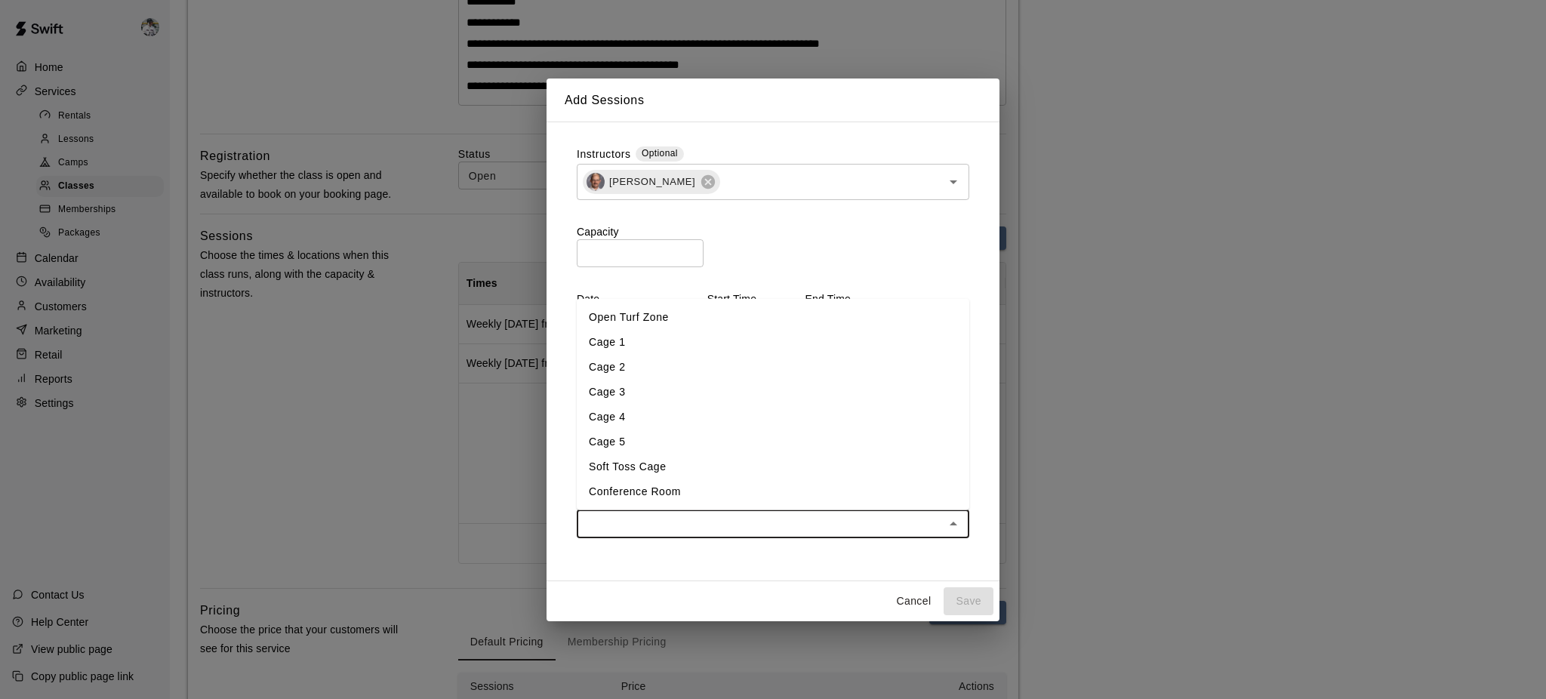
click at [794, 524] on input "text" at bounding box center [760, 524] width 359 height 19
click at [658, 414] on li "Cage 4" at bounding box center [773, 417] width 392 height 25
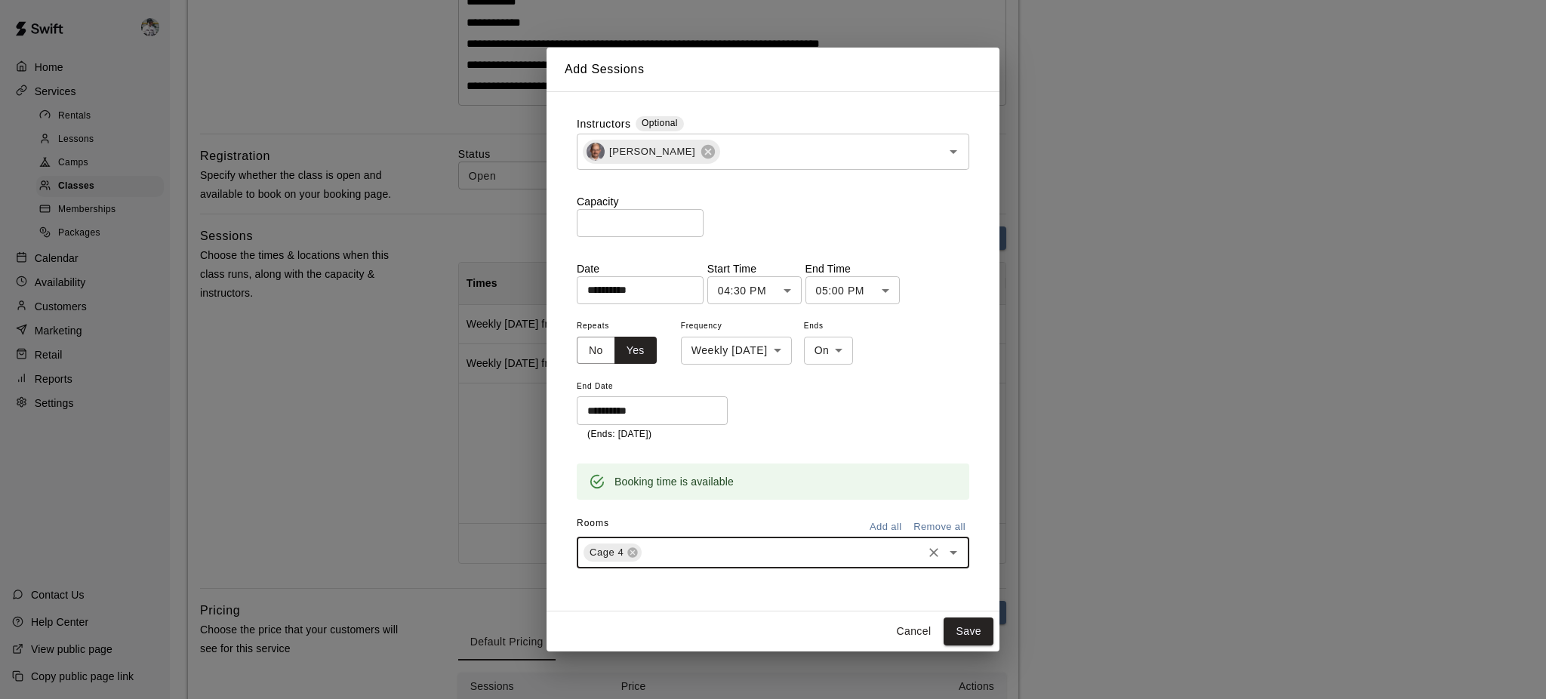
click at [679, 524] on input "text" at bounding box center [782, 552] width 276 height 19
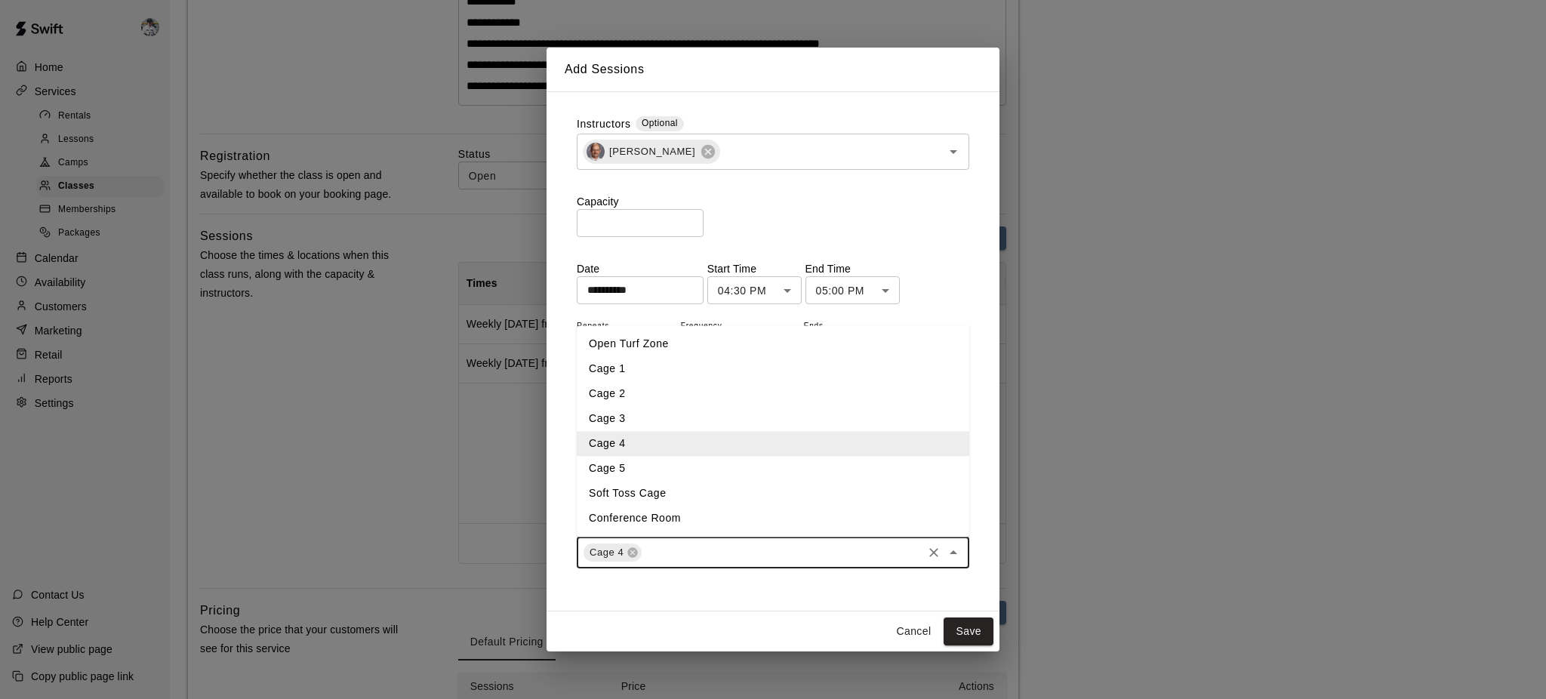
click at [640, 471] on li "Cage 5" at bounding box center [773, 469] width 392 height 25
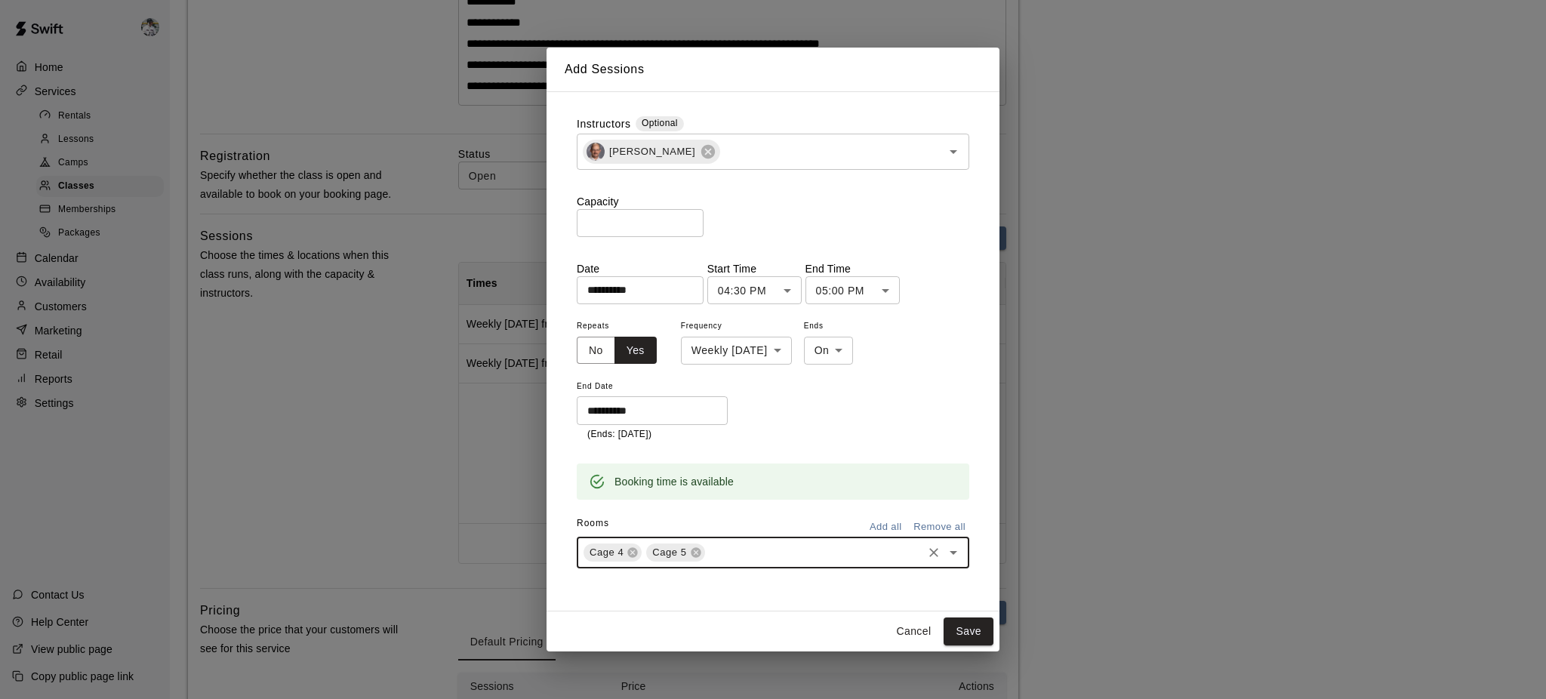
click at [971, 524] on button "Save" at bounding box center [968, 631] width 50 height 28
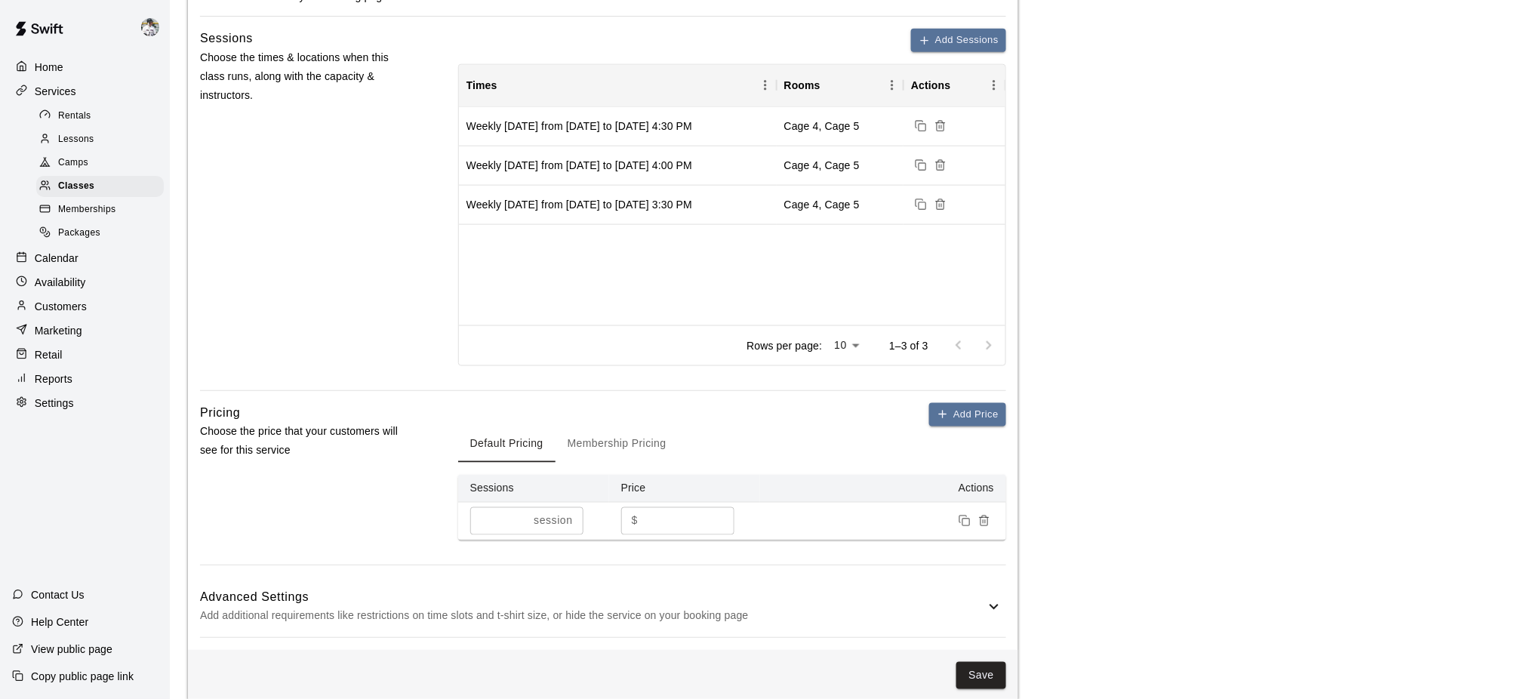
scroll to position [632, 0]
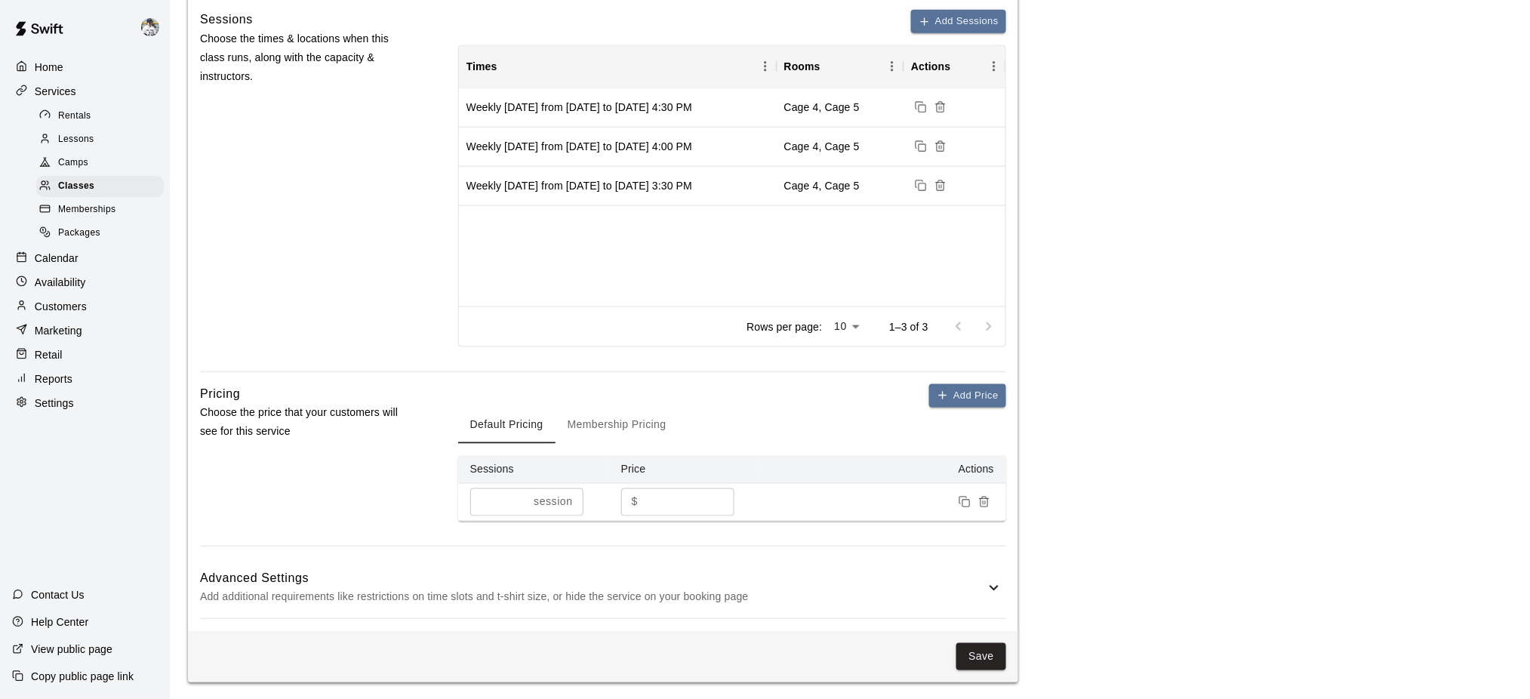
click at [656, 524] on h6 "Advanced Settings" at bounding box center [592, 579] width 785 height 20
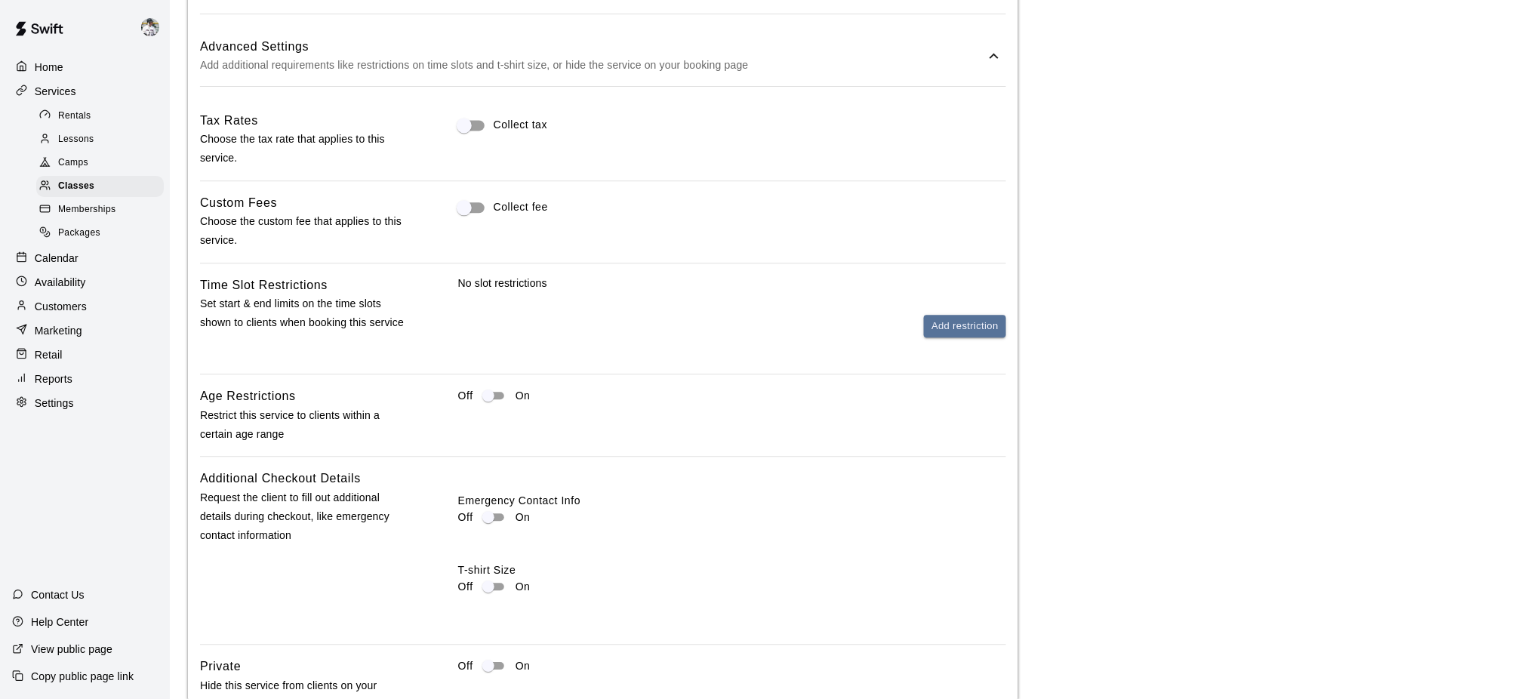
scroll to position [1285, 0]
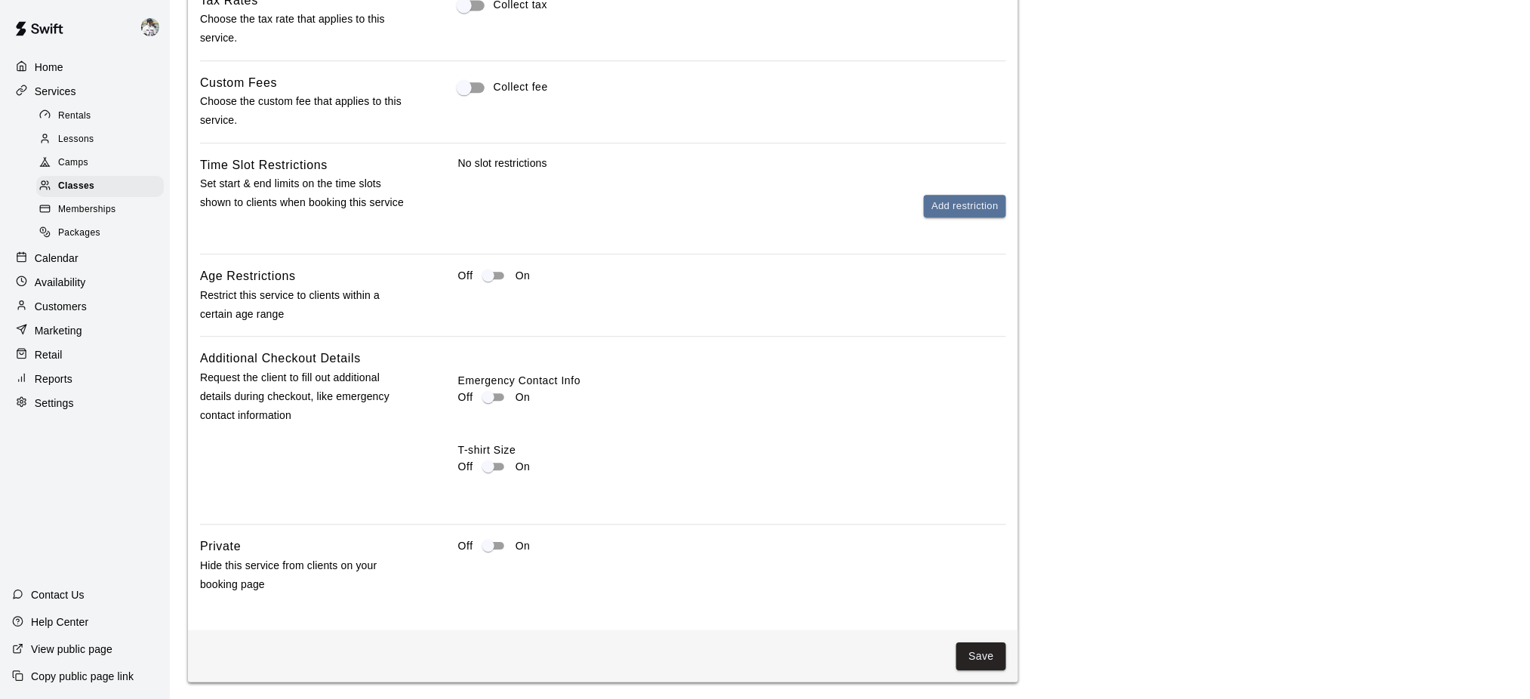
click at [973, 524] on button "Save" at bounding box center [981, 656] width 50 height 28
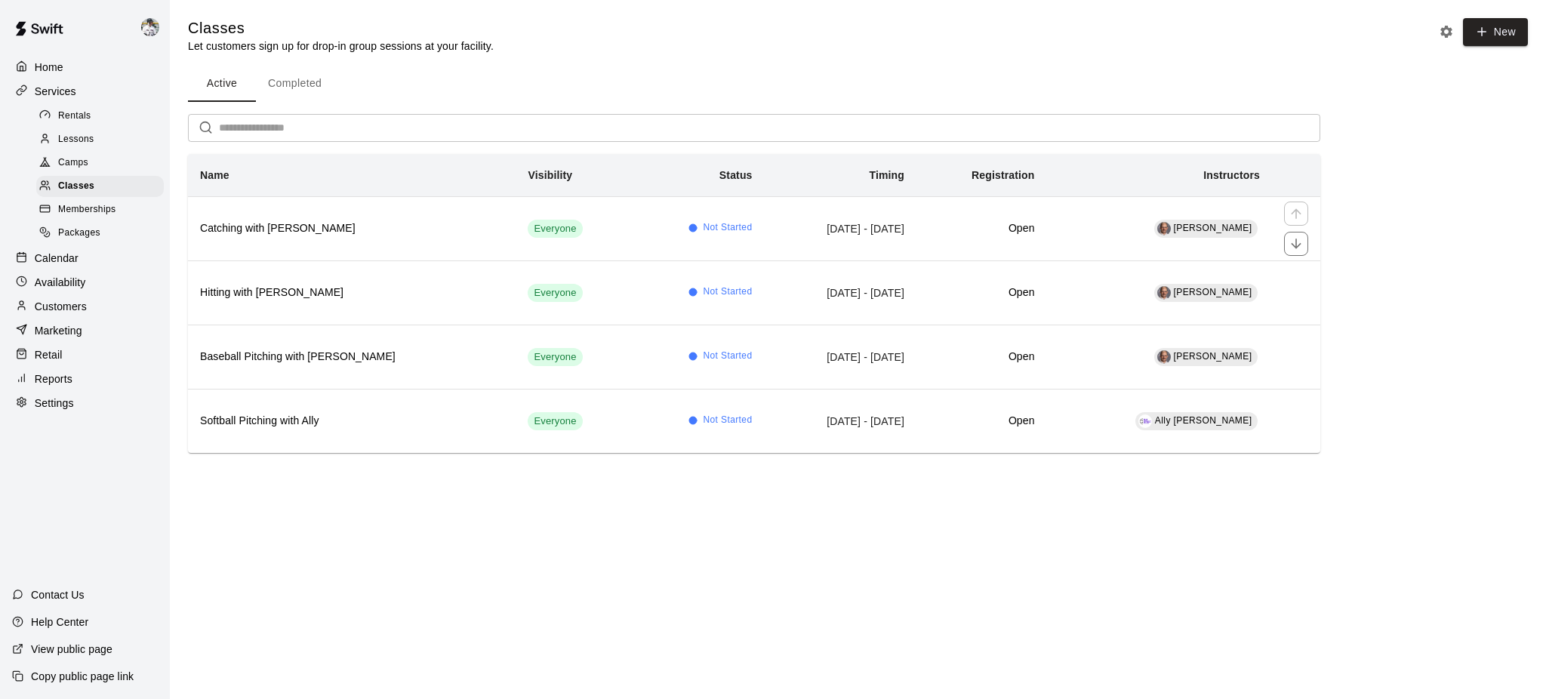
click at [368, 226] on h6 "Catching with [PERSON_NAME]" at bounding box center [351, 228] width 303 height 17
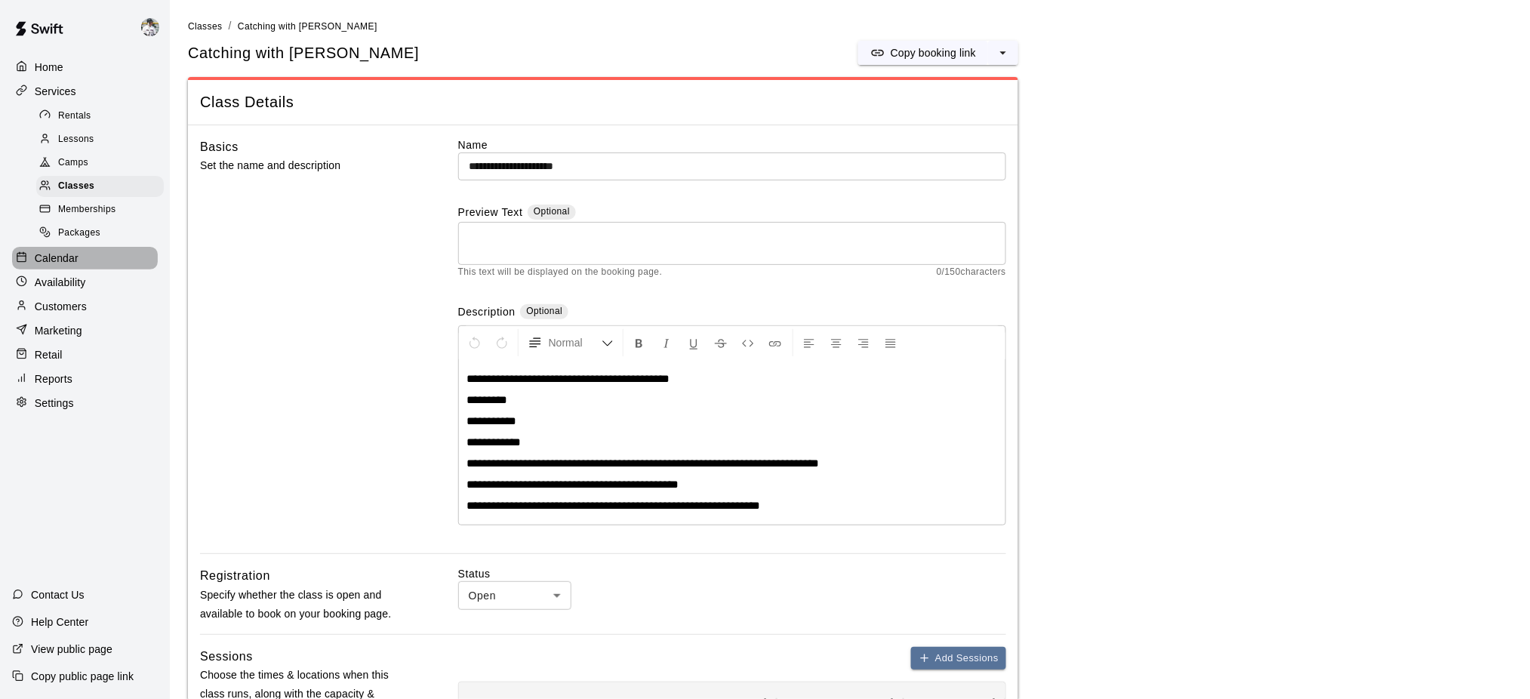
click at [62, 266] on p "Calendar" at bounding box center [57, 258] width 44 height 15
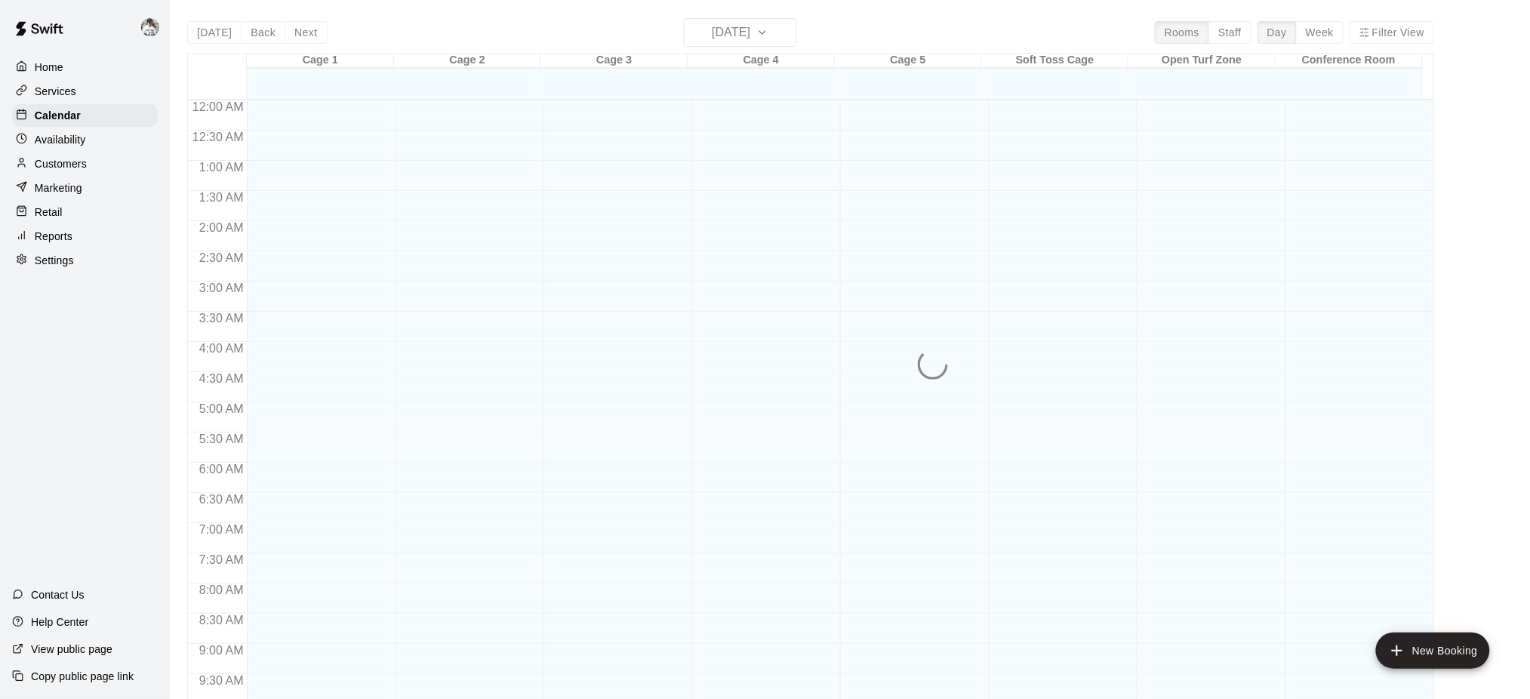
scroll to position [694, 0]
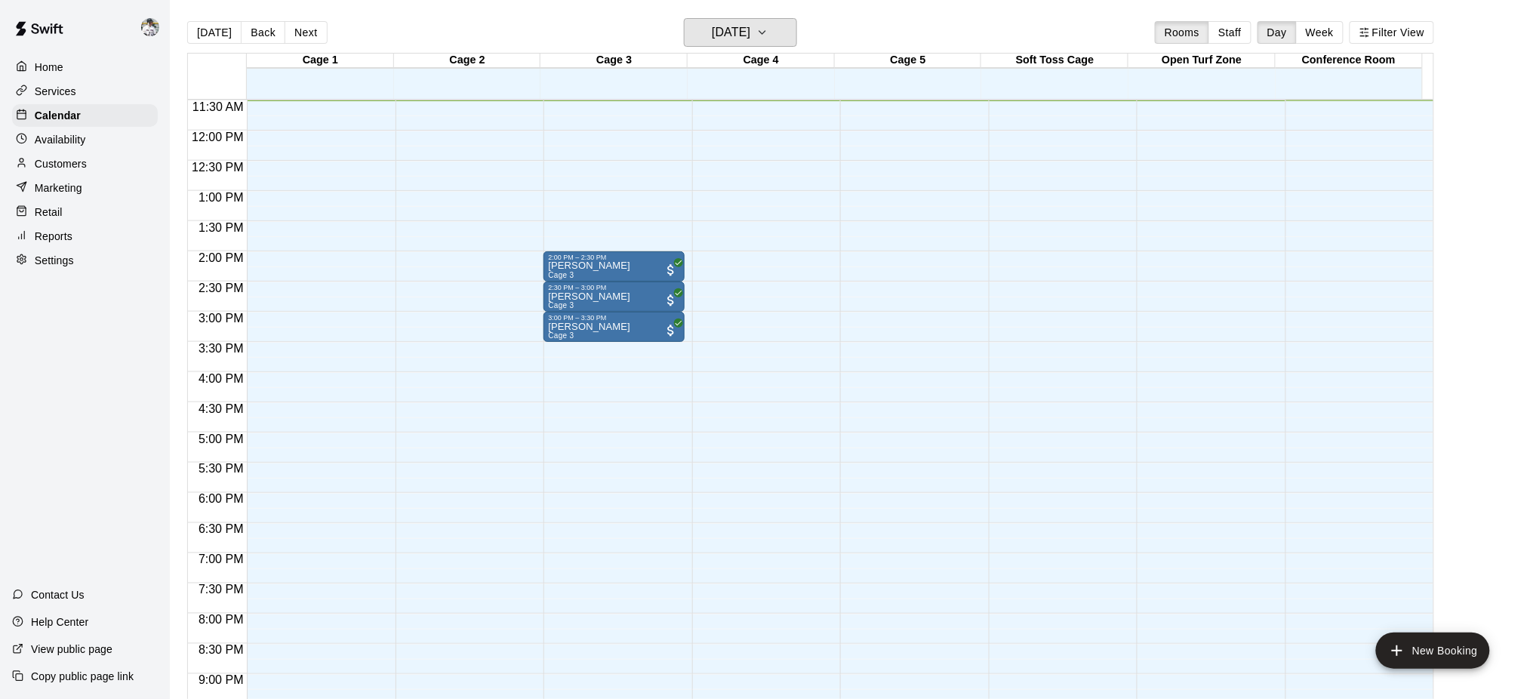
click at [750, 32] on h6 "[DATE]" at bounding box center [731, 32] width 38 height 21
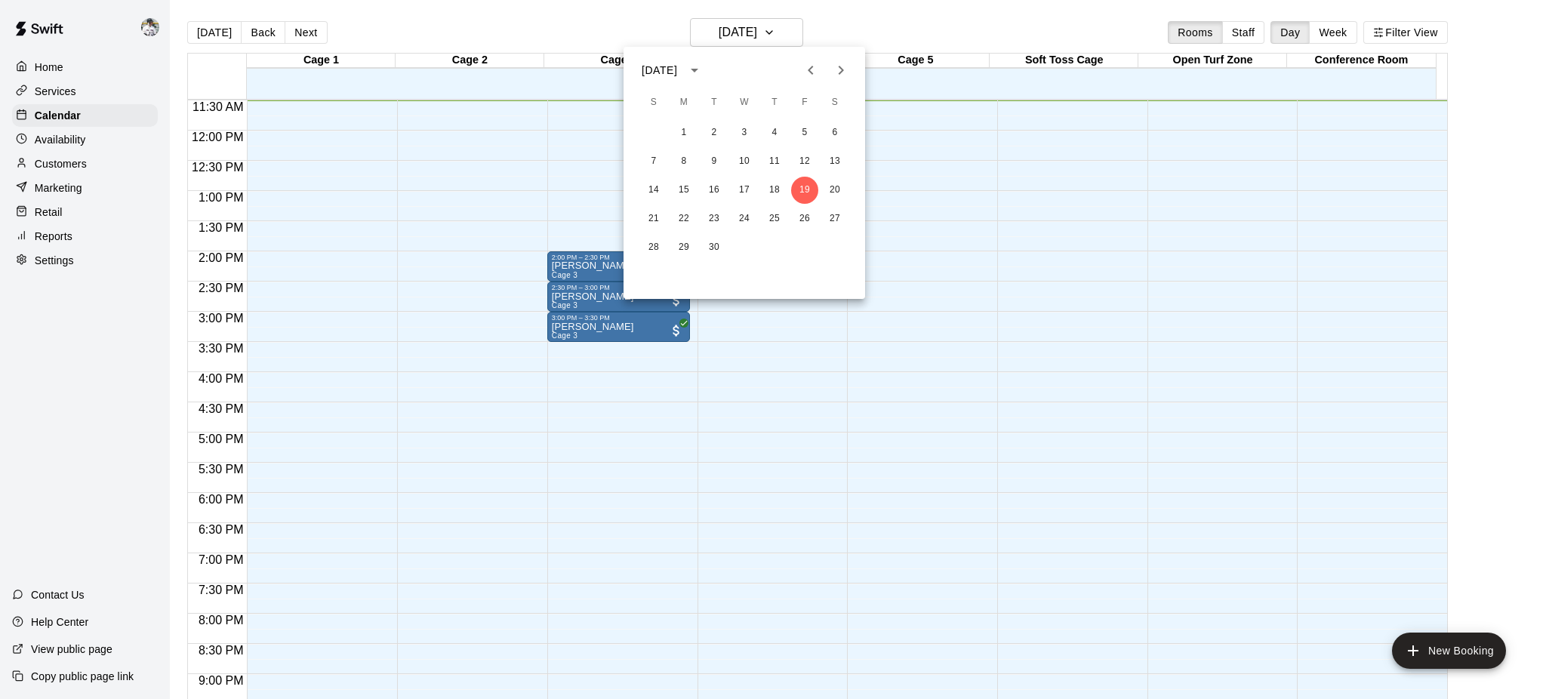
click at [838, 67] on icon "Next month" at bounding box center [841, 70] width 18 height 18
click at [771, 242] on button "27" at bounding box center [774, 247] width 27 height 27
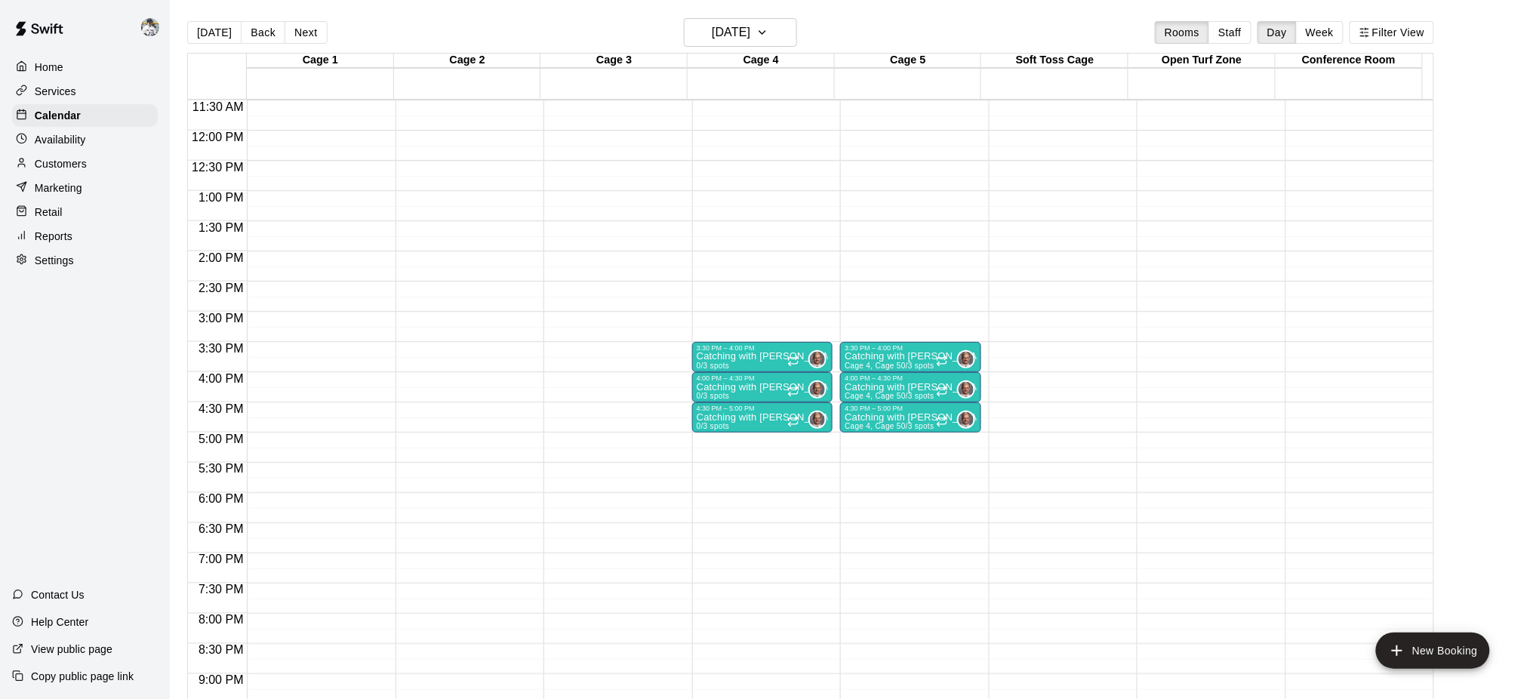
click at [752, 374] on div at bounding box center [762, 374] width 131 height 0
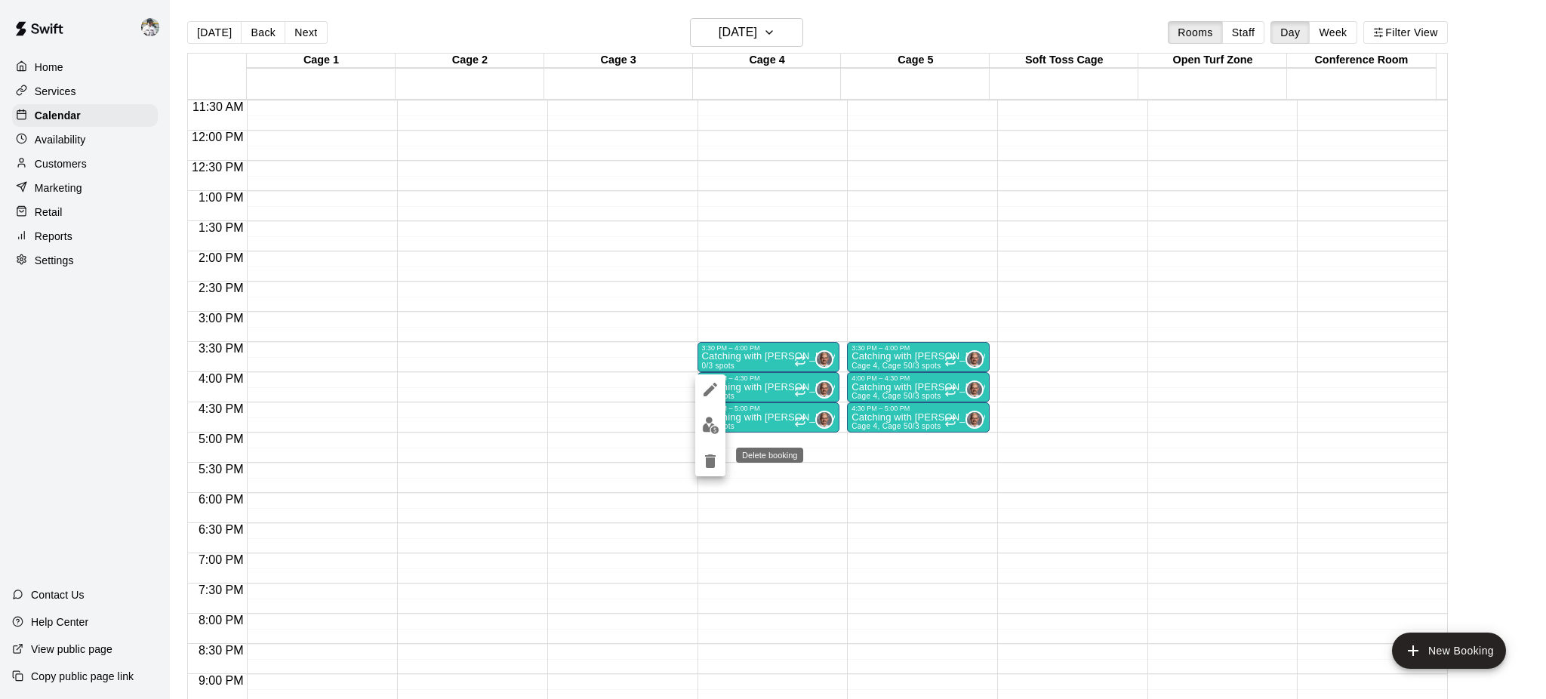
click at [701, 471] on button "delete" at bounding box center [710, 461] width 30 height 30
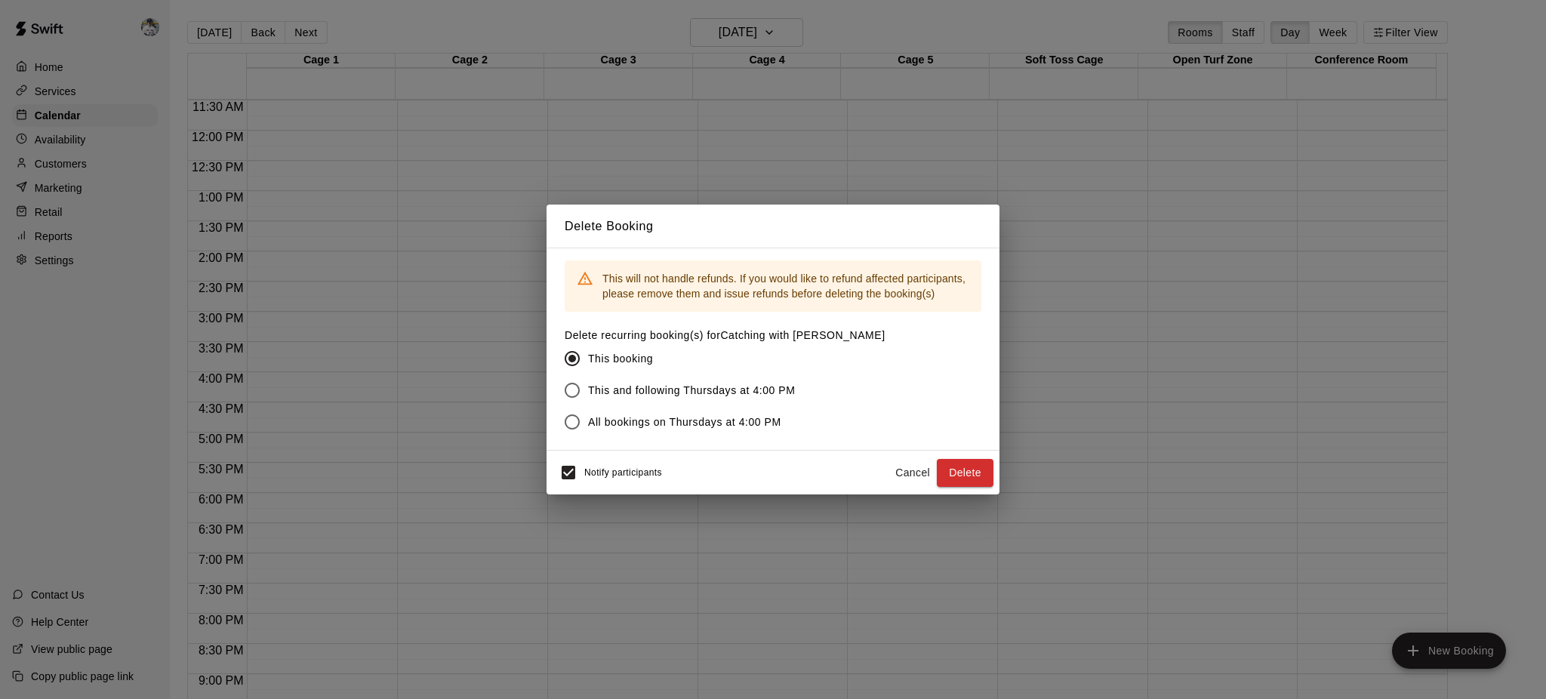
click at [614, 469] on span "Notify participants" at bounding box center [623, 473] width 78 height 11
click at [962, 476] on button "Delete" at bounding box center [965, 473] width 57 height 28
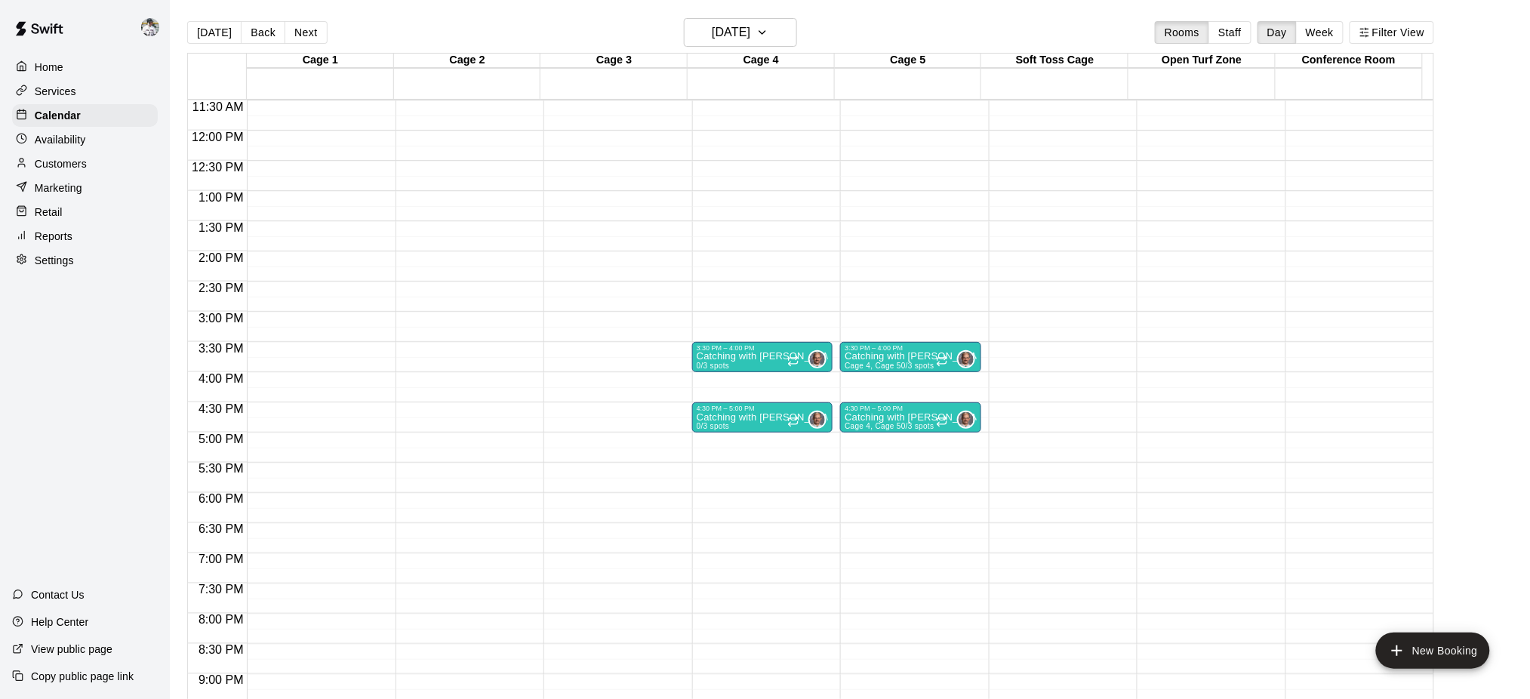
click at [766, 370] on div at bounding box center [762, 370] width 131 height 0
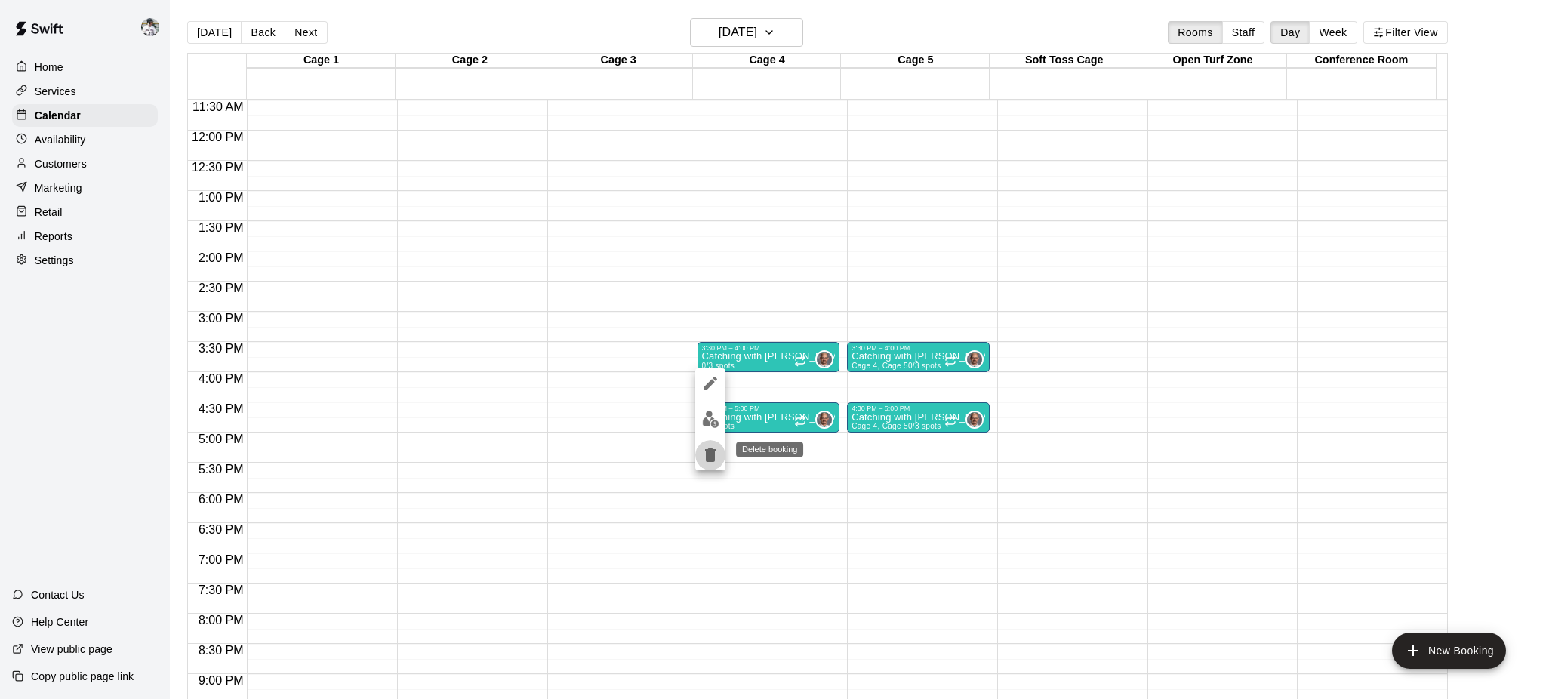
click at [707, 458] on icon "delete" at bounding box center [710, 455] width 11 height 14
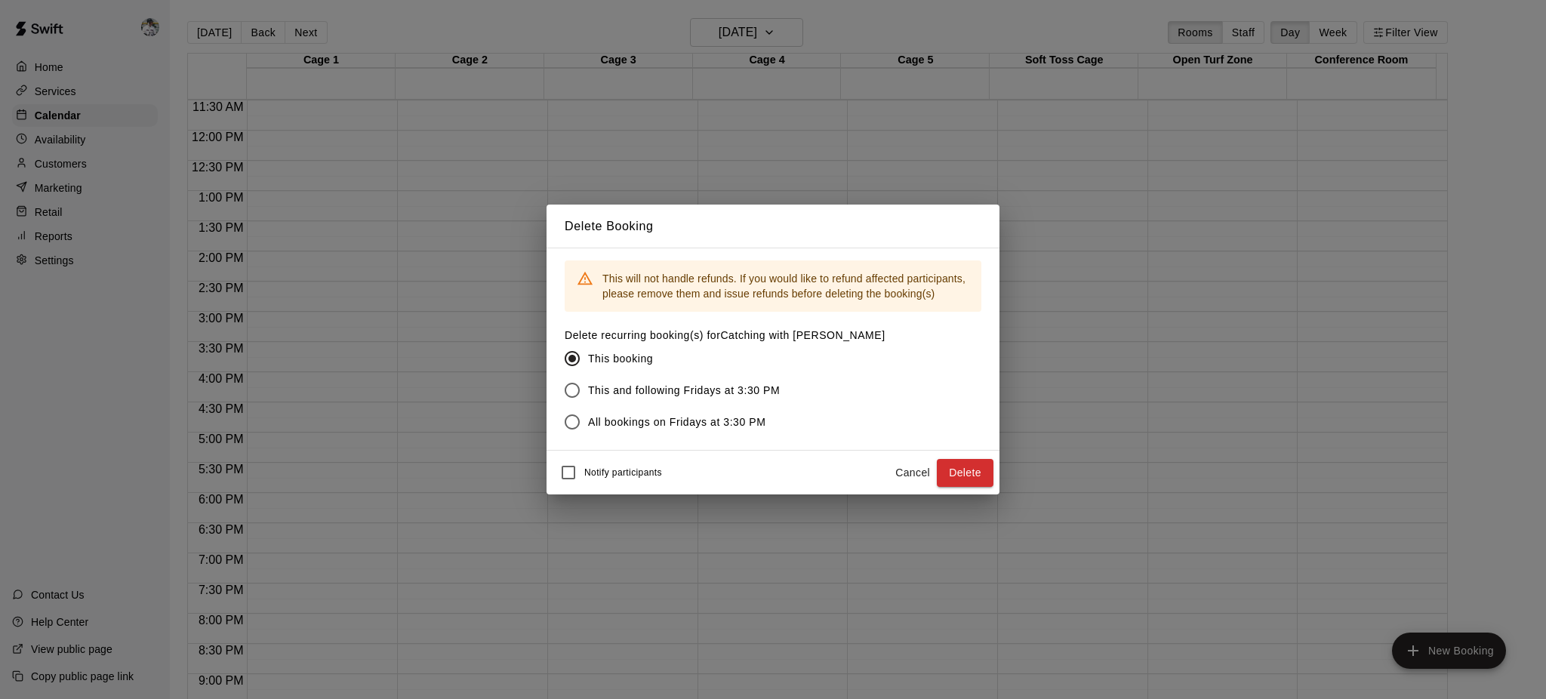
click at [962, 466] on button "Delete" at bounding box center [965, 473] width 57 height 28
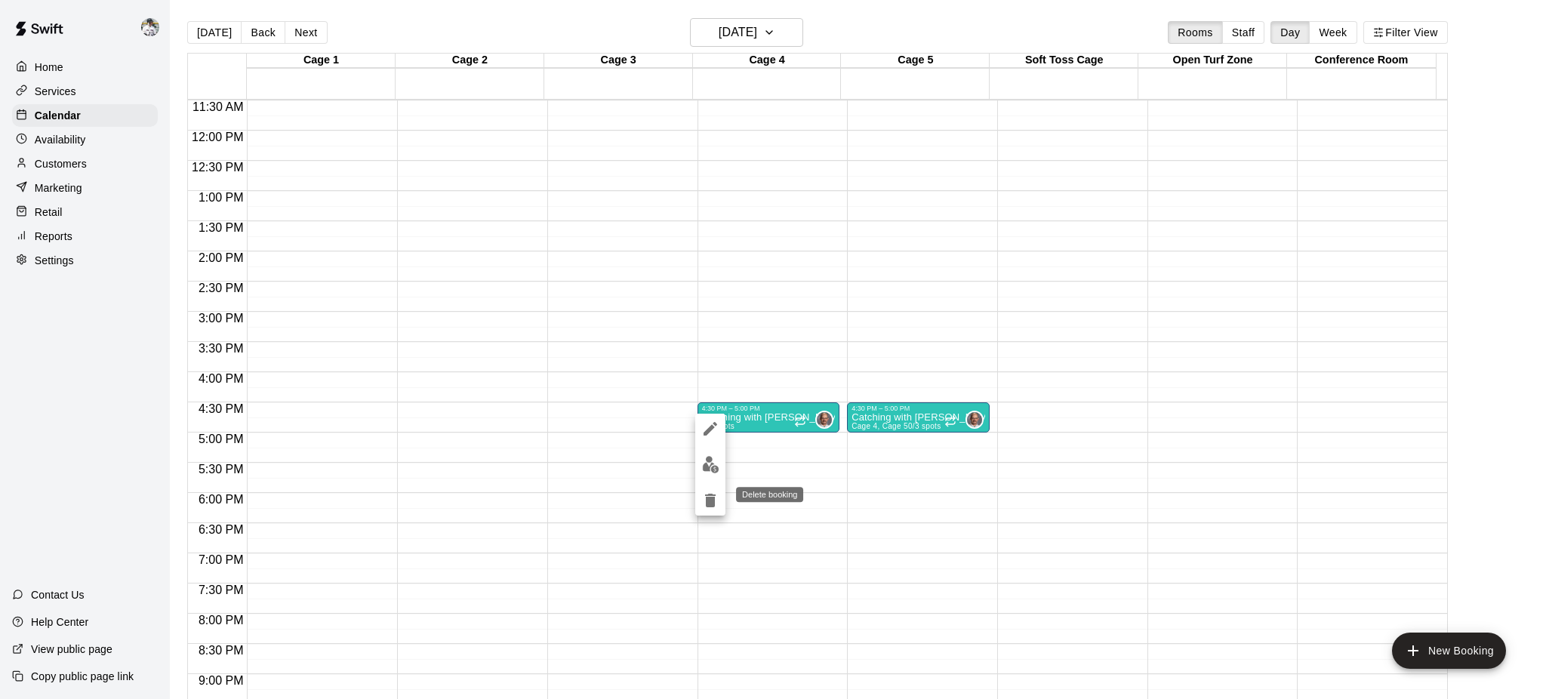
click at [712, 499] on icon "delete" at bounding box center [710, 501] width 11 height 14
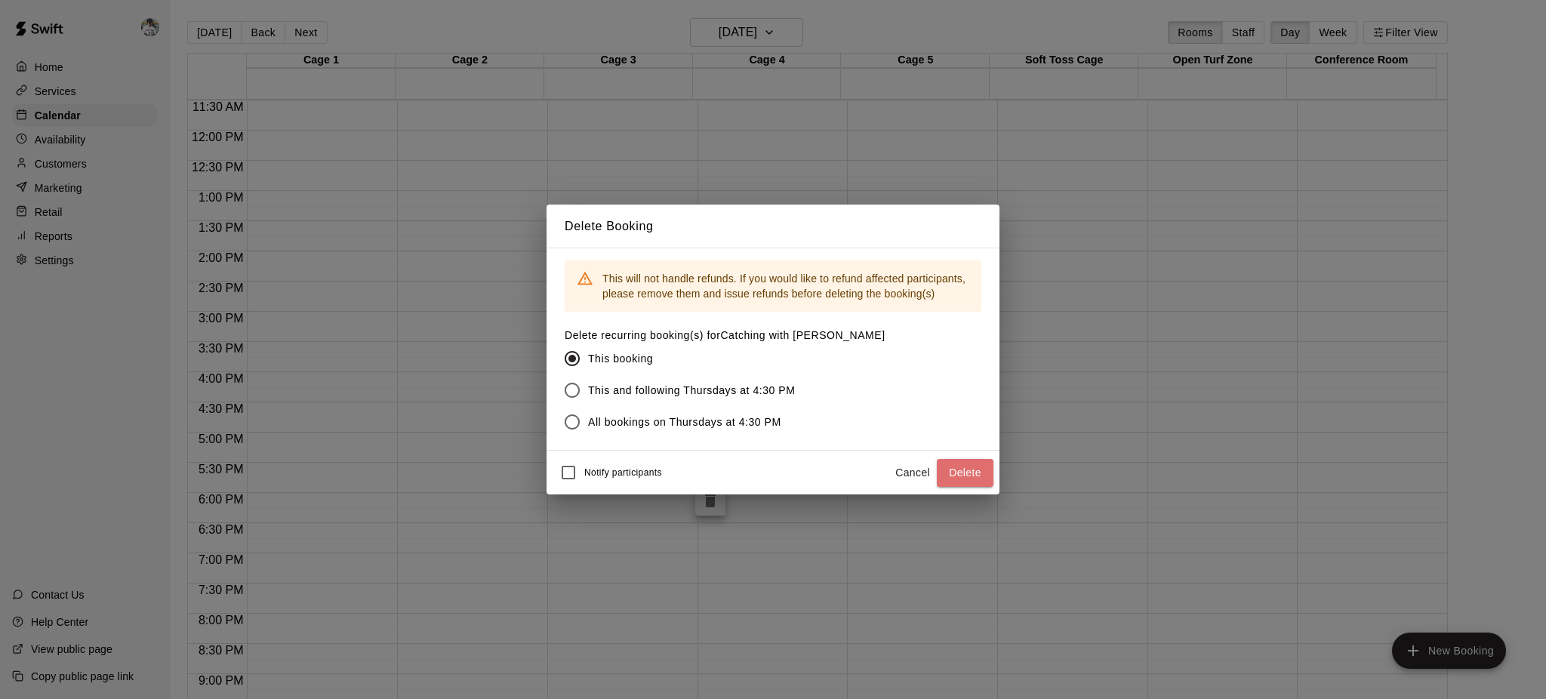
click at [974, 482] on button "Delete" at bounding box center [965, 473] width 57 height 28
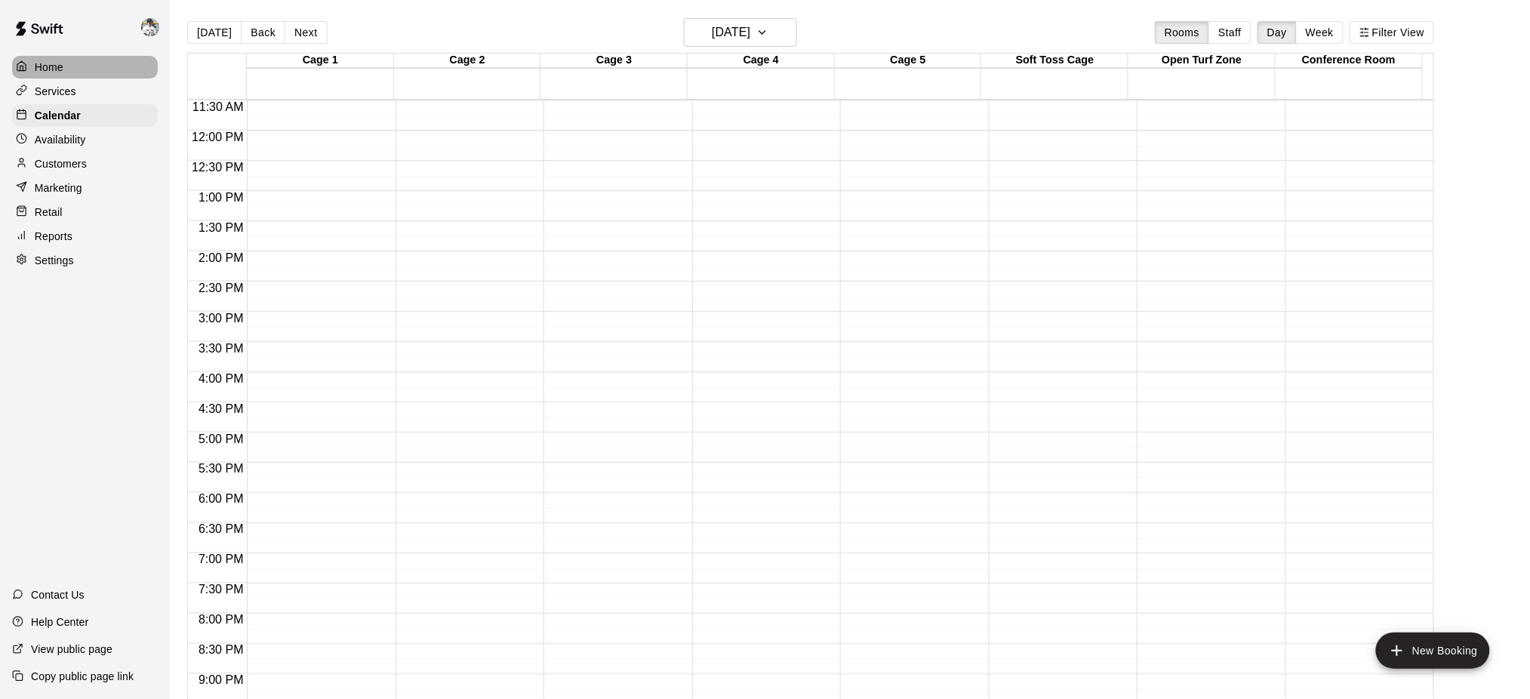
click at [54, 67] on p "Home" at bounding box center [49, 67] width 29 height 15
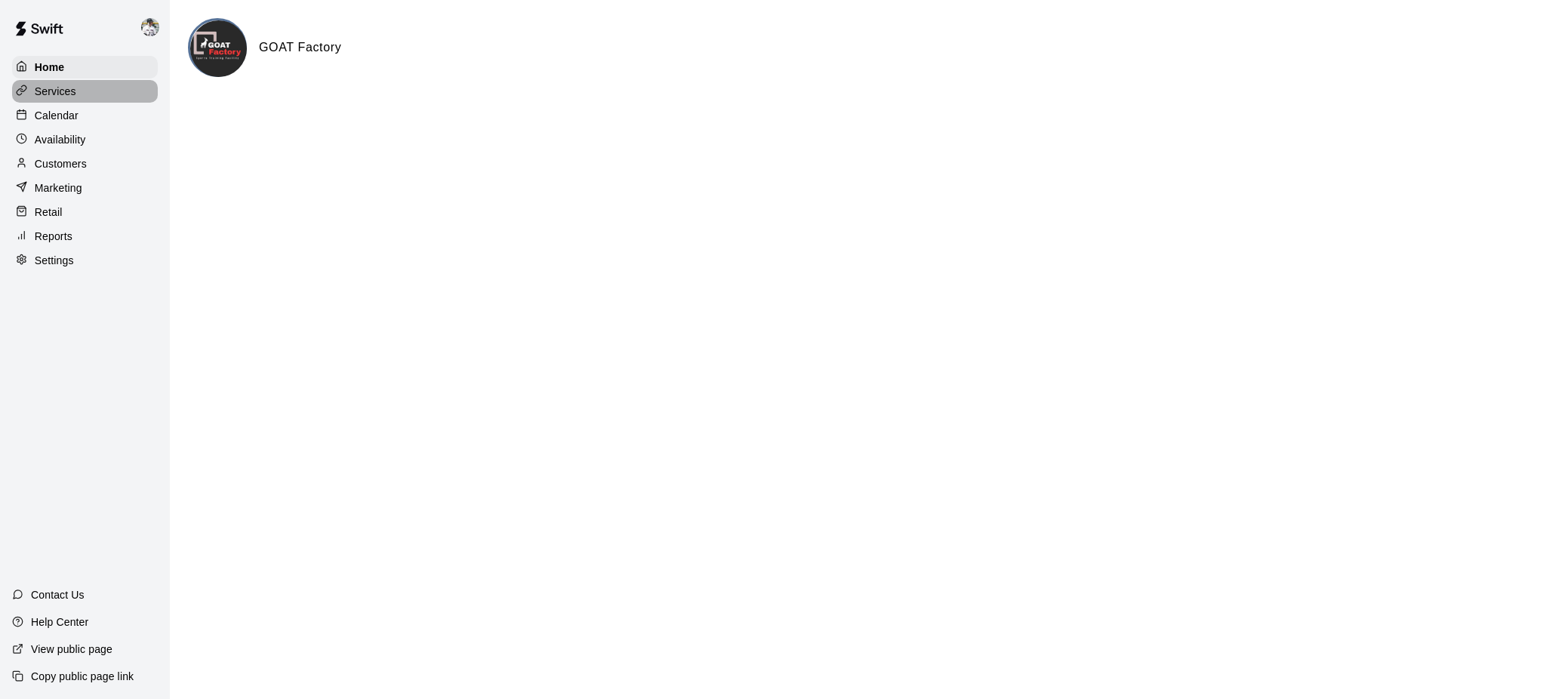
click at [63, 97] on p "Services" at bounding box center [56, 91] width 42 height 15
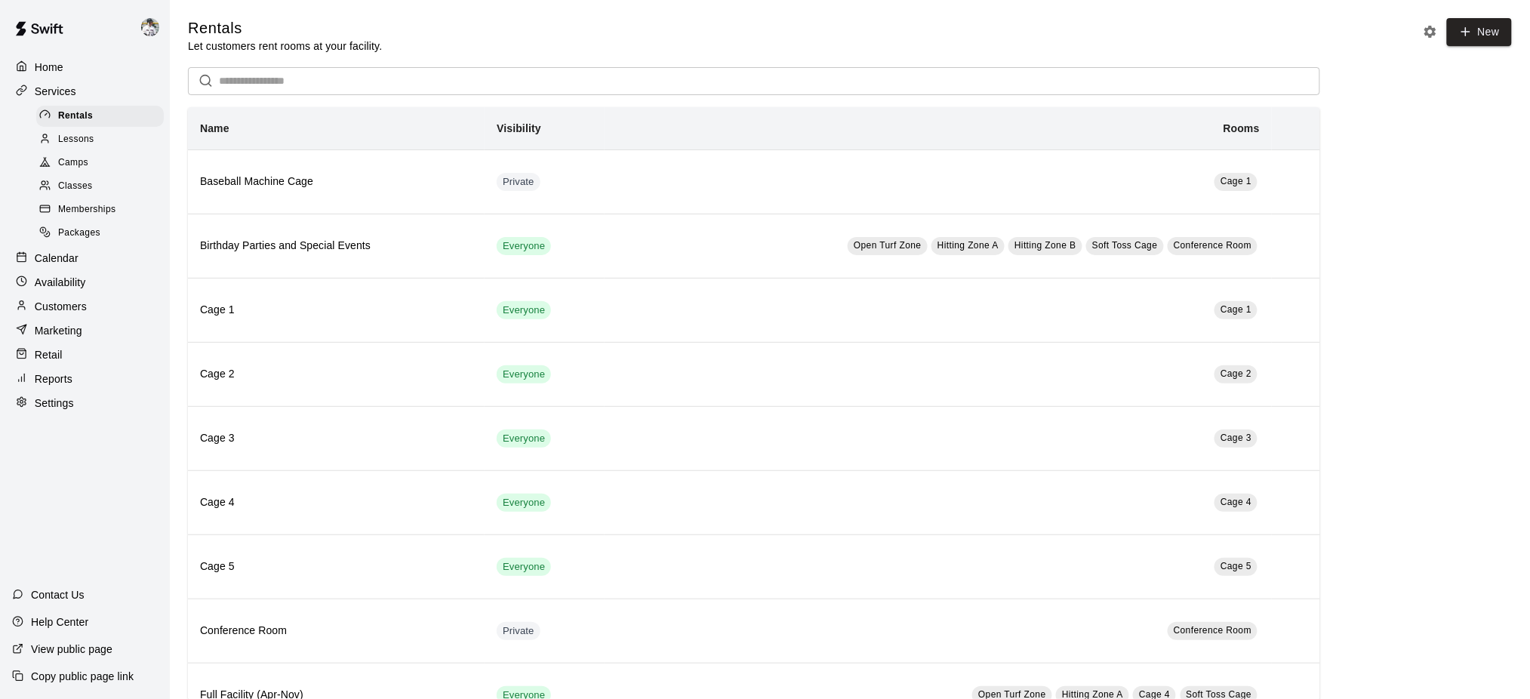
click at [72, 189] on span "Classes" at bounding box center [75, 186] width 34 height 15
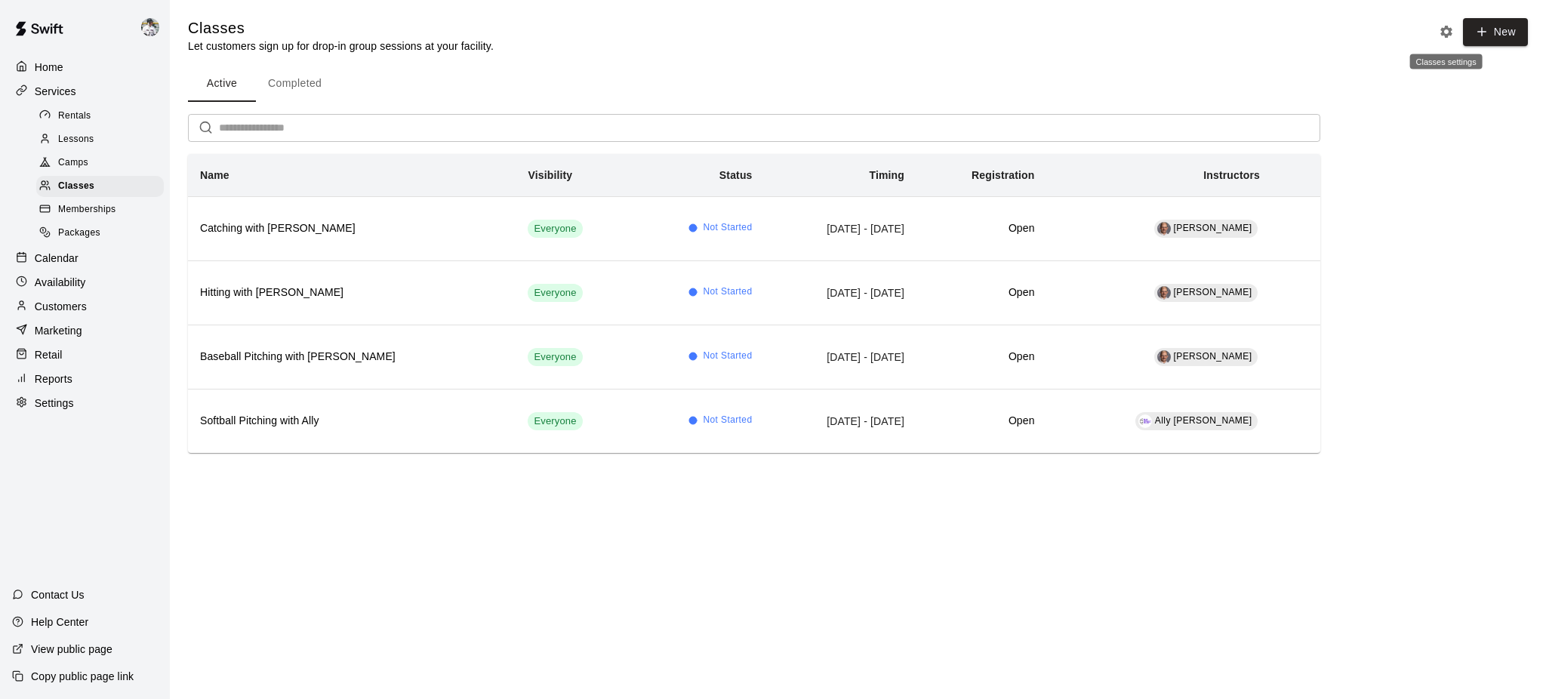
click at [1159, 24] on icon "Classes settings" at bounding box center [1446, 31] width 15 height 15
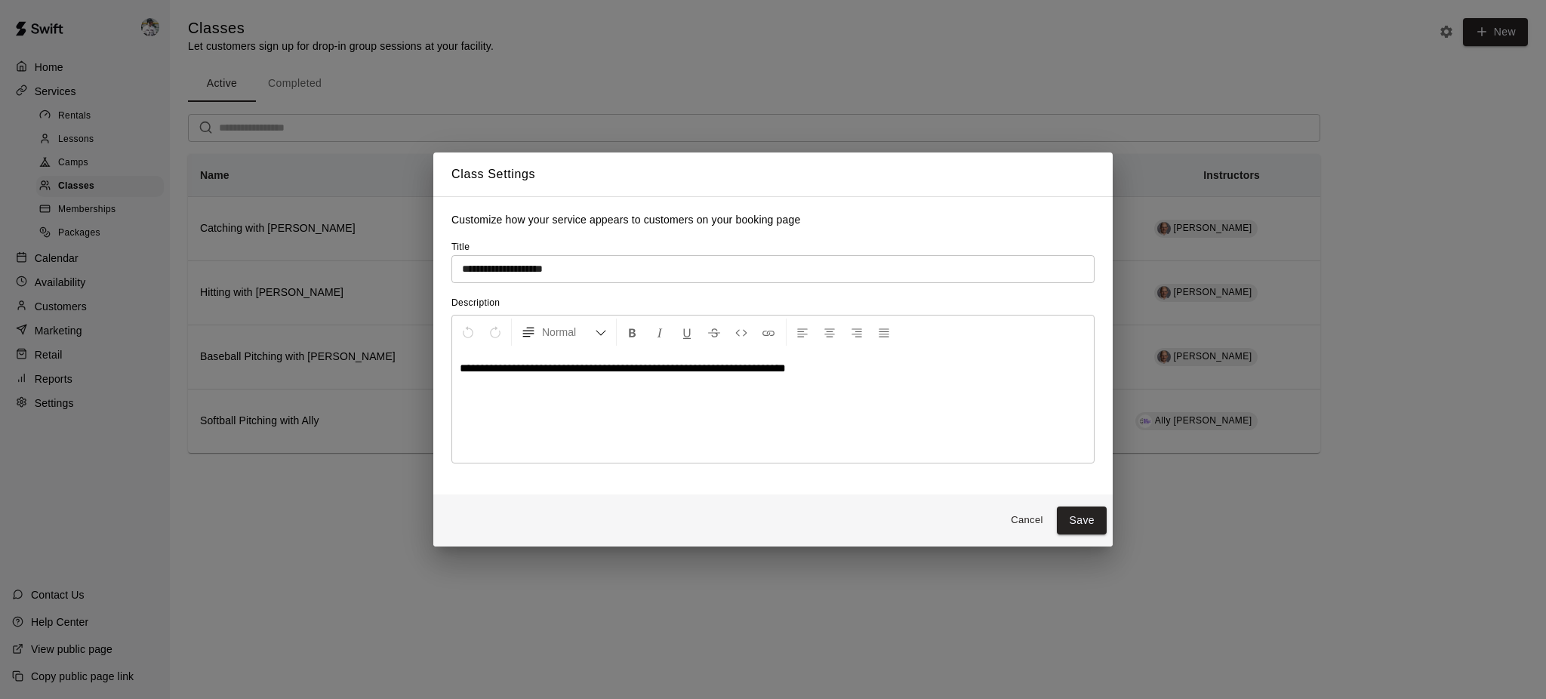
click at [1024, 519] on button "Cancel" at bounding box center [1026, 520] width 48 height 23
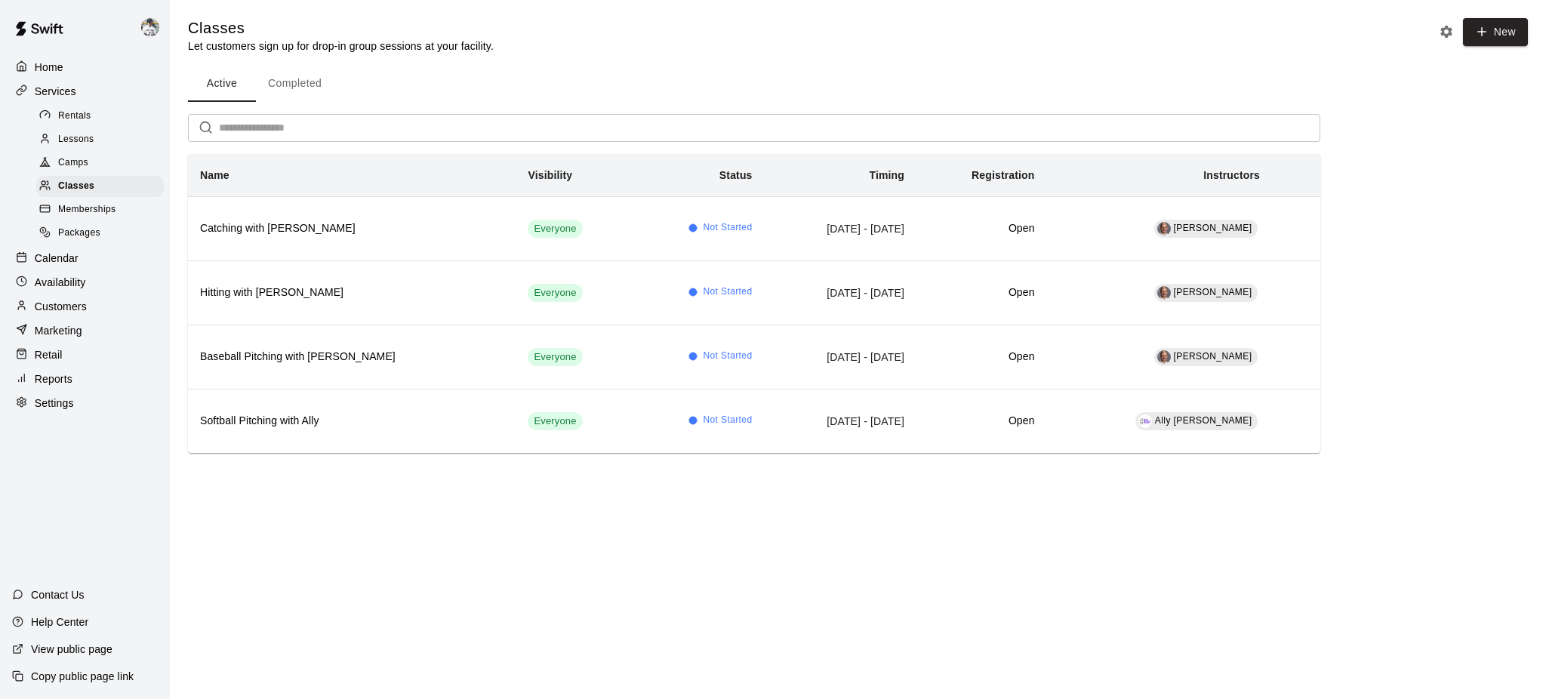
click at [85, 197] on div "Classes" at bounding box center [100, 186] width 128 height 21
click at [1159, 24] on icon "Classes settings" at bounding box center [1446, 31] width 15 height 15
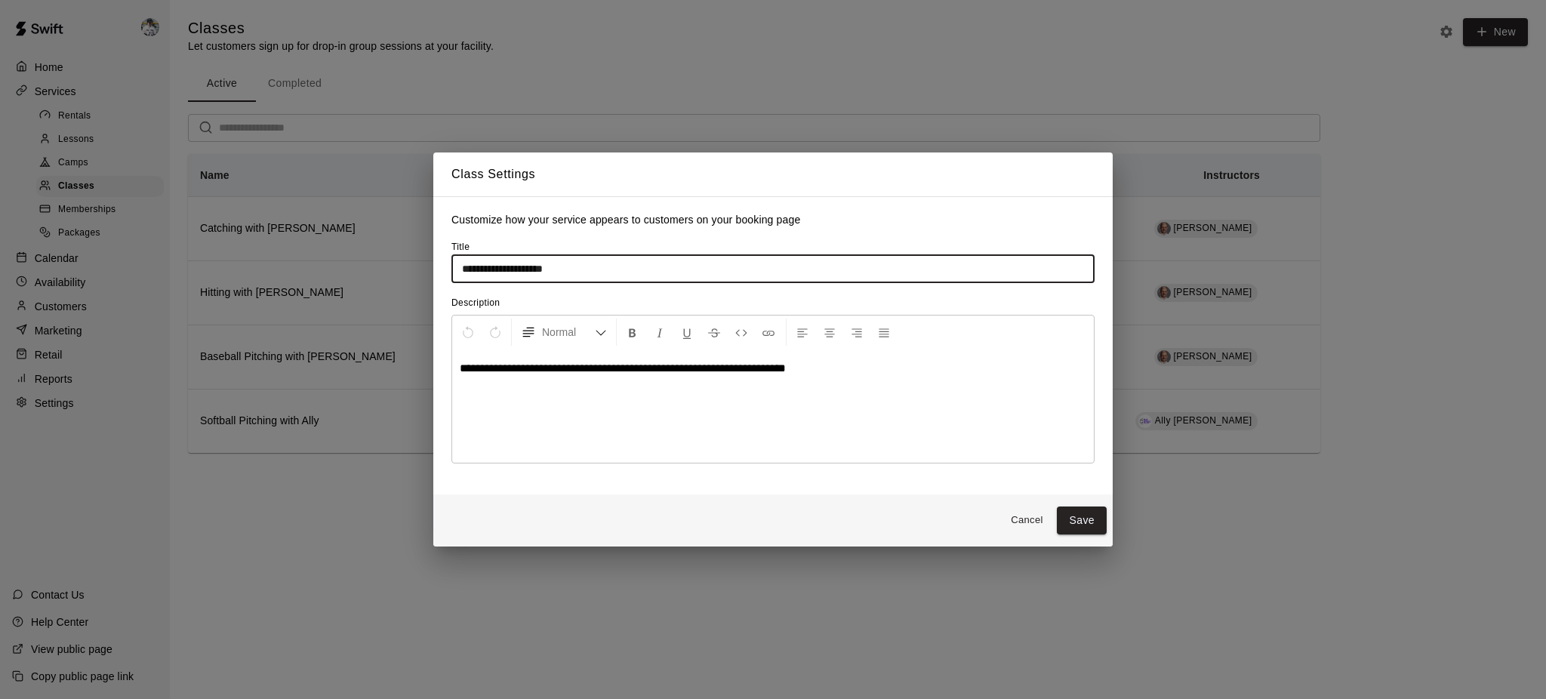
click at [645, 272] on input "**********" at bounding box center [772, 269] width 643 height 28
type input "**********"
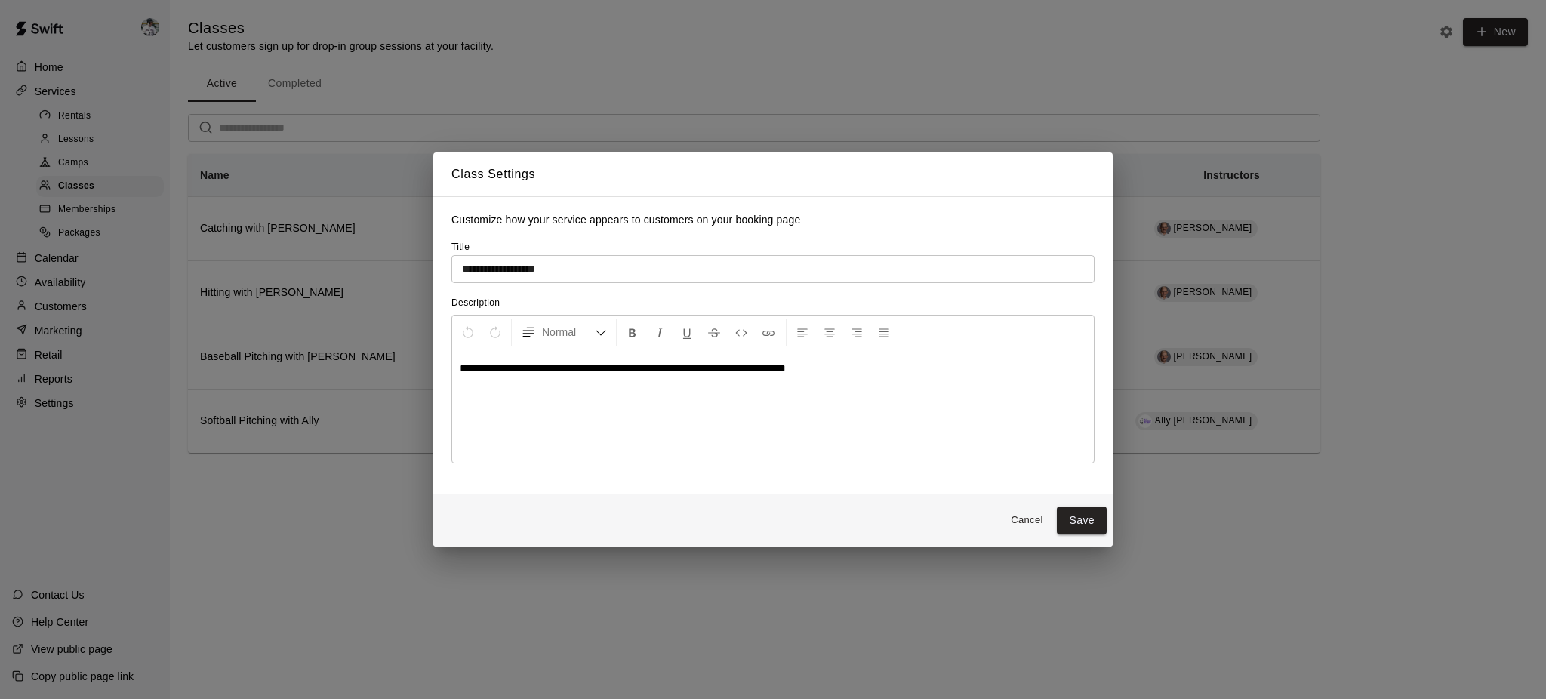
click at [730, 368] on span "**********" at bounding box center [623, 367] width 326 height 11
click at [730, 368] on p "**********" at bounding box center [773, 368] width 626 height 15
click at [1090, 517] on button "Save" at bounding box center [1082, 520] width 50 height 28
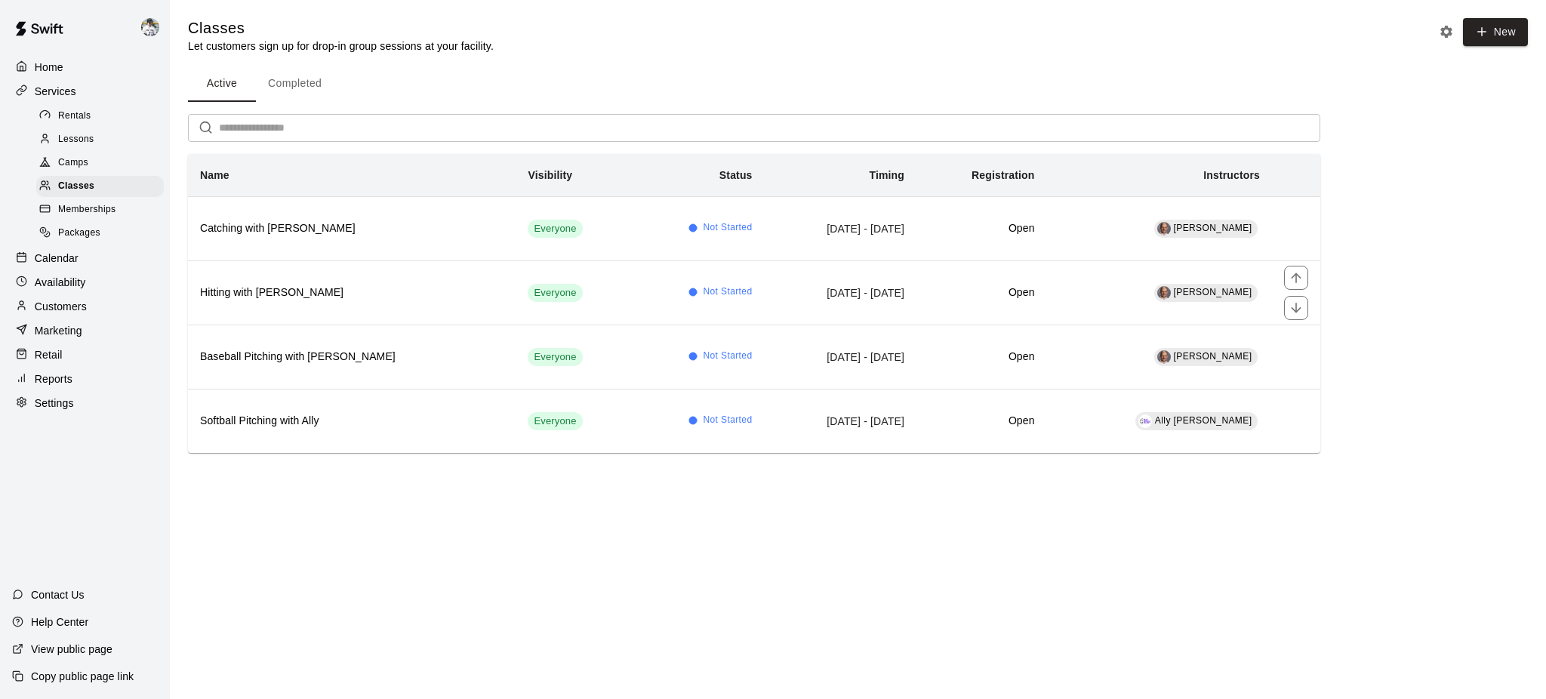
click at [260, 297] on h6 "Hitting with [PERSON_NAME]" at bounding box center [351, 293] width 303 height 17
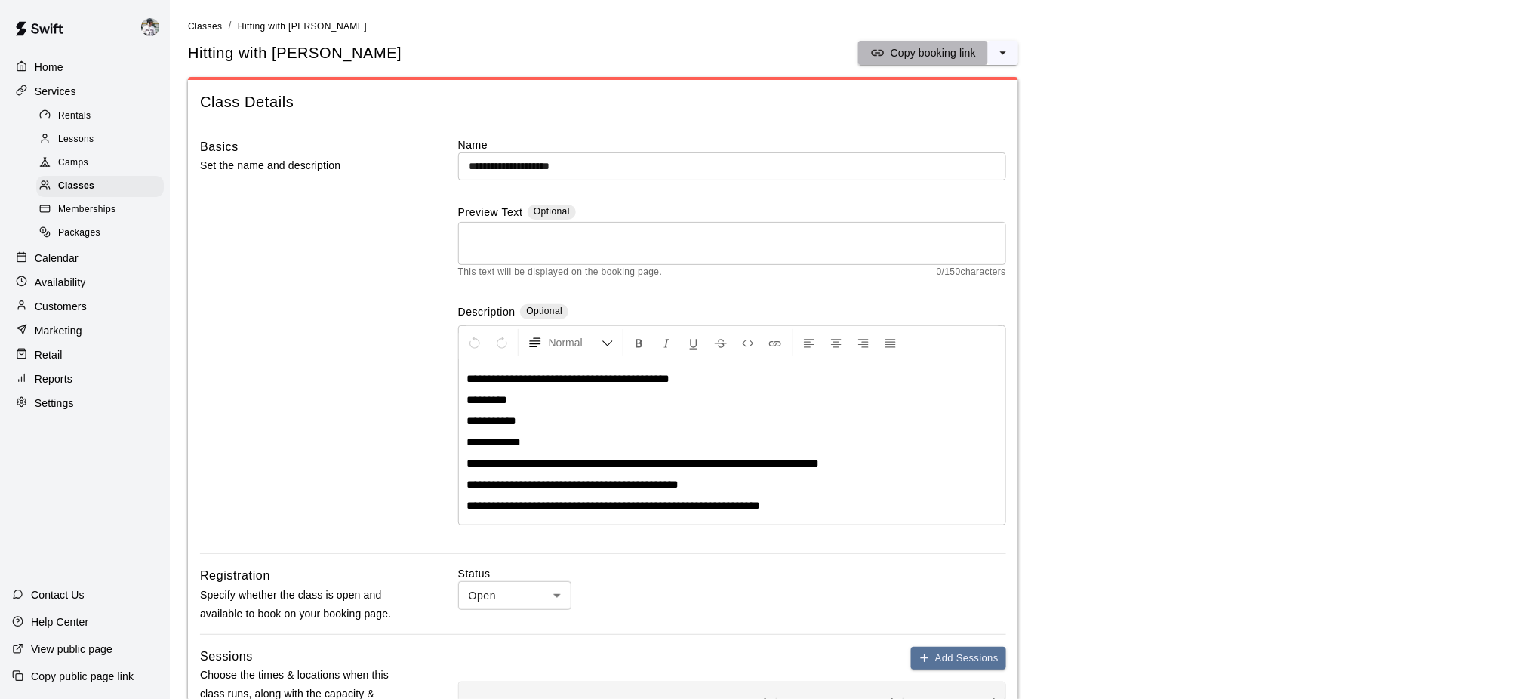
click at [927, 50] on p "Copy booking link" at bounding box center [933, 52] width 85 height 15
click at [69, 524] on p "Copy public page link" at bounding box center [82, 676] width 103 height 15
click at [190, 23] on span "Classes" at bounding box center [205, 26] width 34 height 11
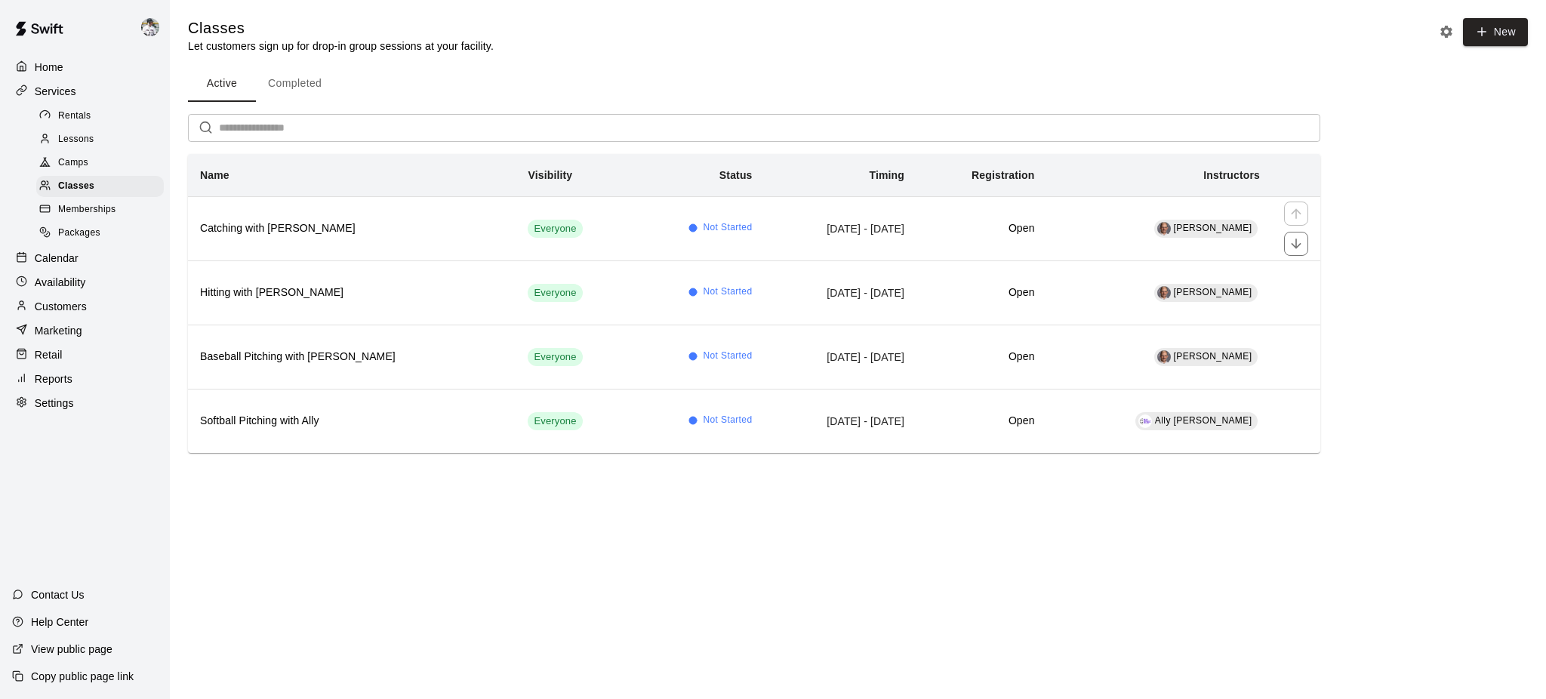
click at [259, 229] on h6 "Catching with [PERSON_NAME]" at bounding box center [351, 228] width 303 height 17
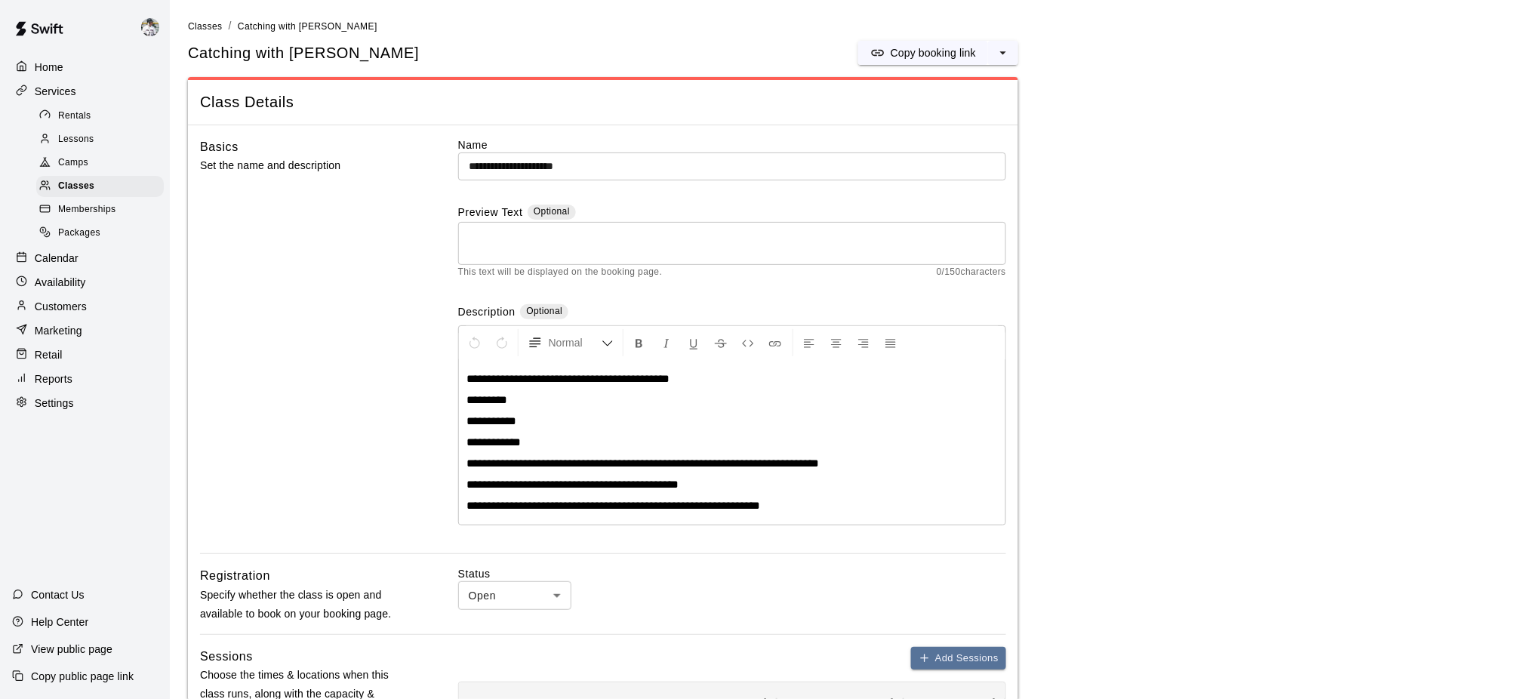
click at [900, 49] on p "Copy booking link" at bounding box center [933, 52] width 85 height 15
click at [89, 524] on p "Copy public page link" at bounding box center [82, 676] width 103 height 15
click at [888, 48] on div "Copy booking link" at bounding box center [923, 52] width 106 height 15
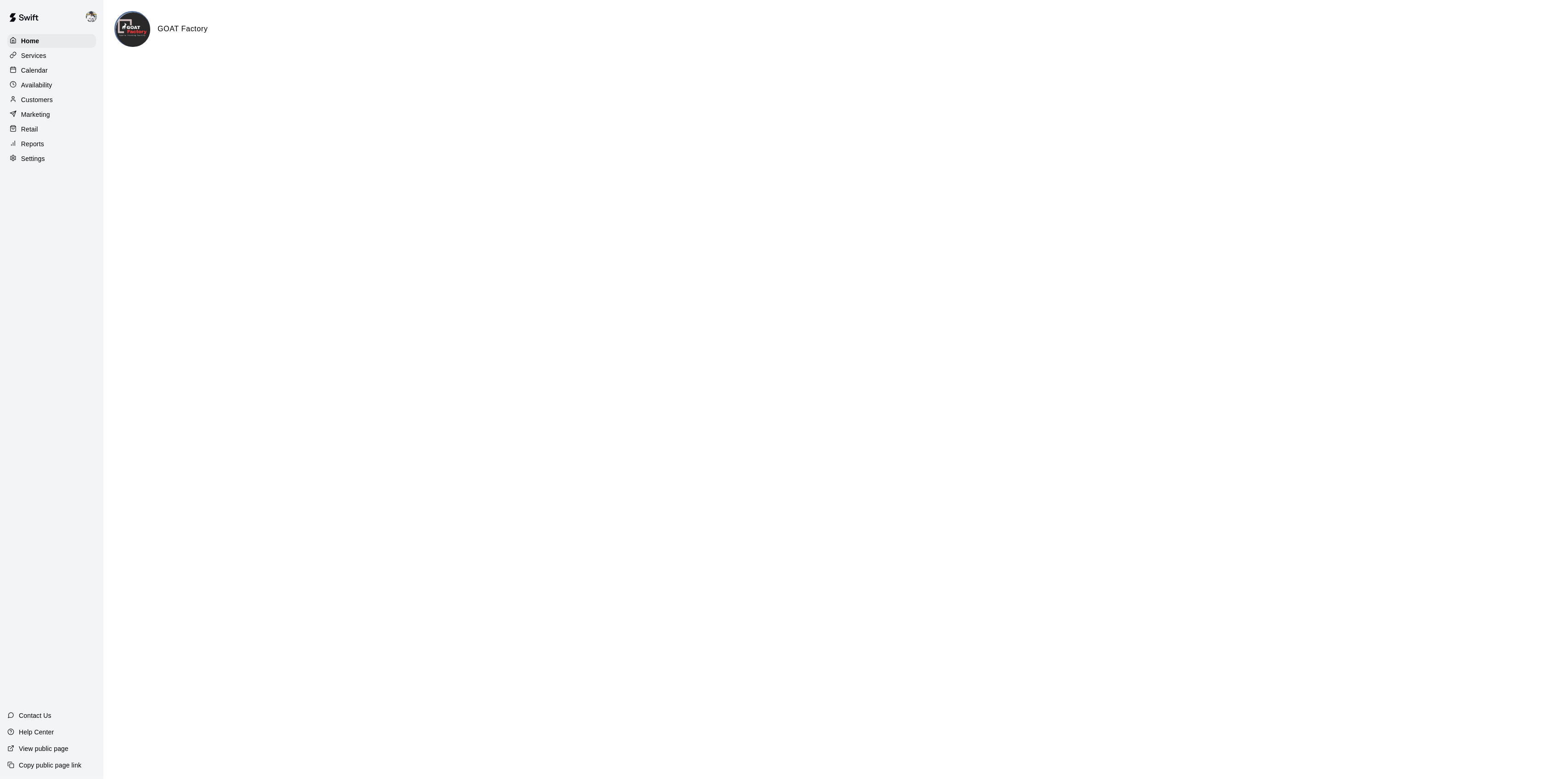
click at [20, 77] on div "Calendar" at bounding box center [52, 70] width 89 height 14
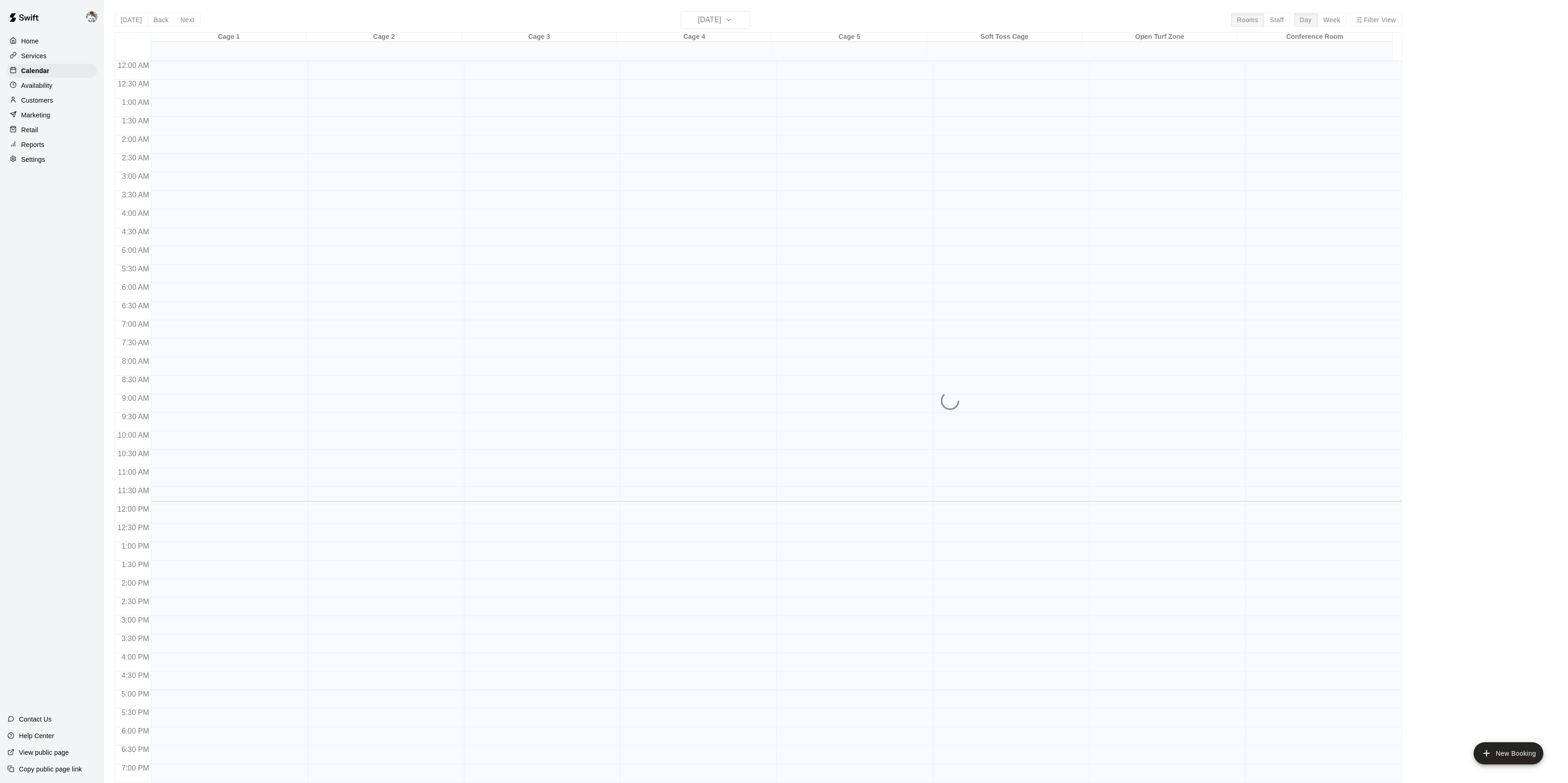
scroll to position [127, 0]
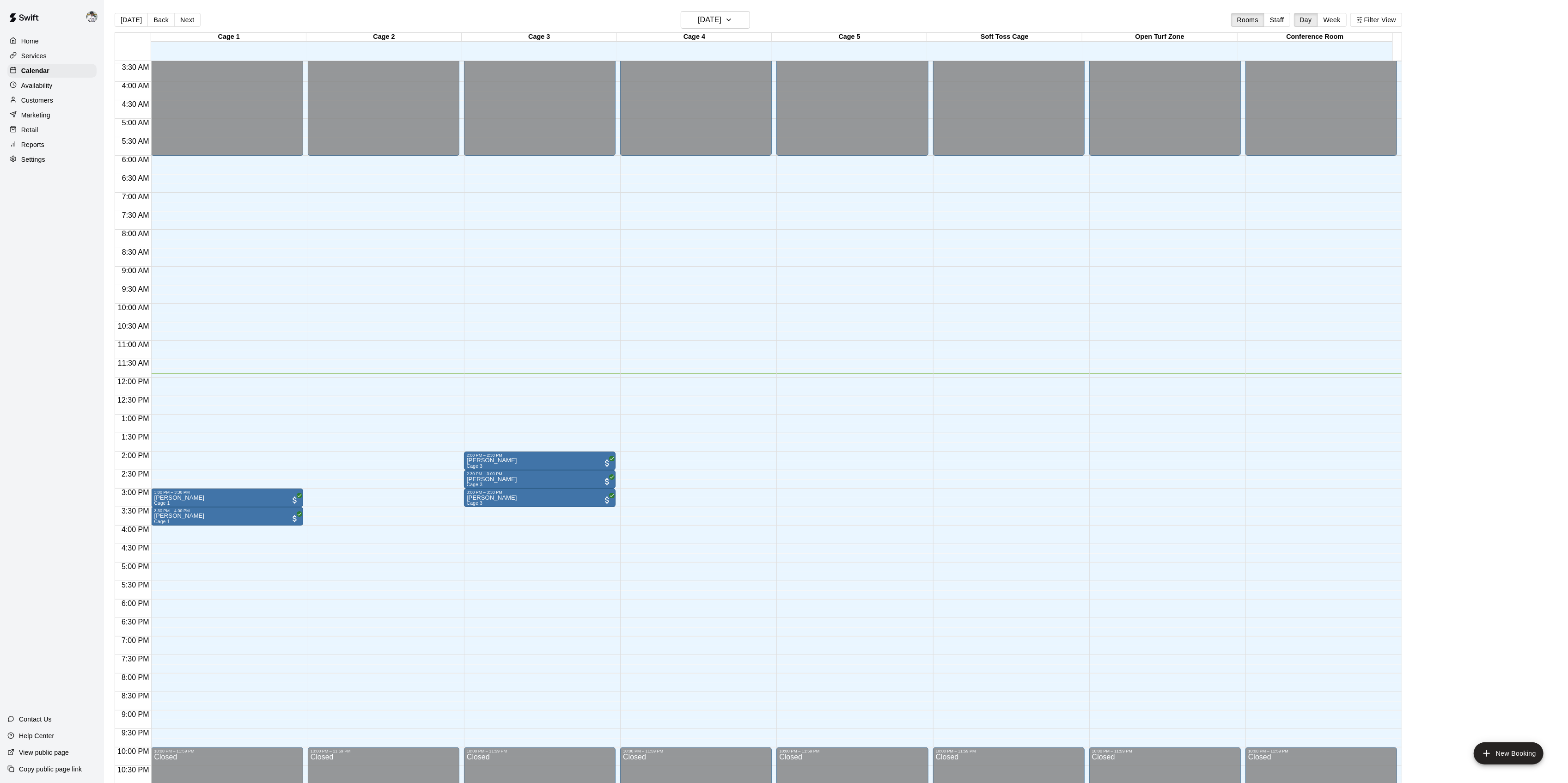
click at [733, 9] on main "[DATE] Back [DATE][DATE] Rooms Staff Day Week Filter View Cage 1 19 Fri Cage 2 …" at bounding box center [836, 399] width 1464 height 798
click at [1281, 20] on button "Staff" at bounding box center [1277, 20] width 26 height 14
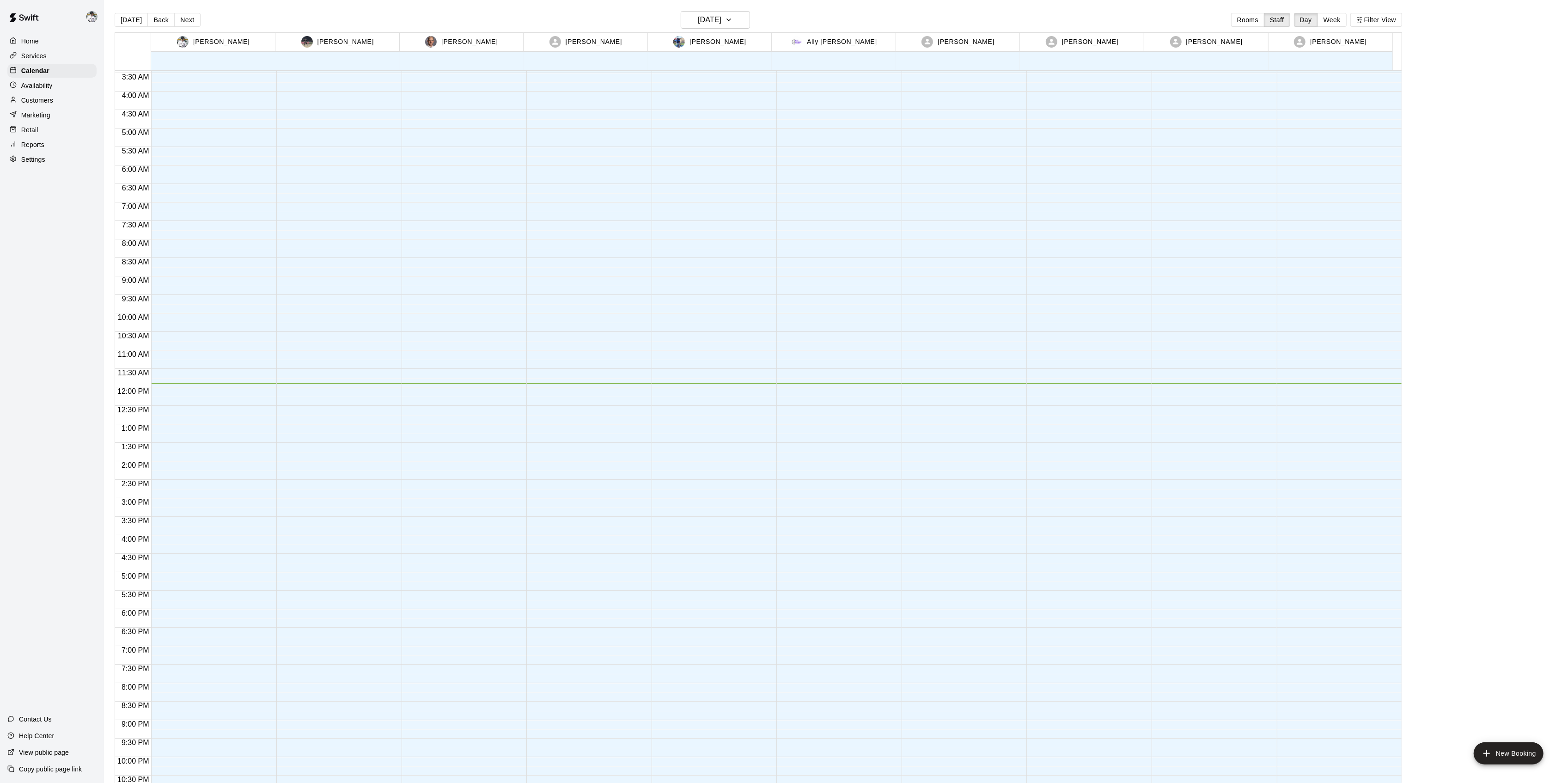
click at [1343, 15] on button "Week" at bounding box center [1332, 20] width 29 height 14
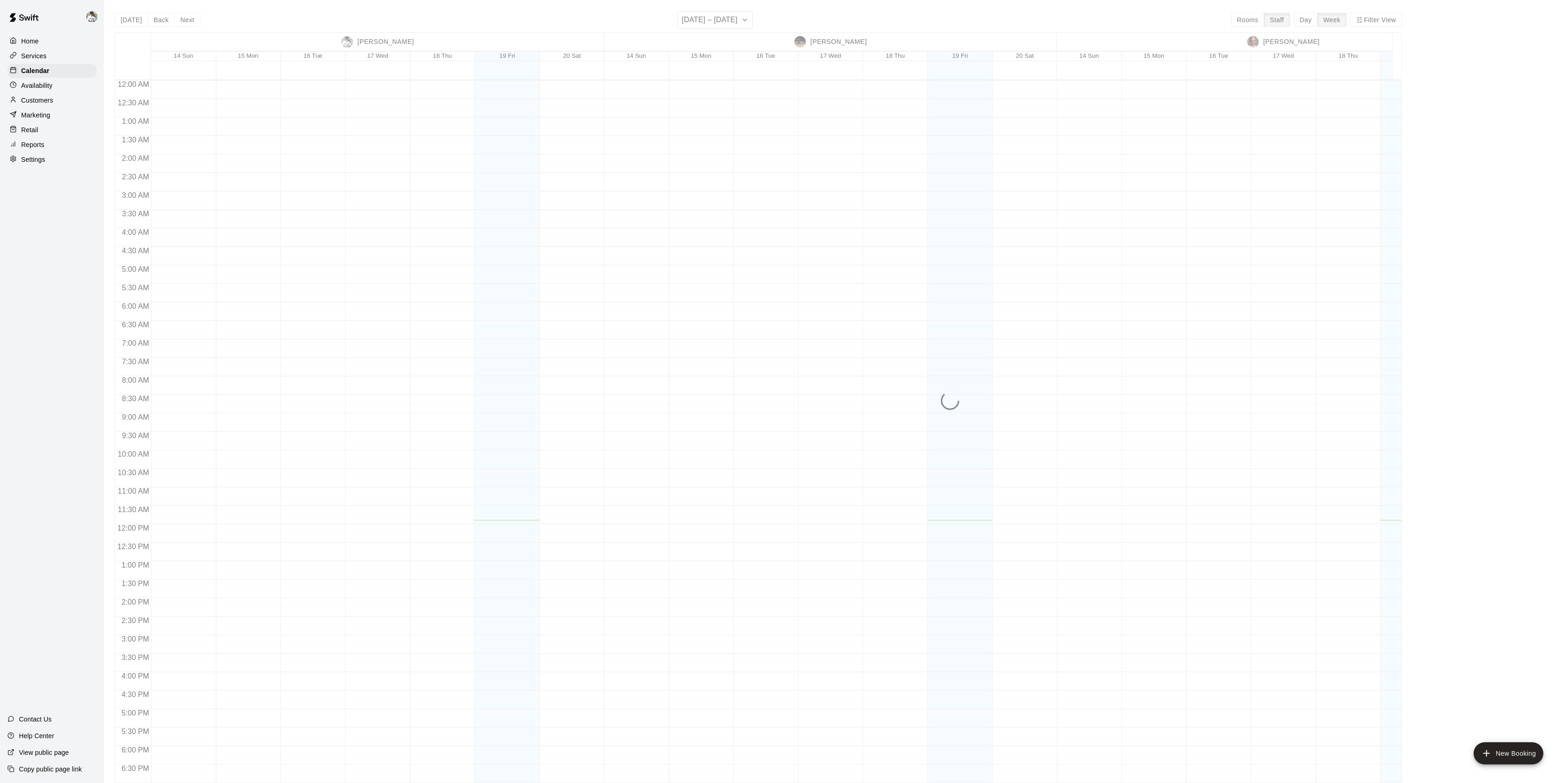
click at [1253, 17] on div "[DATE] Back Next [DATE] – [DATE] Rooms Staff Day Week Filter View [PERSON_NAME]…" at bounding box center [758, 402] width 1288 height 783
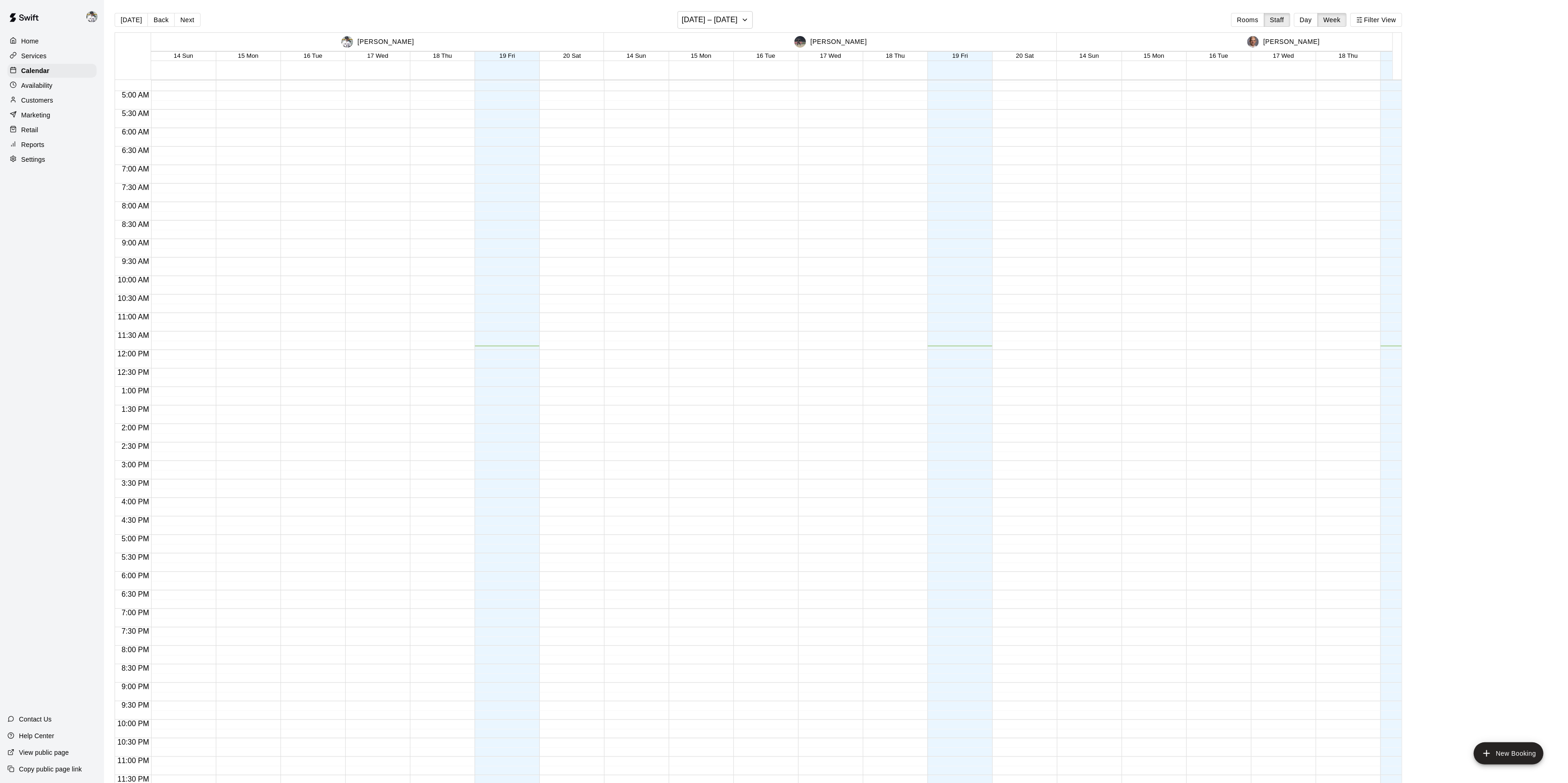
click at [1253, 21] on button "Rooms" at bounding box center [1248, 20] width 33 height 14
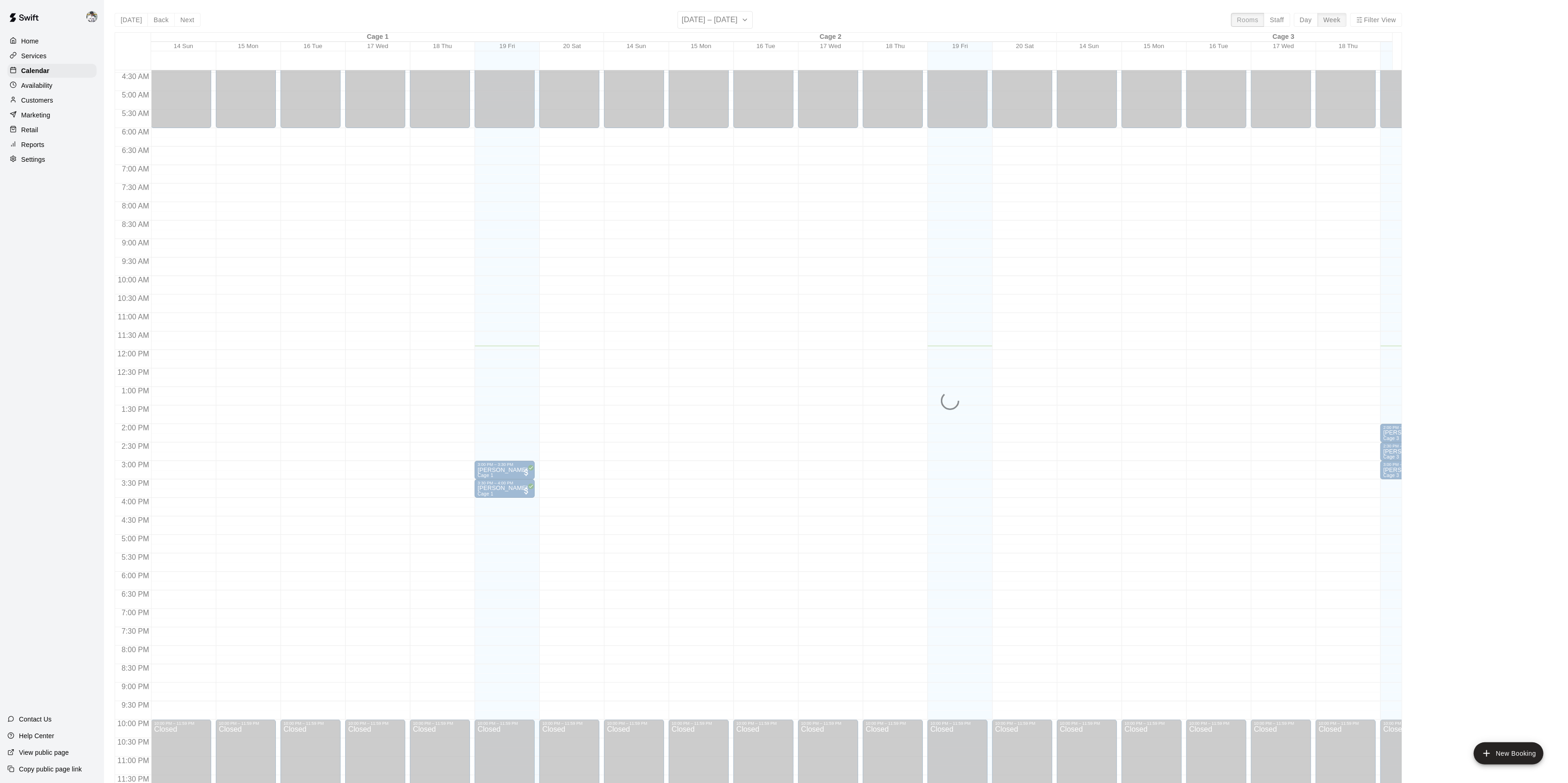
scroll to position [127, 0]
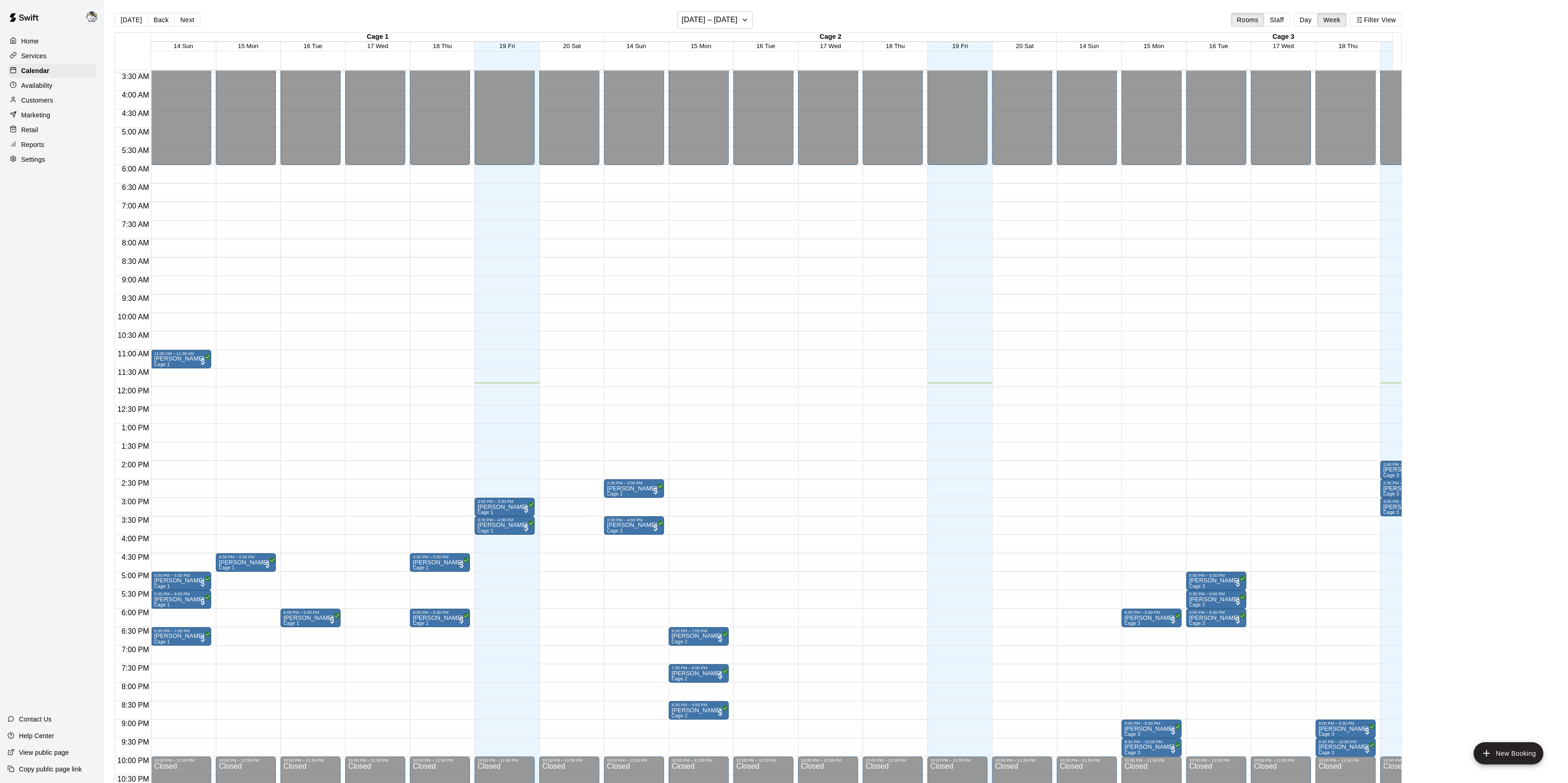
click at [187, 20] on button "Next" at bounding box center [187, 20] width 26 height 14
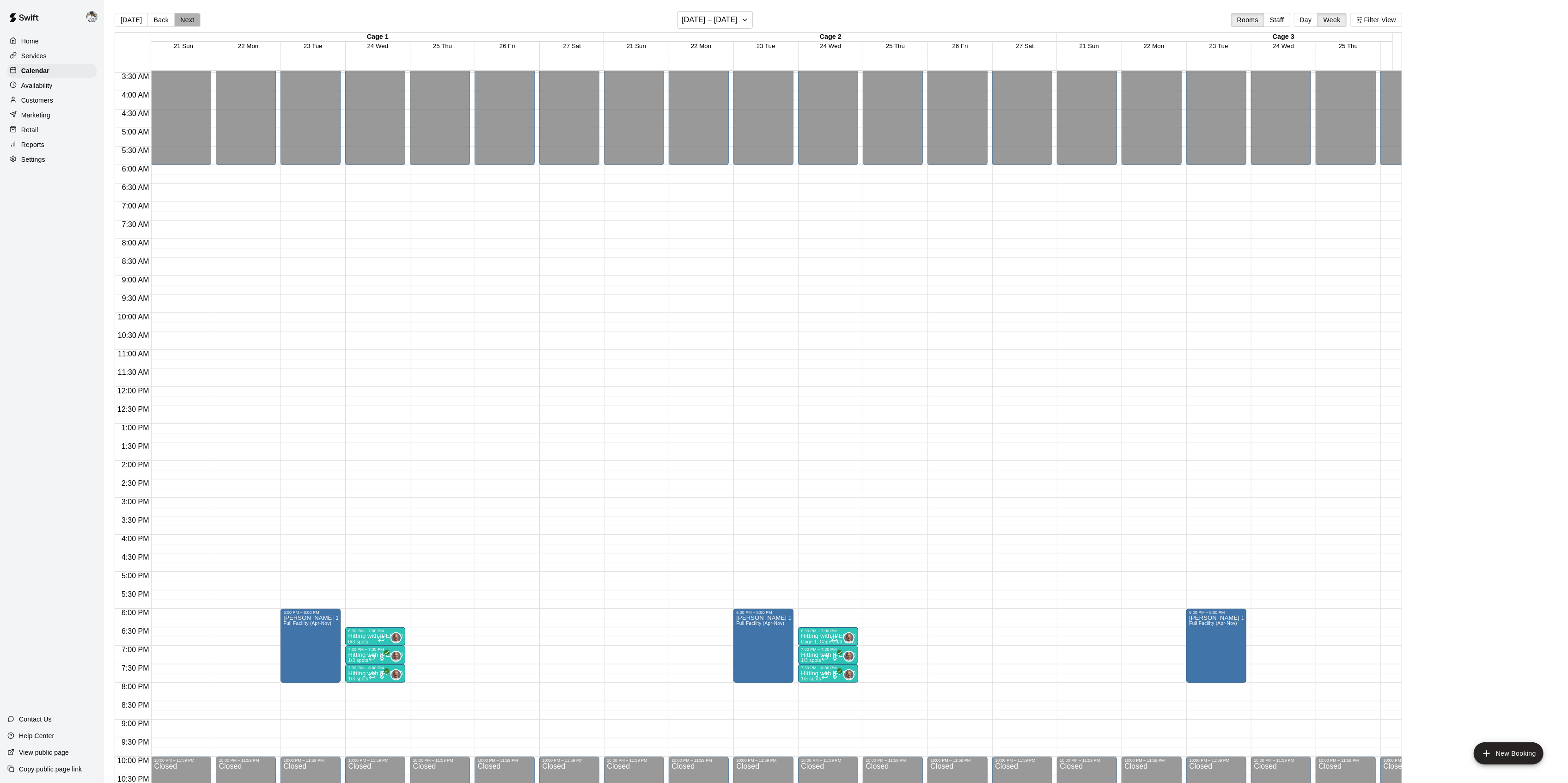
click at [187, 20] on button "Next" at bounding box center [187, 20] width 26 height 14
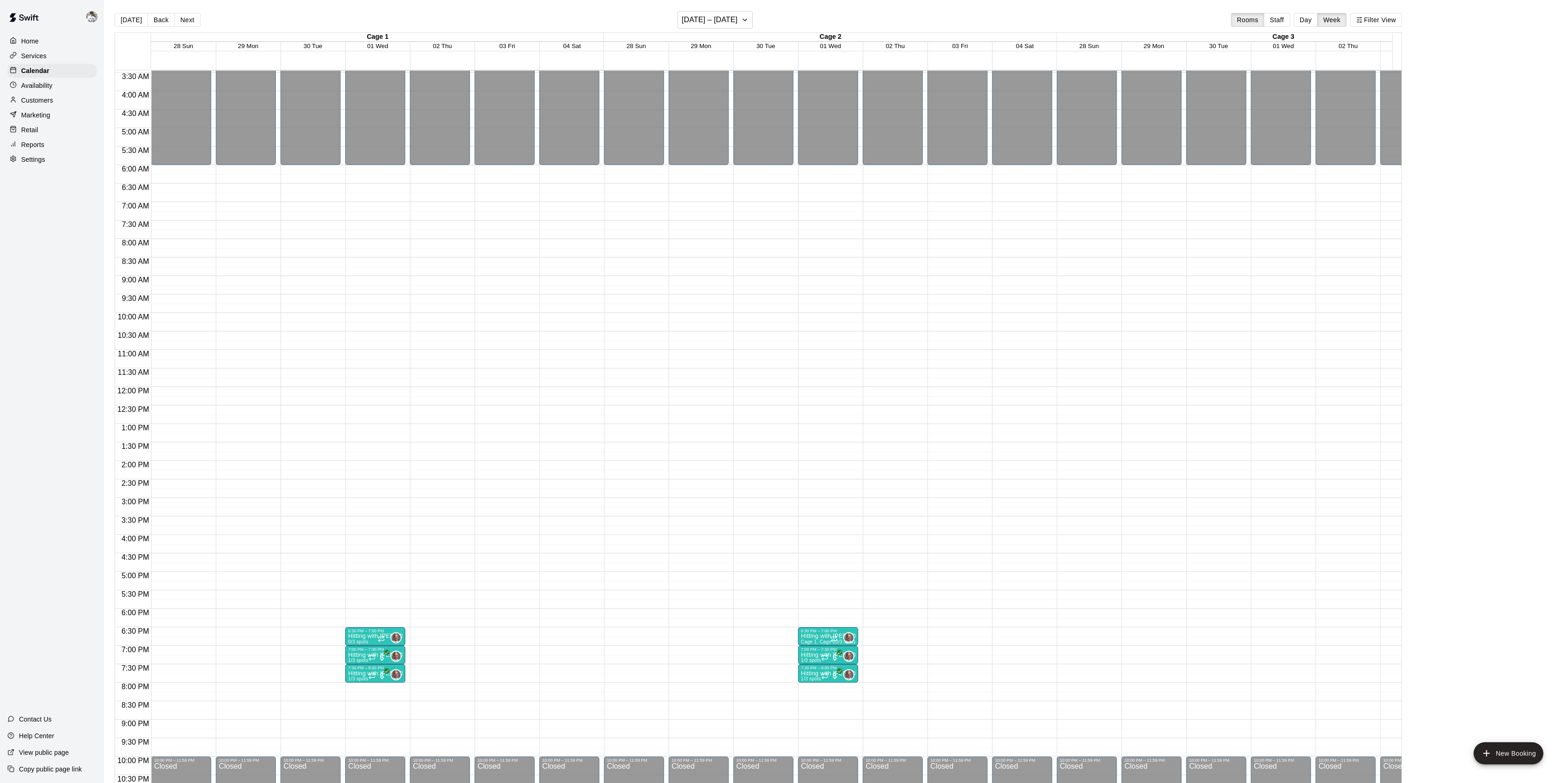
click at [187, 20] on button "Next" at bounding box center [187, 20] width 26 height 14
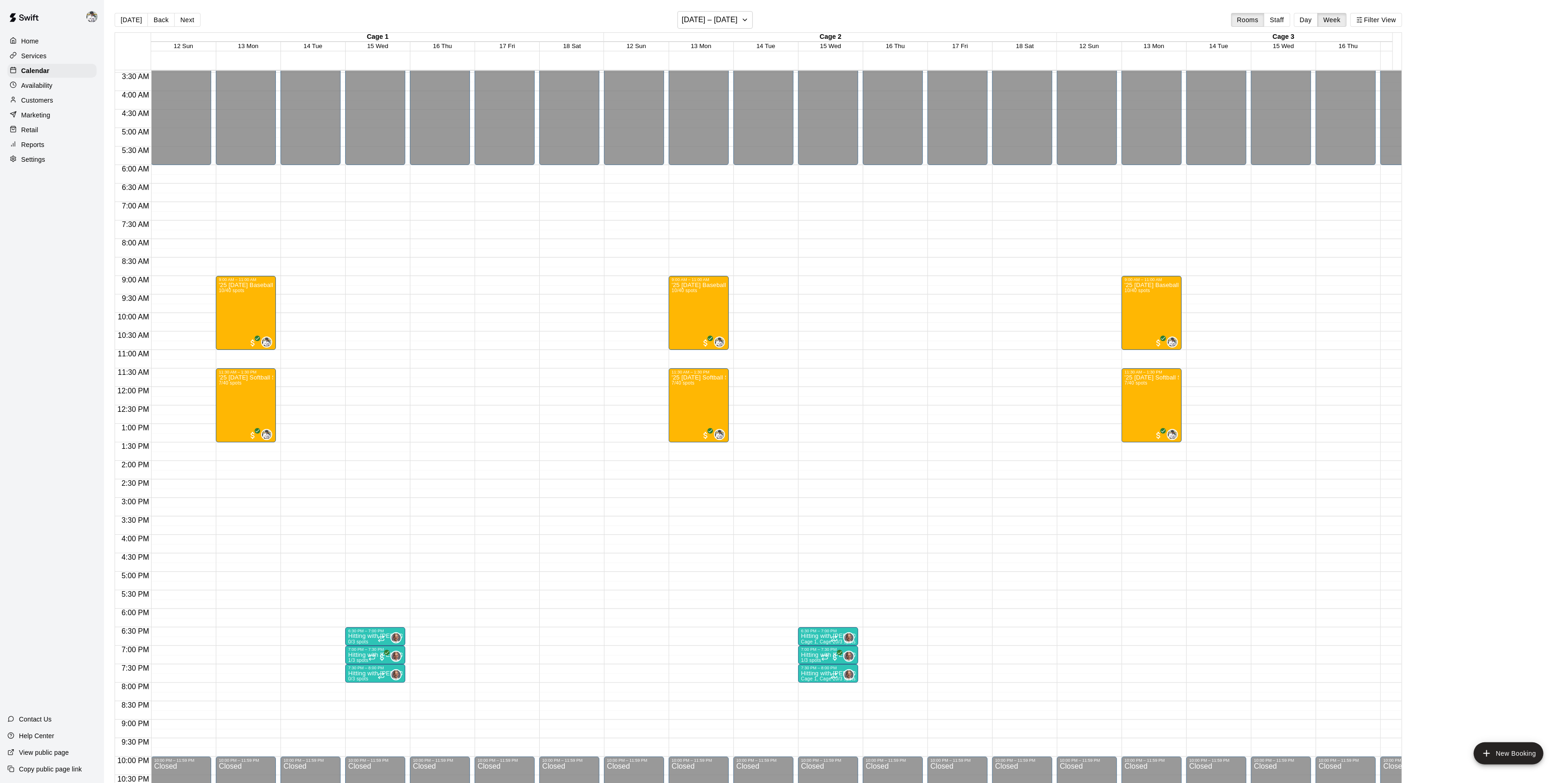
click at [187, 20] on button "Next" at bounding box center [187, 20] width 26 height 14
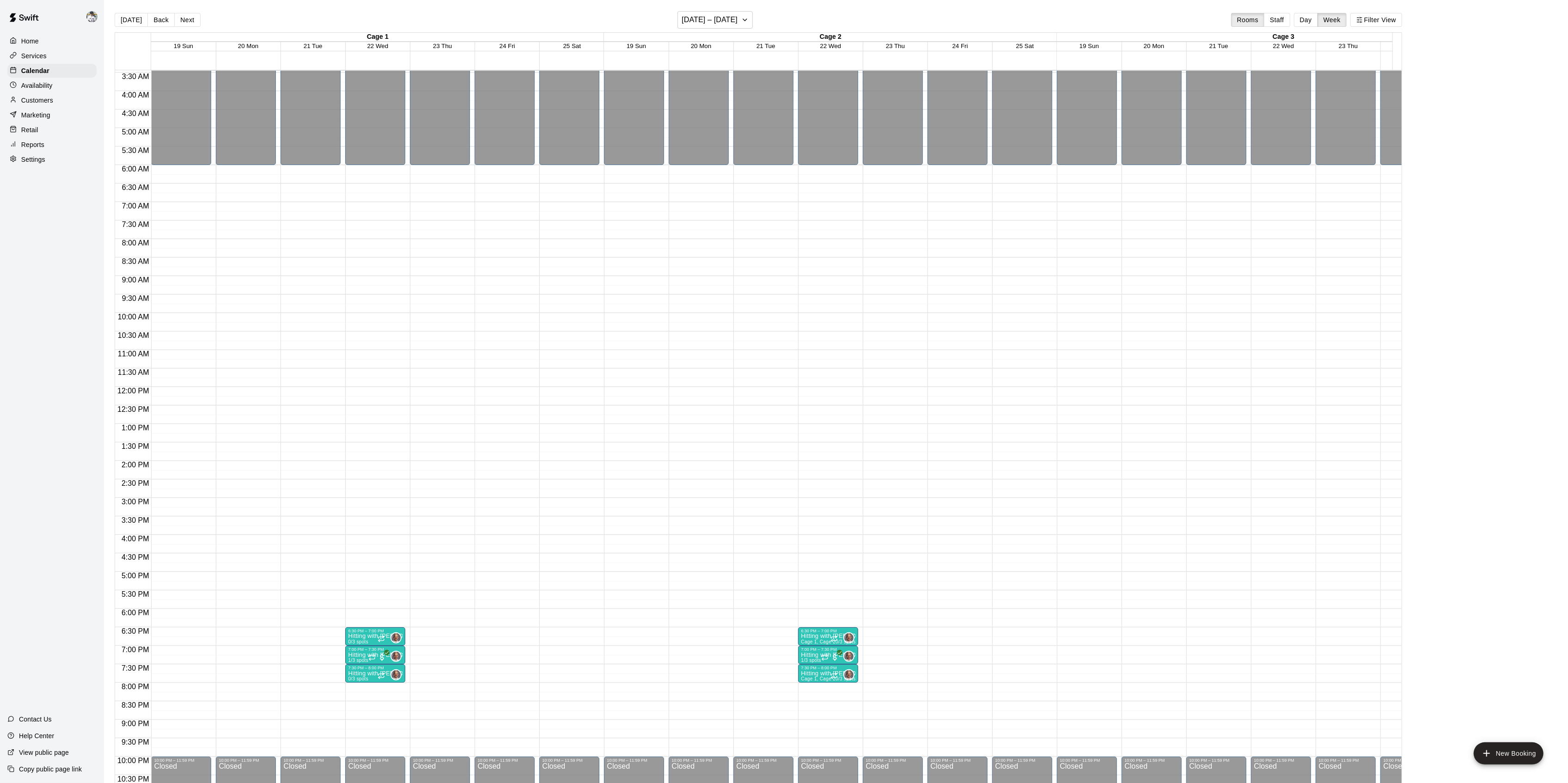
click at [187, 20] on button "Next" at bounding box center [187, 20] width 26 height 14
click at [26, 39] on p "Home" at bounding box center [30, 41] width 18 height 9
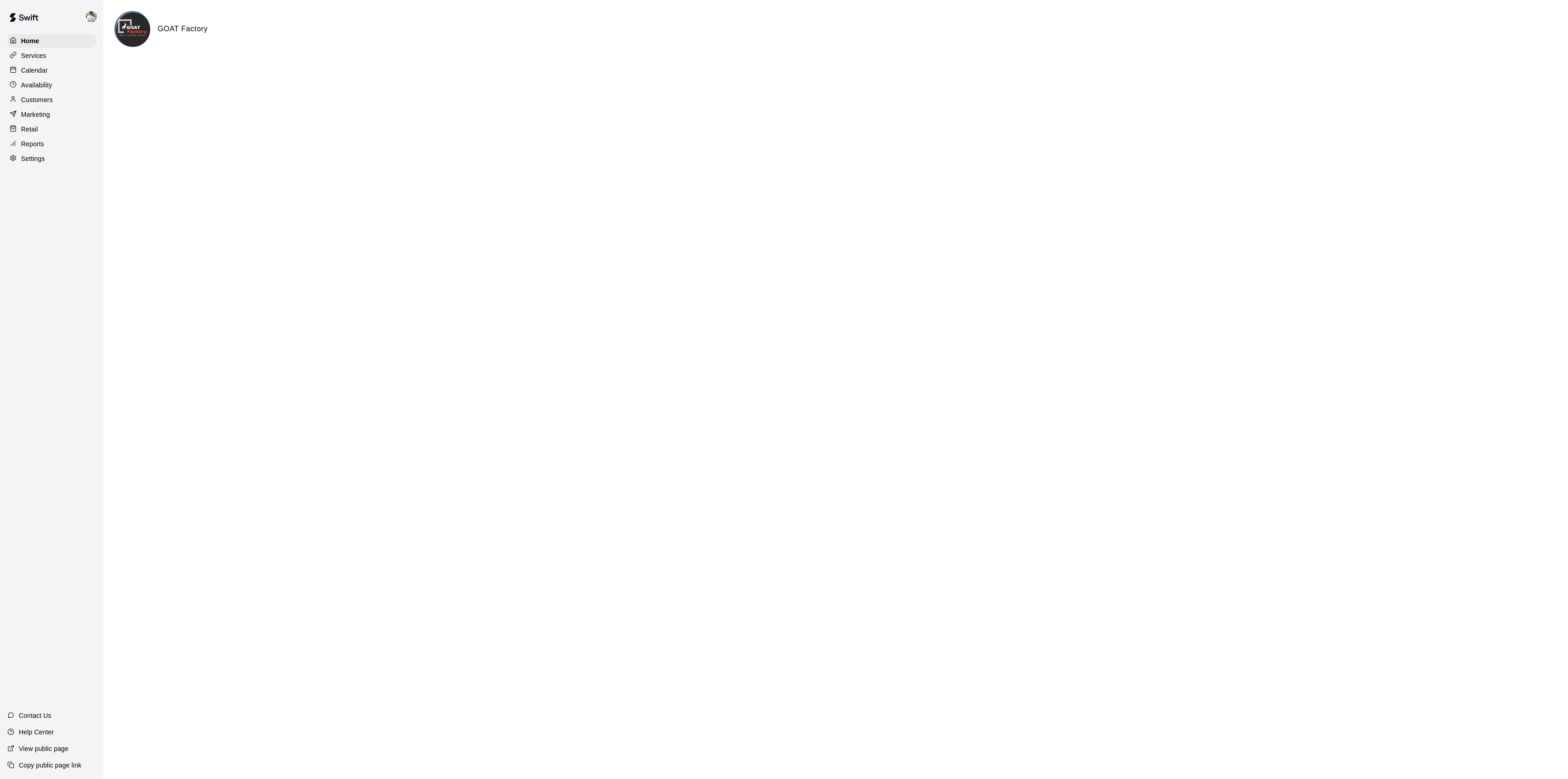
click at [38, 75] on p "Calendar" at bounding box center [35, 70] width 27 height 9
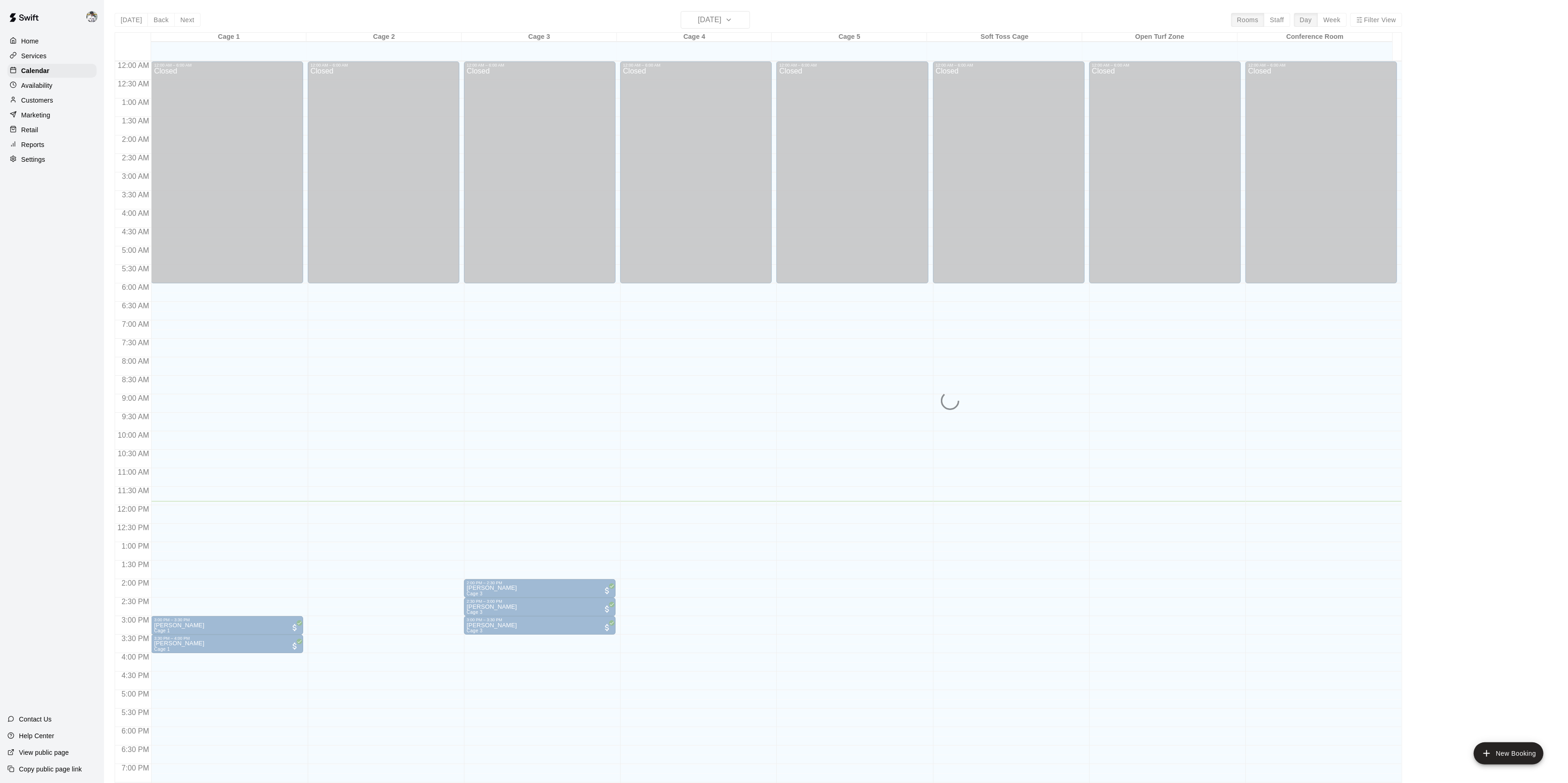
scroll to position [127, 0]
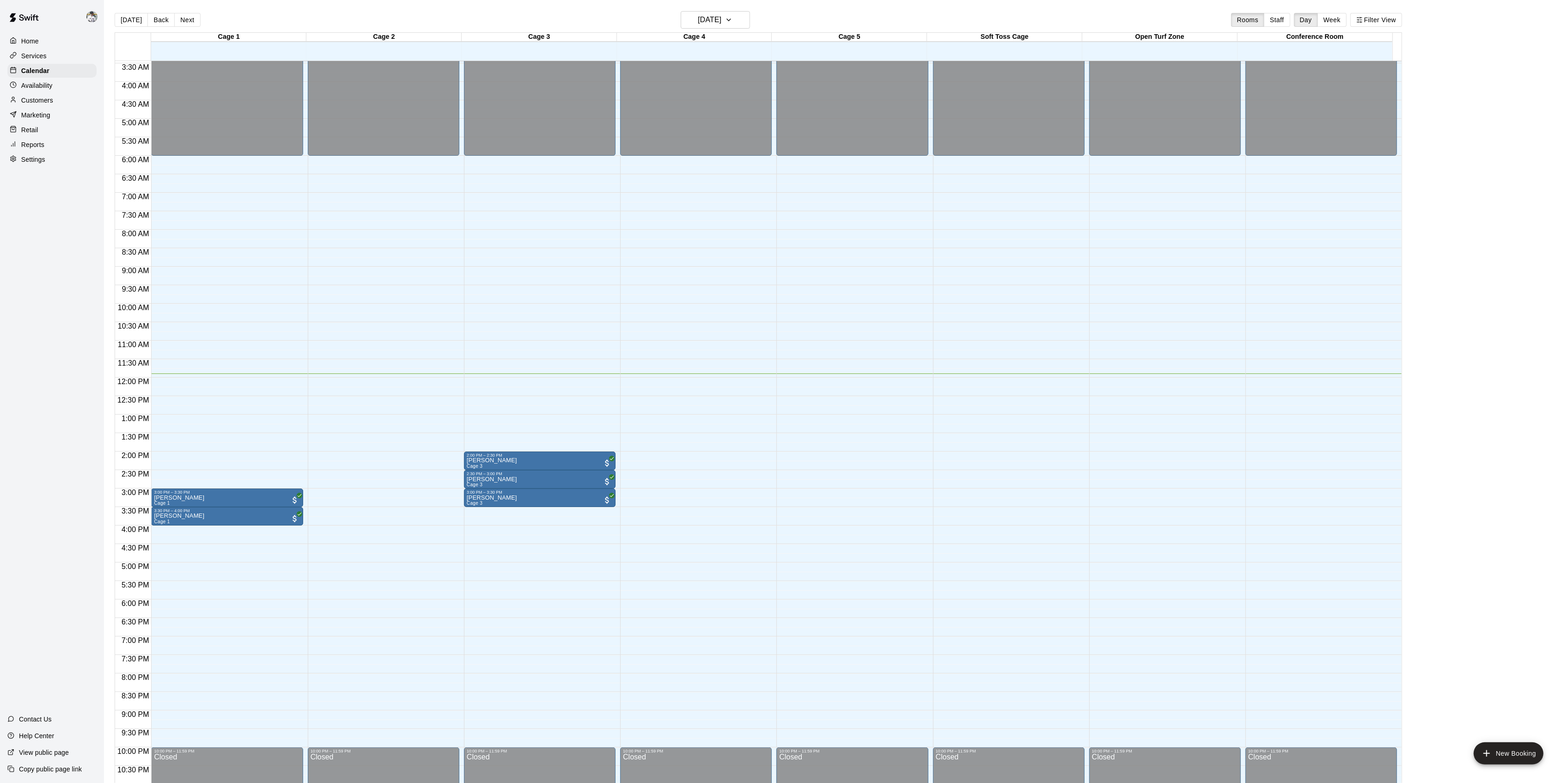
click at [182, 16] on button "Next" at bounding box center [187, 20] width 26 height 14
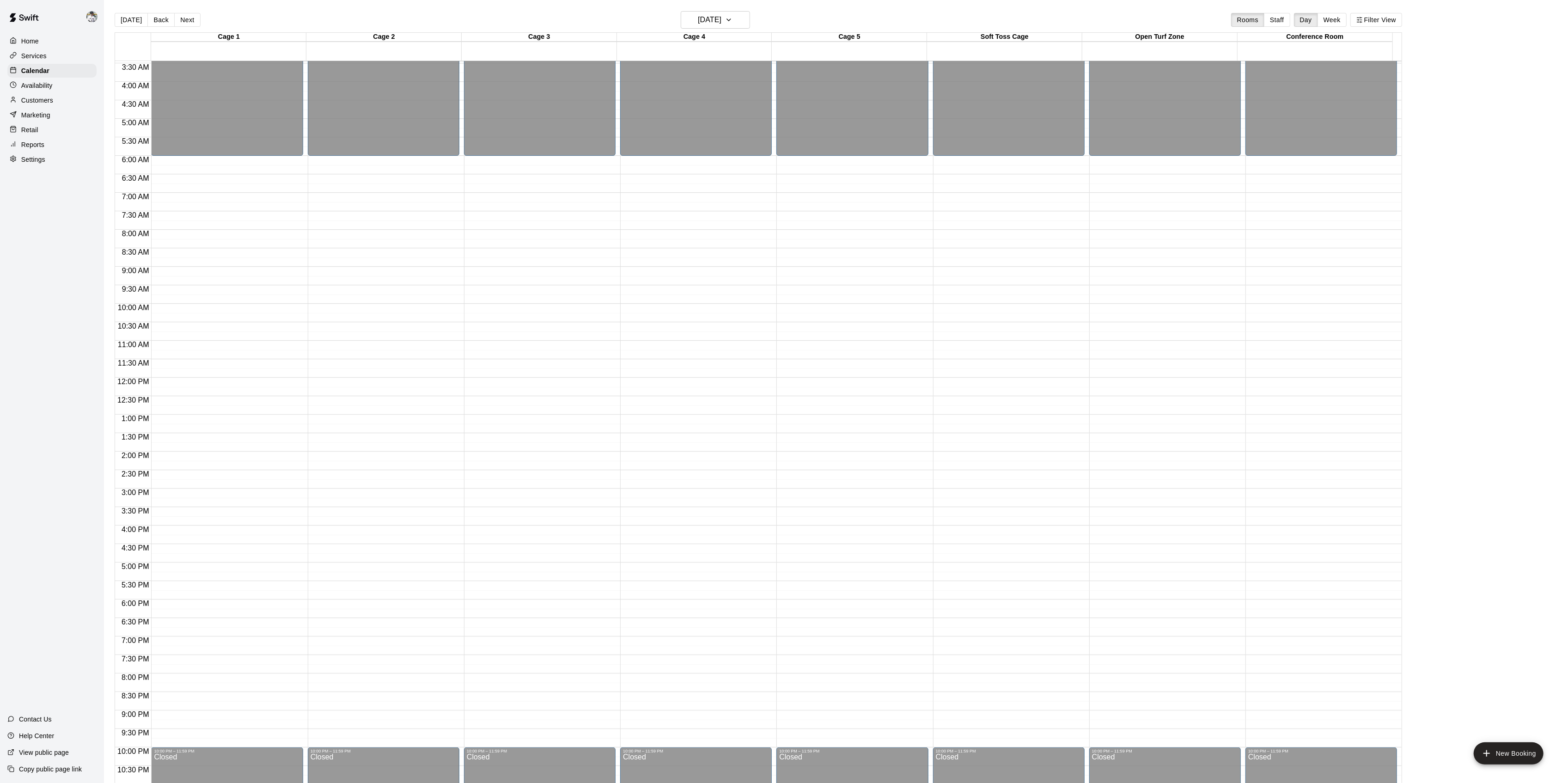
click at [182, 16] on button "Next" at bounding box center [187, 20] width 26 height 14
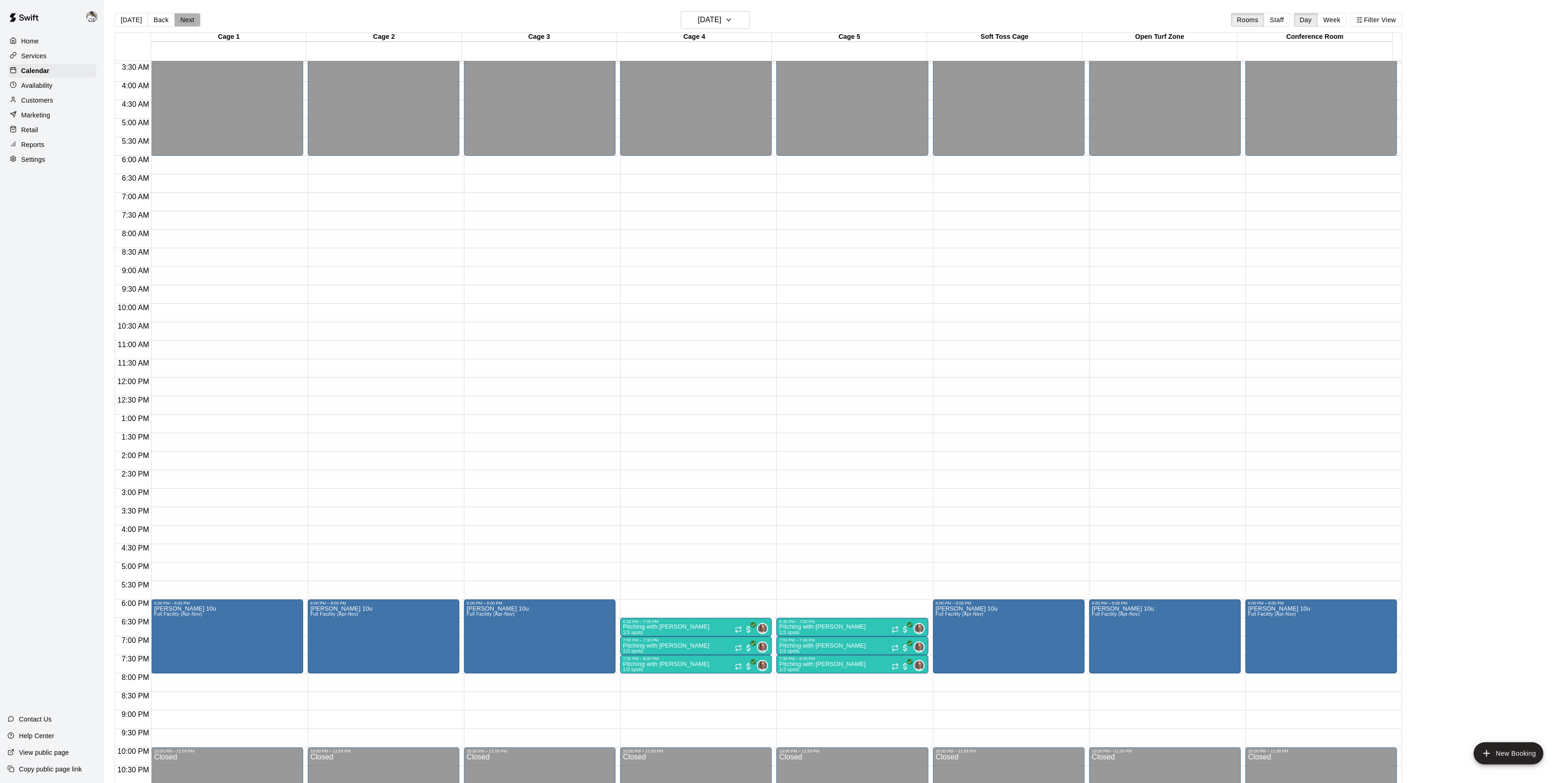
click at [182, 16] on button "Next" at bounding box center [187, 20] width 26 height 14
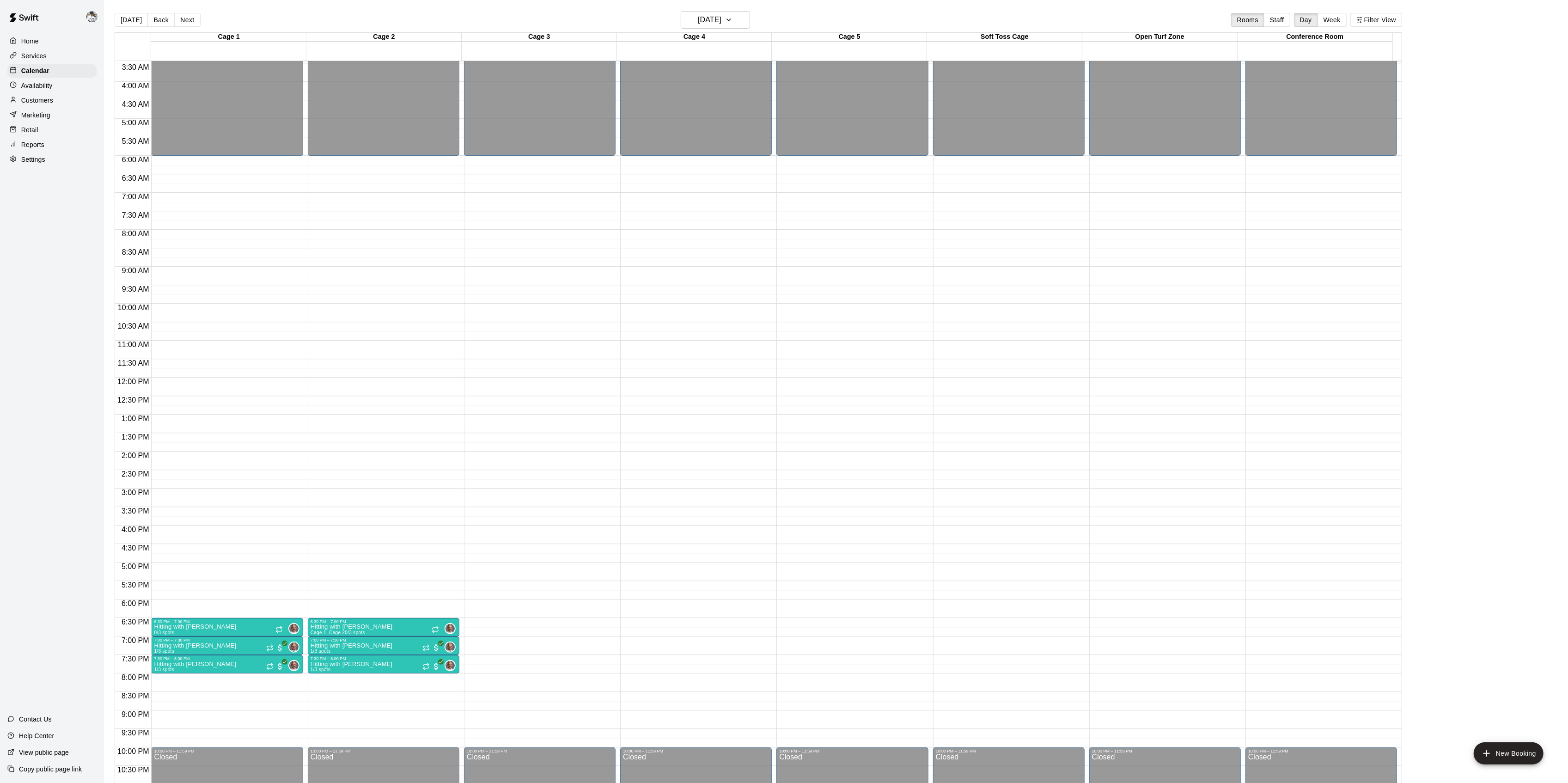
click at [158, 16] on button "Back" at bounding box center [161, 20] width 28 height 14
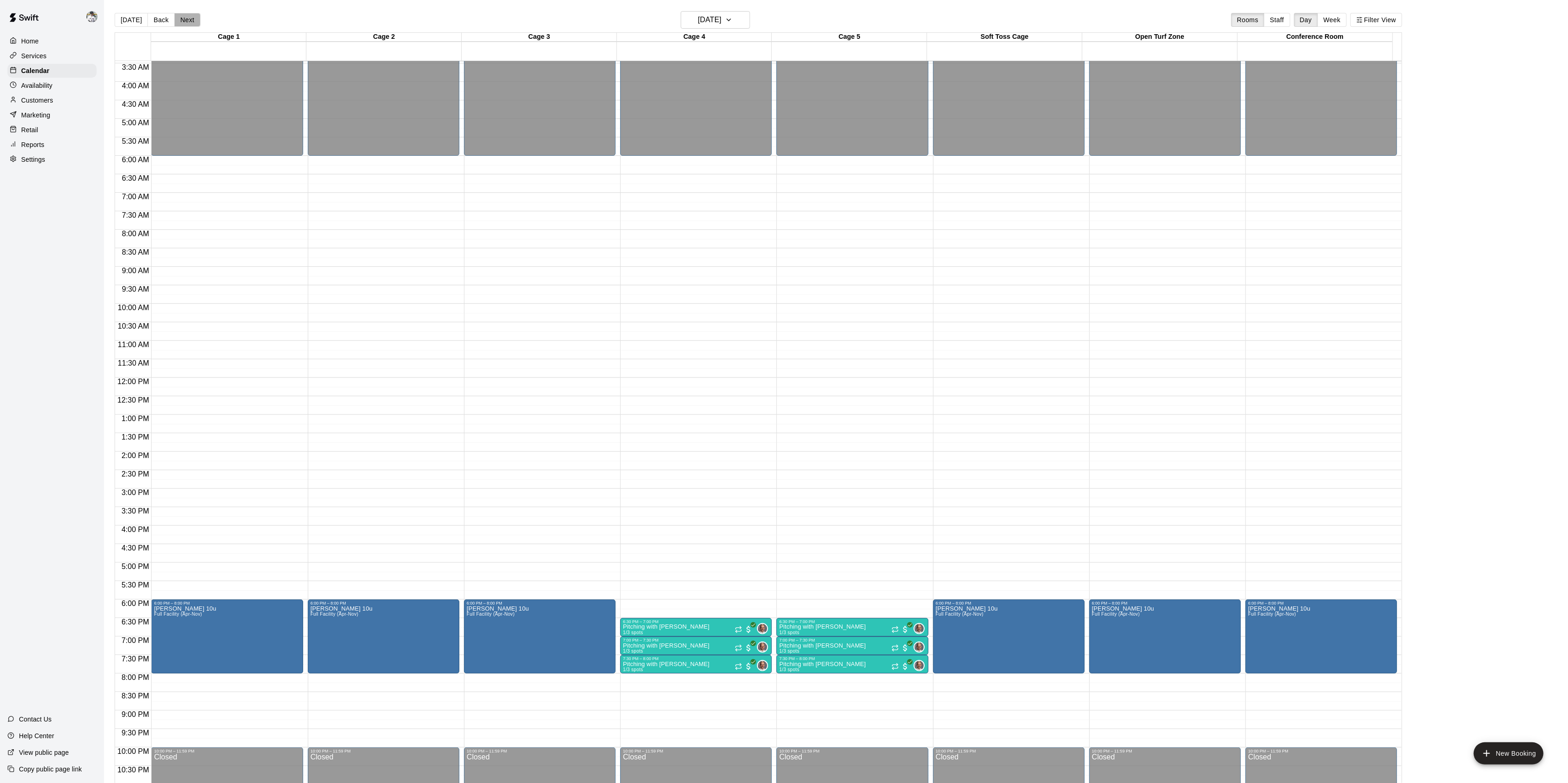
click at [187, 21] on button "Next" at bounding box center [187, 20] width 26 height 14
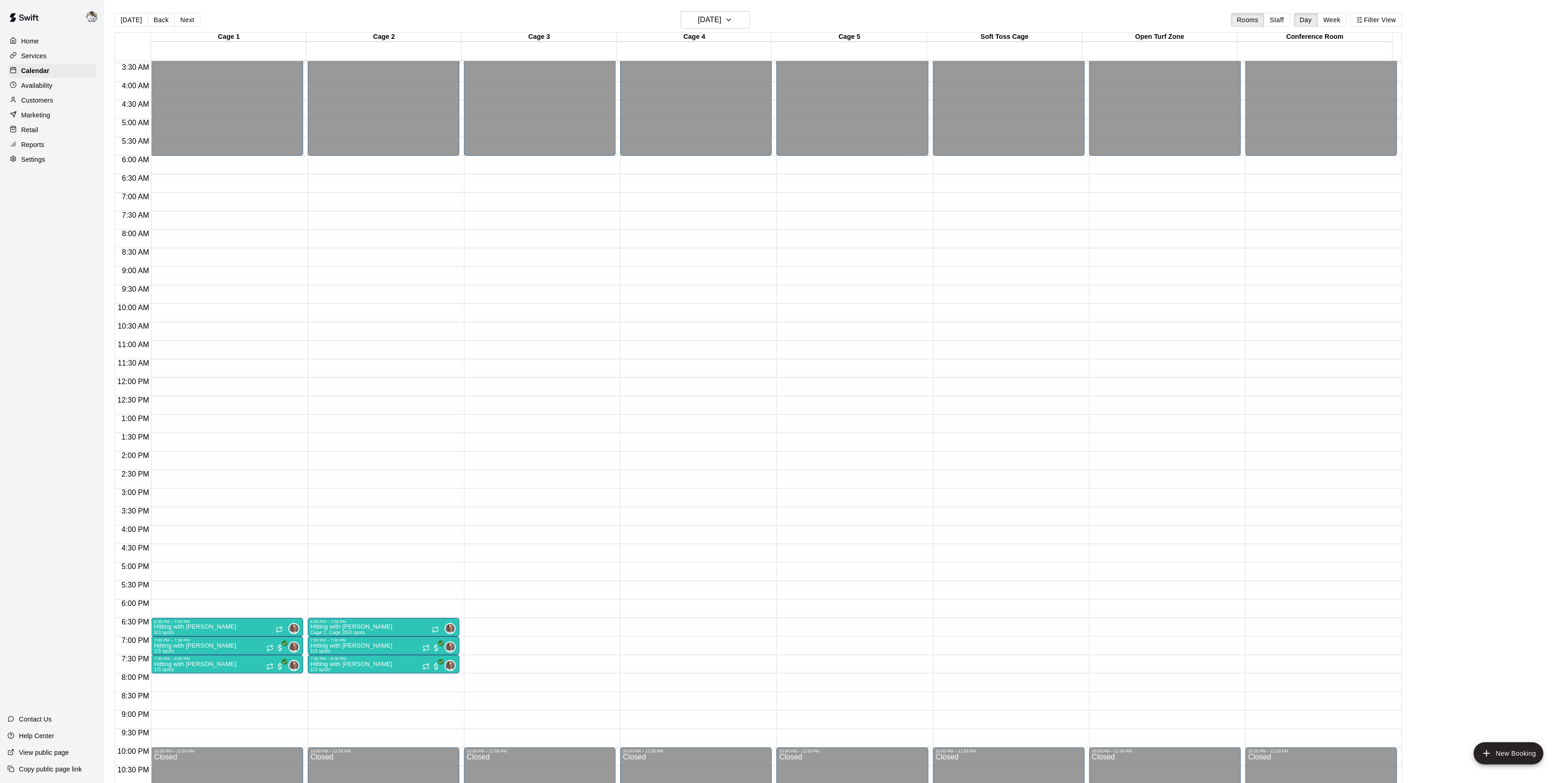
click at [187, 21] on button "Next" at bounding box center [187, 20] width 26 height 14
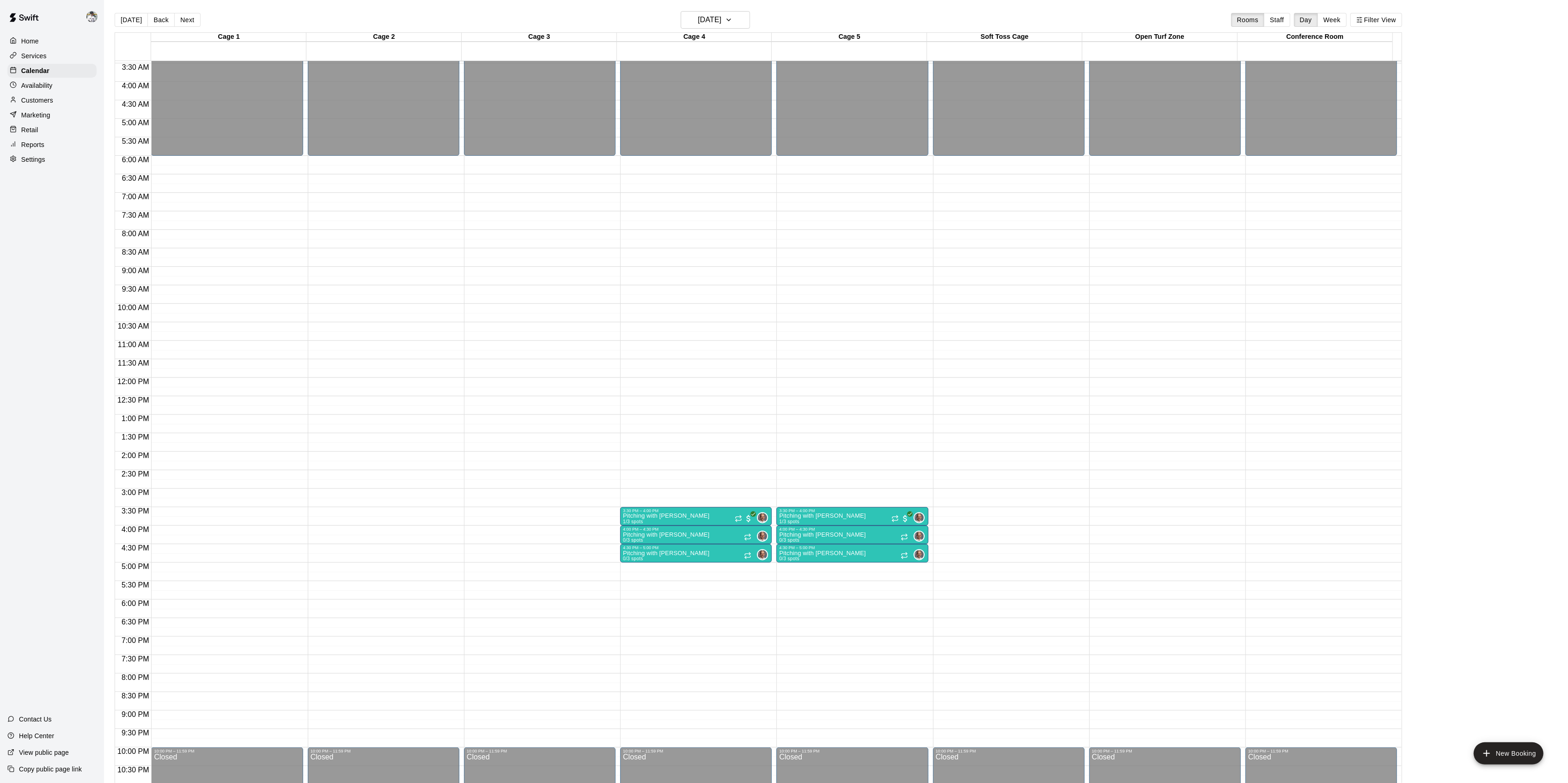
click at [187, 21] on button "Next" at bounding box center [187, 20] width 26 height 14
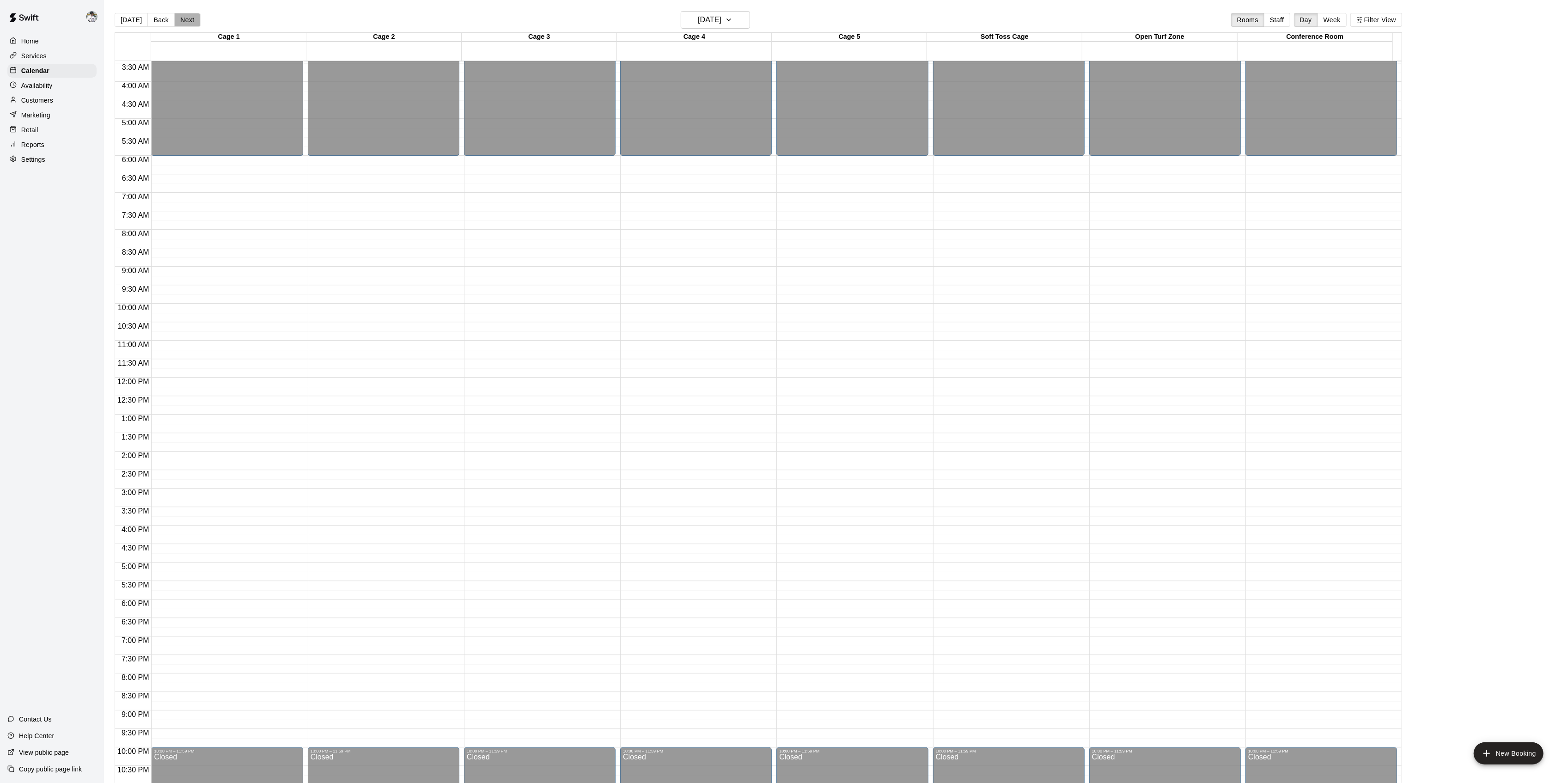
click at [187, 21] on button "Next" at bounding box center [187, 20] width 26 height 14
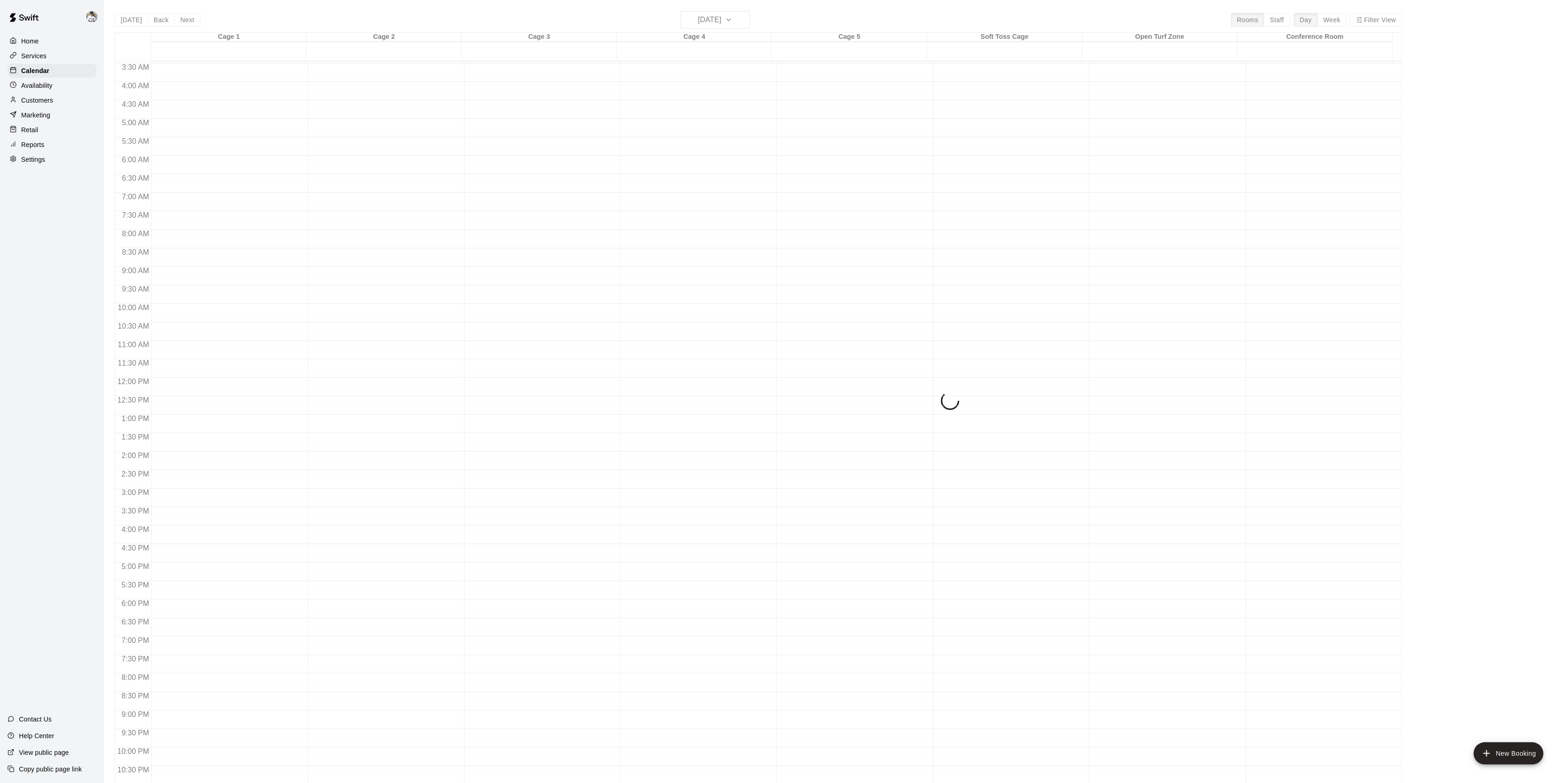
click at [187, 21] on button "Next" at bounding box center [187, 20] width 26 height 14
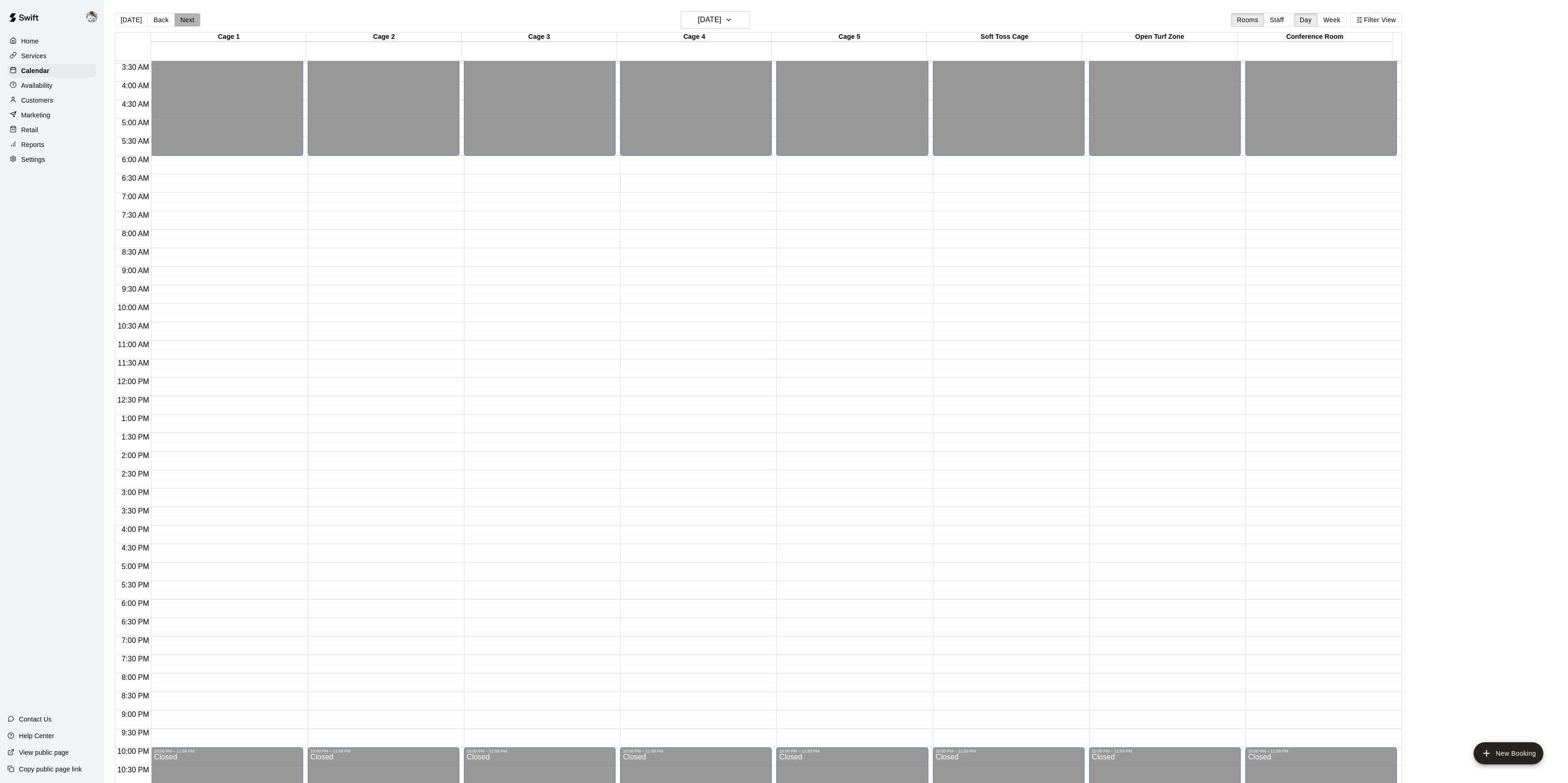
click at [187, 21] on button "Next" at bounding box center [187, 20] width 26 height 14
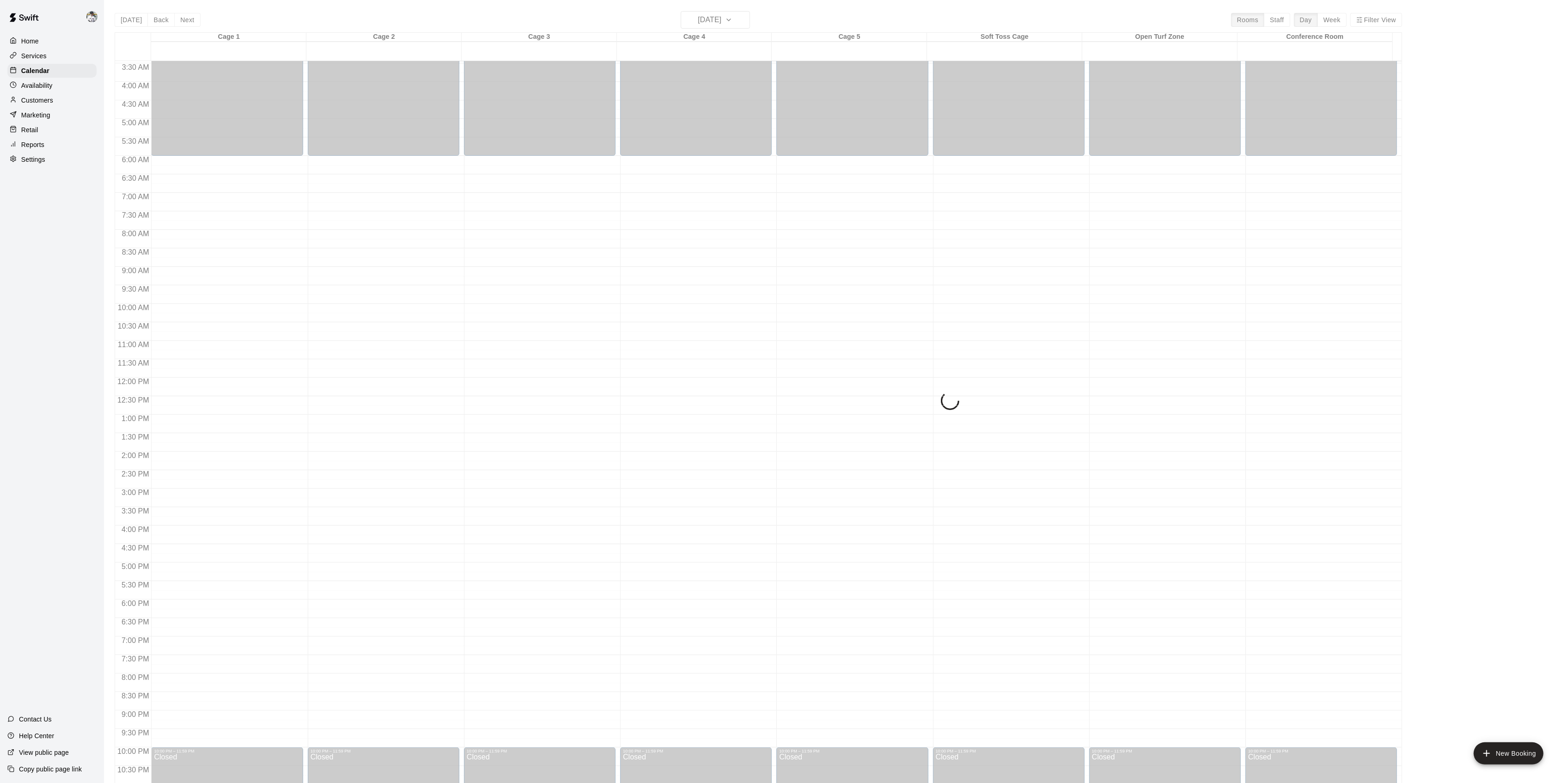
click at [187, 21] on div "[DATE] Back [DATE][DATE] Rooms Staff Day Week Filter View Cage 1 30 Tue Cage 2 …" at bounding box center [758, 402] width 1288 height 783
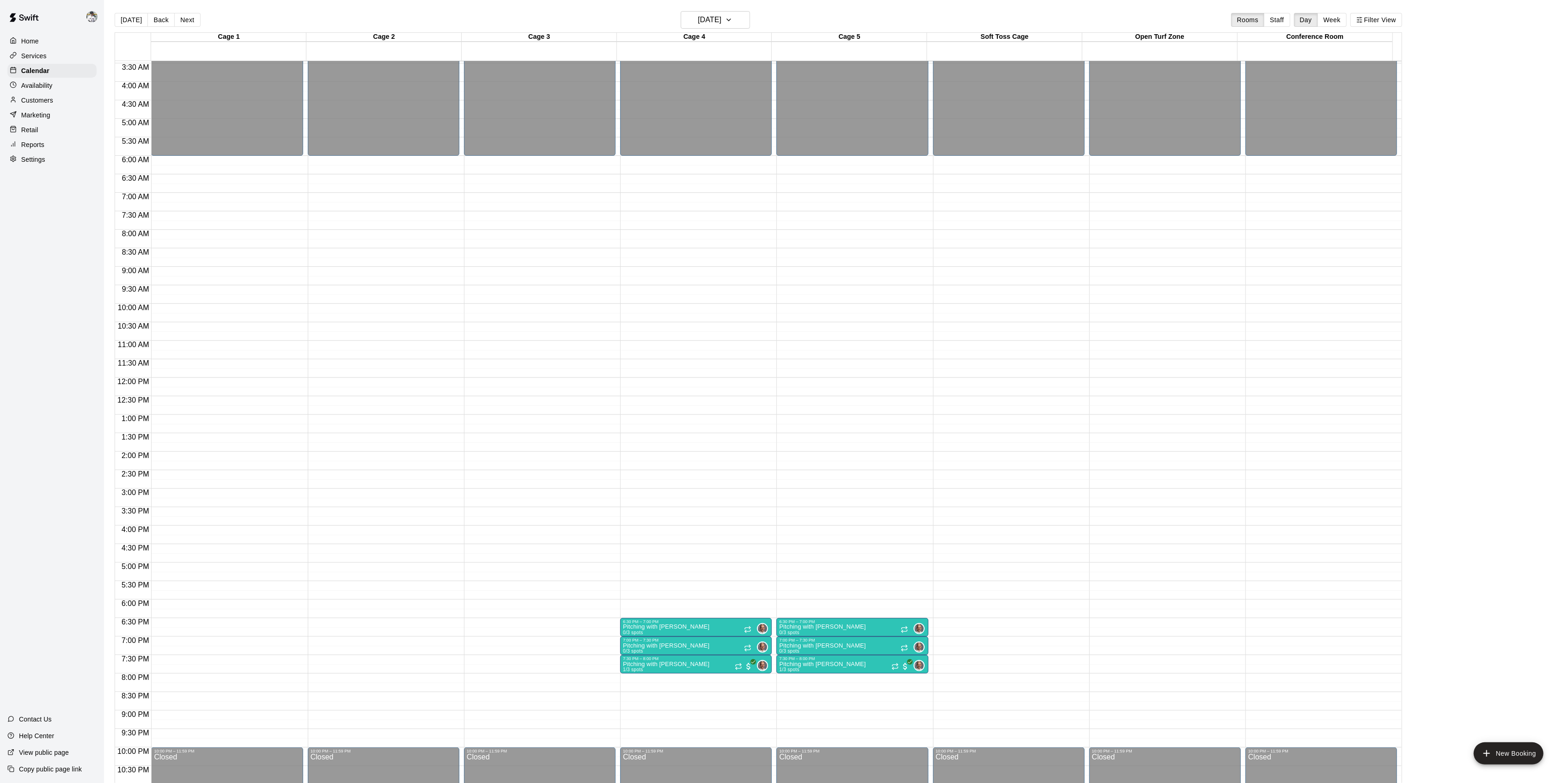
click at [187, 21] on button "Next" at bounding box center [187, 20] width 26 height 14
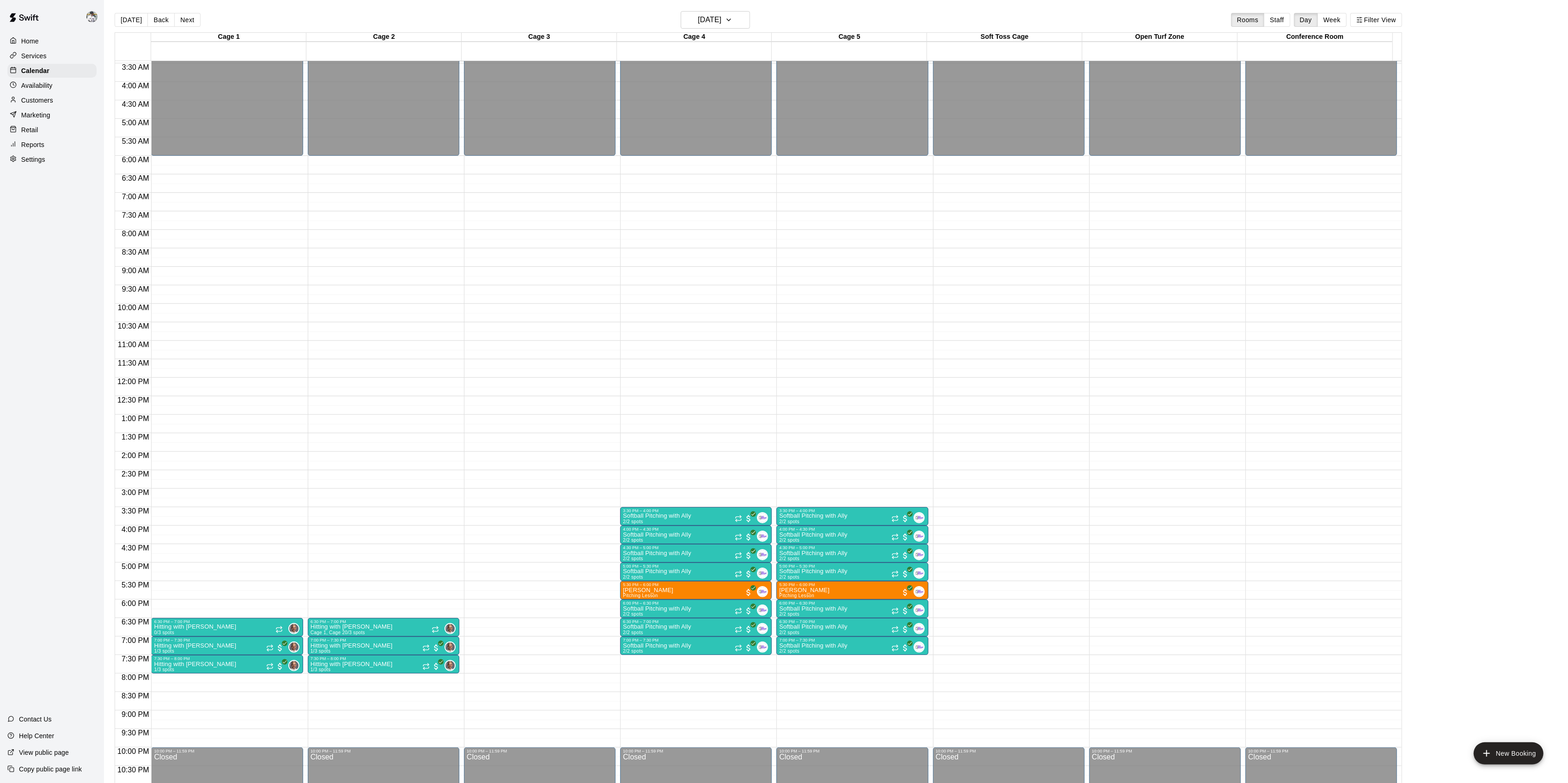
click at [159, 20] on button "Back" at bounding box center [161, 20] width 28 height 14
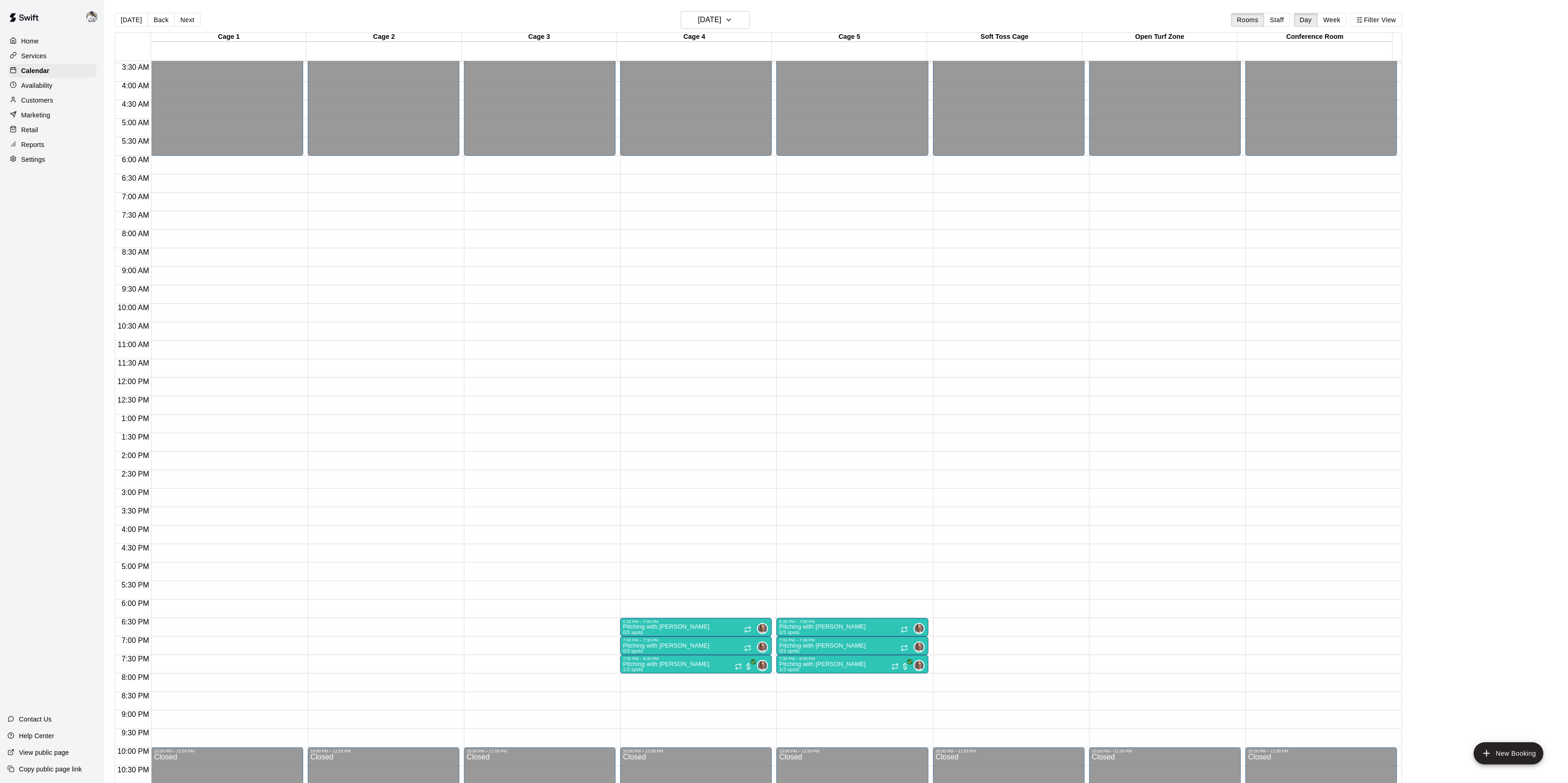
click at [187, 17] on button "Next" at bounding box center [187, 20] width 26 height 14
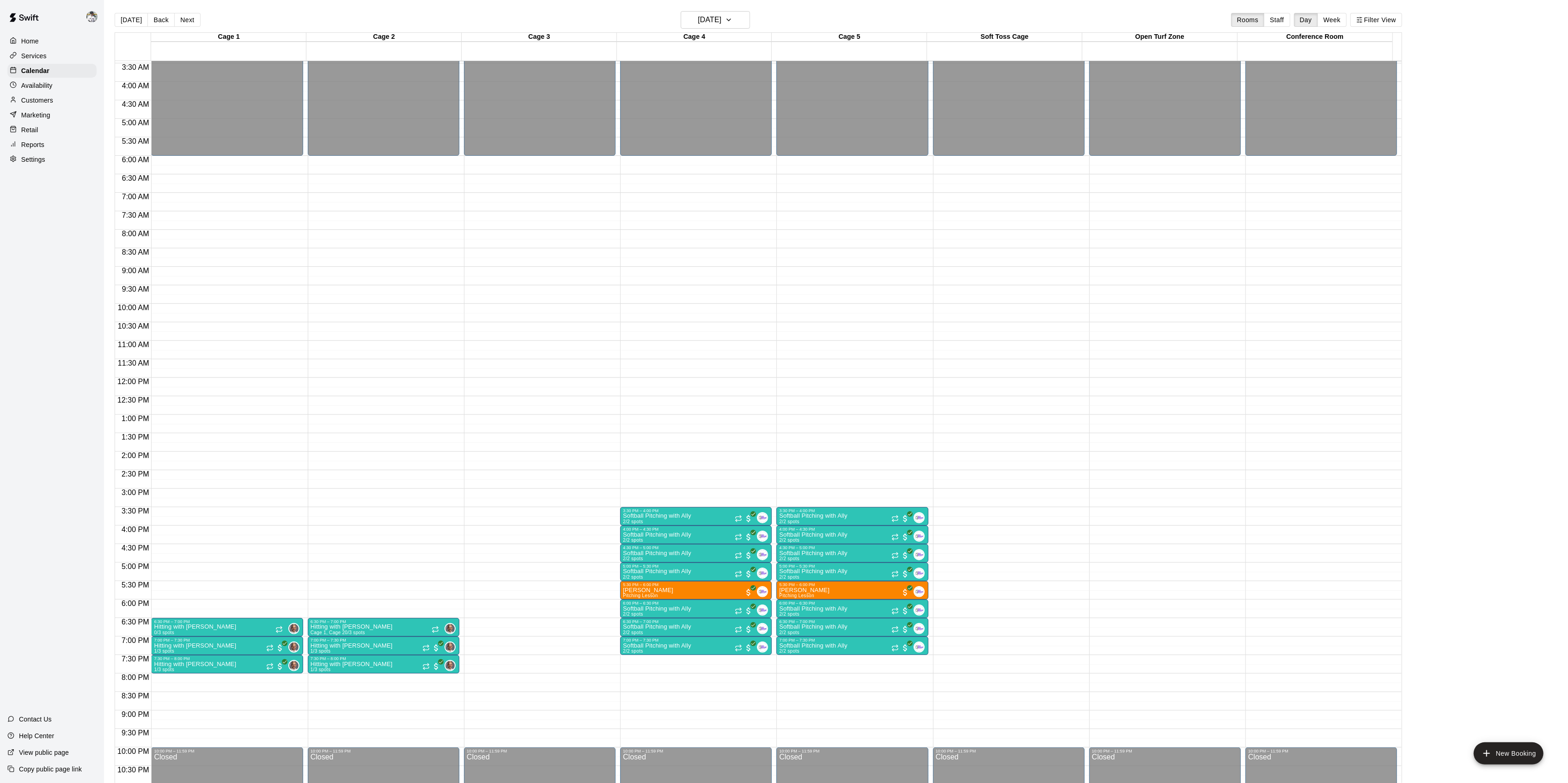
click at [193, 12] on div "[DATE] Back [DATE][DATE] Rooms Staff Day Week Filter View" at bounding box center [758, 21] width 1288 height 21
click at [186, 21] on button "Next" at bounding box center [187, 20] width 26 height 14
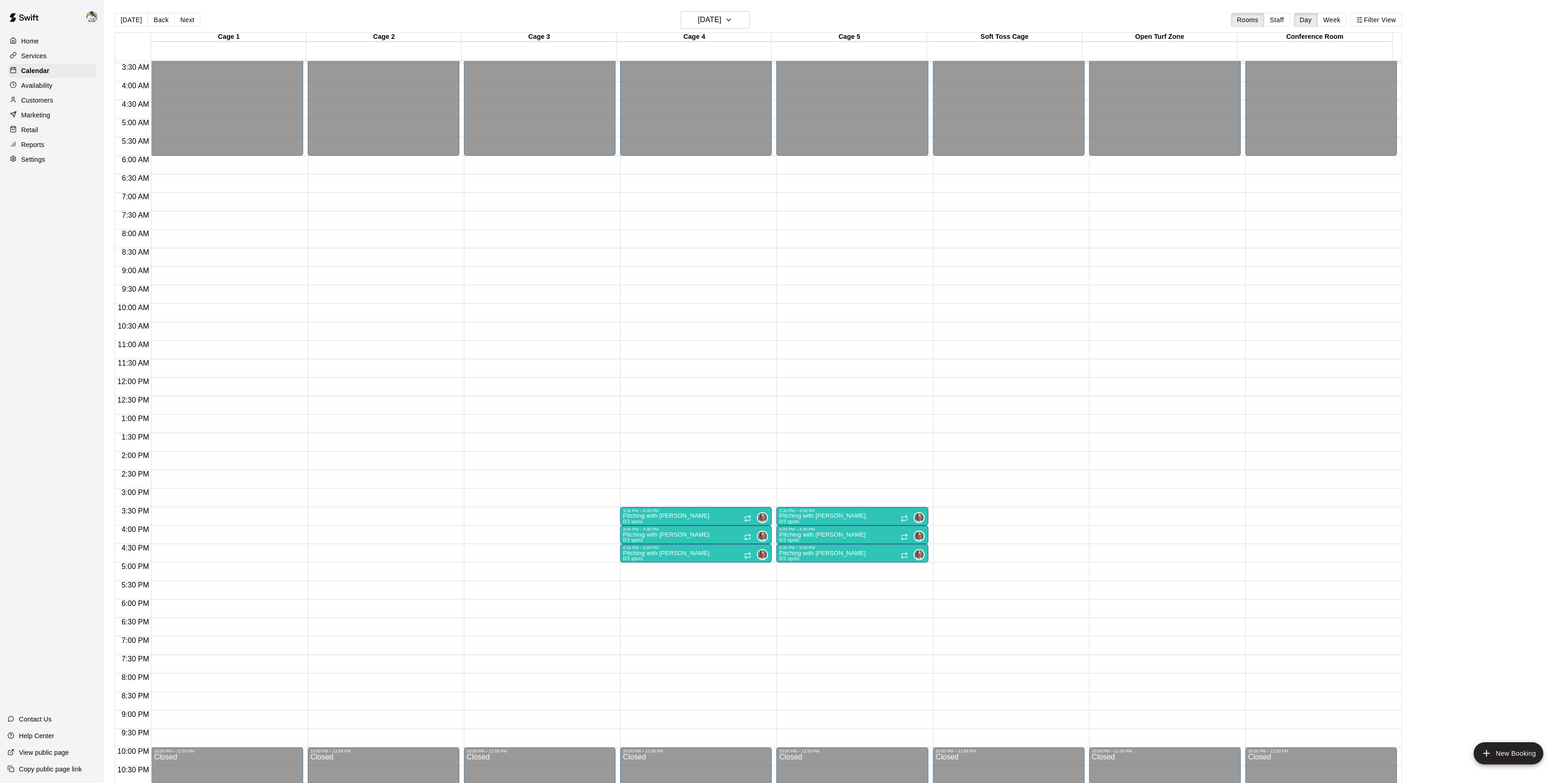
click at [186, 21] on button "Next" at bounding box center [187, 20] width 26 height 14
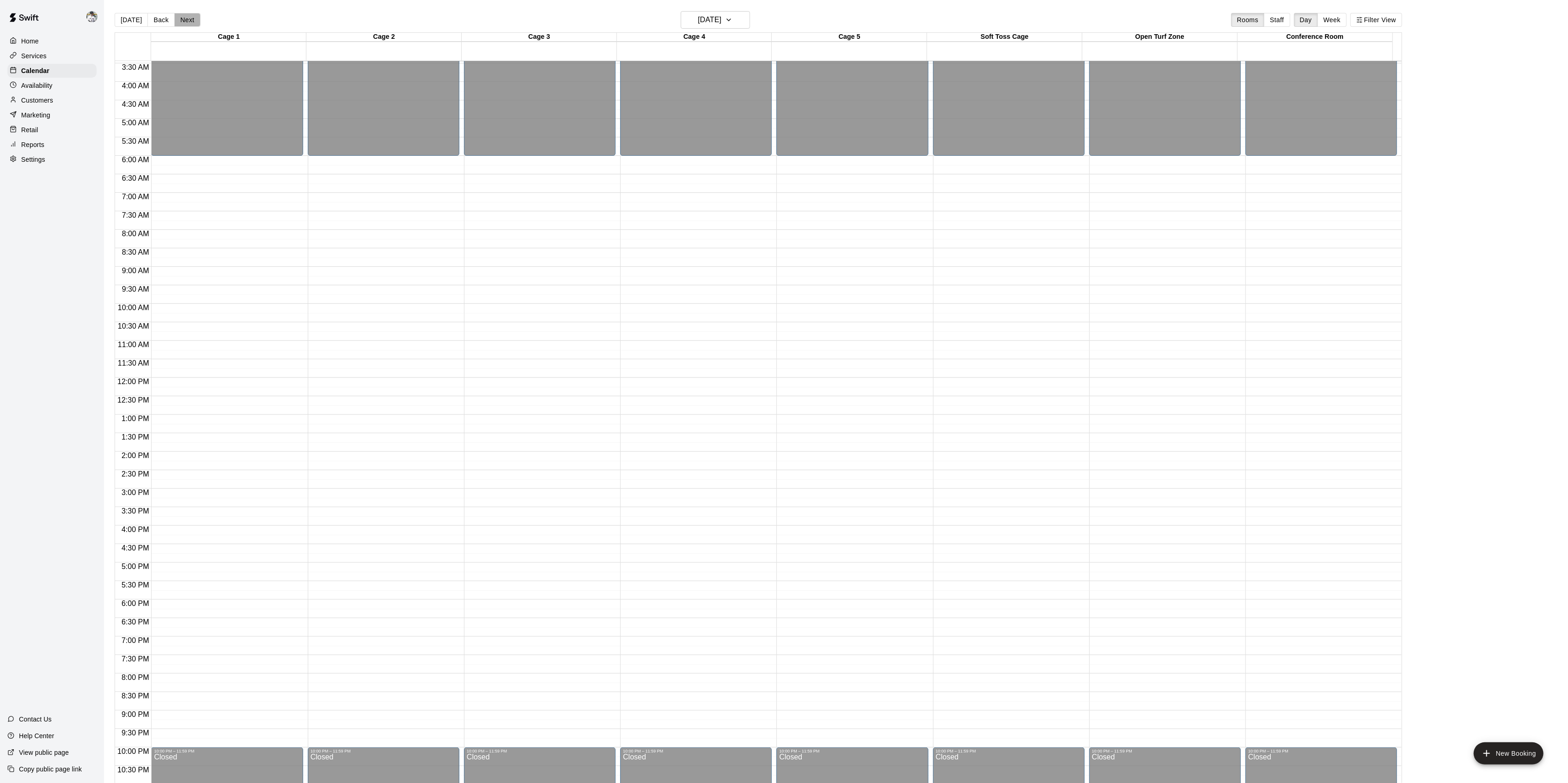
click at [186, 21] on button "Next" at bounding box center [187, 20] width 26 height 14
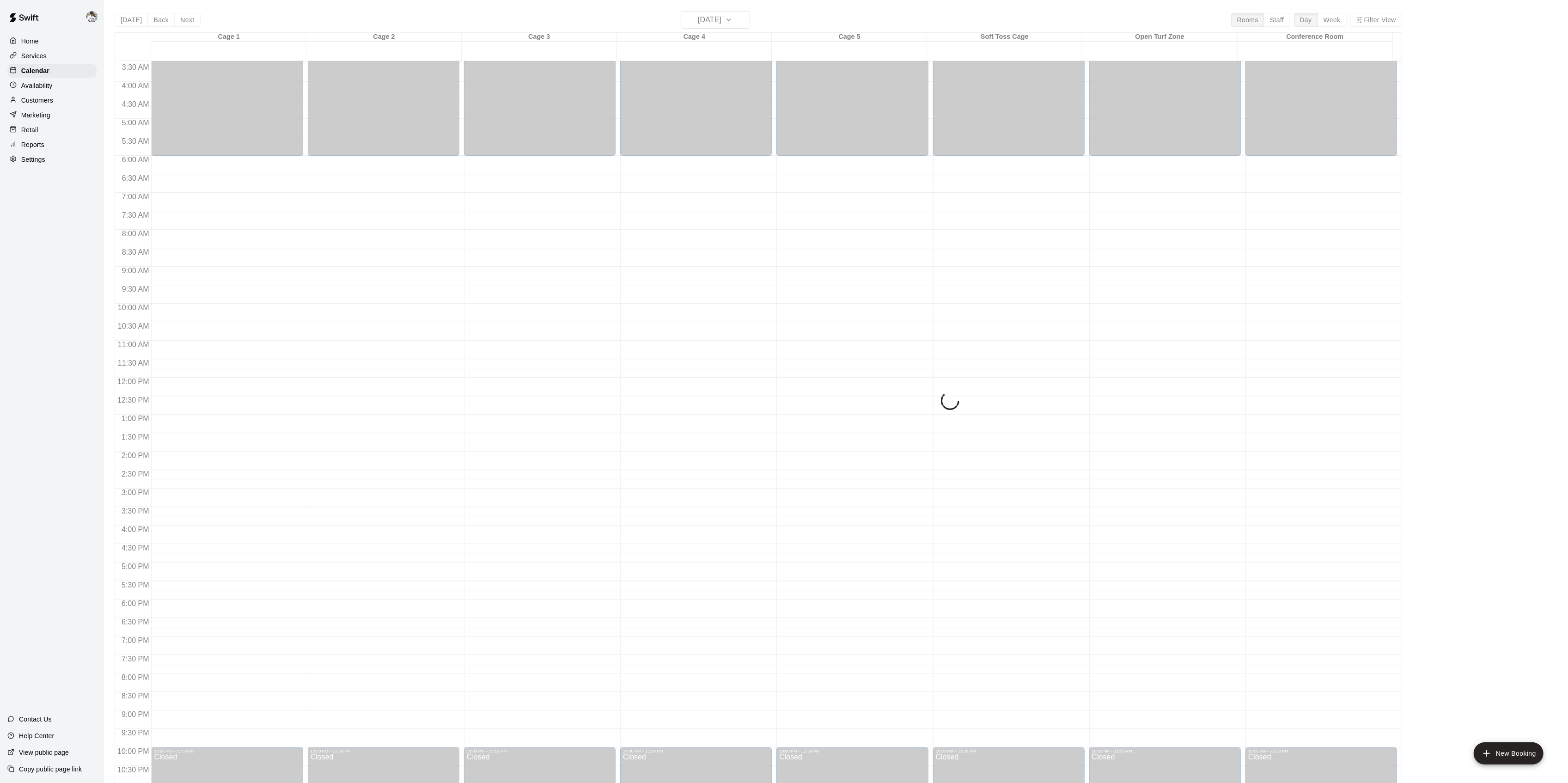
click at [186, 21] on button "Next" at bounding box center [187, 20] width 26 height 14
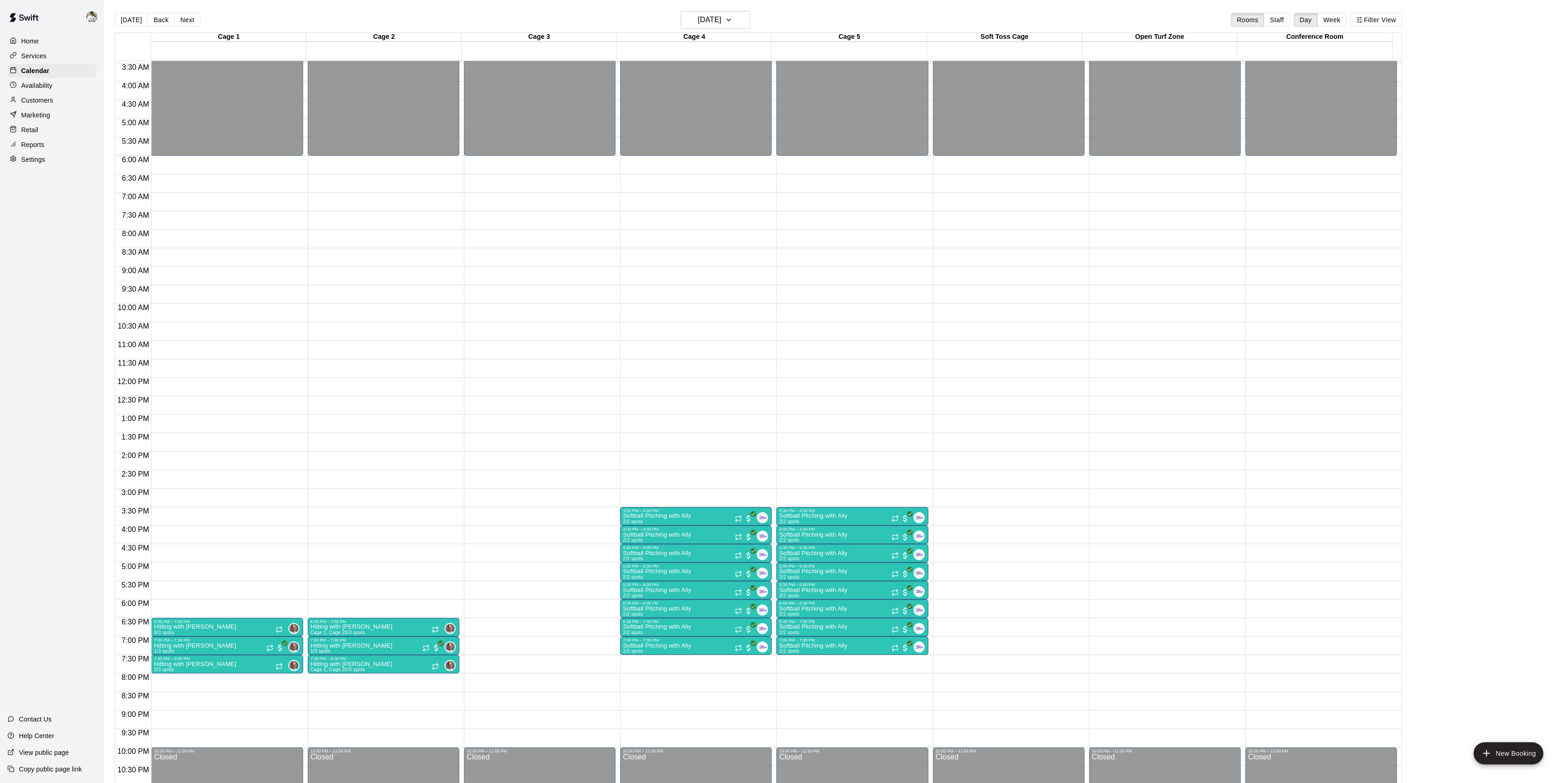
click at [186, 21] on button "Next" at bounding box center [187, 20] width 26 height 14
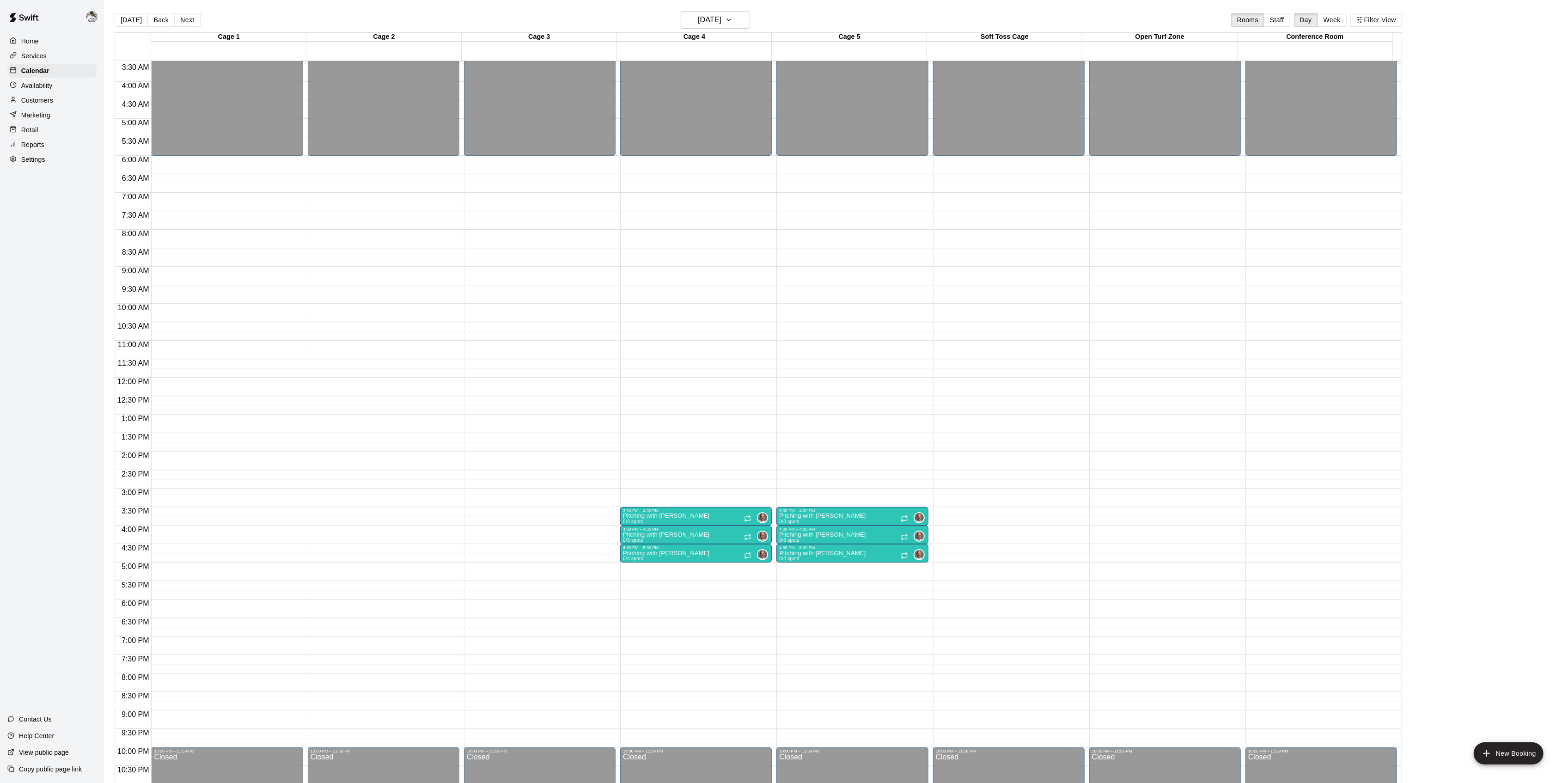
click at [186, 21] on button "Next" at bounding box center [187, 20] width 26 height 14
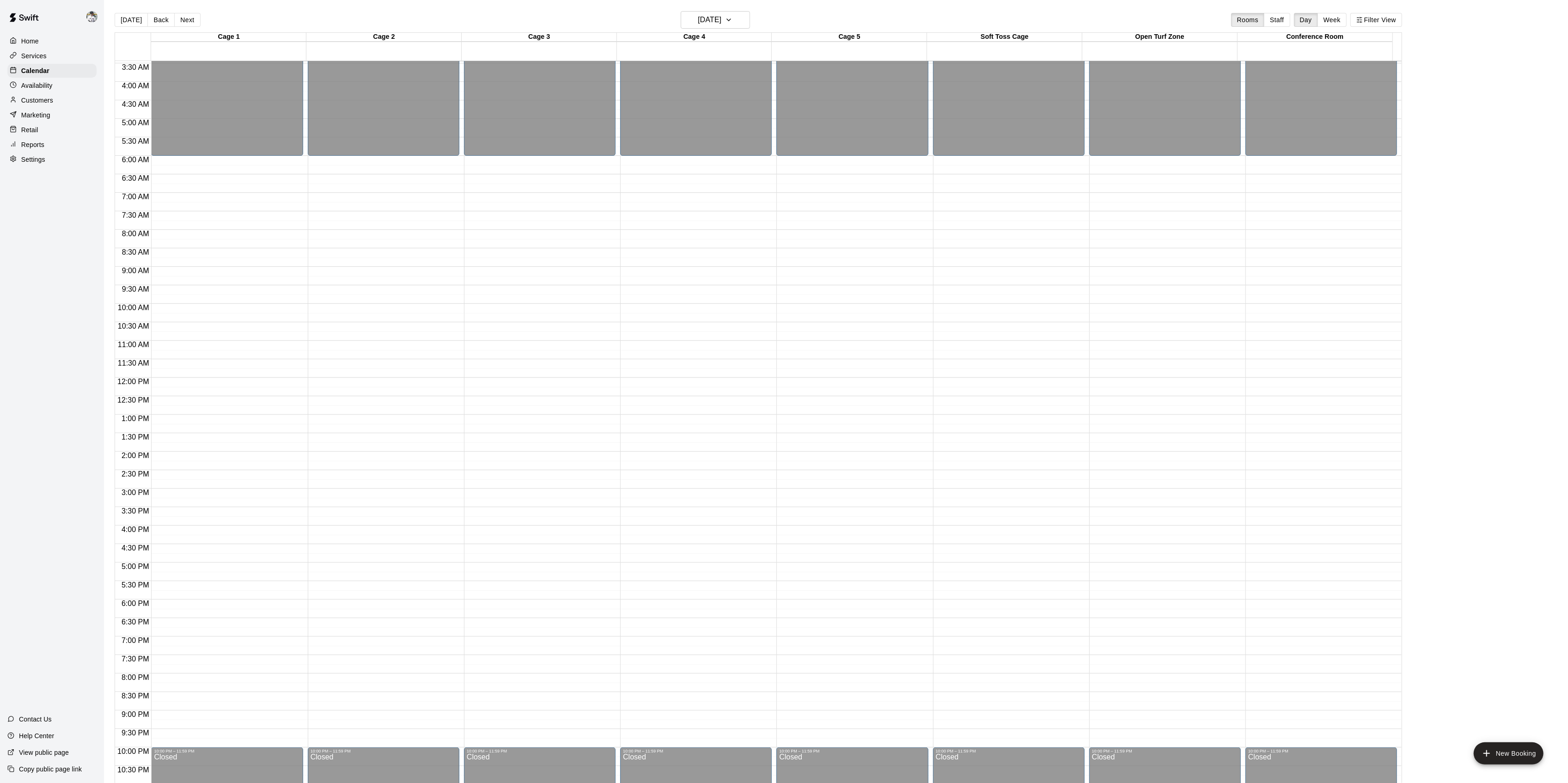
click at [186, 21] on button "Next" at bounding box center [187, 20] width 26 height 14
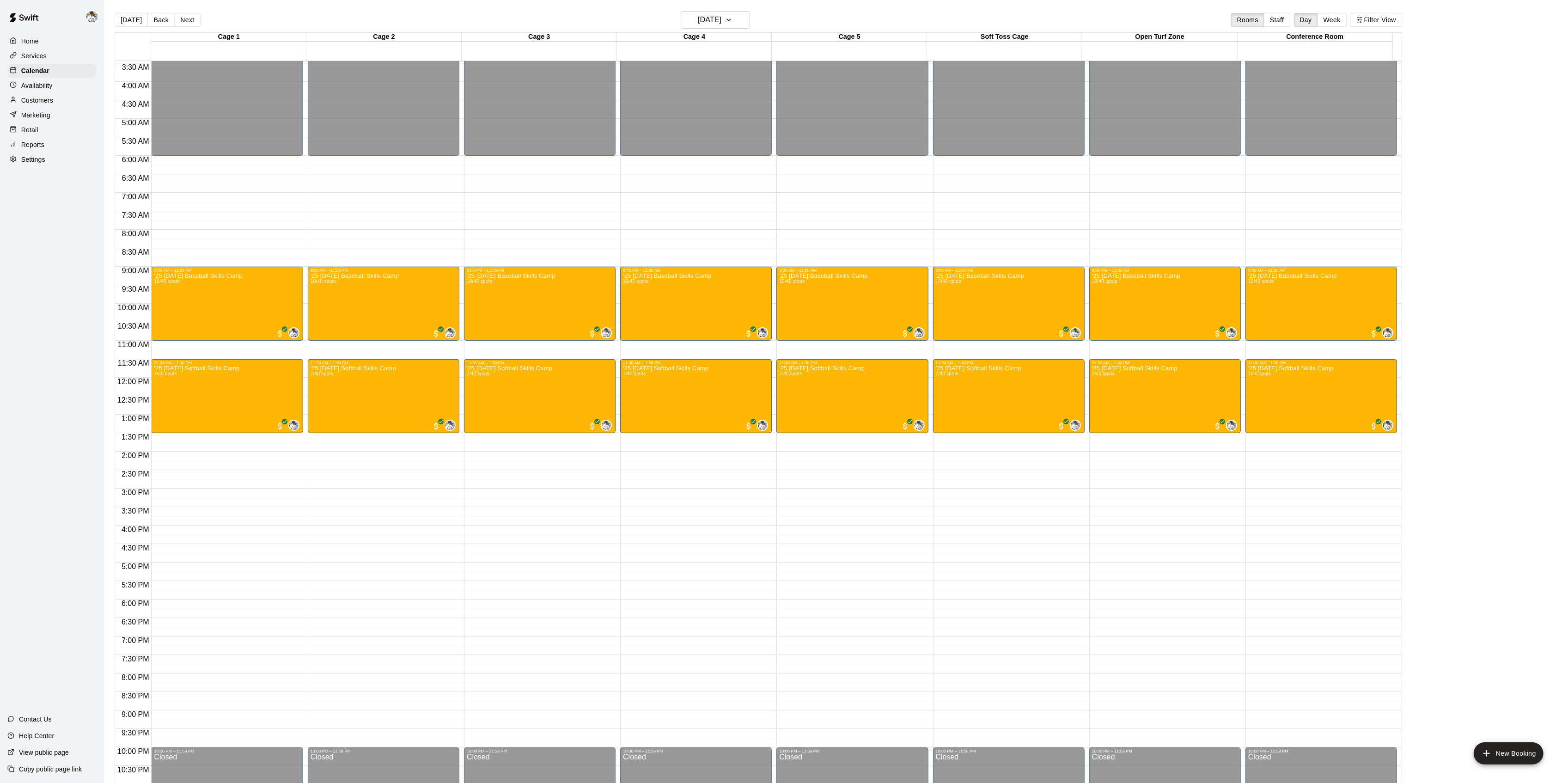
click at [186, 21] on button "Next" at bounding box center [187, 20] width 26 height 14
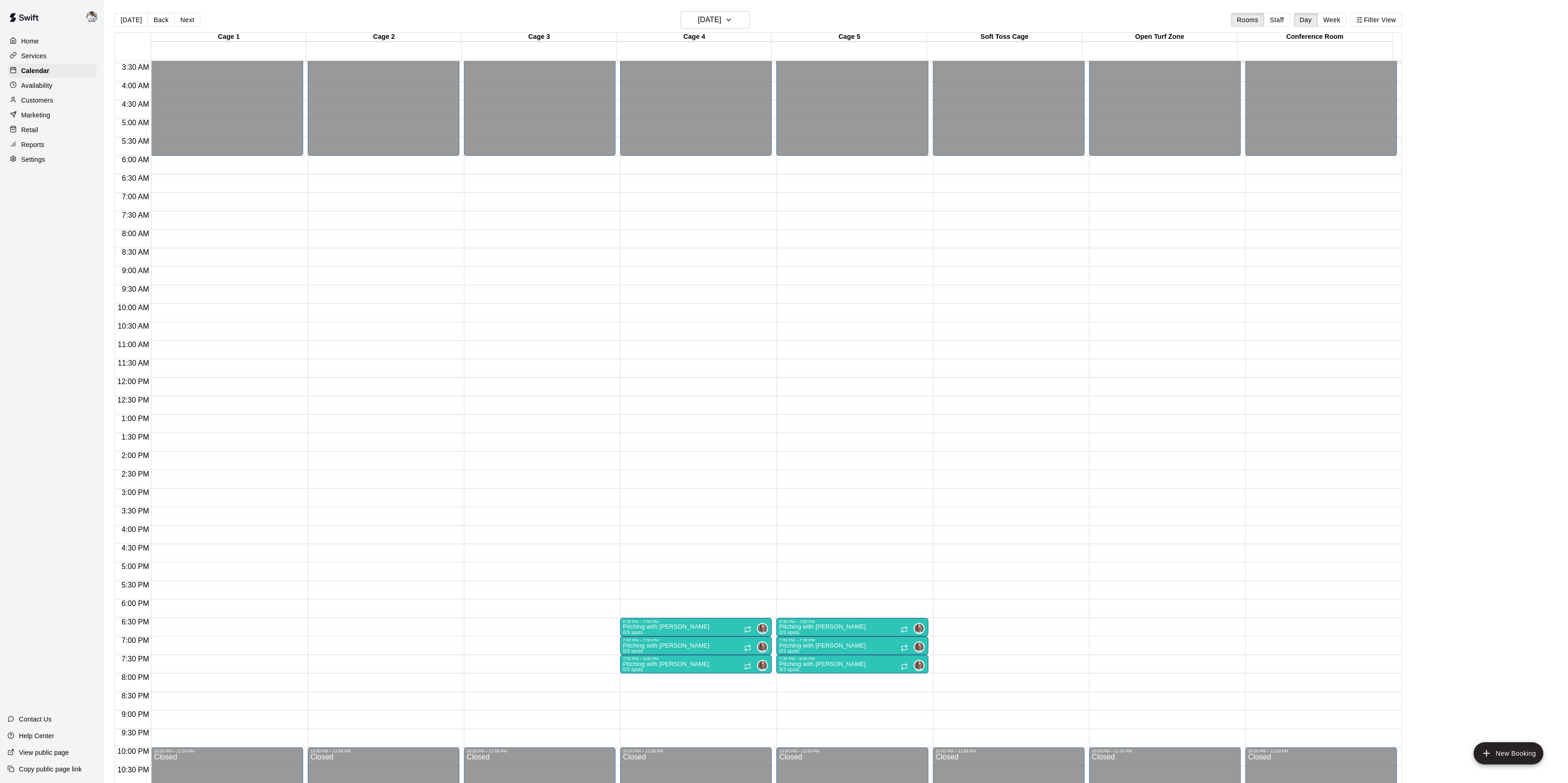
click at [186, 21] on button "Next" at bounding box center [187, 20] width 26 height 14
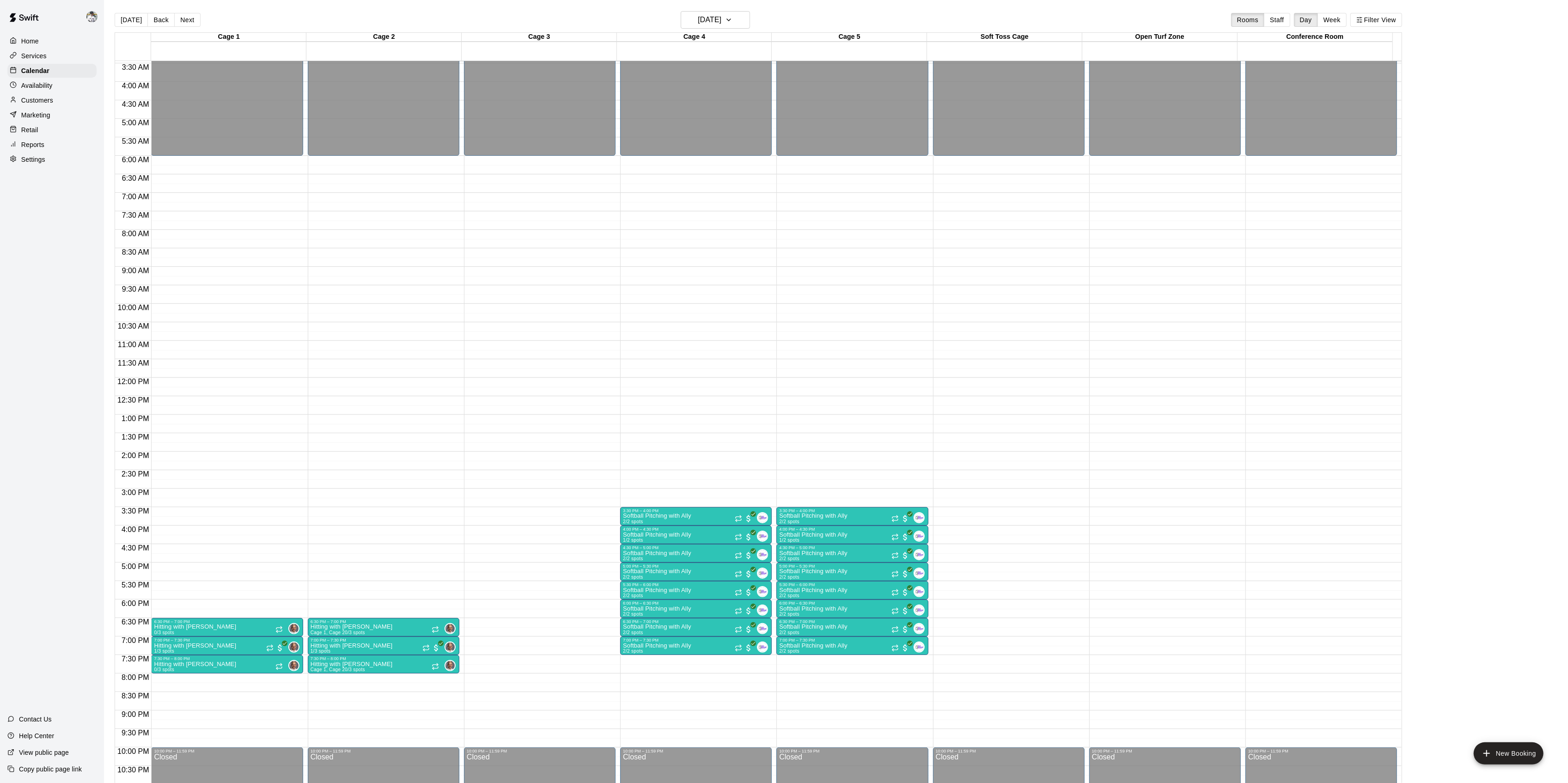
click at [186, 21] on button "Next" at bounding box center [187, 20] width 26 height 14
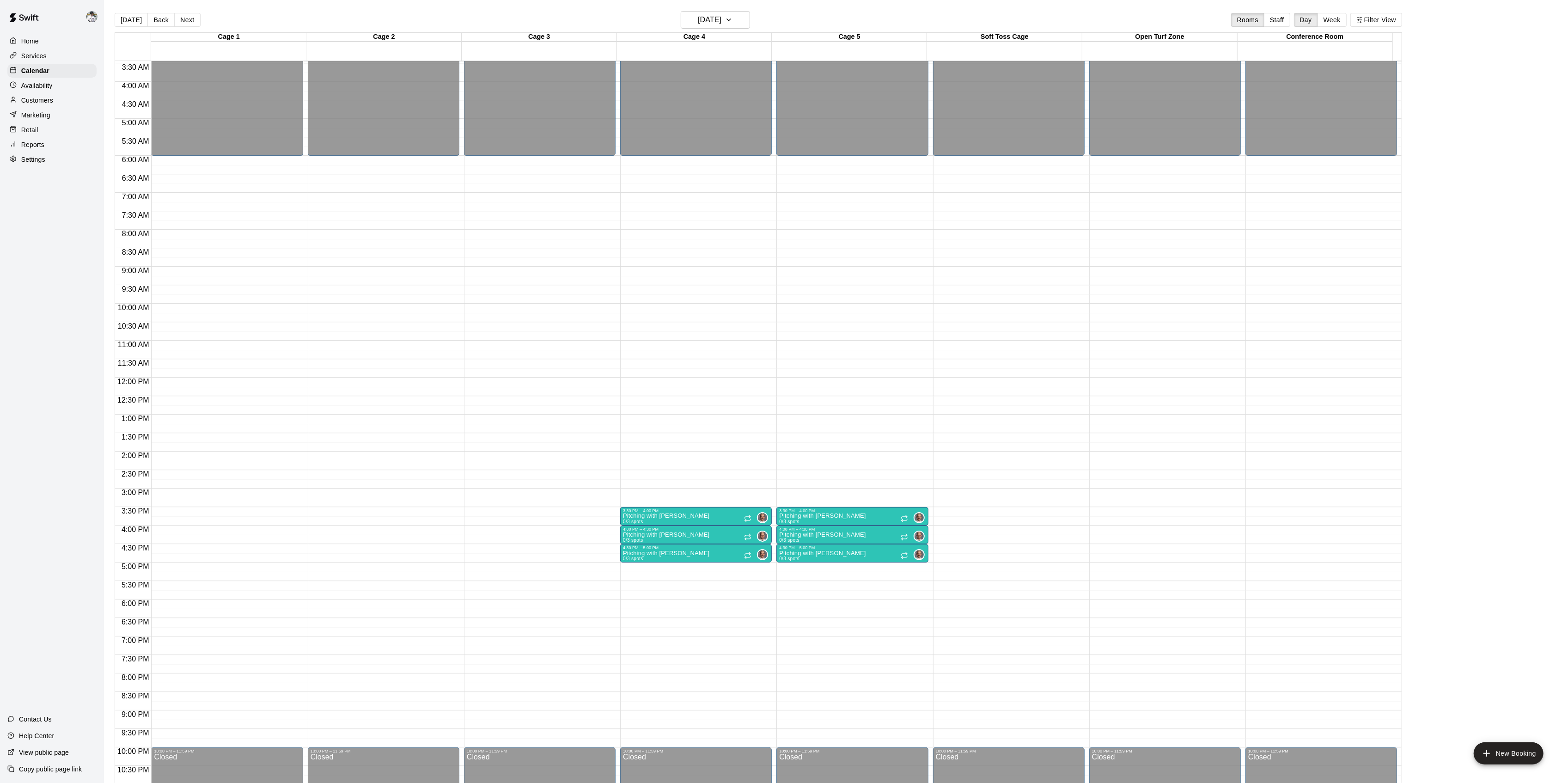
click at [186, 21] on button "Next" at bounding box center [187, 20] width 26 height 14
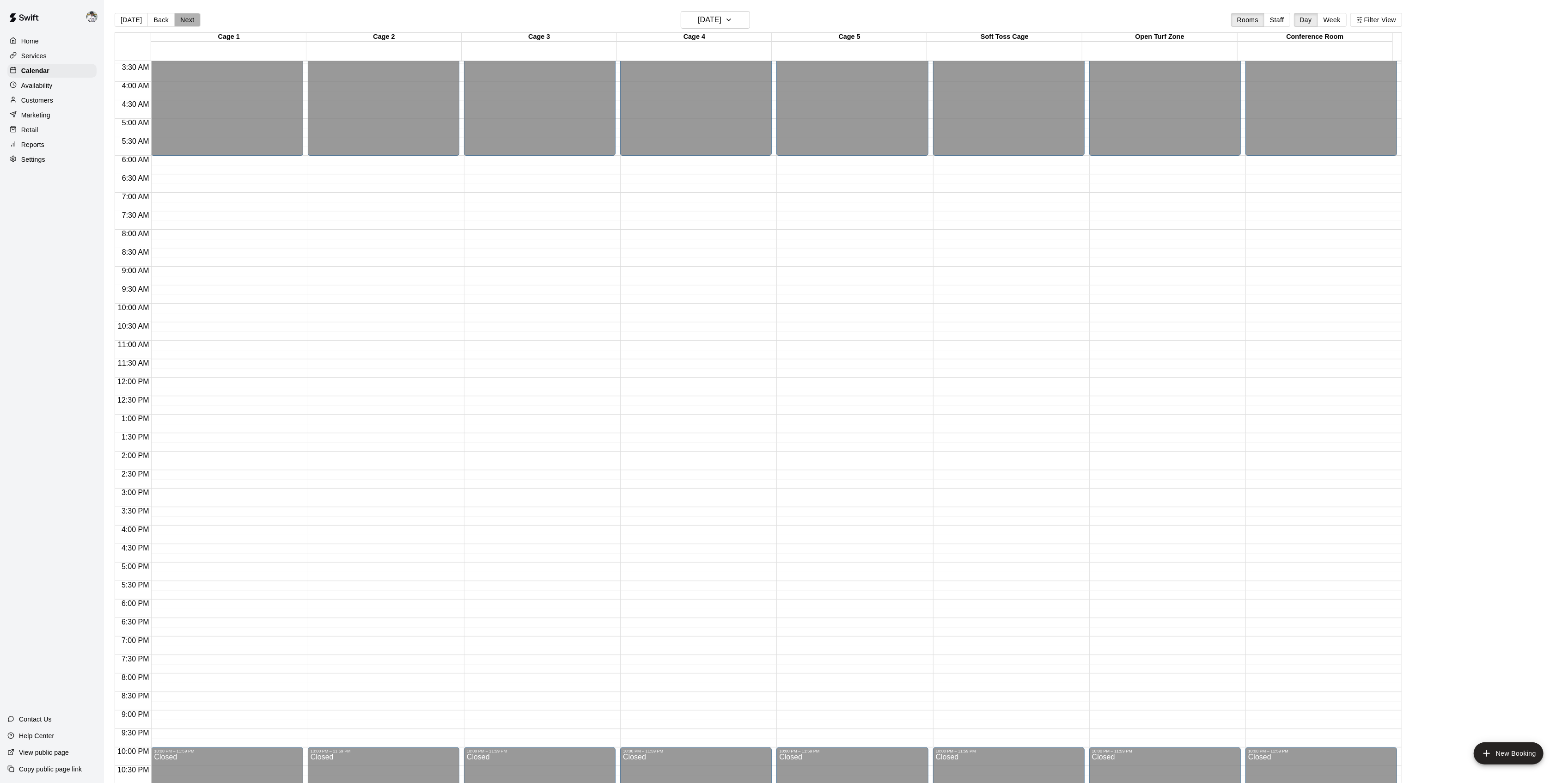
click at [186, 21] on button "Next" at bounding box center [187, 20] width 26 height 14
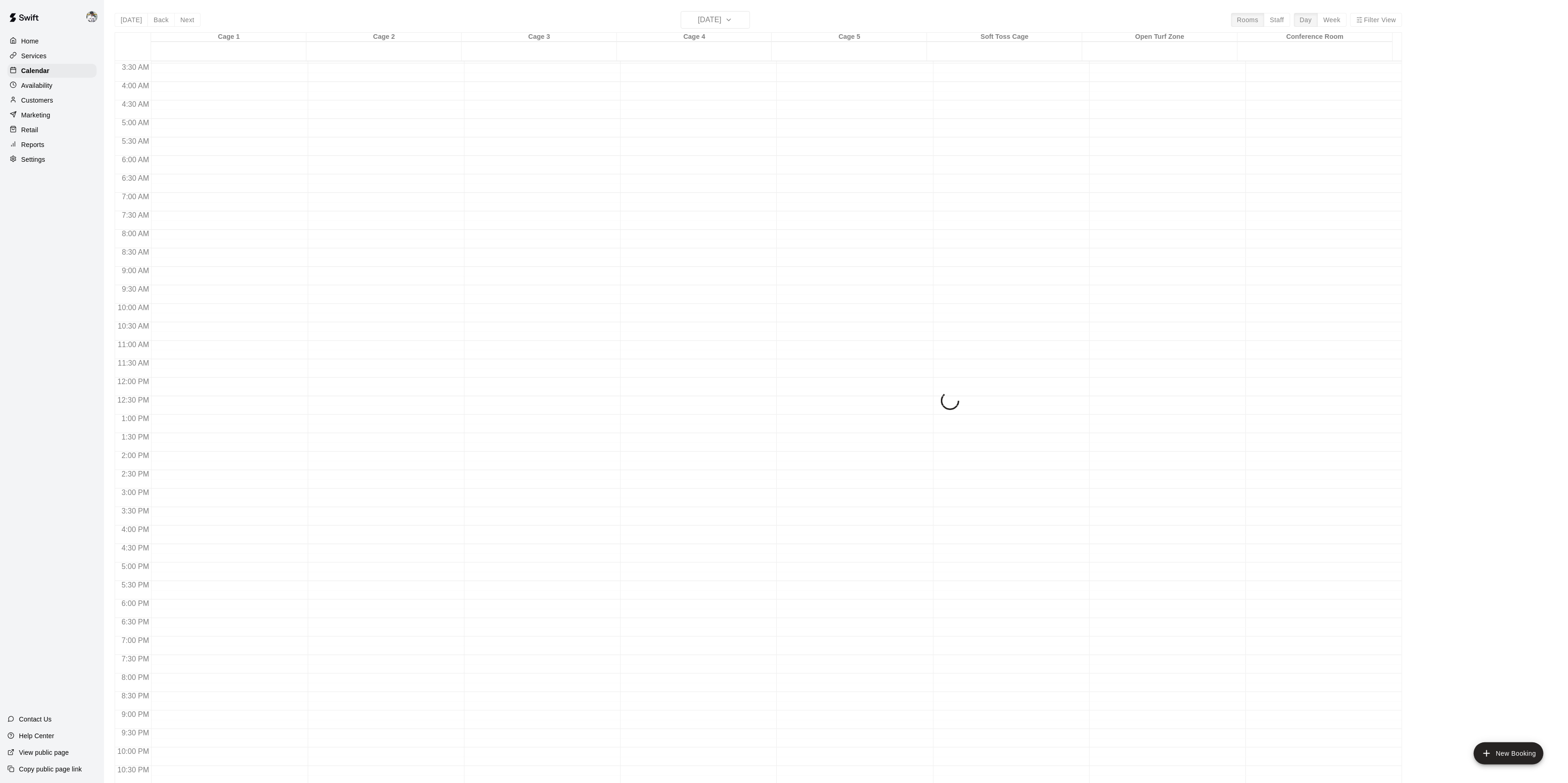
click at [186, 21] on button "Next" at bounding box center [187, 20] width 26 height 14
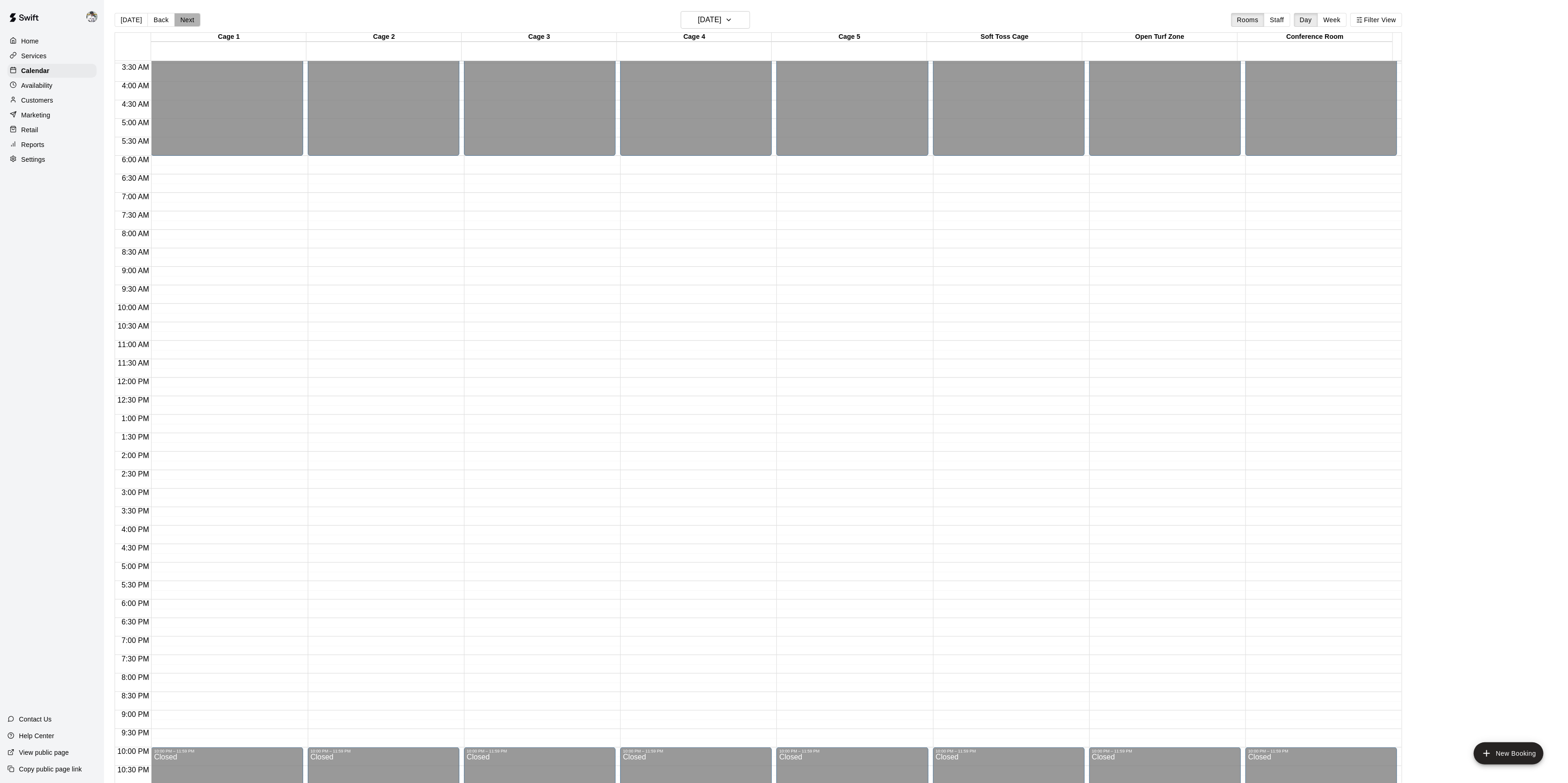
click at [186, 21] on button "Next" at bounding box center [187, 20] width 26 height 14
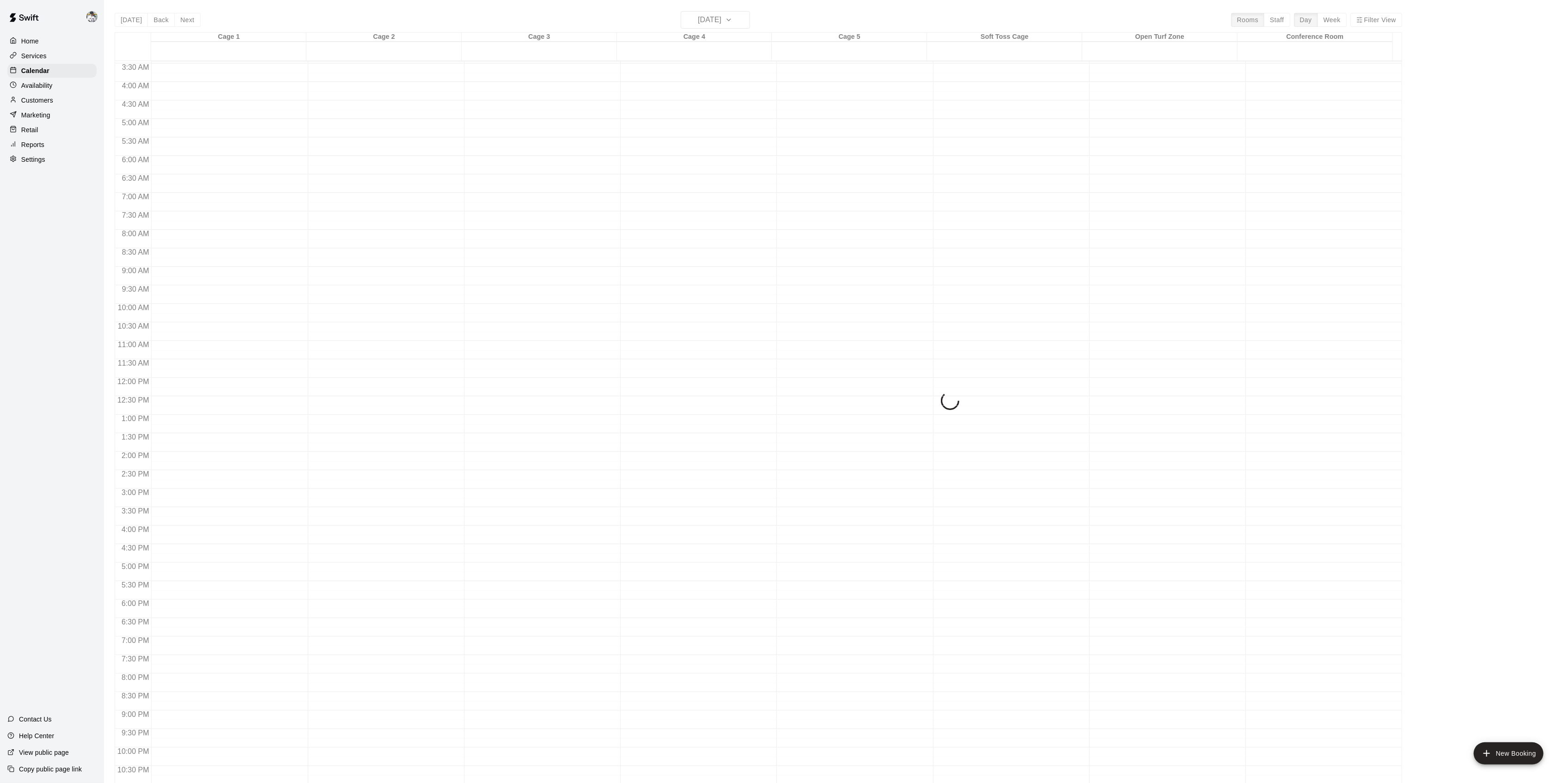
click at [186, 21] on button "Next" at bounding box center [187, 20] width 26 height 14
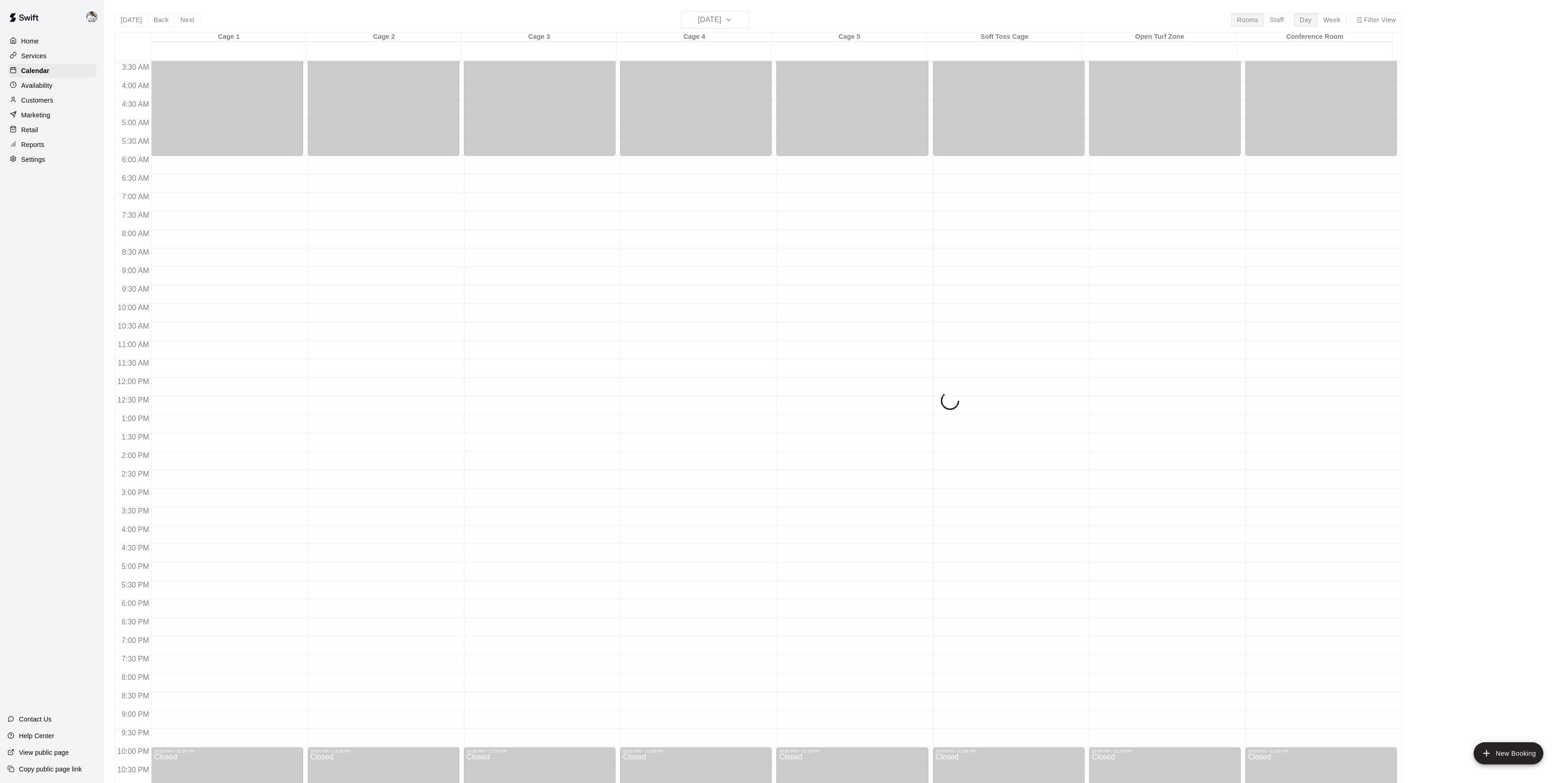
click at [186, 21] on button "Next" at bounding box center [187, 20] width 26 height 14
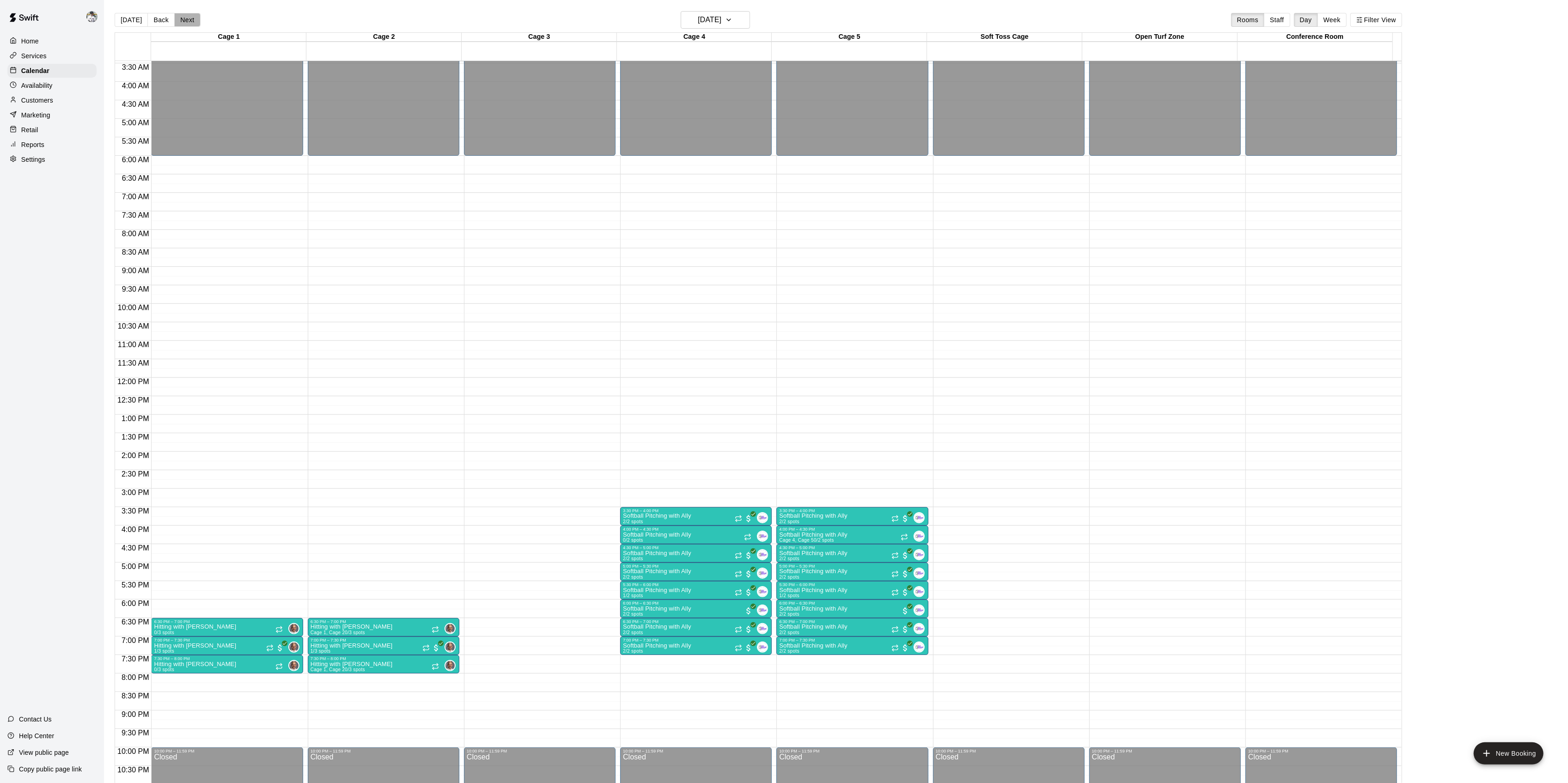
click at [186, 21] on button "Next" at bounding box center [187, 20] width 26 height 14
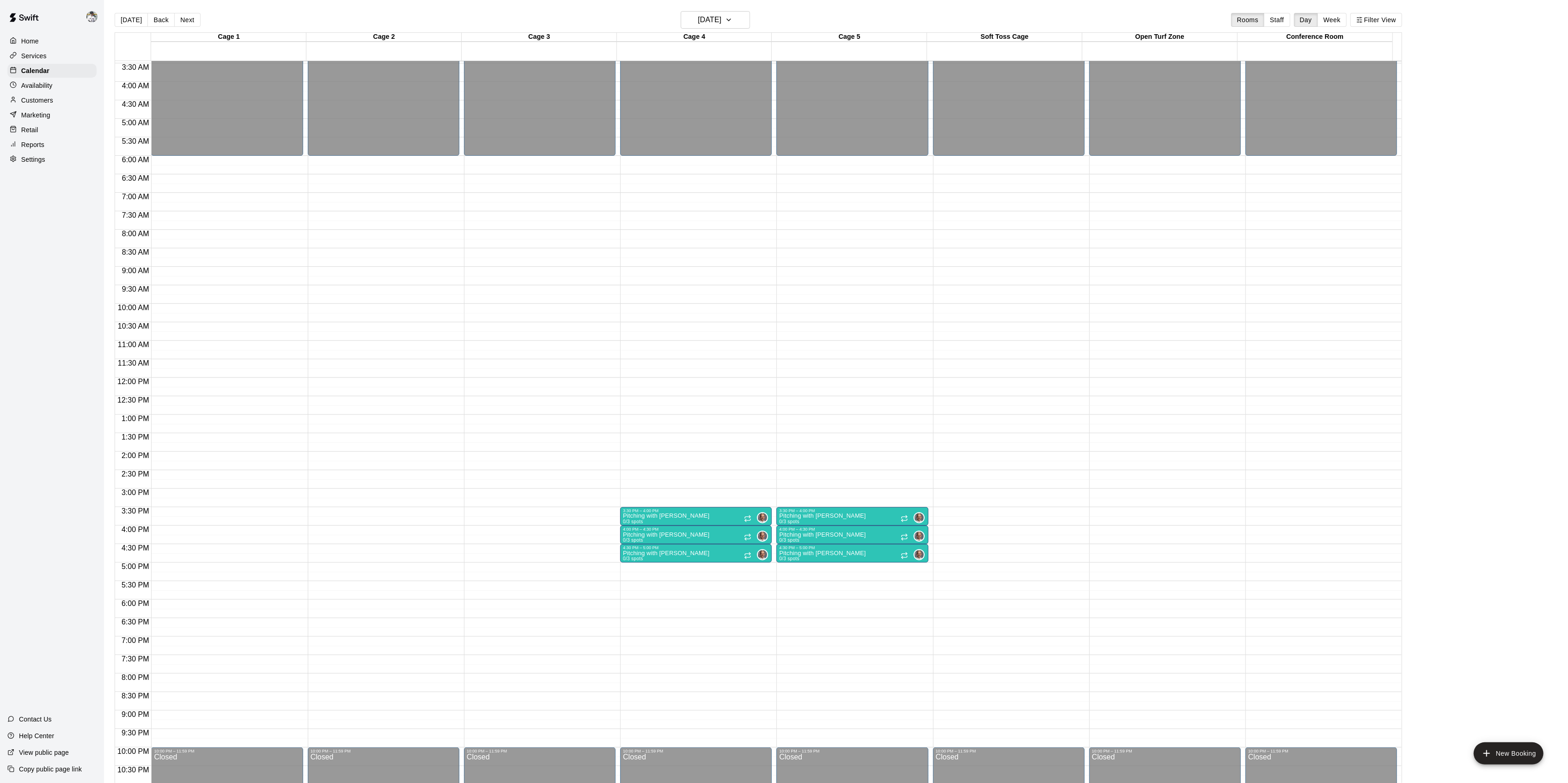
click at [186, 21] on button "Next" at bounding box center [187, 20] width 26 height 14
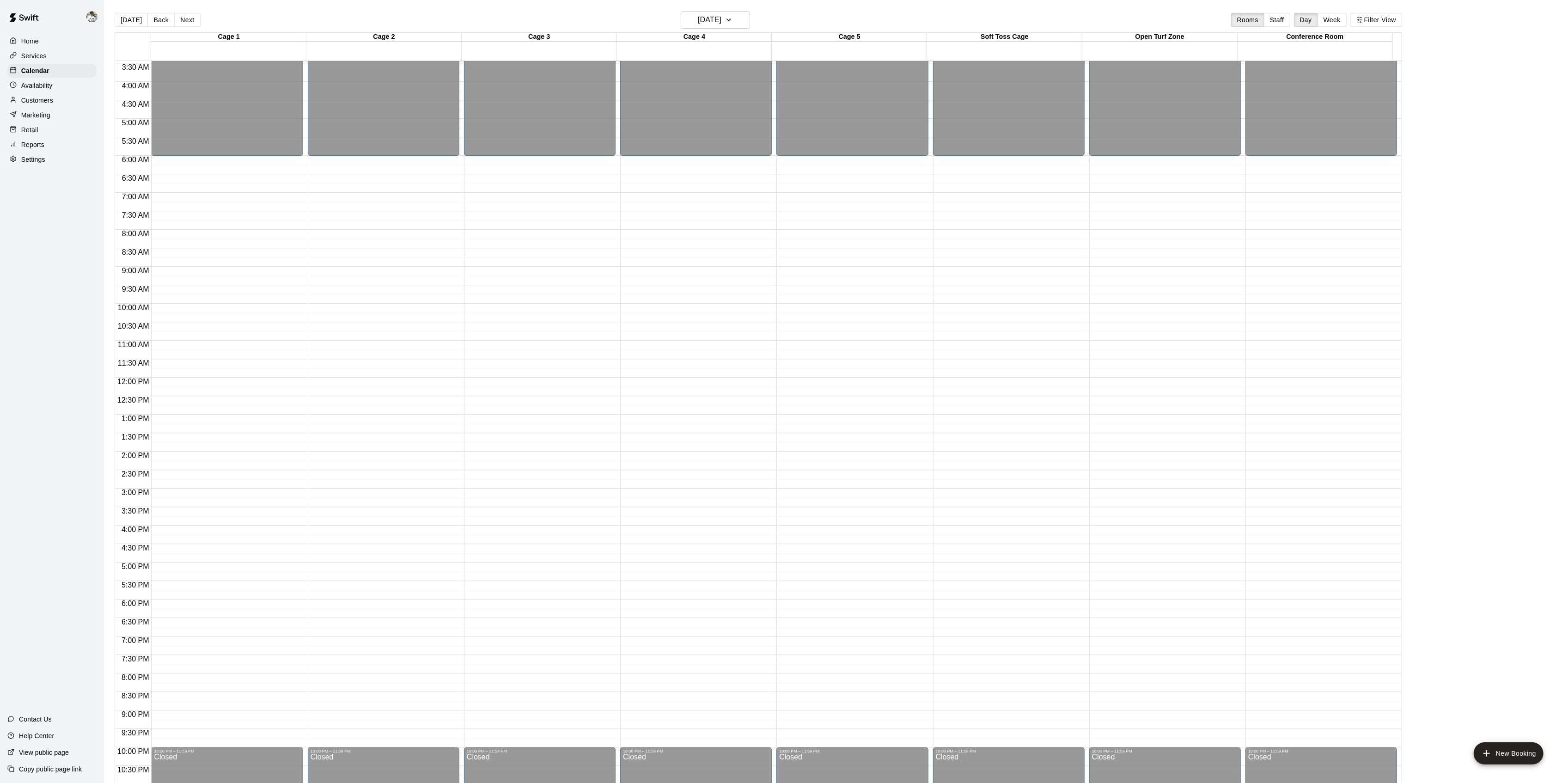
click at [186, 21] on button "Next" at bounding box center [187, 20] width 26 height 14
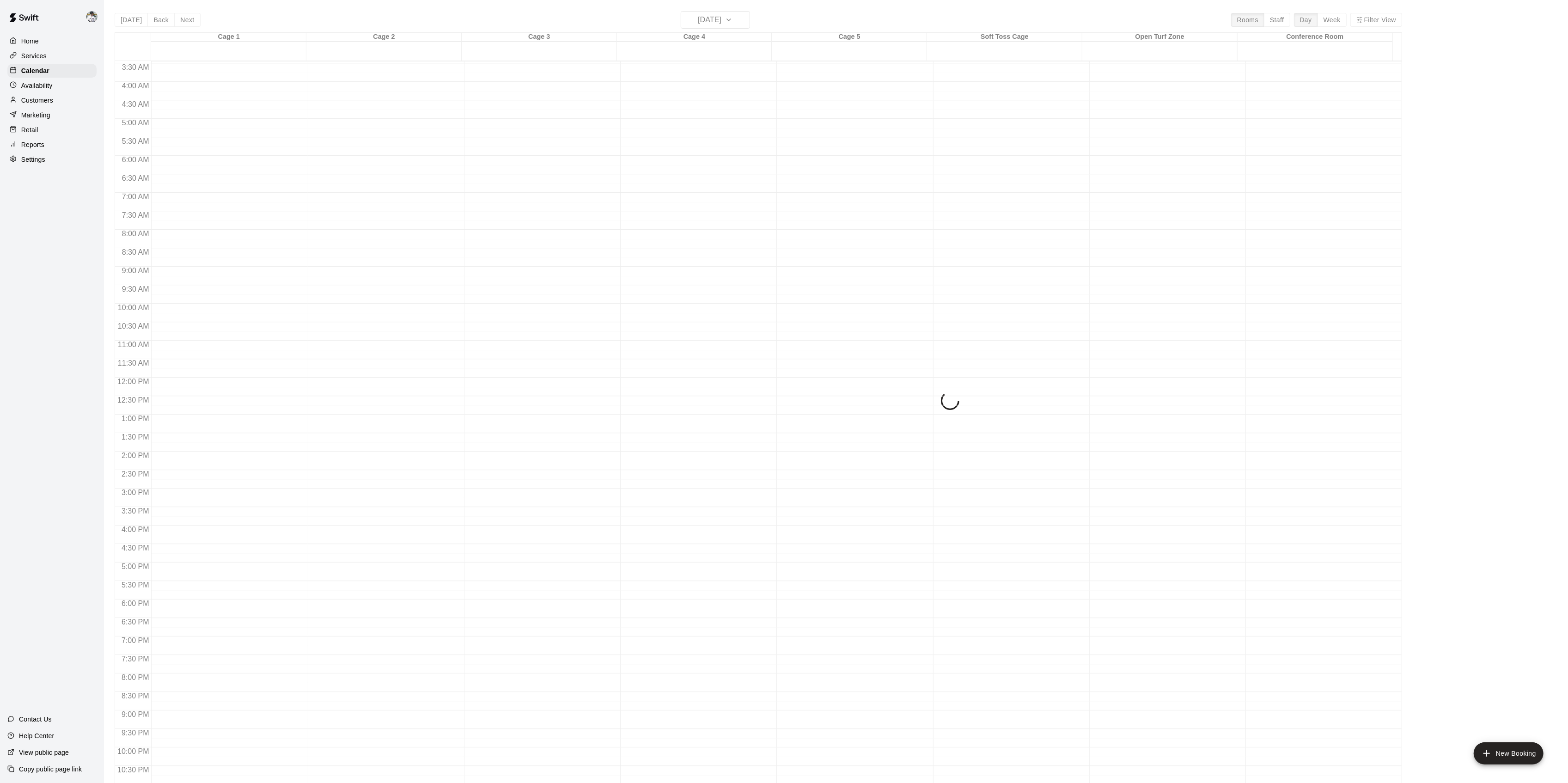
click at [186, 21] on button "Next" at bounding box center [187, 20] width 26 height 14
click at [186, 21] on div "[DATE] Back [DATE][DATE] Rooms Staff Day Week Filter View Cage 1 29 Wed Cage 2 …" at bounding box center [758, 402] width 1288 height 783
